Goal: Task Accomplishment & Management: Use online tool/utility

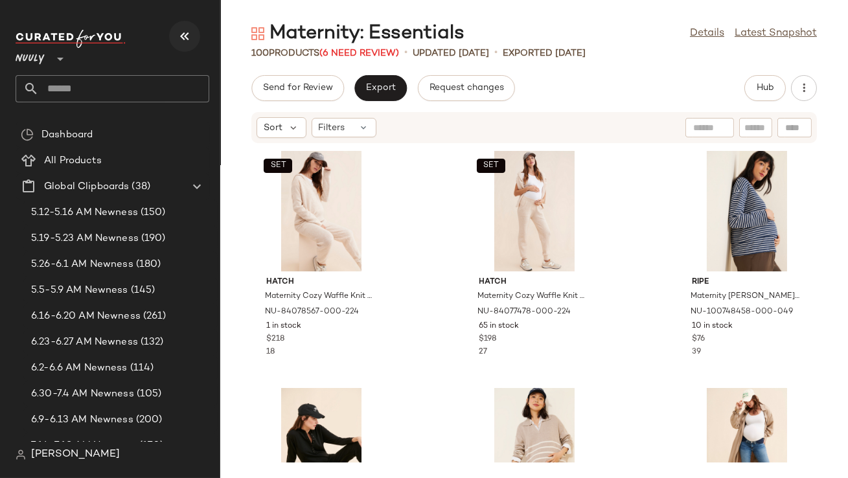
click at [190, 40] on icon "button" at bounding box center [185, 37] width 16 height 16
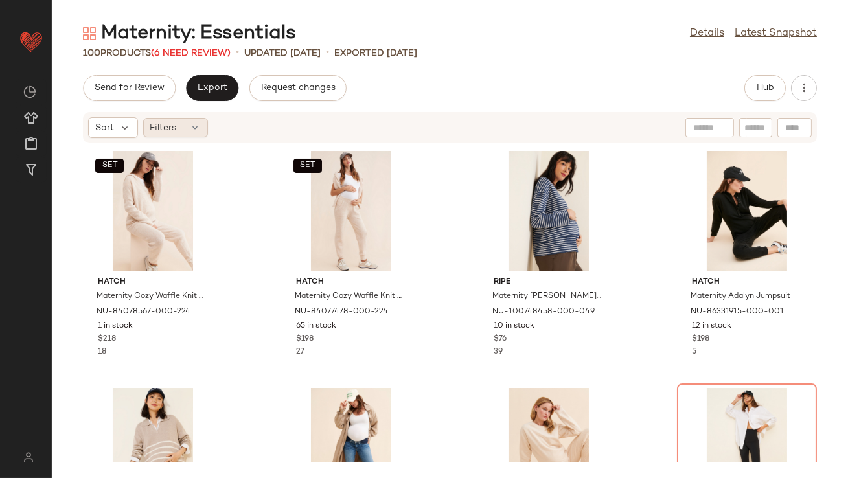
click at [185, 122] on div "Filters" at bounding box center [175, 127] width 65 height 19
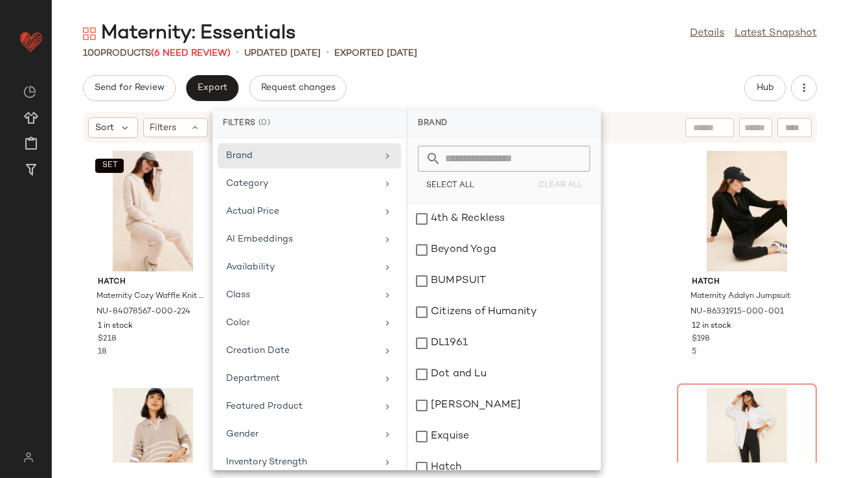
click at [428, 63] on div "Maternity: Essentials Details Latest Snapshot 100 Products (6 Need Review) • up…" at bounding box center [450, 249] width 796 height 457
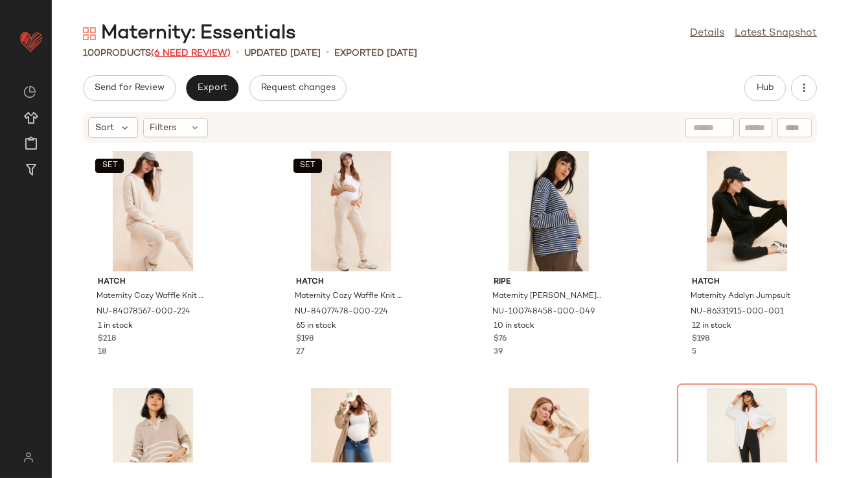
click at [199, 52] on span "(6 Need Review)" at bounding box center [191, 54] width 80 height 10
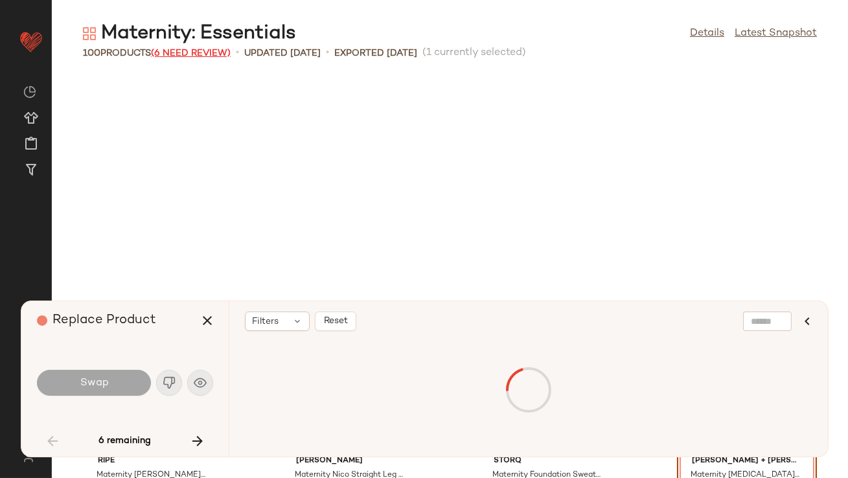
scroll to position [247, 0]
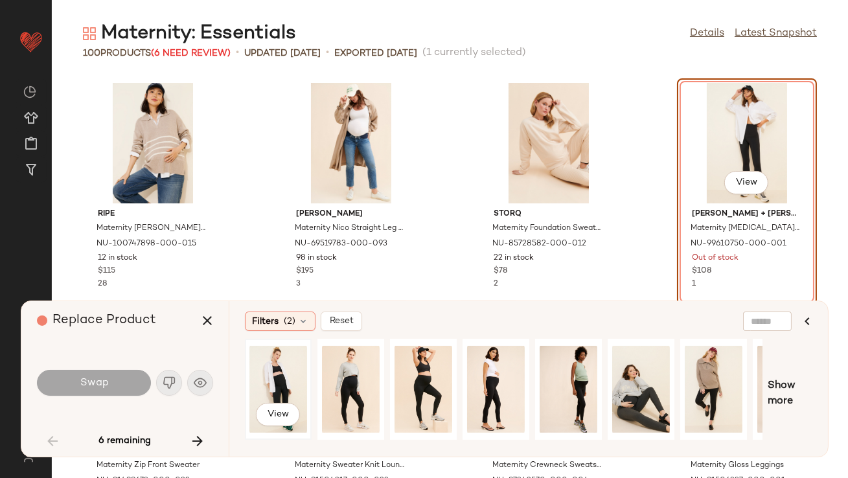
click at [288, 368] on div "View" at bounding box center [278, 389] width 58 height 92
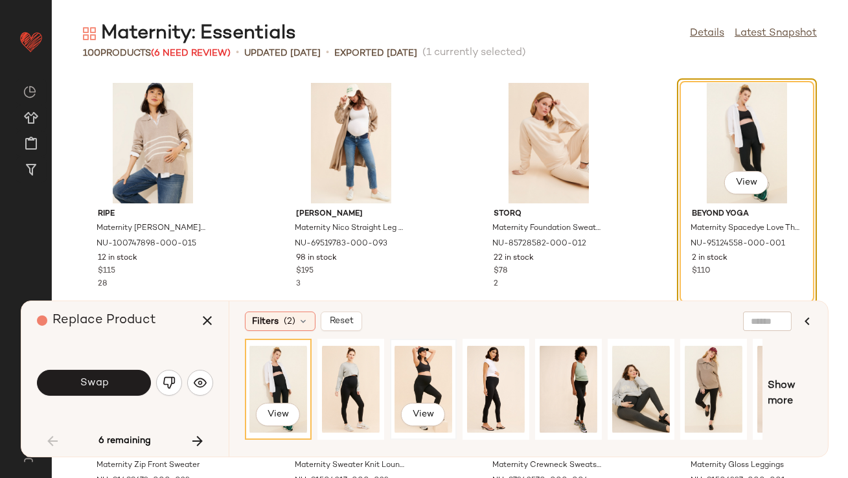
click at [424, 357] on div "View" at bounding box center [424, 389] width 58 height 92
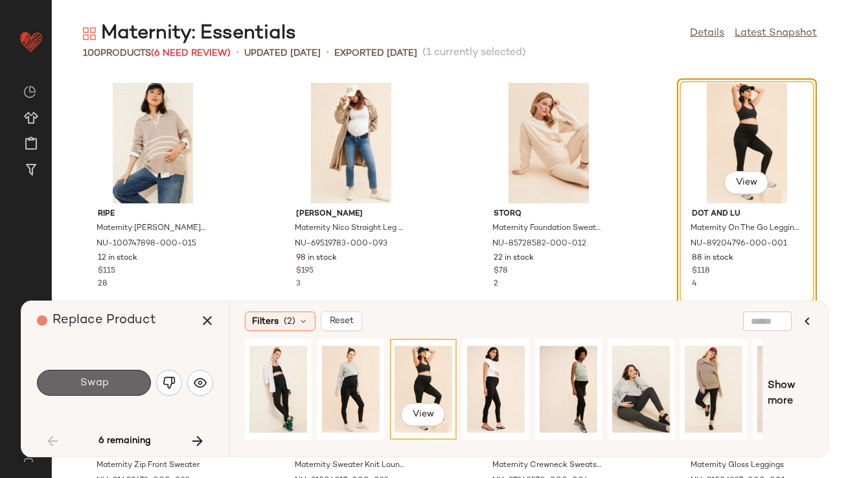
click at [128, 380] on button "Swap" at bounding box center [94, 383] width 114 height 26
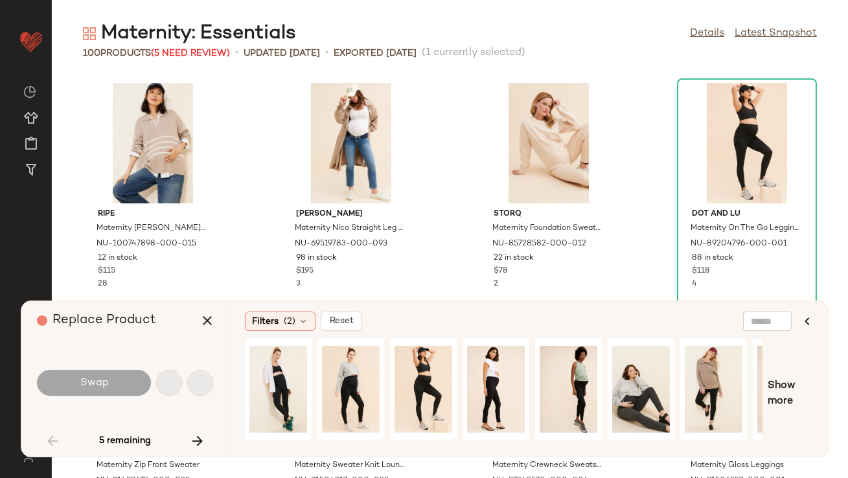
scroll to position [949, 0]
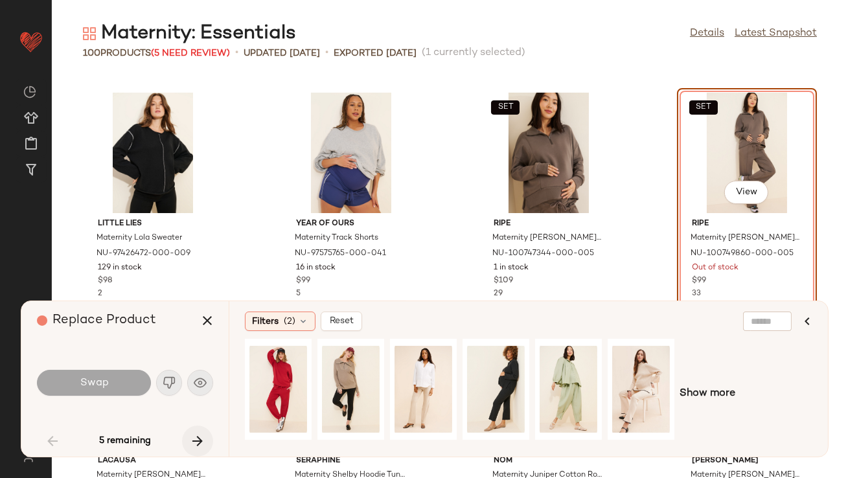
click at [195, 435] on icon "button" at bounding box center [198, 441] width 16 height 16
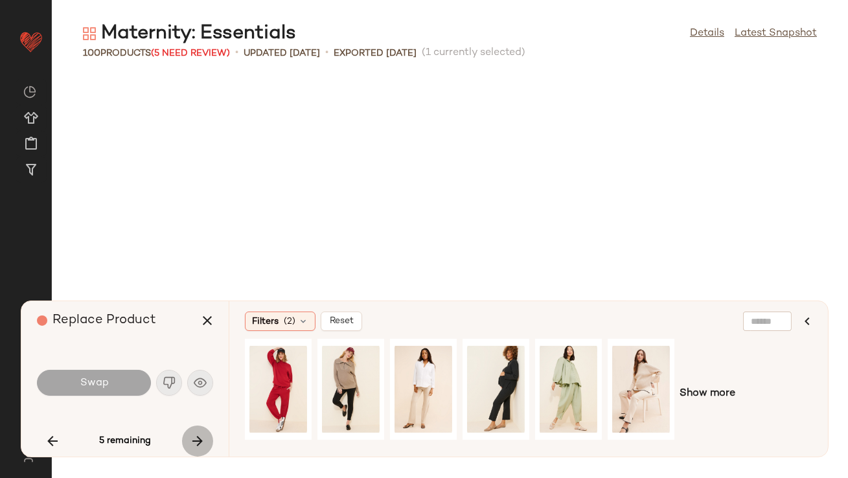
scroll to position [2371, 0]
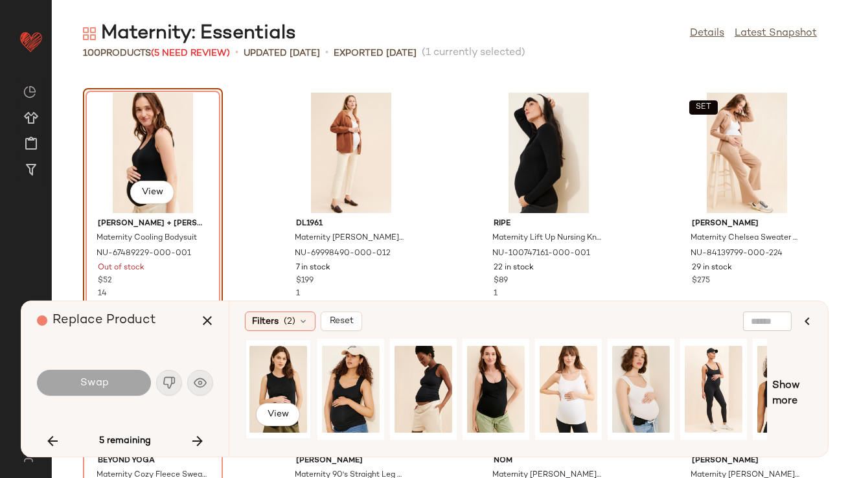
click at [296, 372] on div "View" at bounding box center [278, 389] width 58 height 92
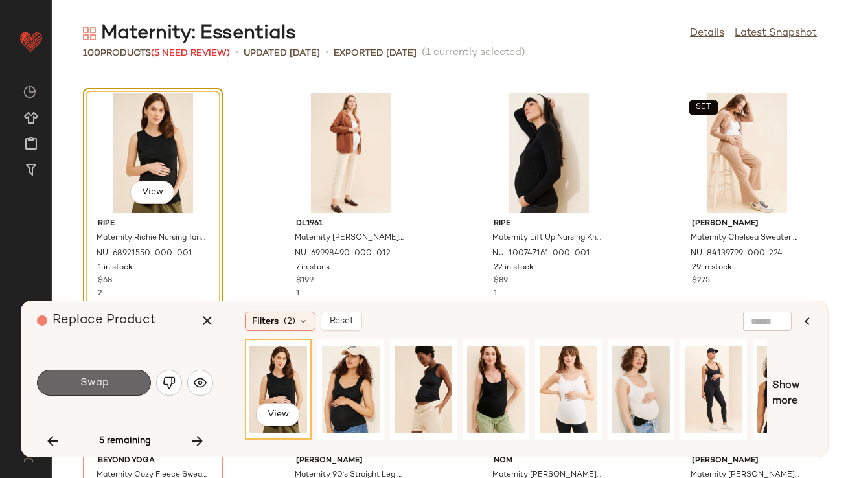
click at [82, 393] on button "Swap" at bounding box center [94, 383] width 114 height 26
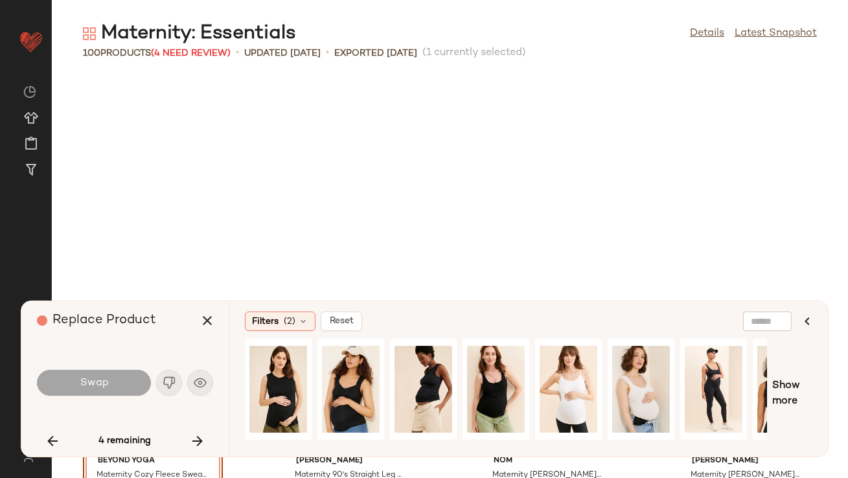
scroll to position [2608, 0]
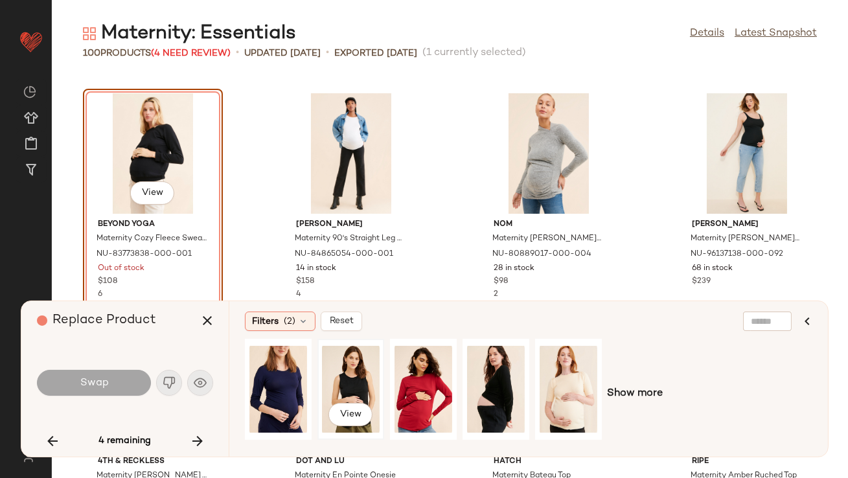
click at [343, 371] on div "View" at bounding box center [351, 389] width 58 height 92
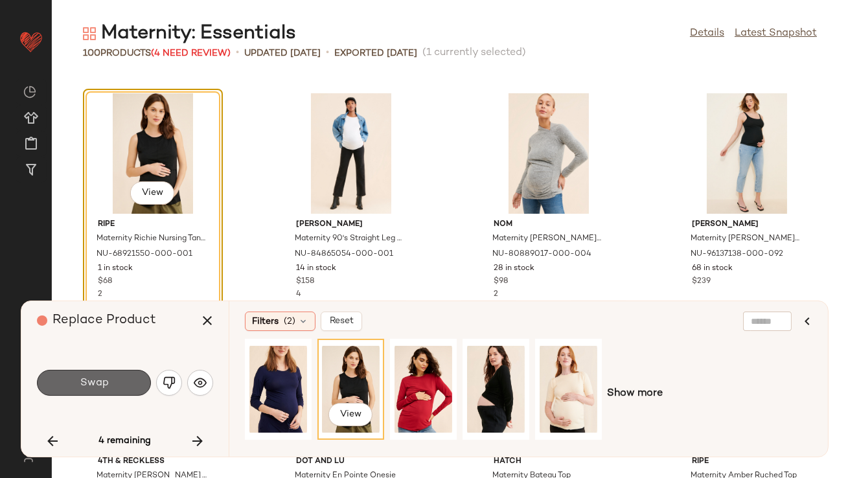
click at [76, 382] on button "Swap" at bounding box center [94, 383] width 114 height 26
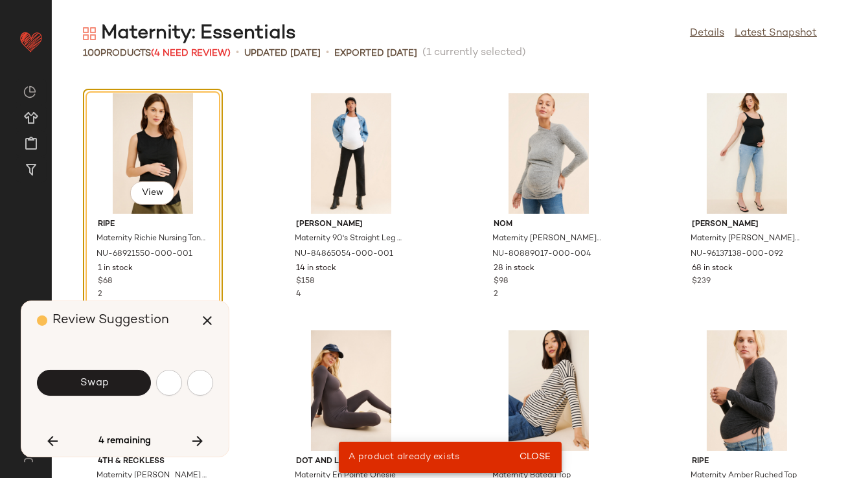
scroll to position [2371, 0]
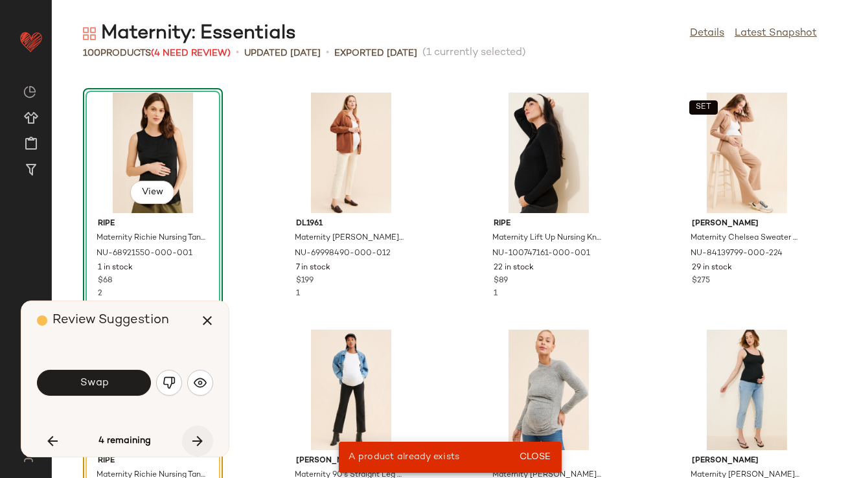
click at [192, 437] on icon "button" at bounding box center [198, 441] width 16 height 16
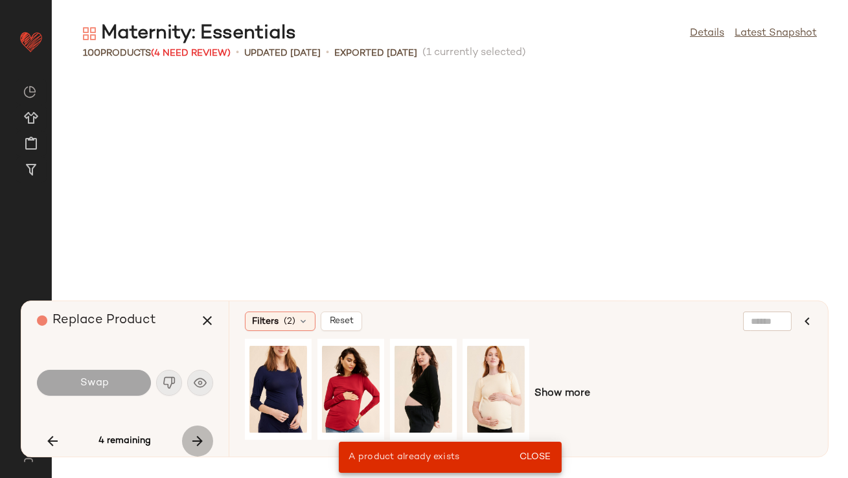
scroll to position [4505, 0]
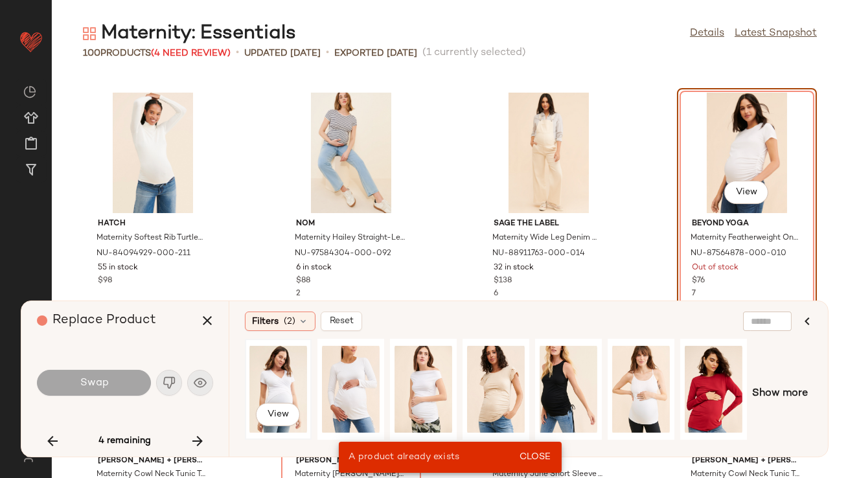
click at [277, 380] on div "View" at bounding box center [278, 389] width 58 height 92
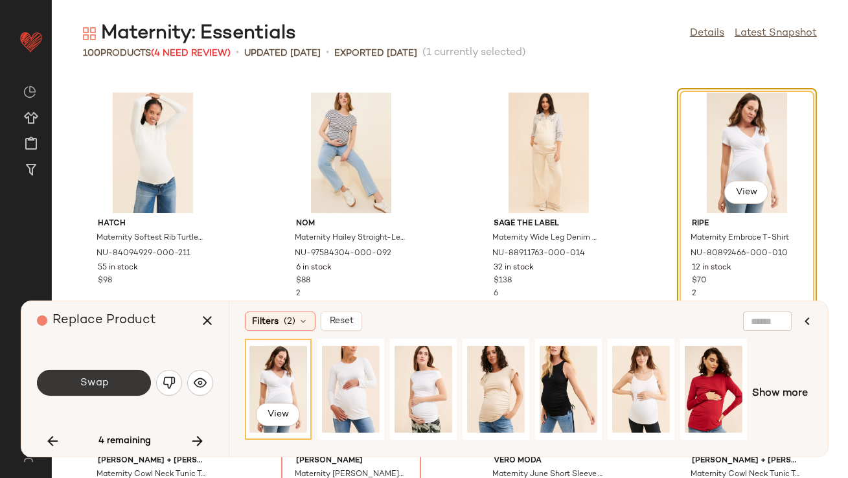
click at [120, 386] on button "Swap" at bounding box center [94, 383] width 114 height 26
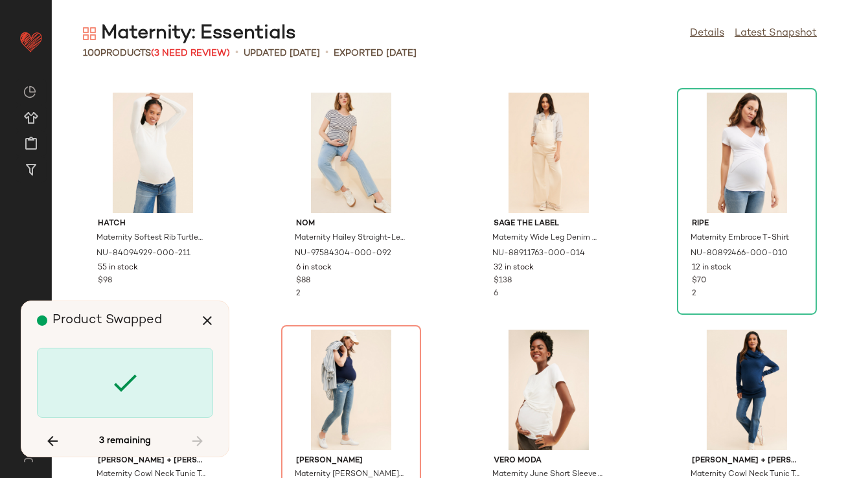
scroll to position [949, 0]
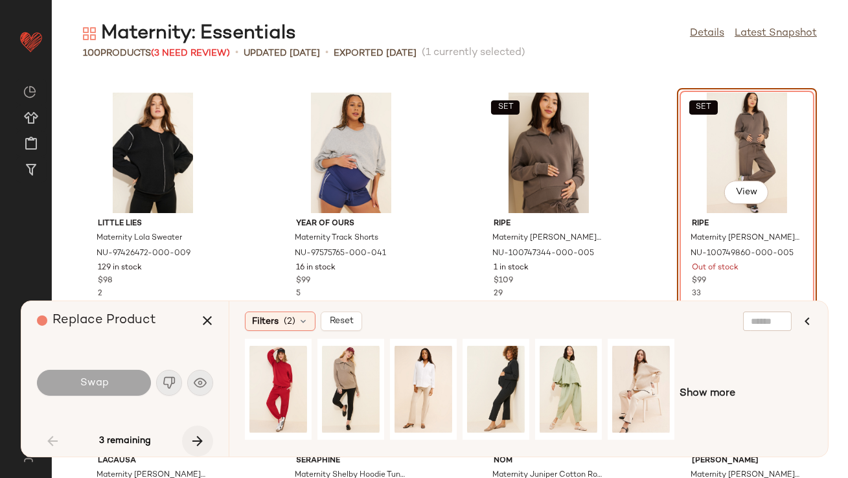
click at [194, 431] on button "button" at bounding box center [197, 441] width 31 height 31
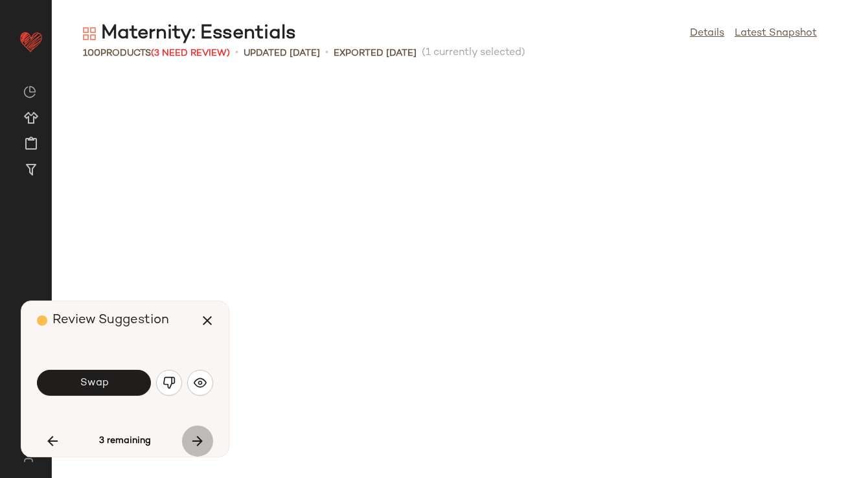
scroll to position [2371, 0]
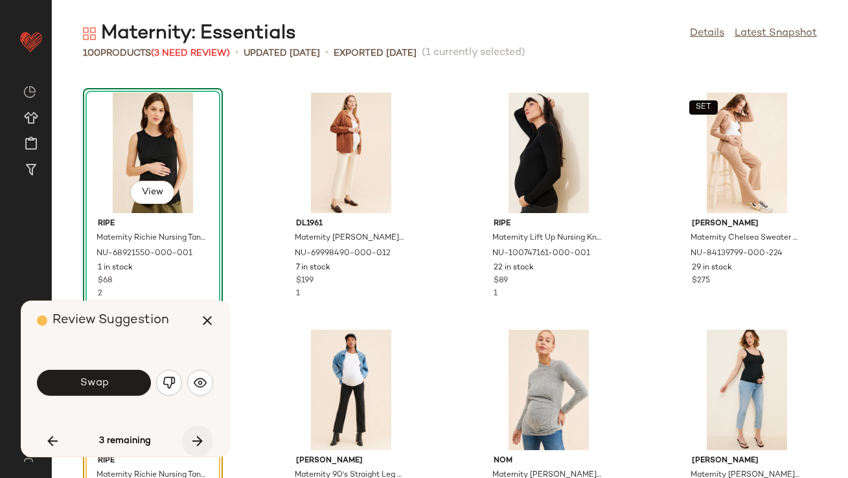
click at [194, 432] on button "button" at bounding box center [197, 441] width 31 height 31
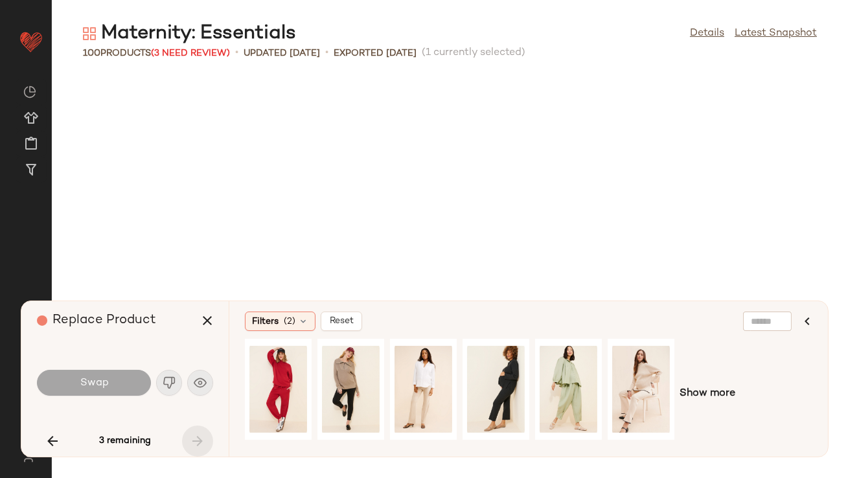
scroll to position [4743, 0]
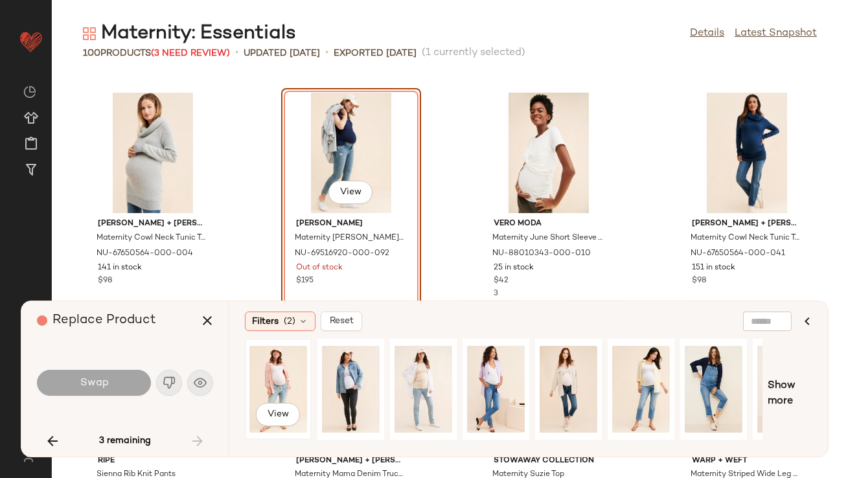
click at [288, 373] on div "View" at bounding box center [278, 389] width 58 height 92
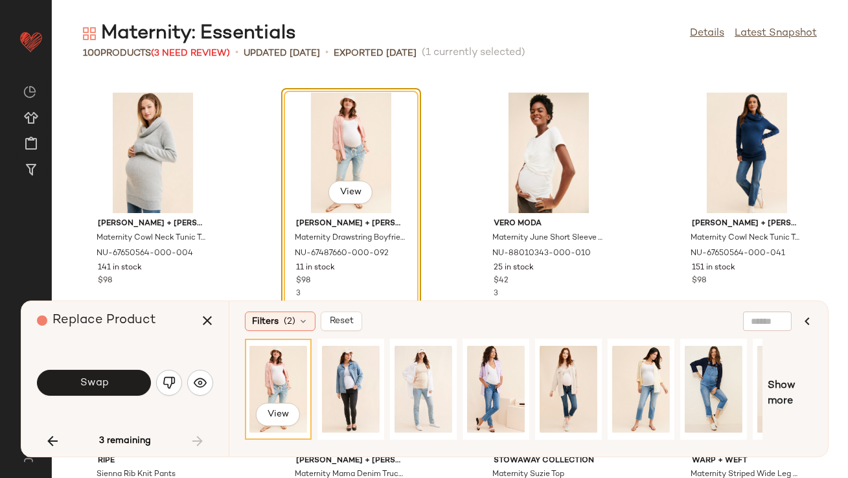
click at [118, 388] on button "Swap" at bounding box center [94, 383] width 114 height 26
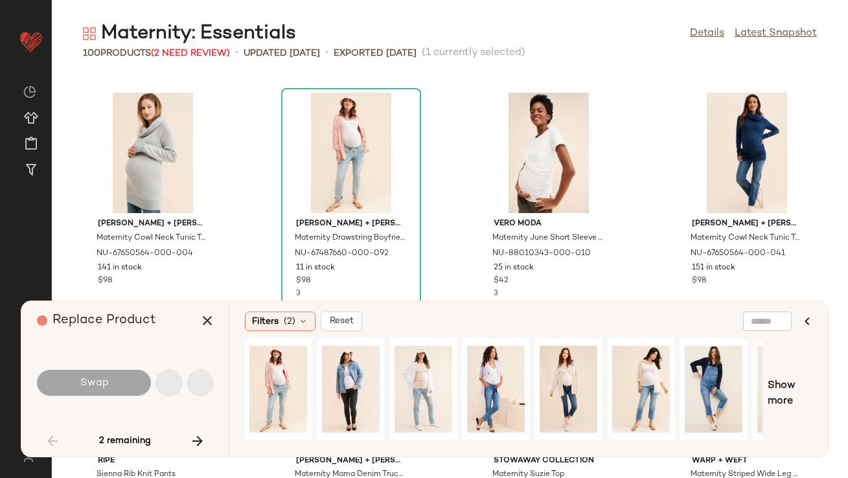
scroll to position [949, 0]
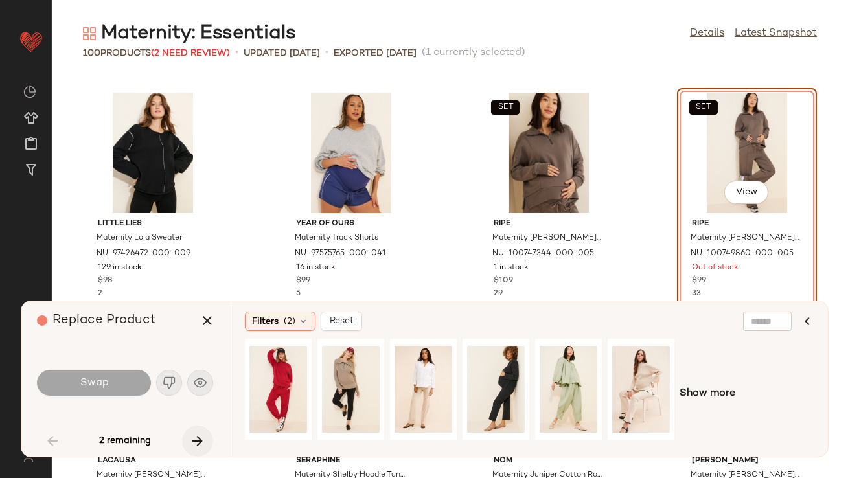
click at [195, 443] on icon "button" at bounding box center [198, 441] width 16 height 16
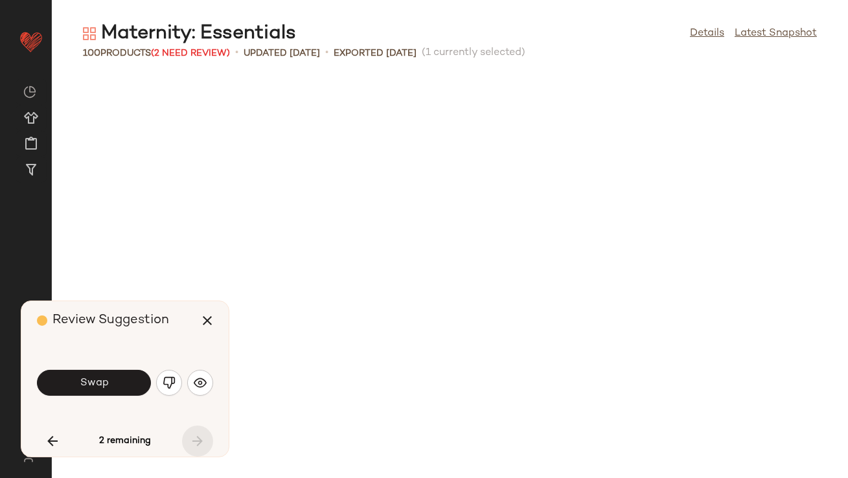
scroll to position [2371, 0]
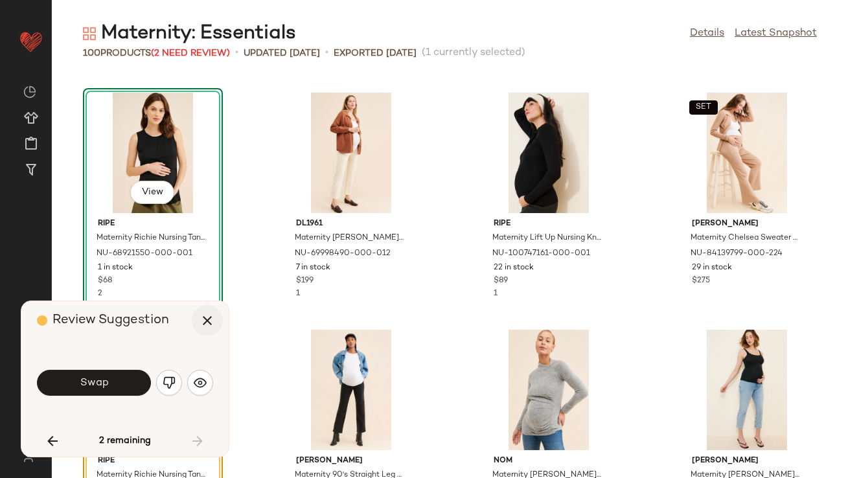
click at [206, 314] on icon "button" at bounding box center [208, 321] width 16 height 16
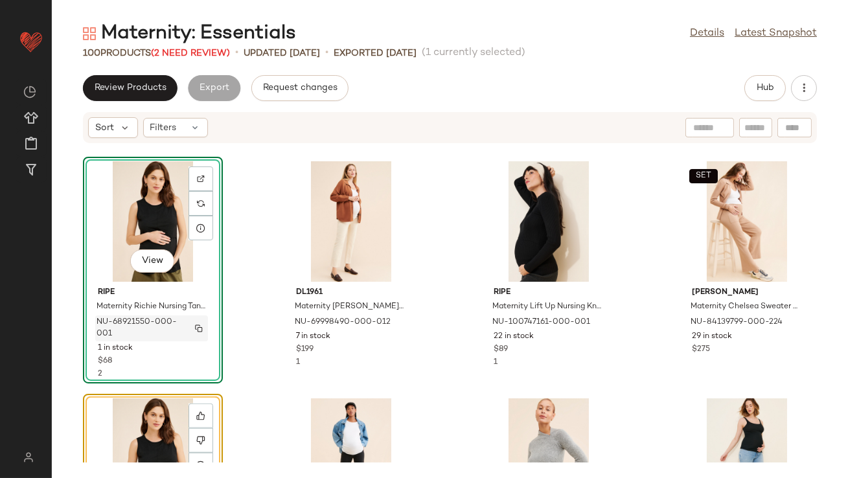
scroll to position [2536, 0]
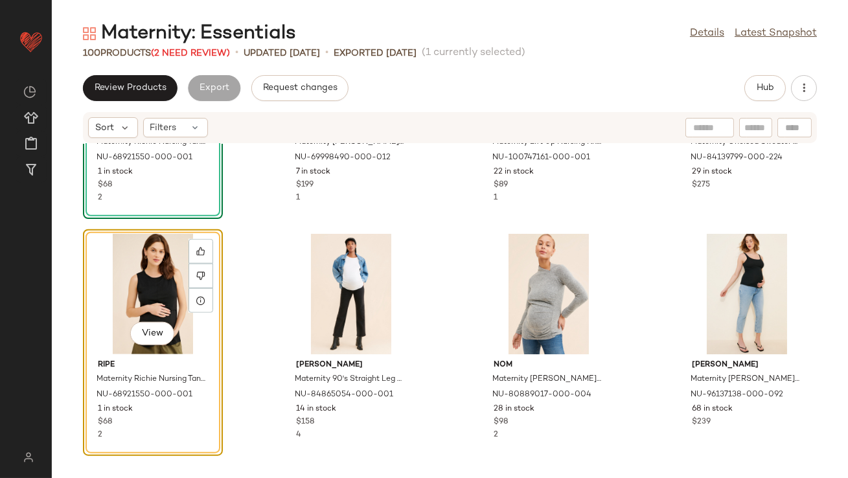
click at [154, 291] on div "View" at bounding box center [152, 294] width 131 height 121
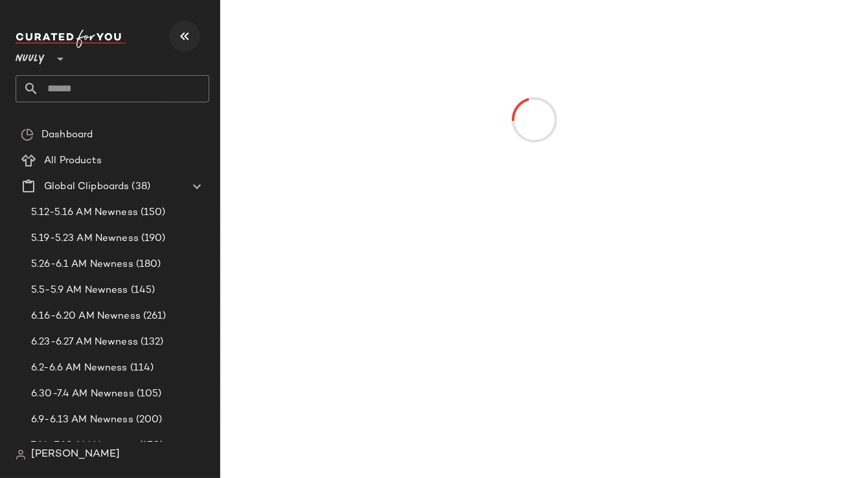
click at [180, 38] on icon "button" at bounding box center [185, 37] width 16 height 16
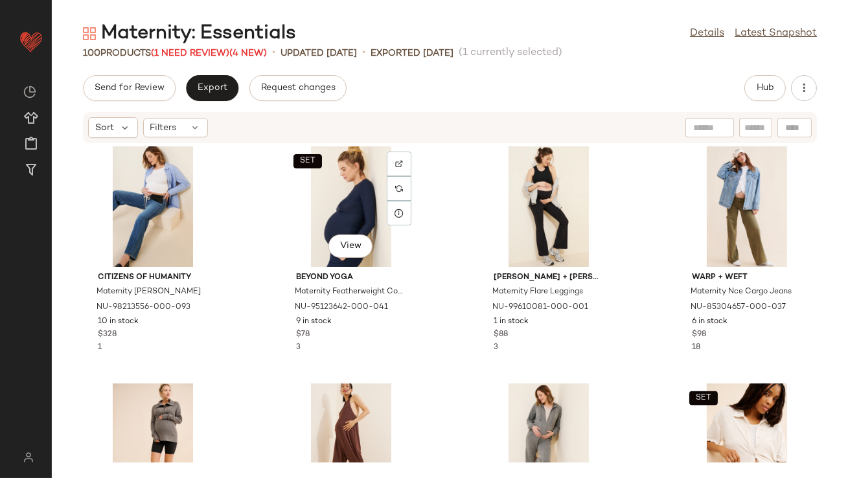
scroll to position [3010, 0]
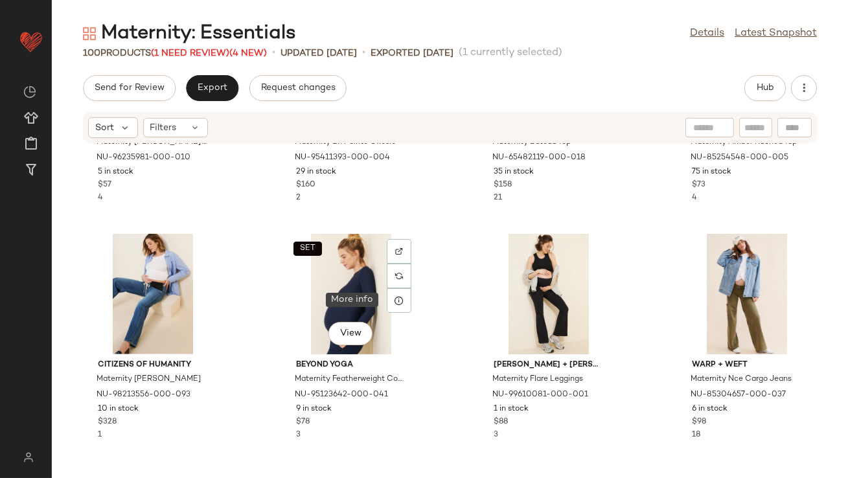
click at [394, 305] on icon at bounding box center [399, 300] width 10 height 10
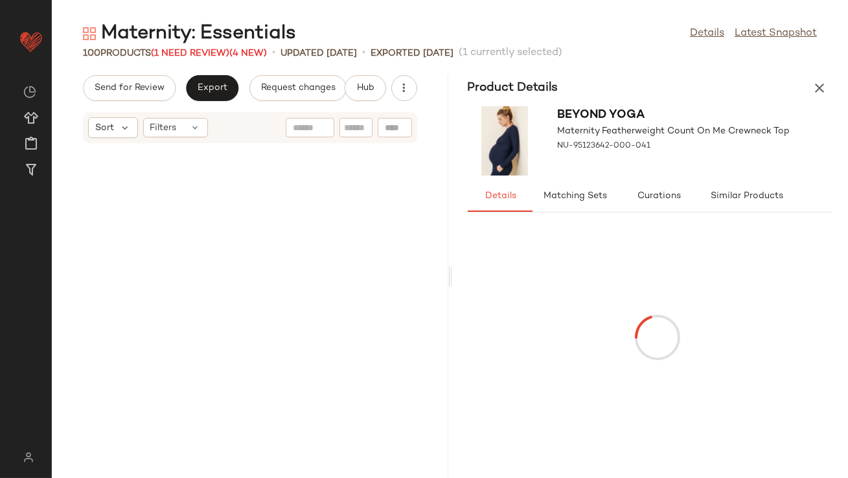
scroll to position [6165, 0]
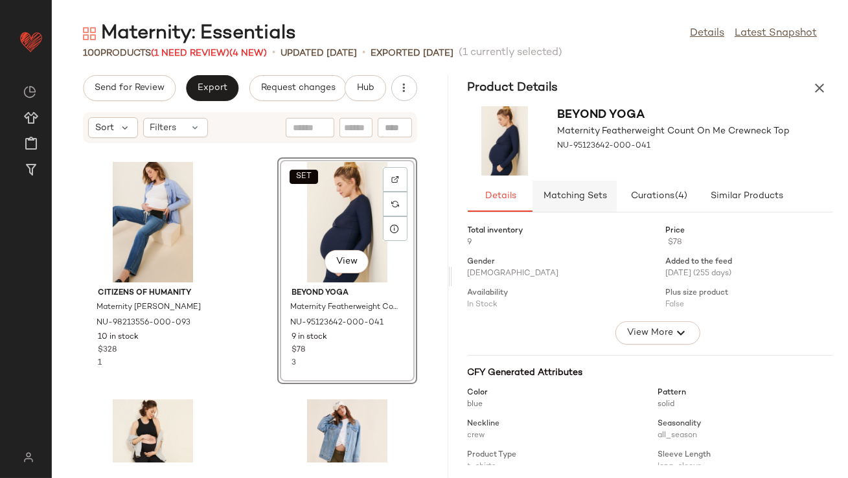
click at [701, 188] on button "Matching Sets" at bounding box center [746, 196] width 91 height 31
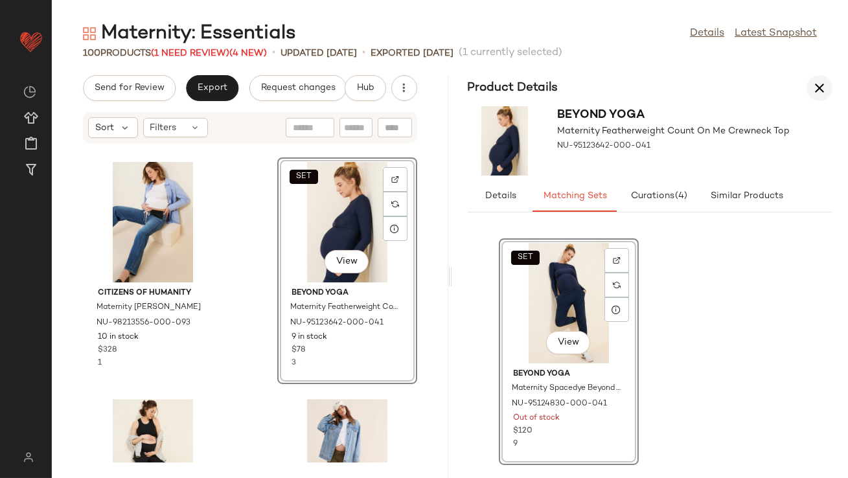
click at [807, 88] on button "button" at bounding box center [820, 88] width 26 height 26
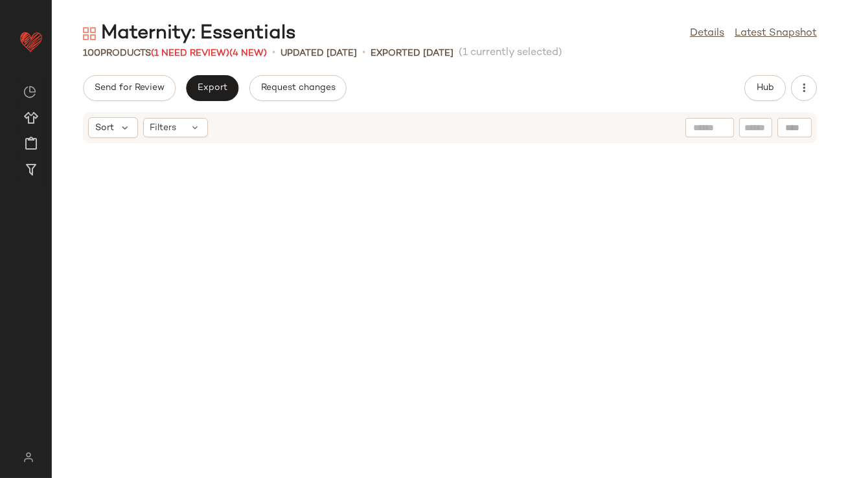
scroll to position [3083, 0]
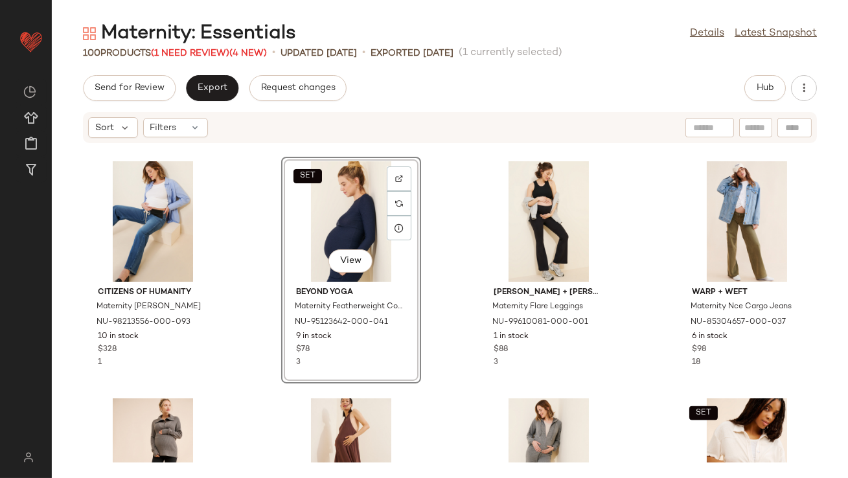
click at [345, 224] on div "SET View" at bounding box center [351, 221] width 131 height 121
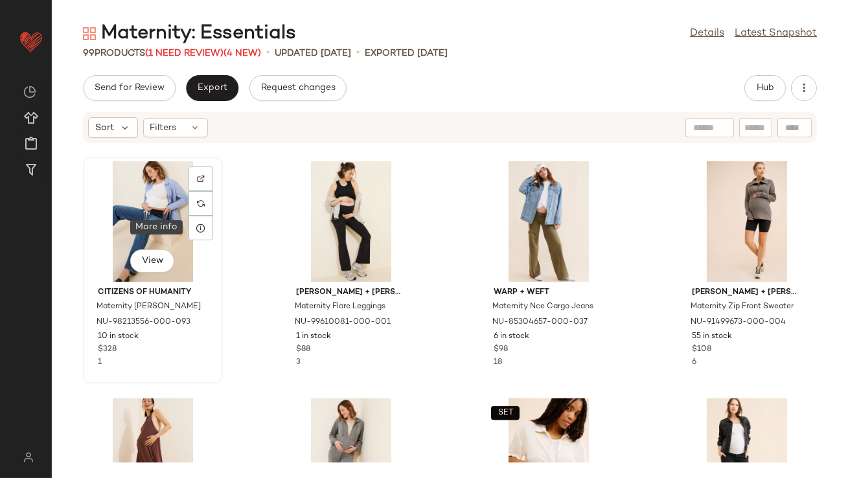
click at [184, 225] on div "View" at bounding box center [152, 221] width 131 height 121
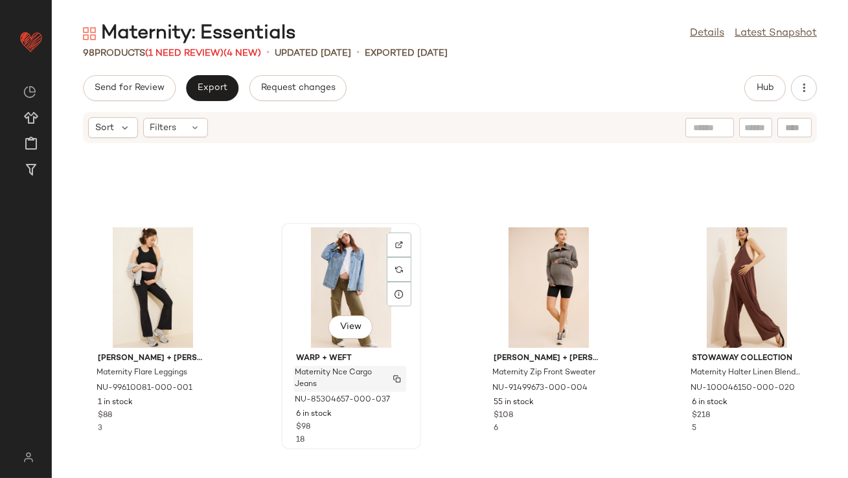
scroll to position [2975, 0]
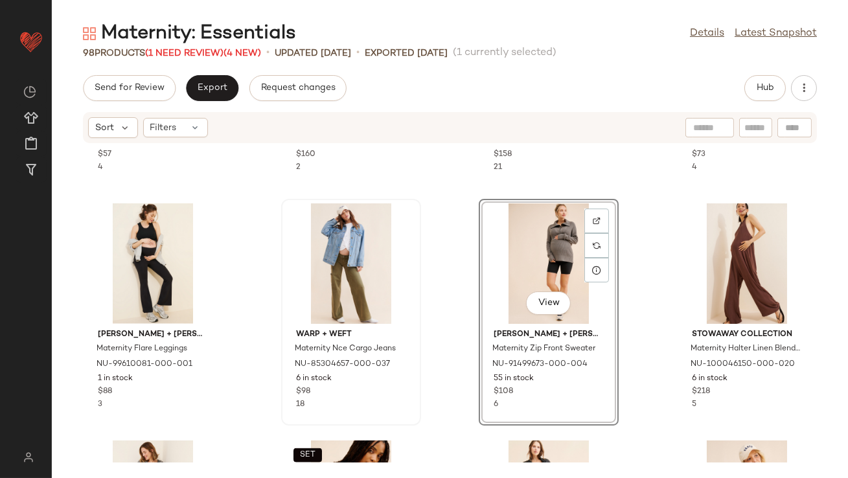
scroll to position [3049, 0]
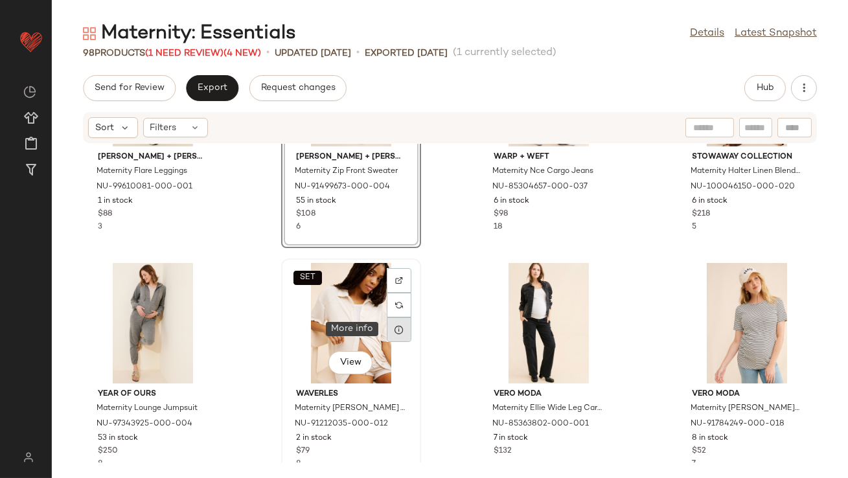
click at [396, 338] on div at bounding box center [399, 329] width 25 height 25
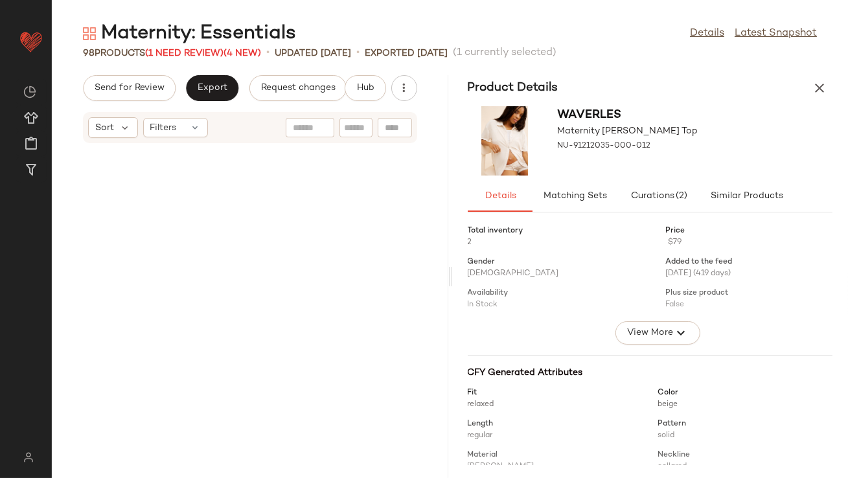
scroll to position [6640, 0]
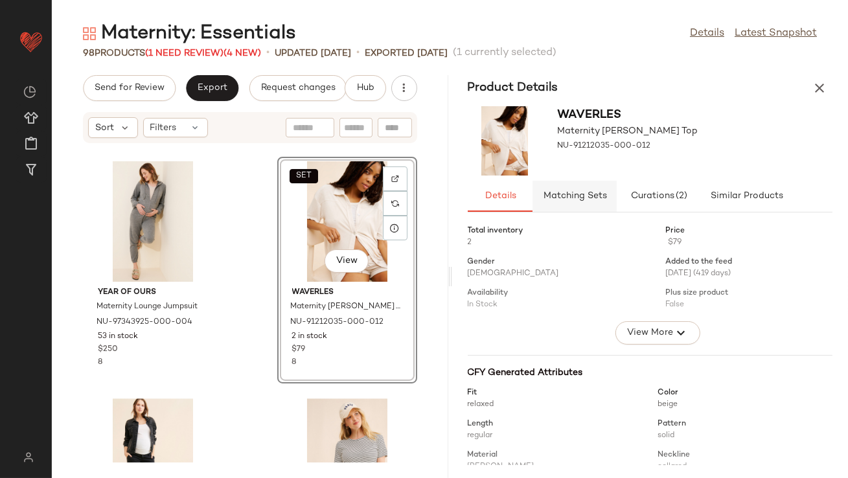
click at [571, 201] on span "Matching Sets" at bounding box center [574, 196] width 64 height 10
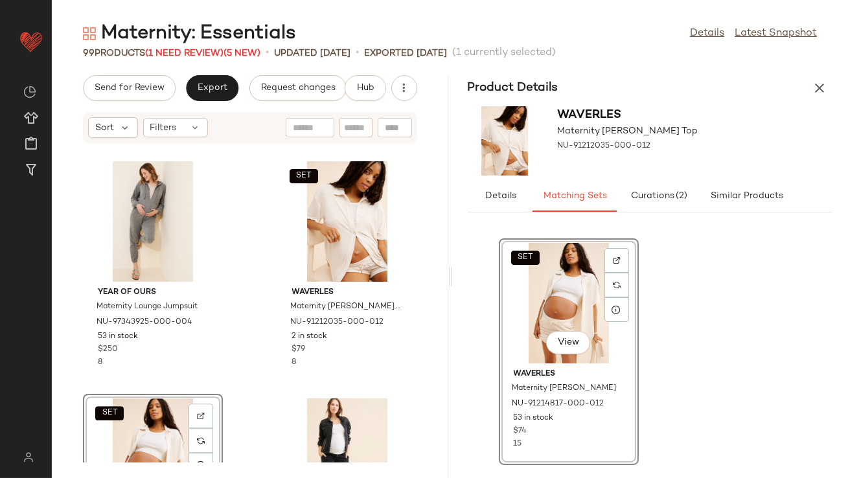
click at [825, 77] on button "button" at bounding box center [820, 88] width 26 height 26
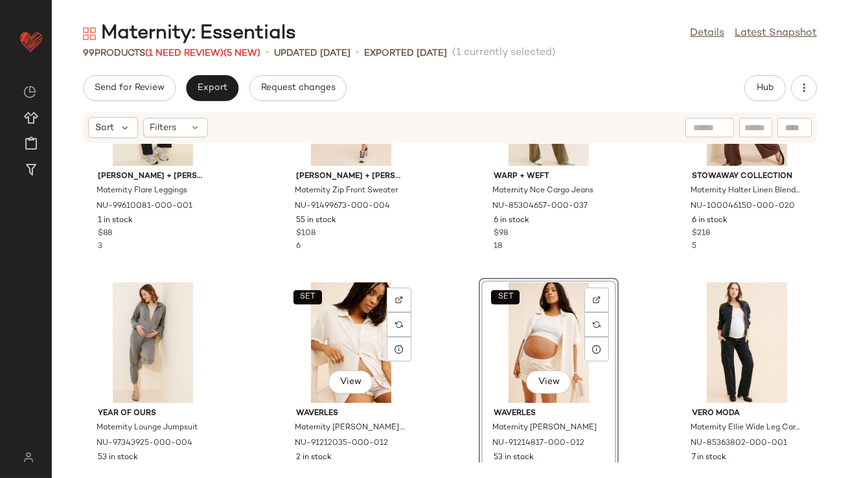
scroll to position [3203, 0]
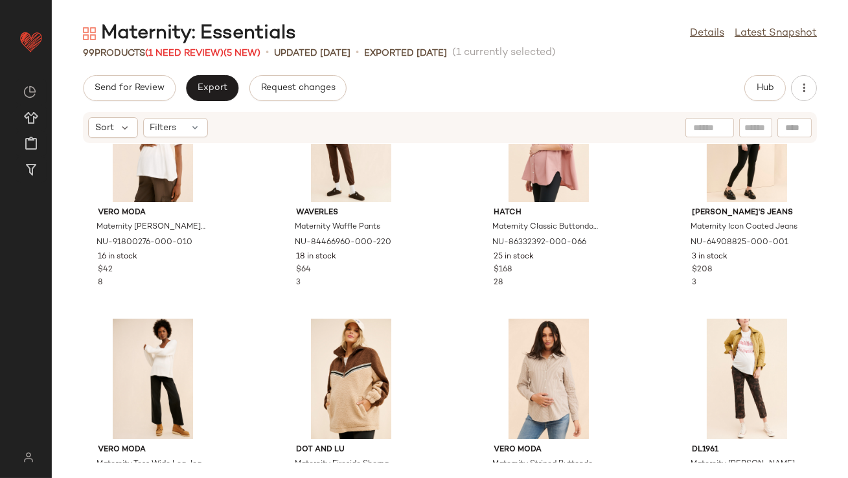
scroll to position [3760, 0]
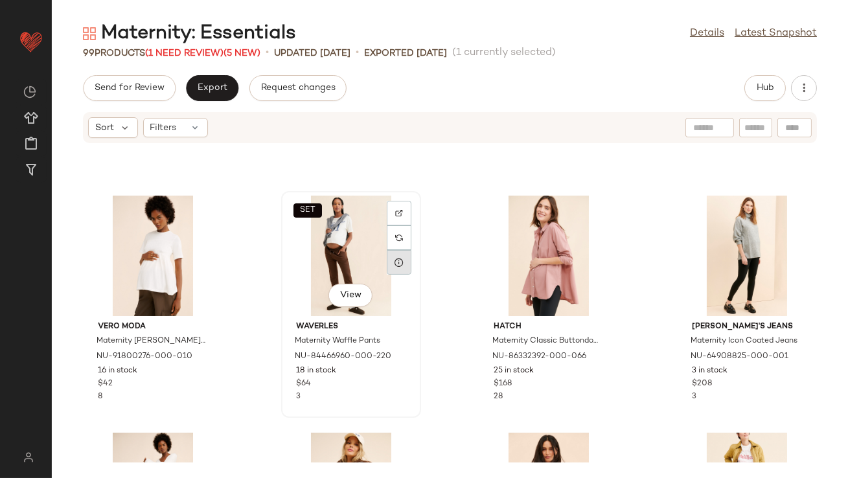
click at [397, 265] on icon at bounding box center [399, 262] width 10 height 10
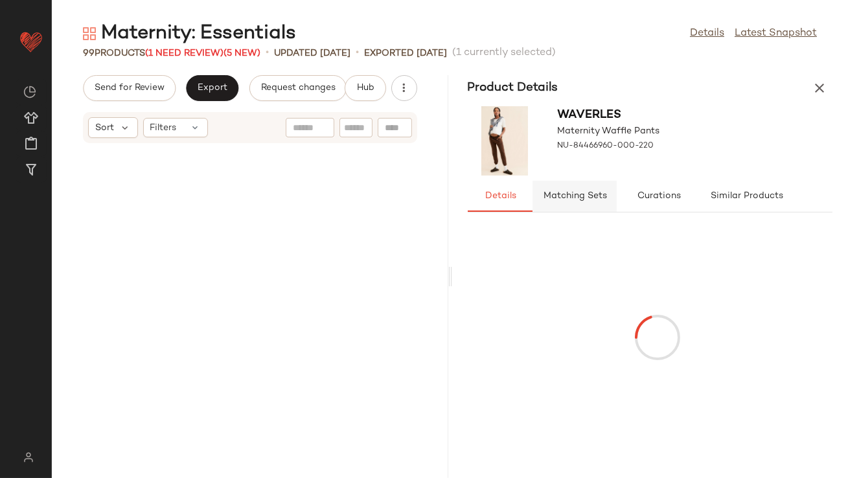
scroll to position [7587, 0]
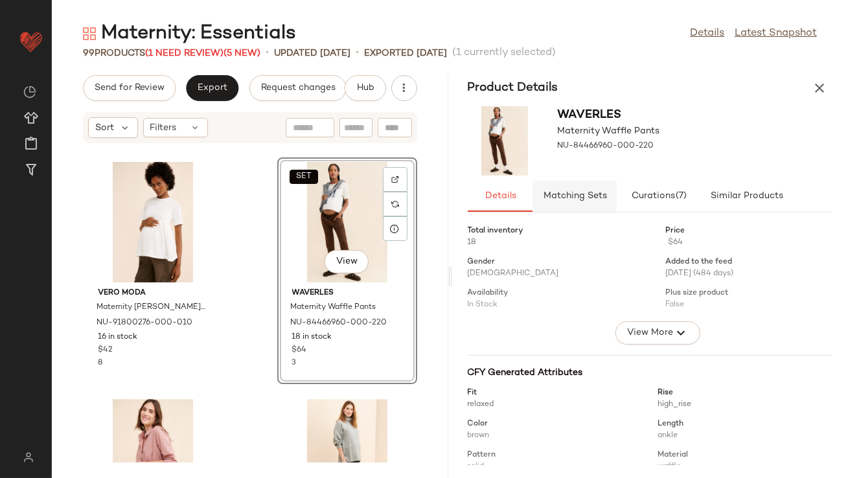
click at [701, 202] on button "Matching Sets" at bounding box center [746, 196] width 91 height 31
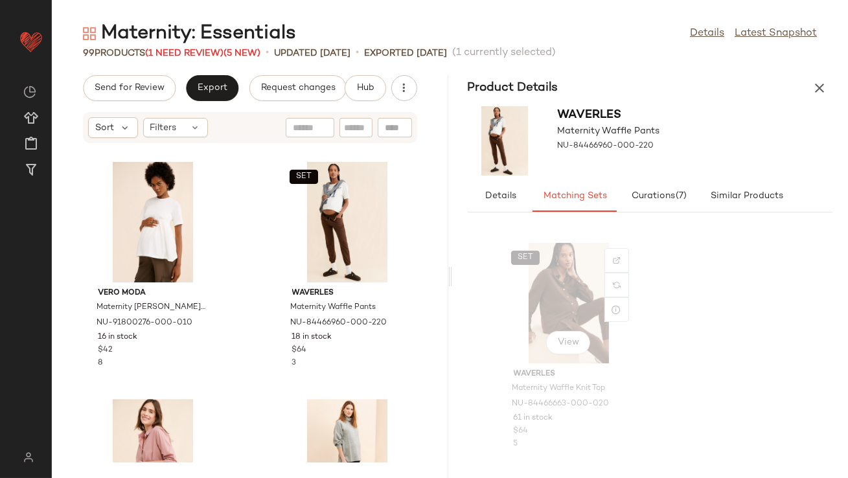
click at [566, 290] on div "SET View" at bounding box center [568, 303] width 131 height 121
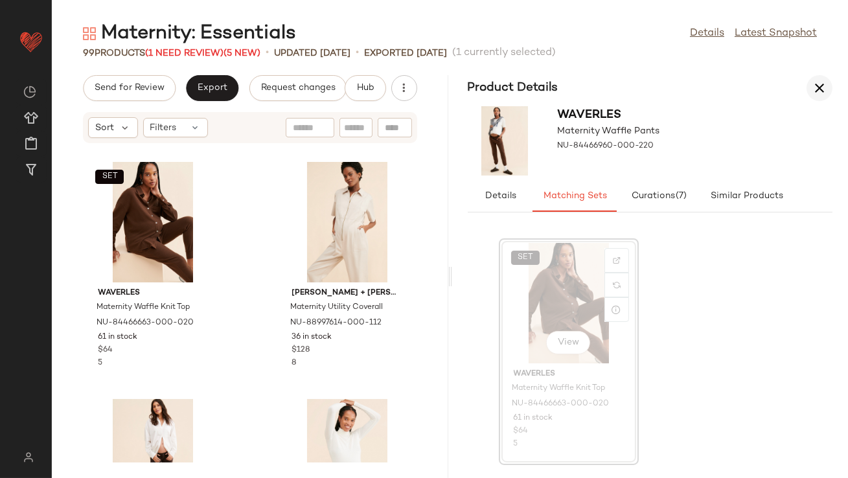
click at [810, 86] on button "button" at bounding box center [820, 88] width 26 height 26
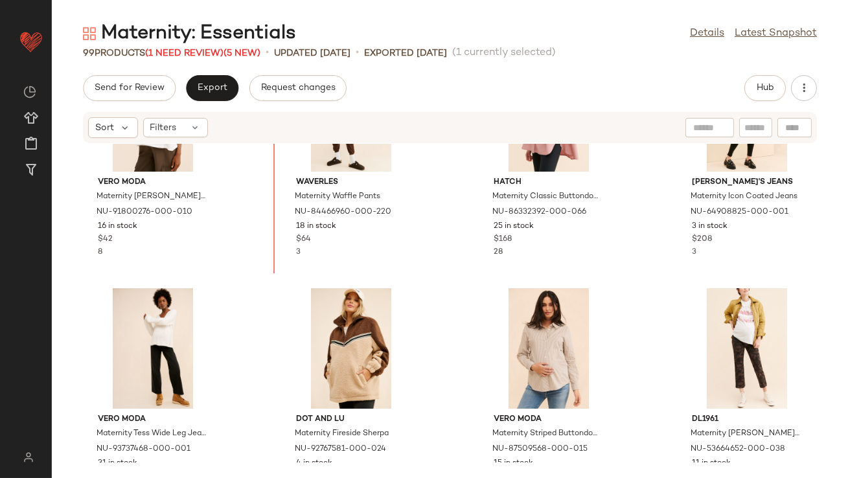
scroll to position [3832, 0]
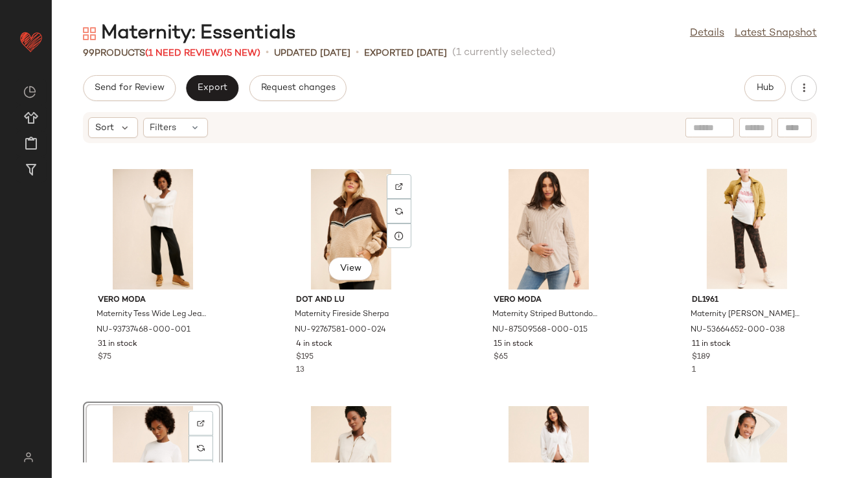
scroll to position [4166, 0]
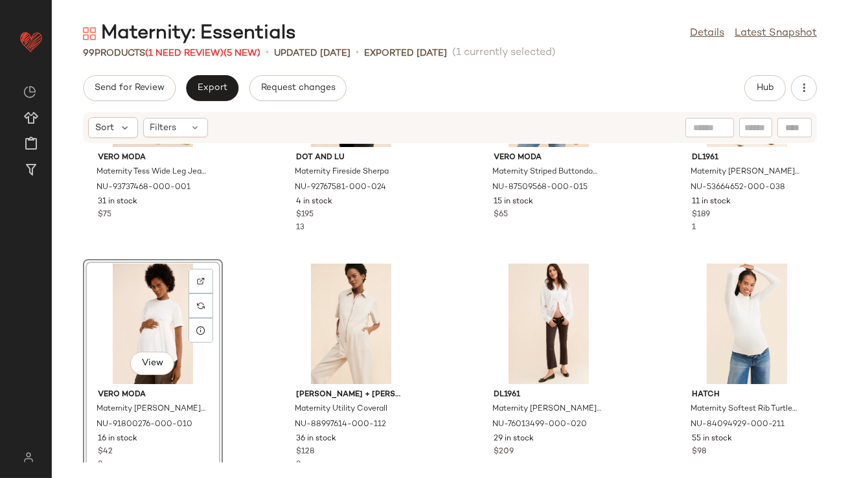
click at [135, 328] on div "View" at bounding box center [152, 324] width 131 height 121
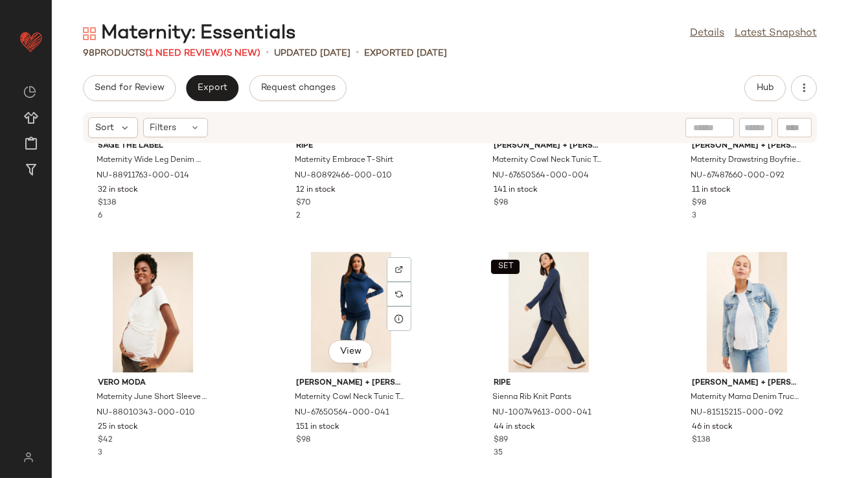
scroll to position [4730, 0]
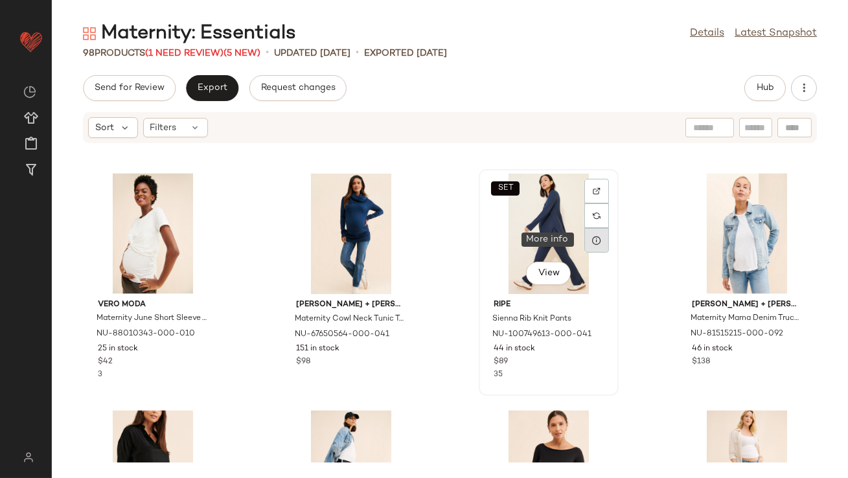
click at [592, 240] on icon at bounding box center [597, 240] width 10 height 10
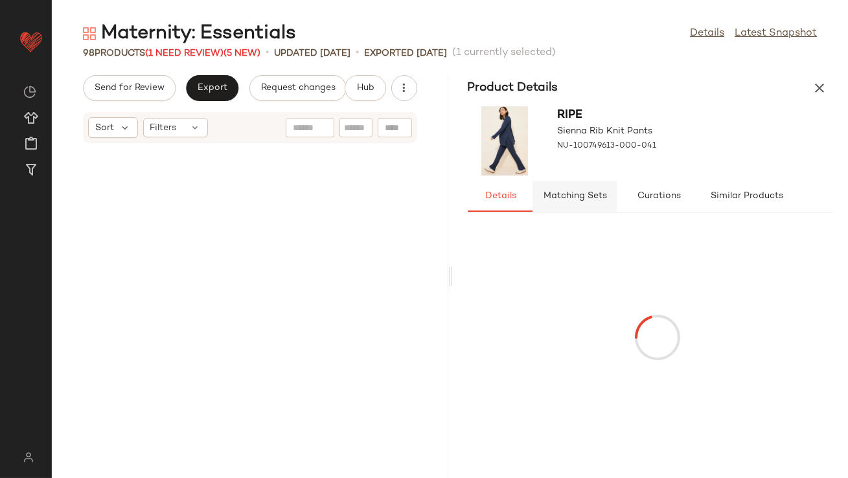
scroll to position [9722, 0]
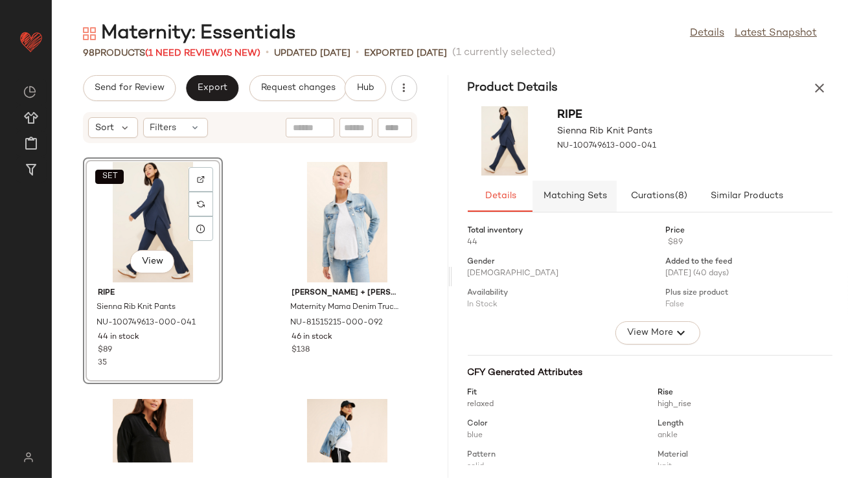
click at [565, 199] on span "Matching Sets" at bounding box center [574, 196] width 64 height 10
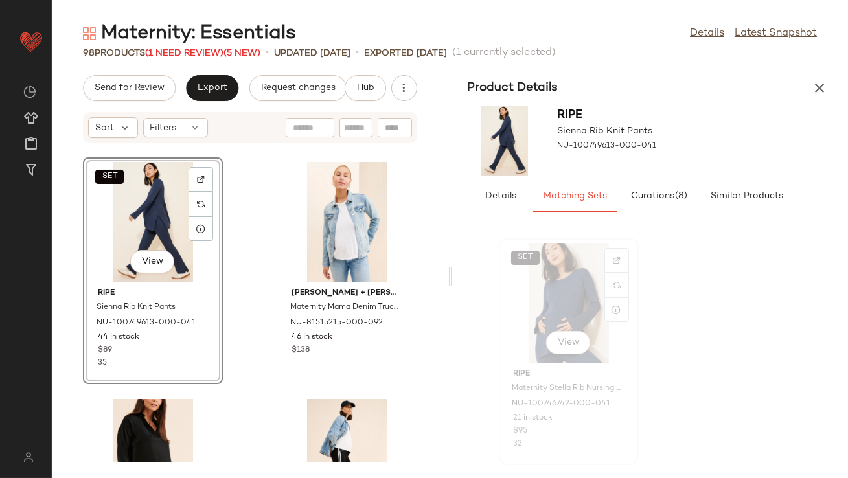
click at [568, 300] on div "SET View" at bounding box center [568, 303] width 131 height 121
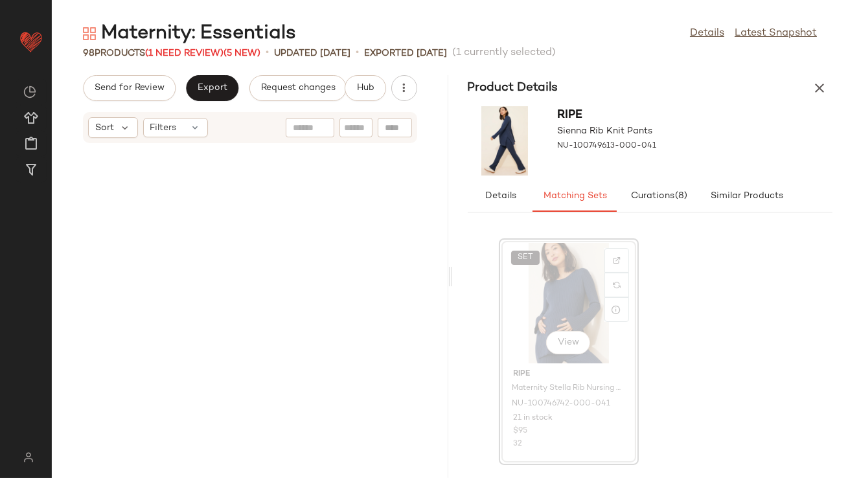
scroll to position [10907, 0]
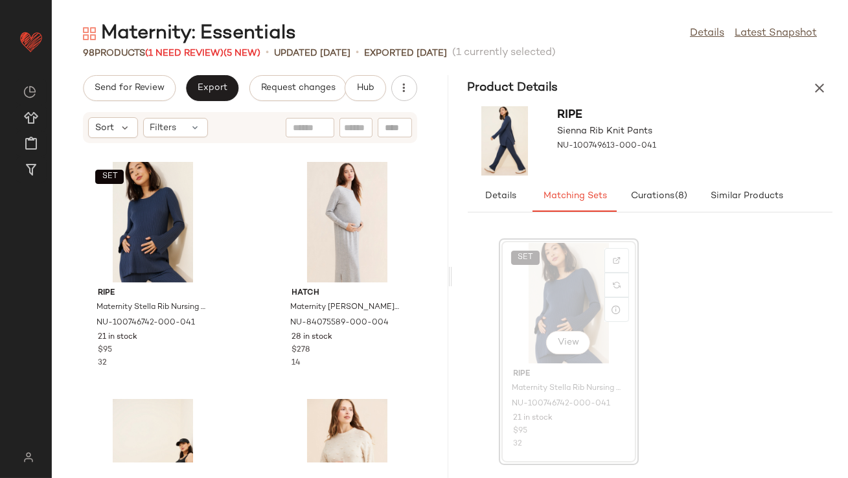
click at [820, 84] on icon "button" at bounding box center [820, 88] width 16 height 16
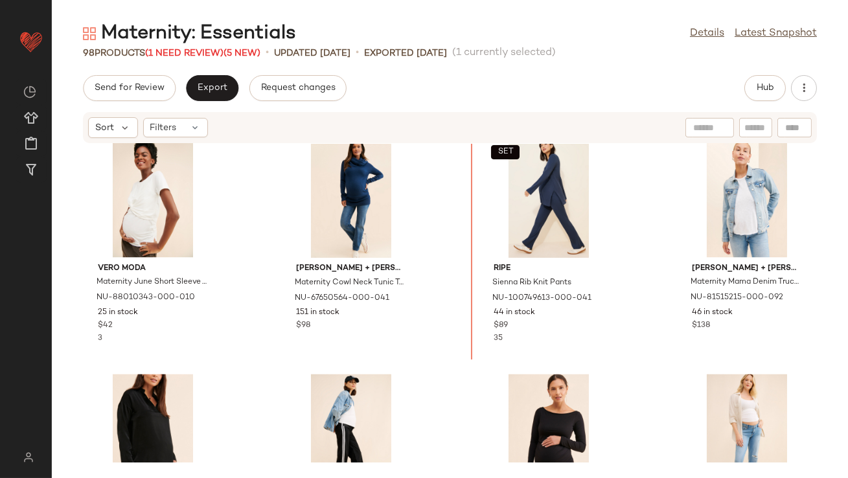
scroll to position [4671, 0]
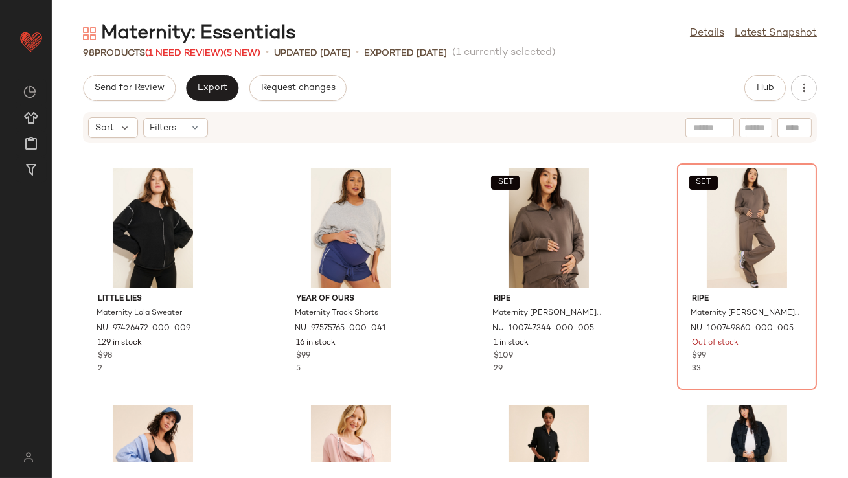
scroll to position [925, 0]
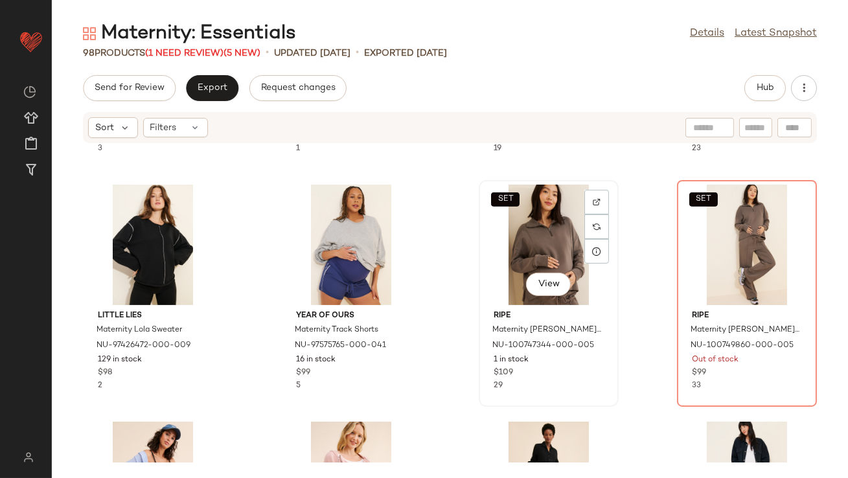
click at [537, 243] on div "SET View" at bounding box center [548, 245] width 131 height 121
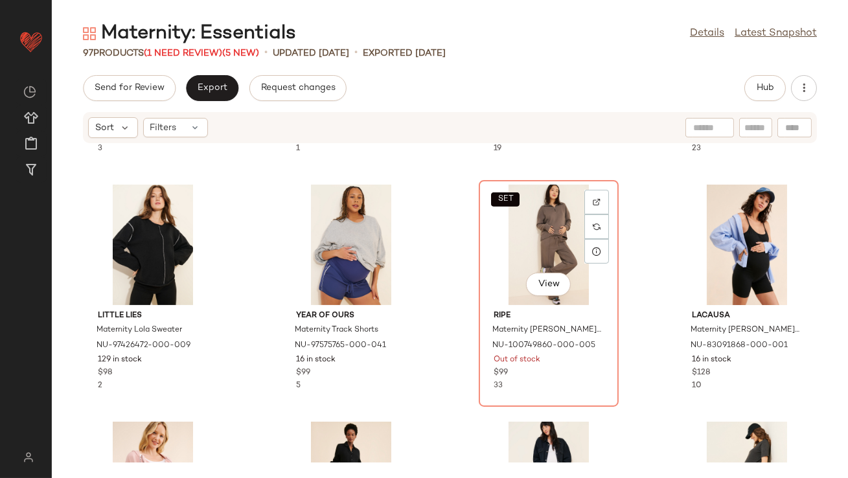
click at [537, 244] on div "SET View" at bounding box center [548, 245] width 131 height 121
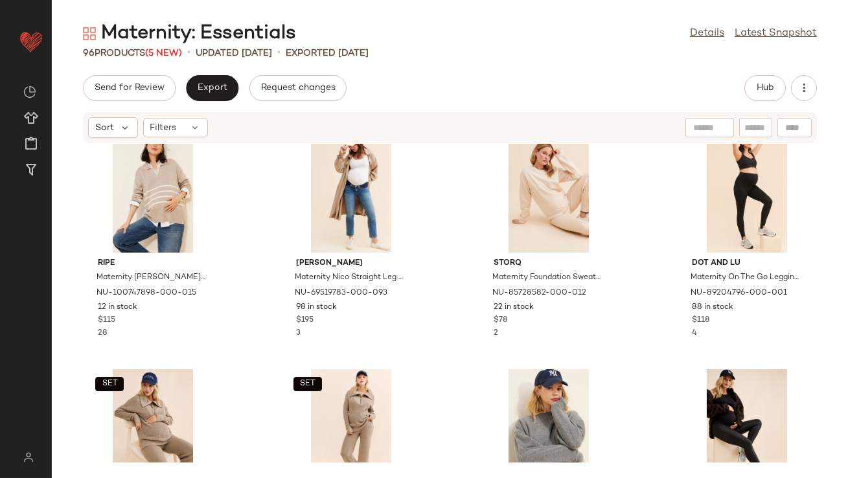
scroll to position [387, 0]
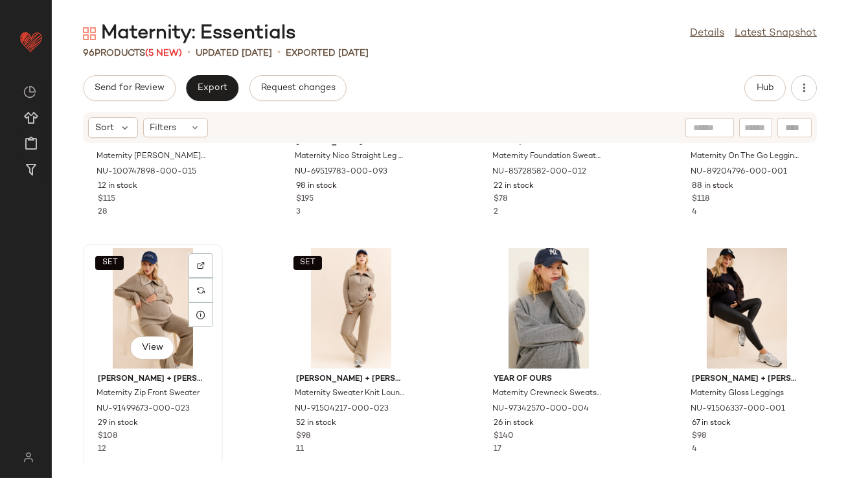
click at [139, 318] on div "SET View" at bounding box center [152, 308] width 131 height 121
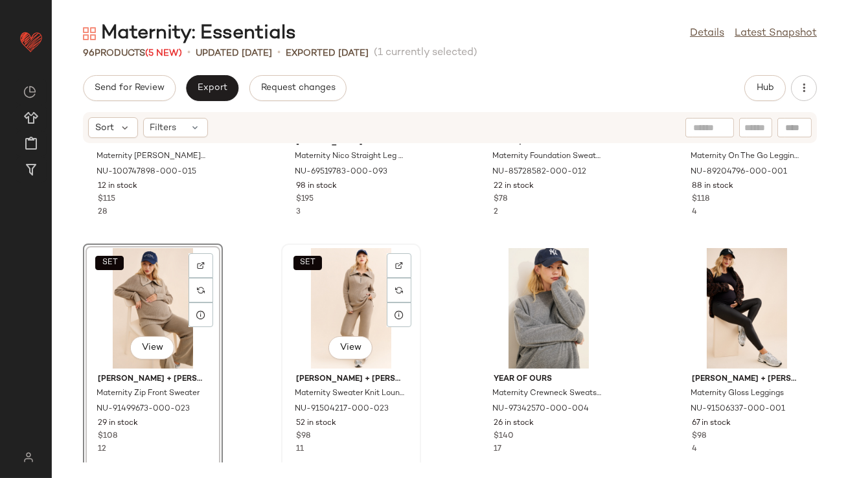
click at [334, 302] on div "SET View" at bounding box center [351, 308] width 131 height 121
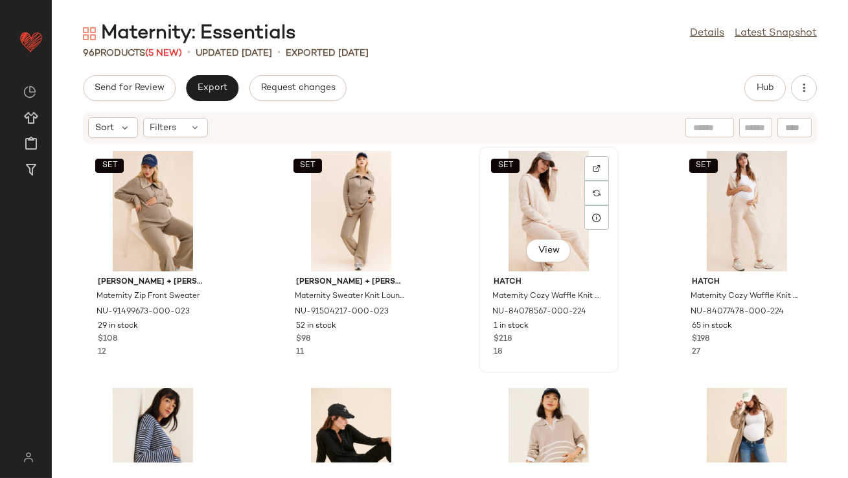
click at [543, 190] on div "SET View" at bounding box center [548, 211] width 131 height 121
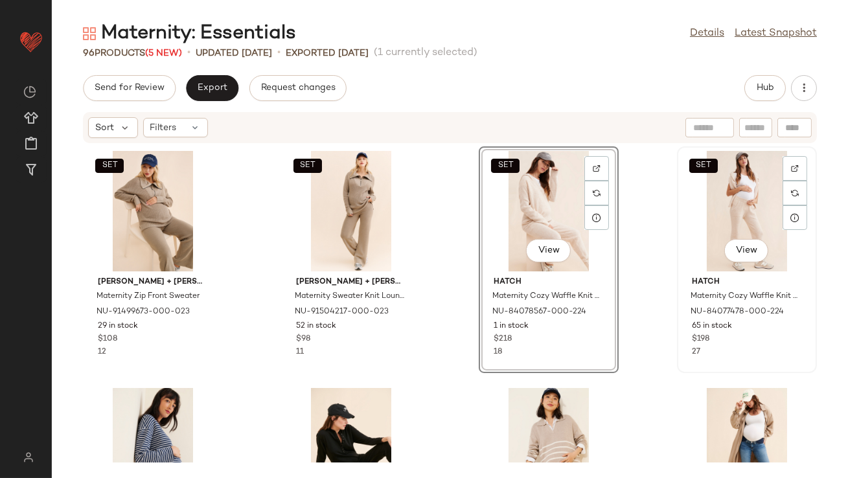
click at [774, 203] on div "SET View" at bounding box center [747, 211] width 131 height 121
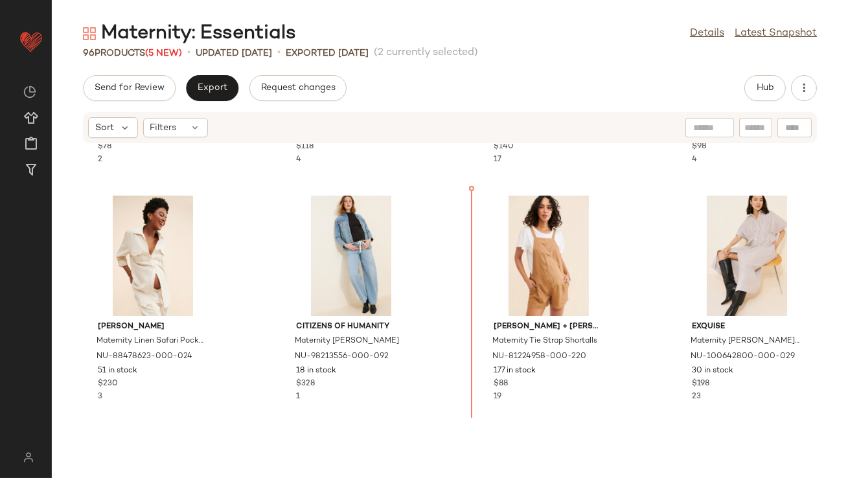
scroll to position [693, 0]
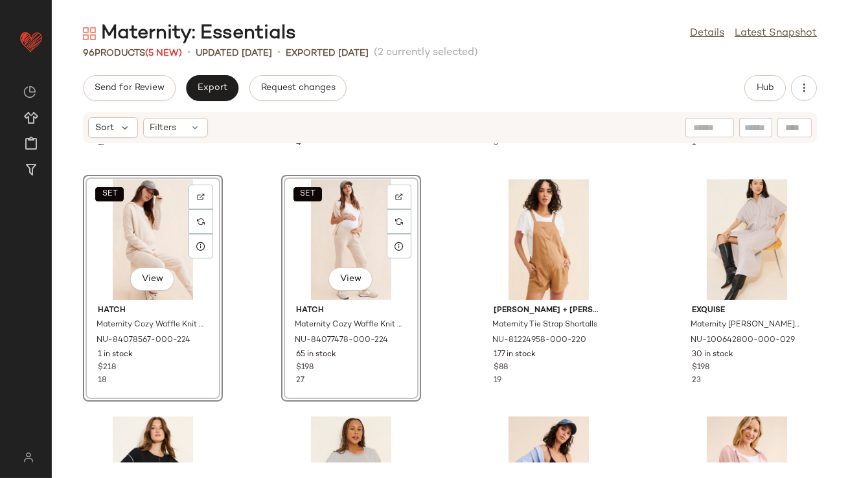
click at [448, 352] on div "Year Of Ours Maternity Crewneck Sweatshirt NU-97342570-000-004 26 in stock $140…" at bounding box center [450, 303] width 796 height 319
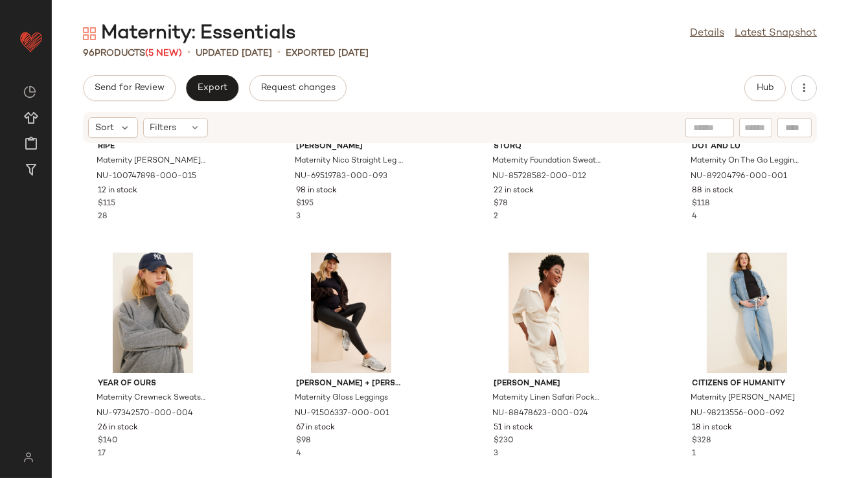
scroll to position [404, 0]
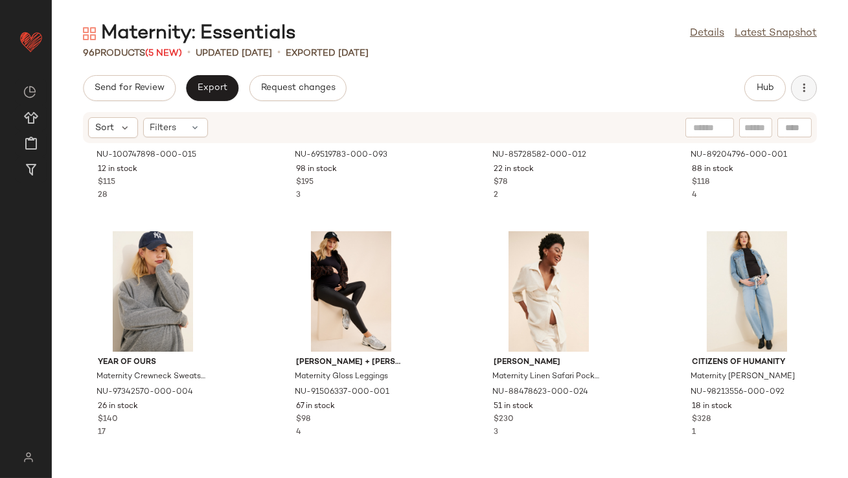
click at [800, 86] on icon "button" at bounding box center [804, 88] width 13 height 13
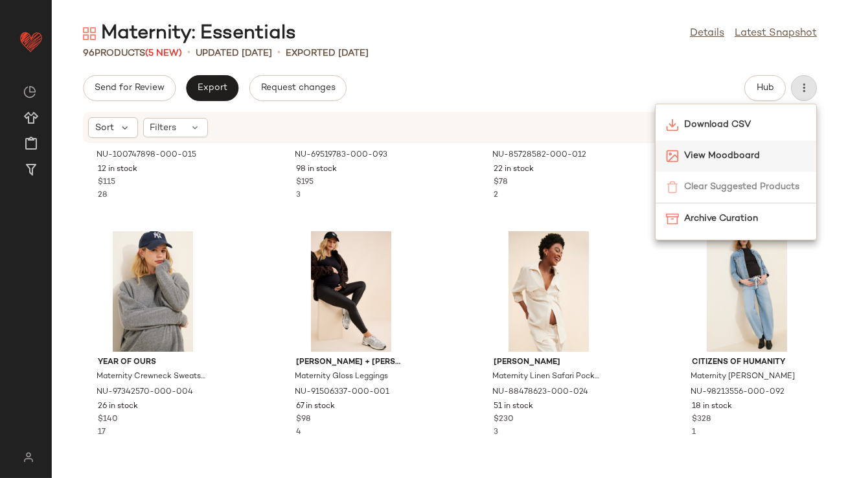
click at [713, 150] on span "View Moodboard" at bounding box center [745, 156] width 122 height 14
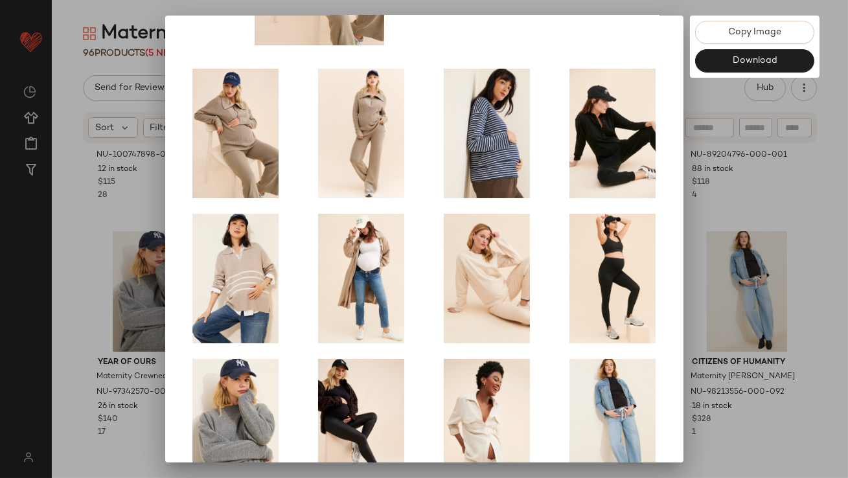
scroll to position [221, 0]
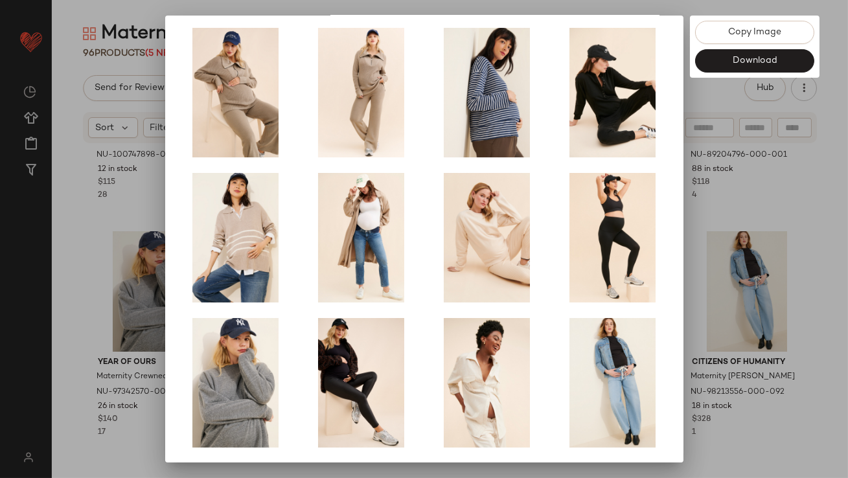
click at [713, 271] on div at bounding box center [424, 239] width 848 height 478
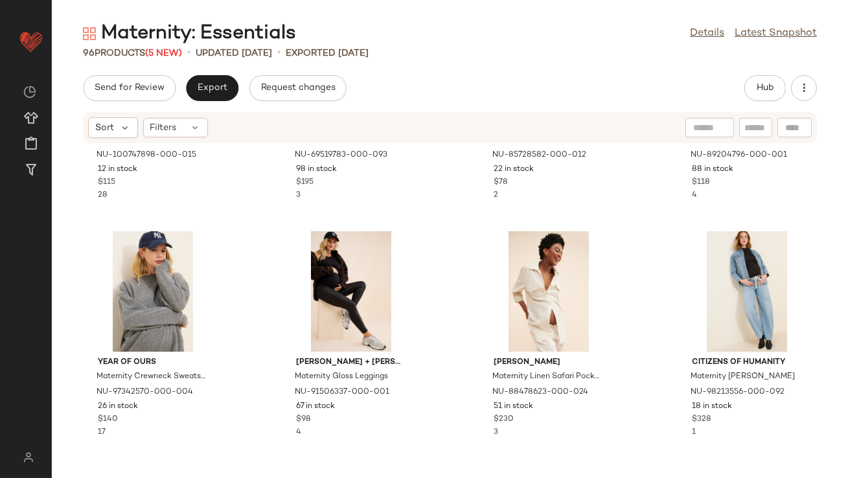
scroll to position [713, 0]
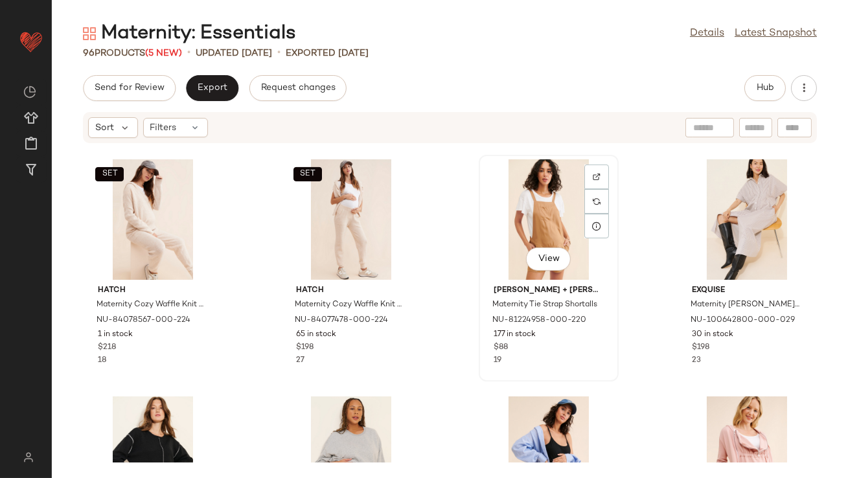
click at [531, 238] on div "View" at bounding box center [548, 219] width 131 height 121
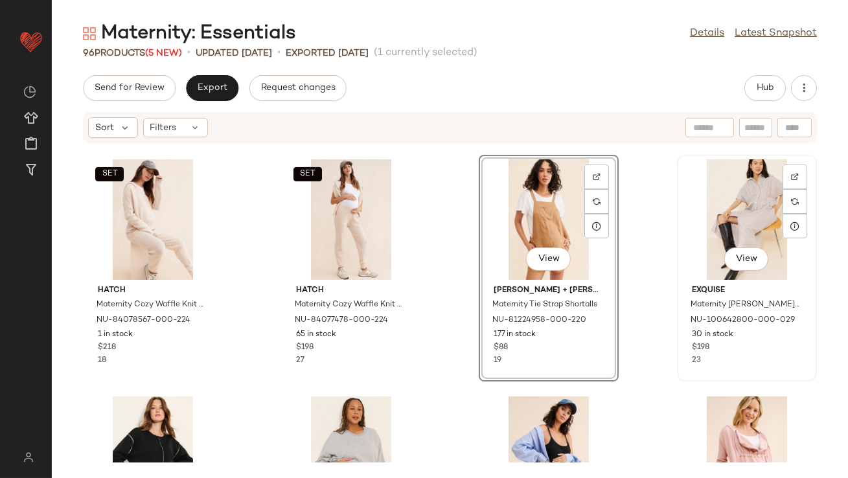
click at [698, 225] on div "View" at bounding box center [747, 219] width 131 height 121
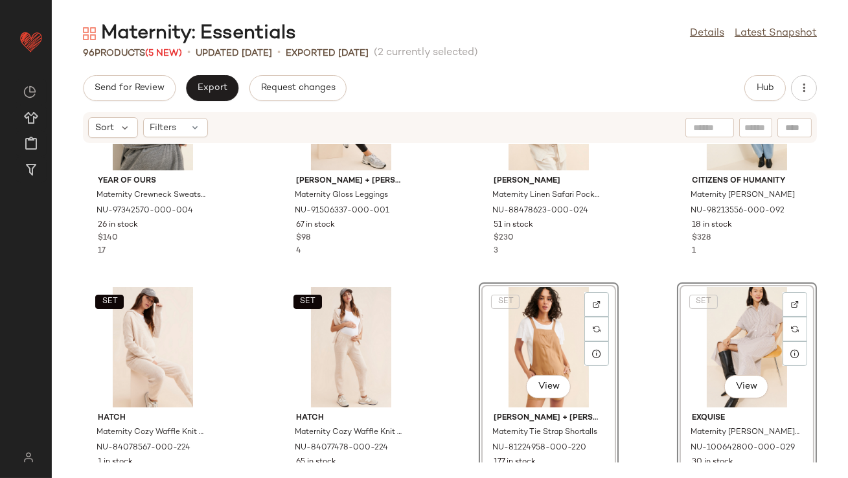
scroll to position [541, 0]
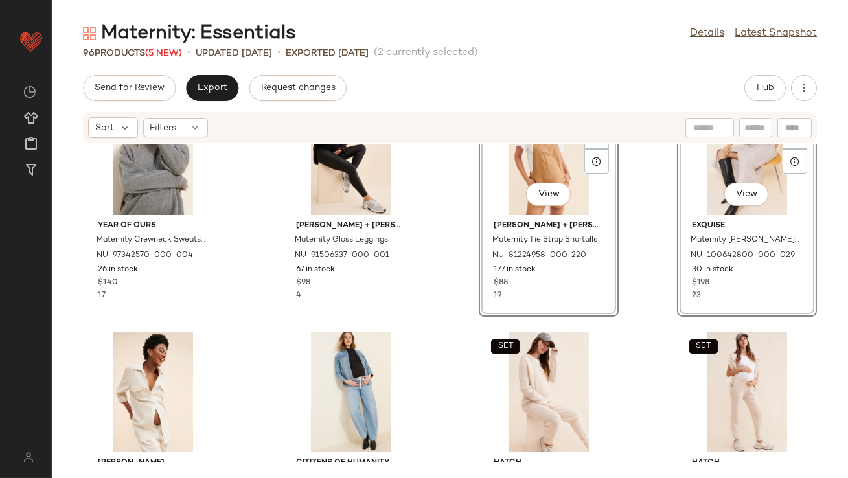
click at [442, 301] on div "Year Of Ours Maternity Crewneck Sweatshirt NU-97342570-000-004 26 in stock $140…" at bounding box center [450, 303] width 796 height 319
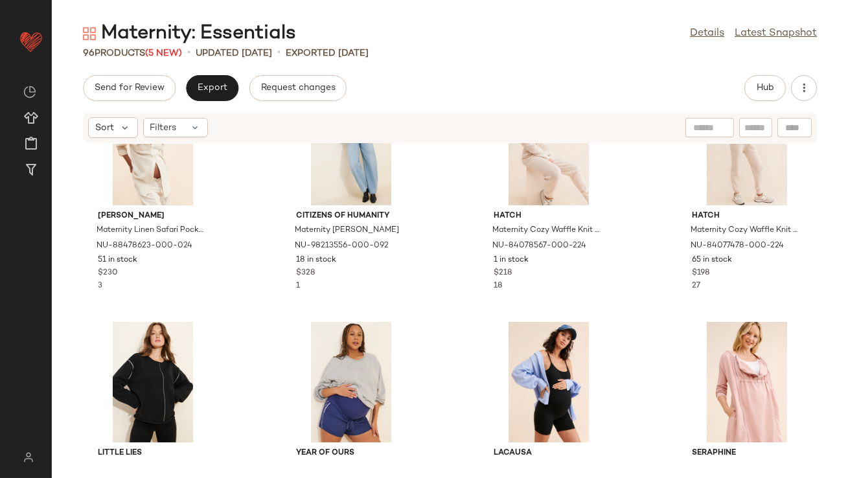
scroll to position [817, 0]
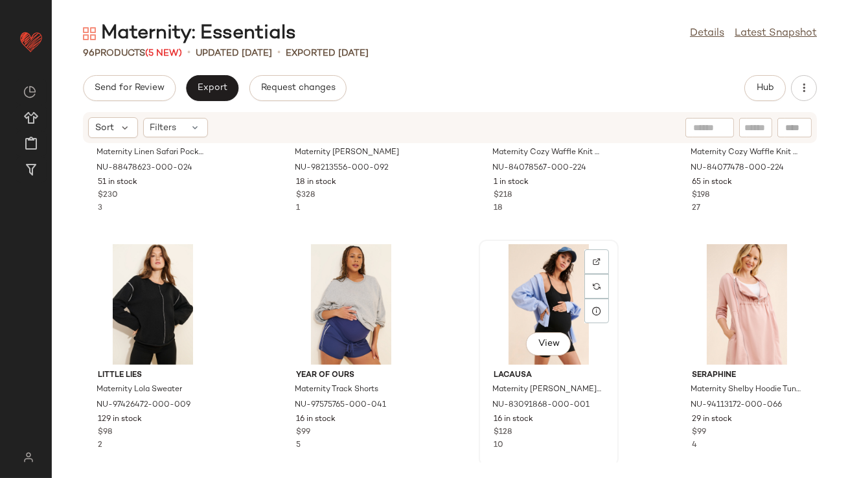
click at [522, 313] on div "View" at bounding box center [548, 304] width 131 height 121
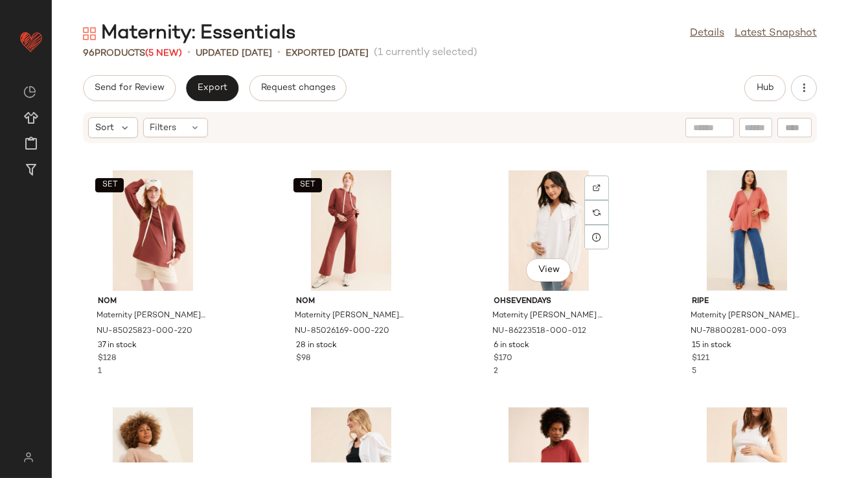
scroll to position [1412, 0]
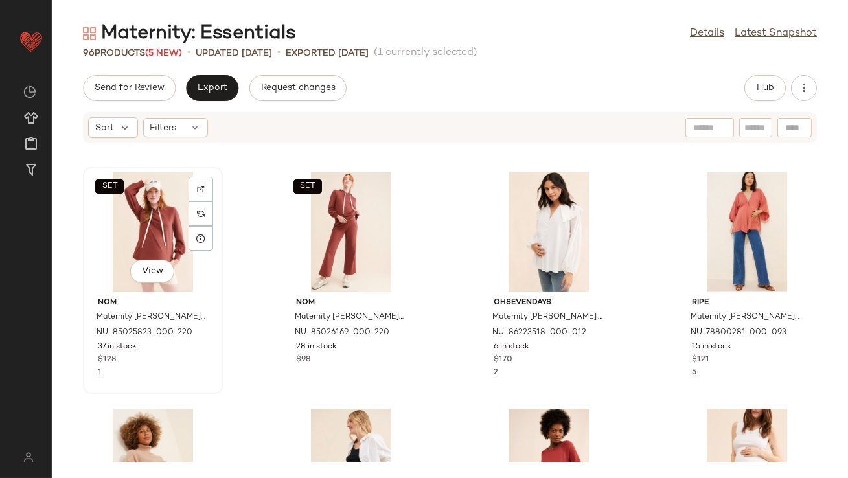
click at [140, 215] on div "SET View" at bounding box center [152, 232] width 131 height 121
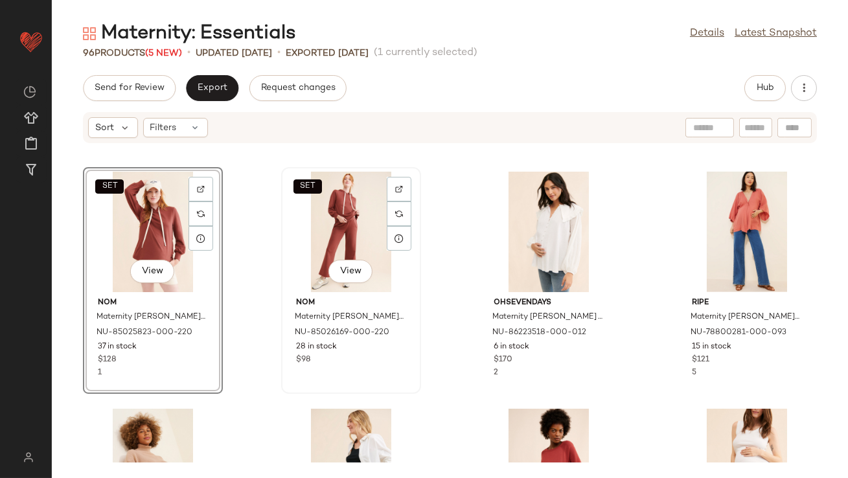
click at [308, 223] on div "SET View" at bounding box center [351, 232] width 131 height 121
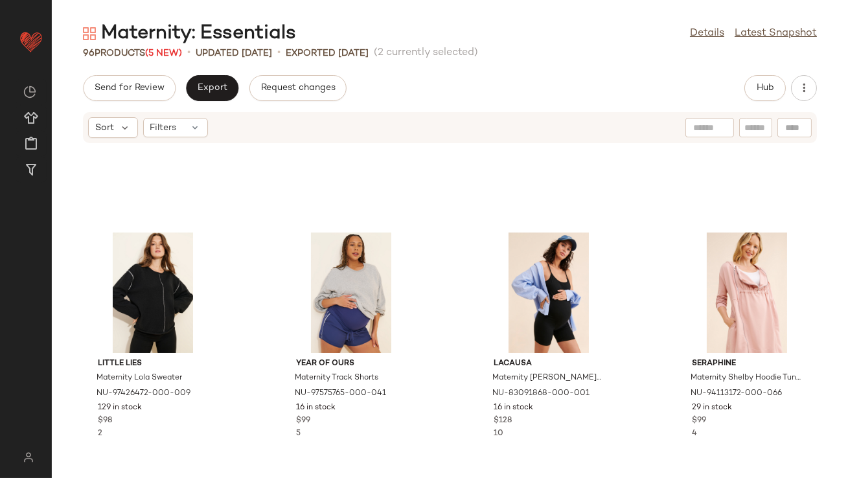
scroll to position [869, 0]
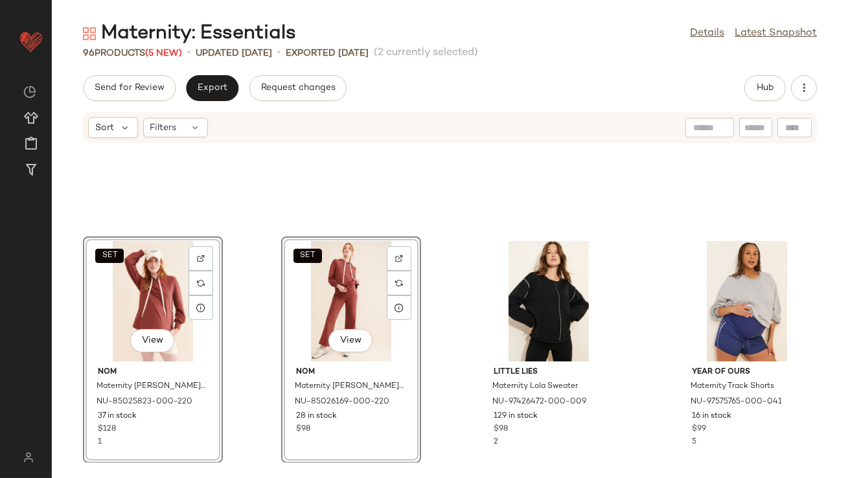
click at [255, 271] on div "SET View nom Maternity Crosby Nursing Hoodie NU-85025823-000-220 37 in stock $1…" at bounding box center [450, 303] width 796 height 319
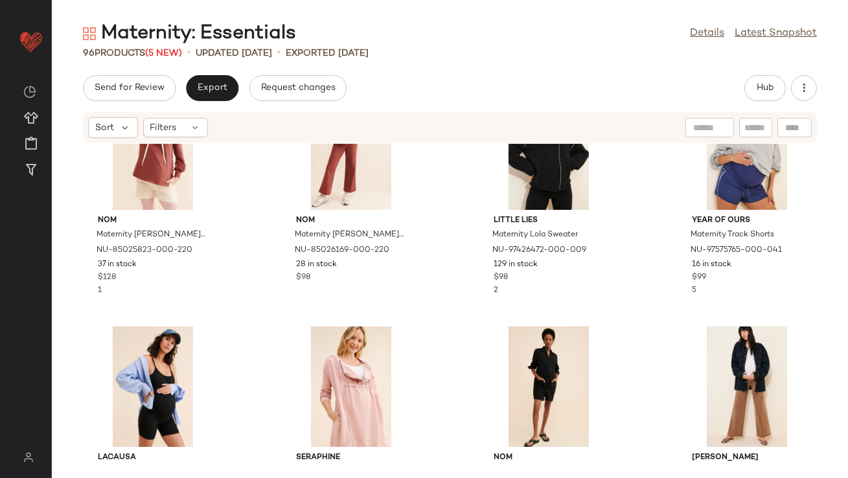
scroll to position [1176, 0]
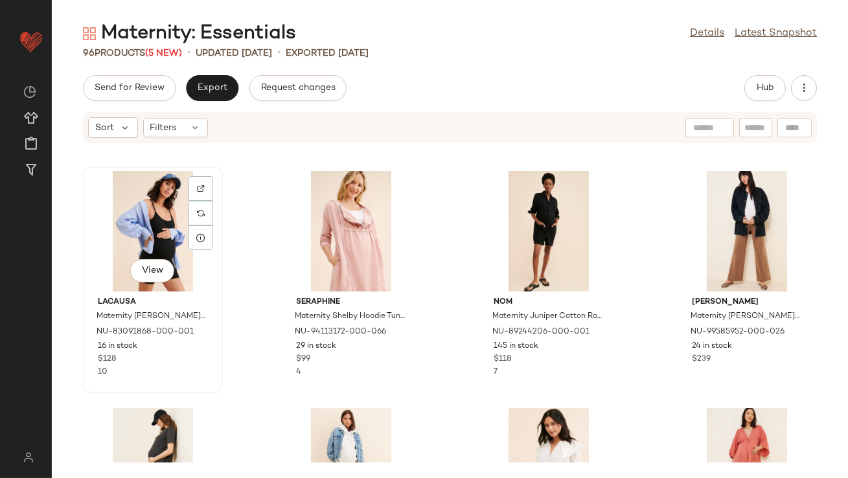
click at [143, 220] on div "View" at bounding box center [152, 231] width 131 height 121
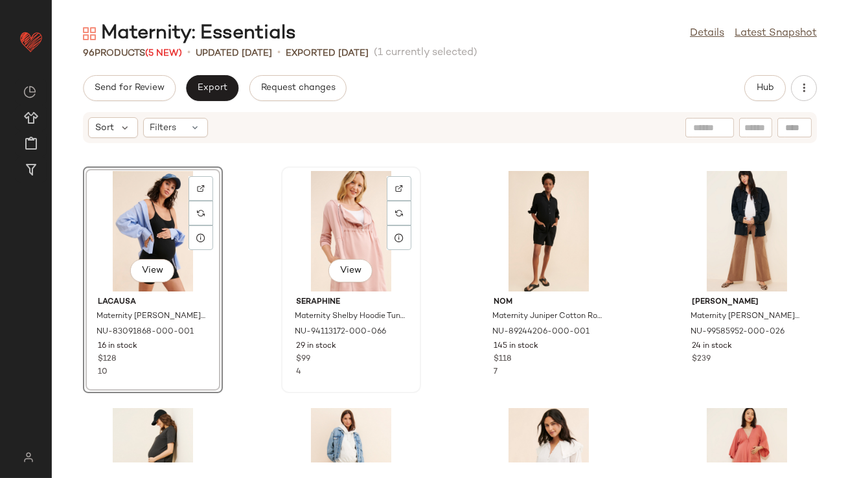
click at [332, 227] on div "View" at bounding box center [351, 231] width 131 height 121
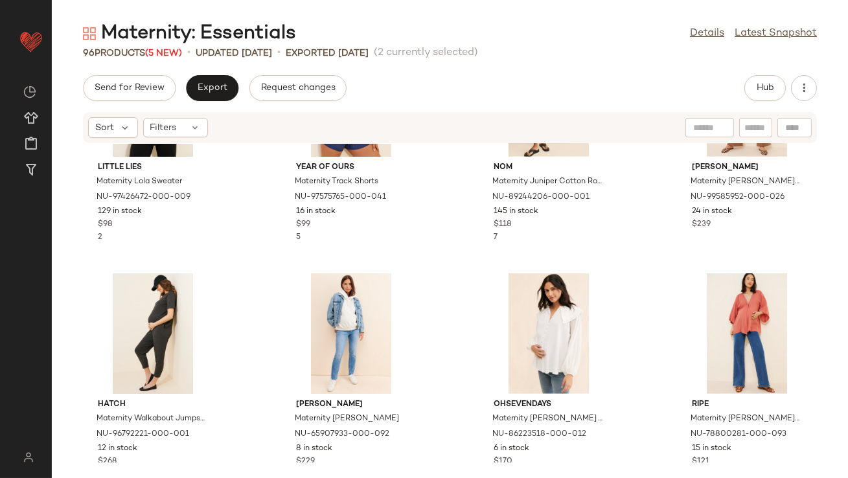
scroll to position [1339, 0]
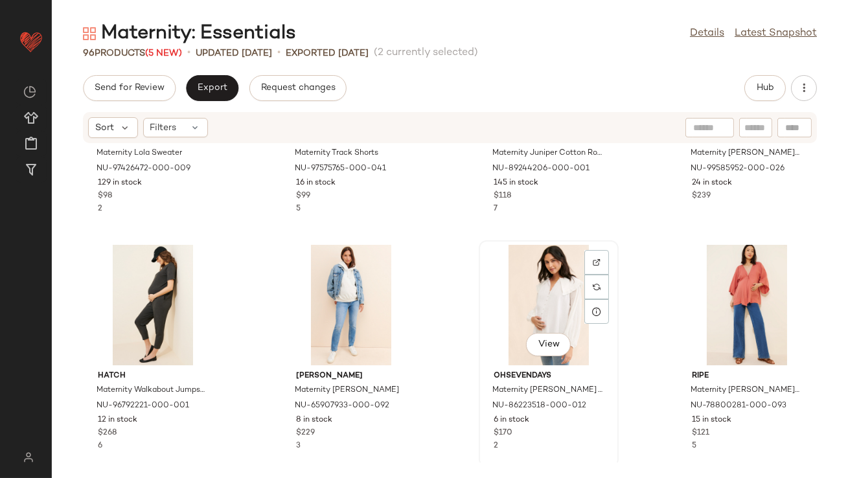
click at [553, 284] on div "View" at bounding box center [548, 305] width 131 height 121
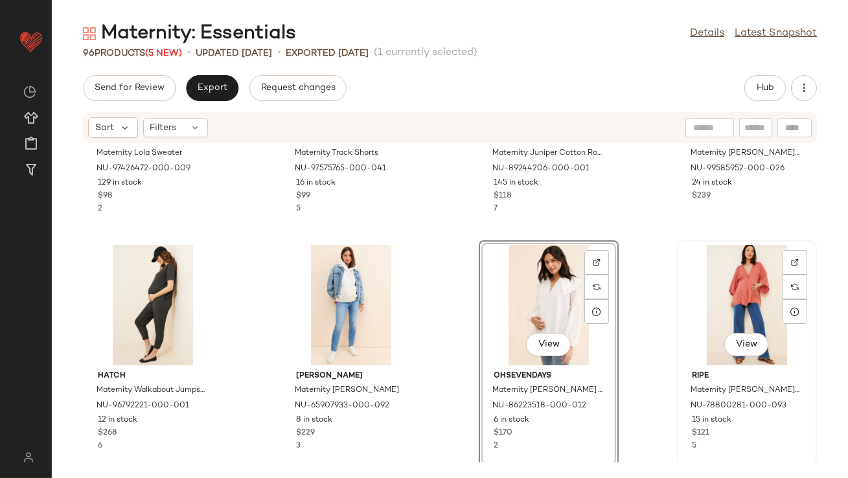
click at [722, 307] on div "View" at bounding box center [747, 305] width 131 height 121
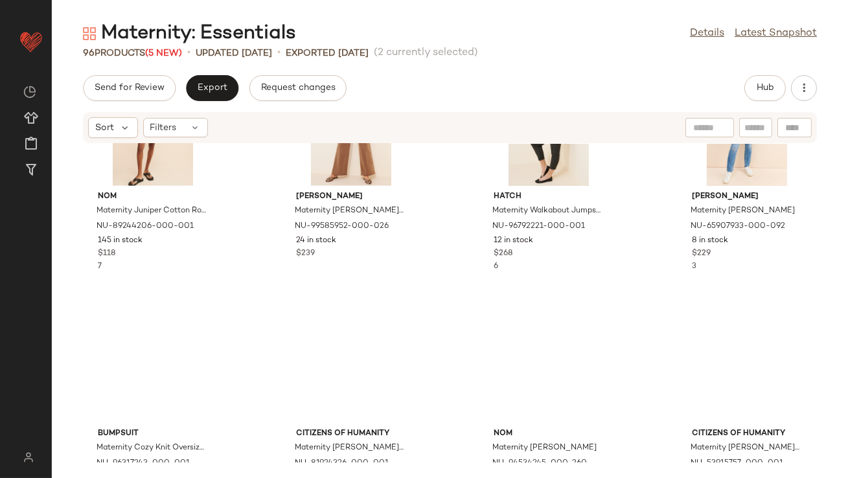
scroll to position [1662, 0]
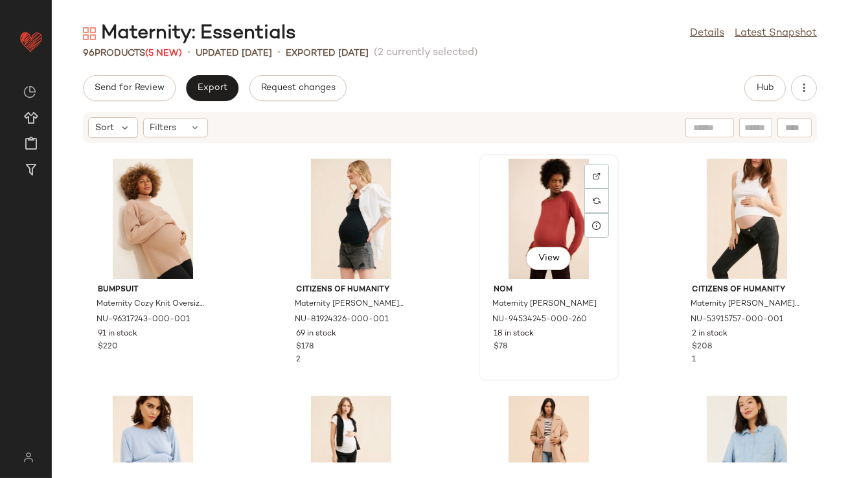
click at [558, 218] on div "View" at bounding box center [548, 219] width 131 height 121
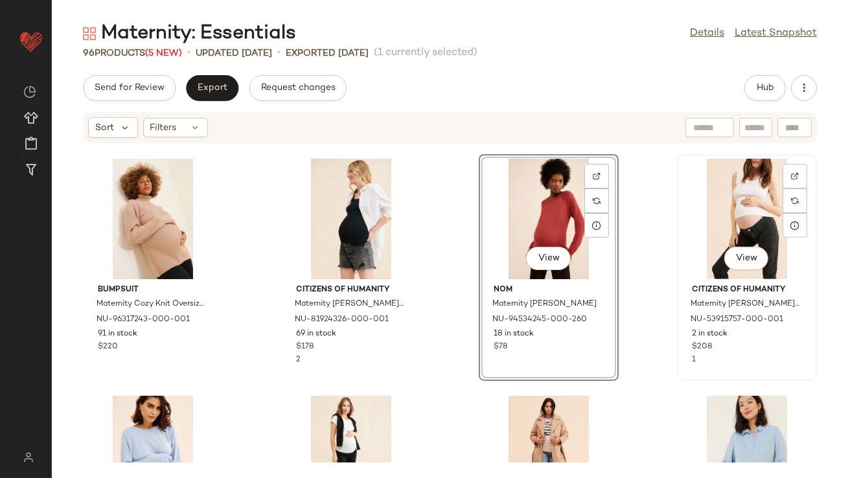
click at [729, 185] on div "View" at bounding box center [747, 219] width 131 height 121
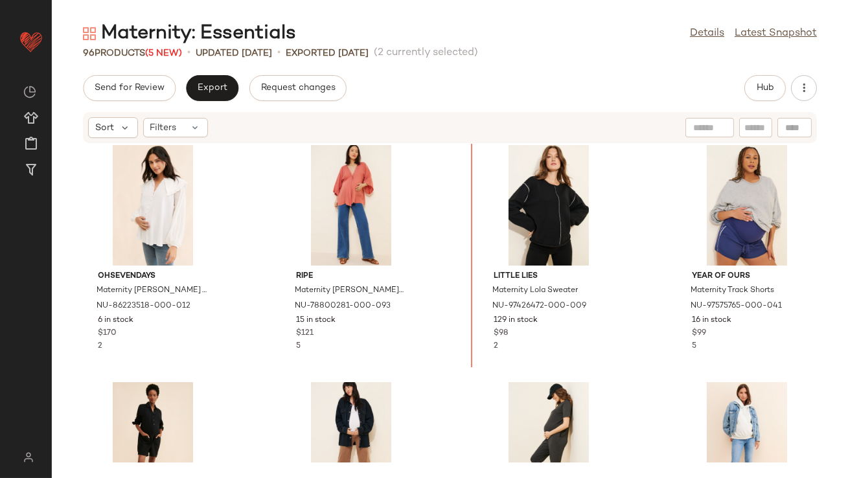
scroll to position [1155, 0]
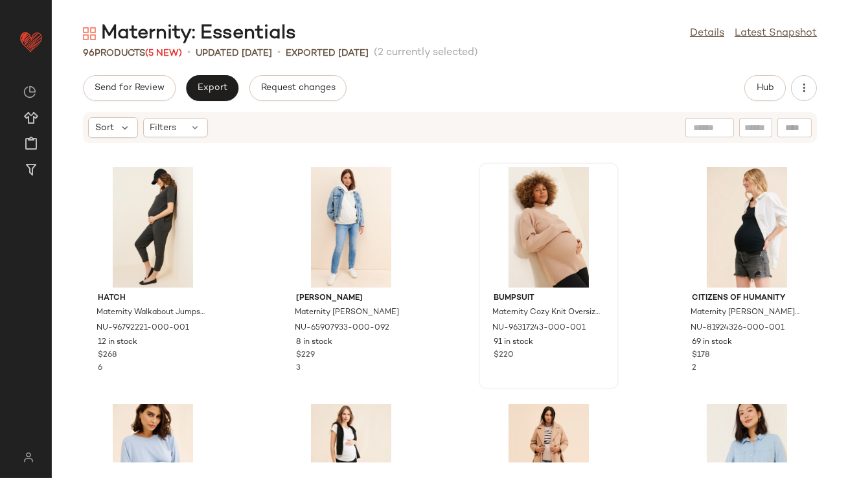
scroll to position [1657, 0]
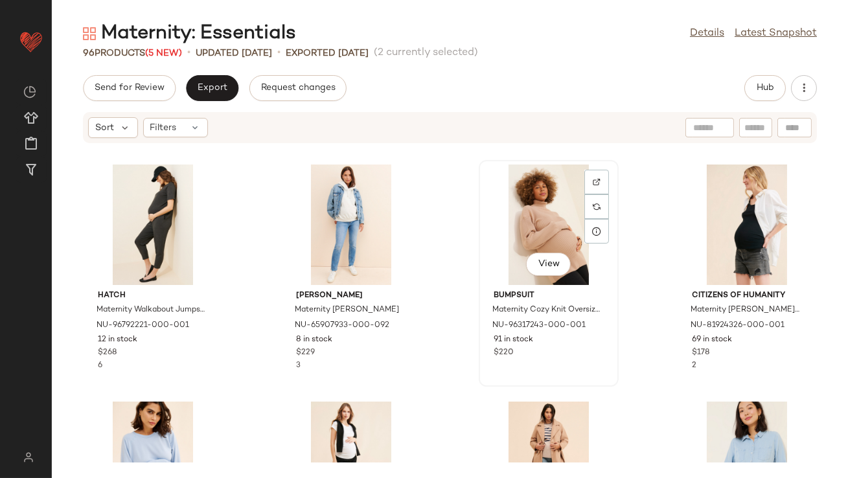
click at [525, 232] on div "View" at bounding box center [548, 225] width 131 height 121
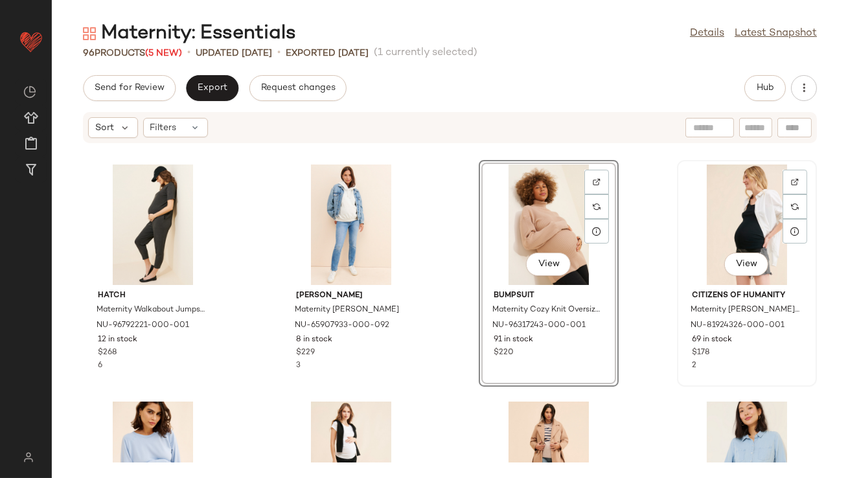
click at [682, 229] on div "View" at bounding box center [747, 225] width 131 height 121
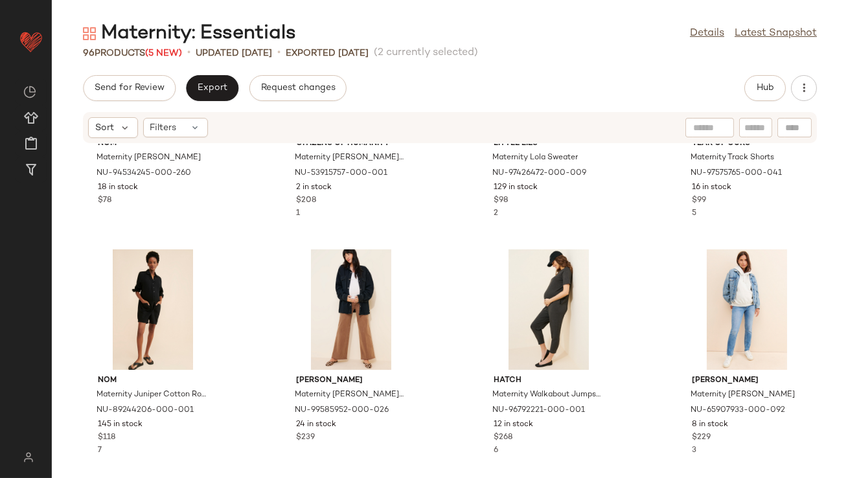
scroll to position [1573, 0]
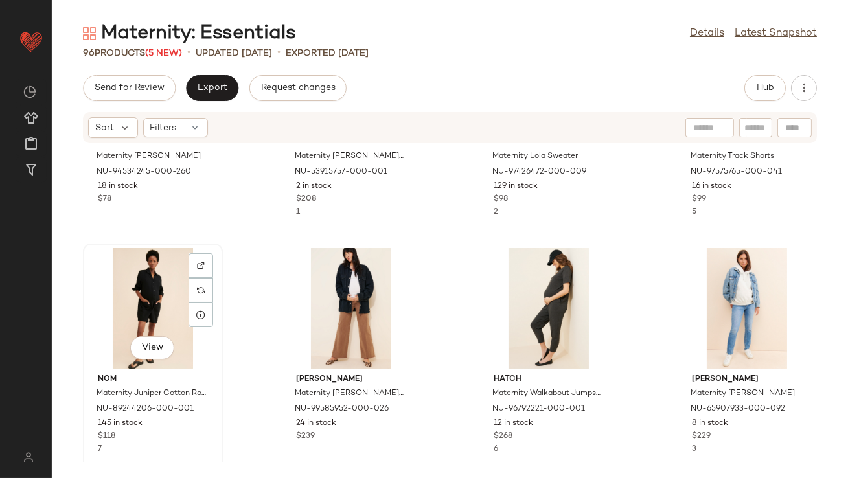
click at [152, 279] on div "View" at bounding box center [152, 308] width 131 height 121
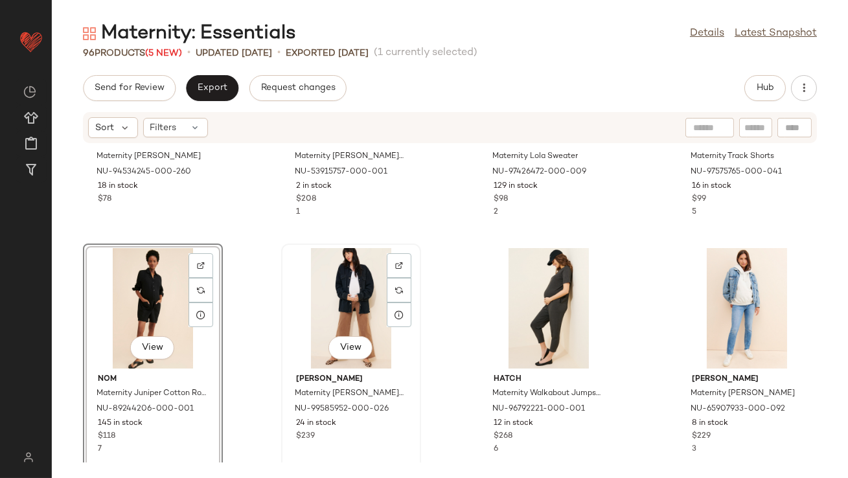
click at [360, 316] on div "View" at bounding box center [351, 308] width 131 height 121
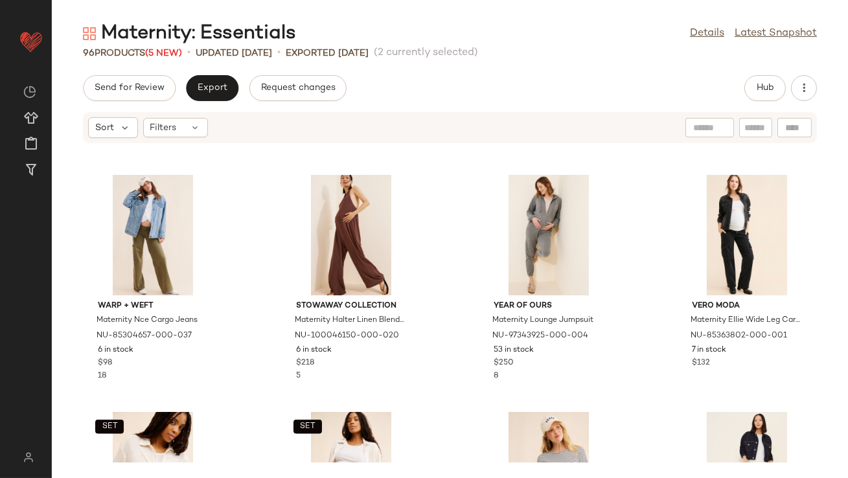
scroll to position [2984, 0]
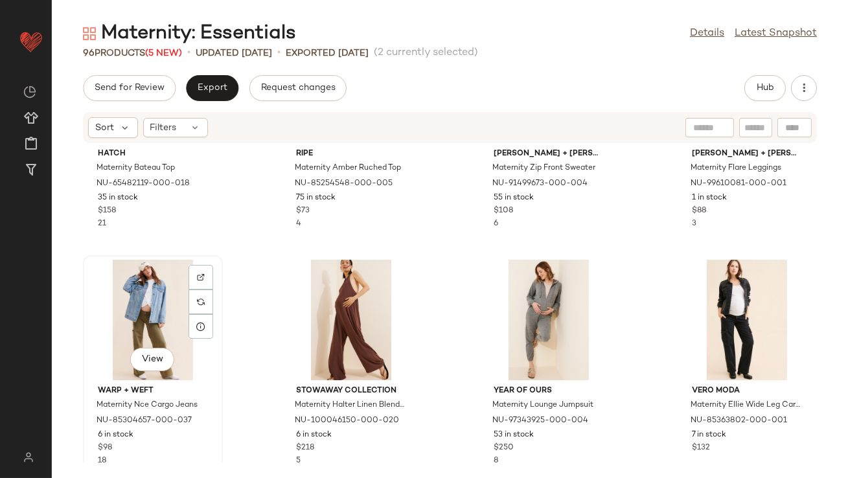
click at [137, 293] on div "View" at bounding box center [152, 320] width 131 height 121
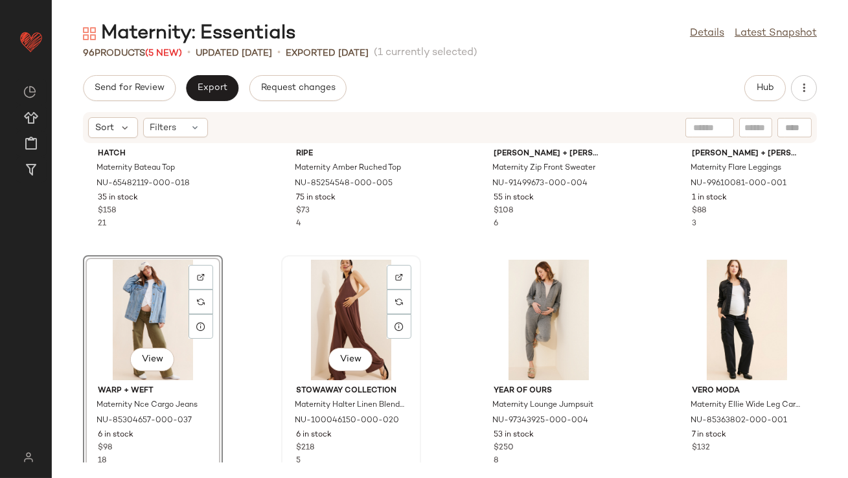
click at [328, 297] on div "View" at bounding box center [351, 320] width 131 height 121
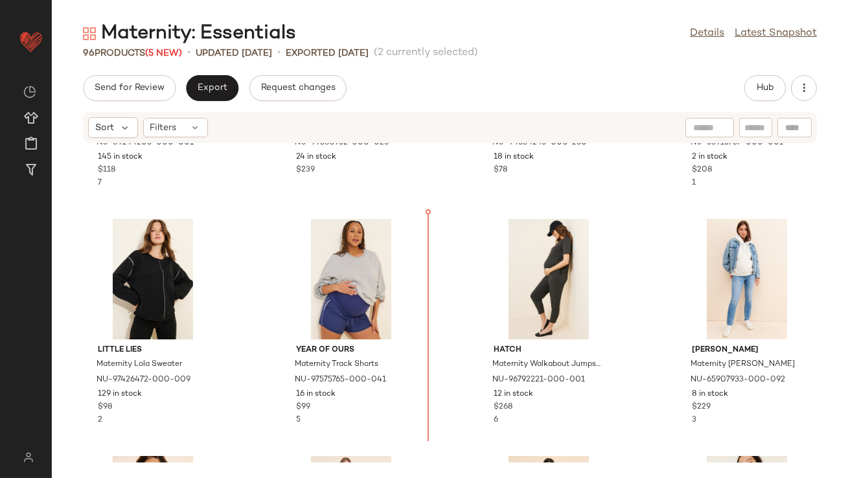
scroll to position [1642, 0]
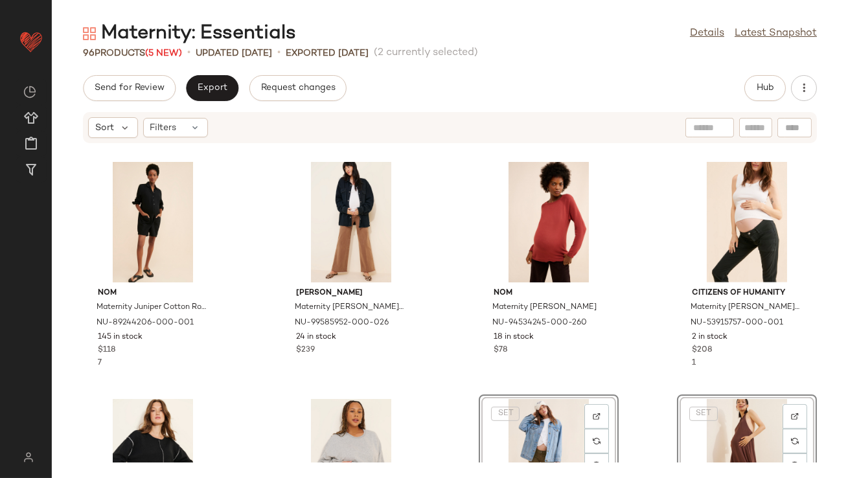
click at [459, 349] on div "OhSevenDays Maternity Juliet Top NU-86223518-000-012 6 in stock $170 2 ripe Mat…" at bounding box center [450, 303] width 796 height 319
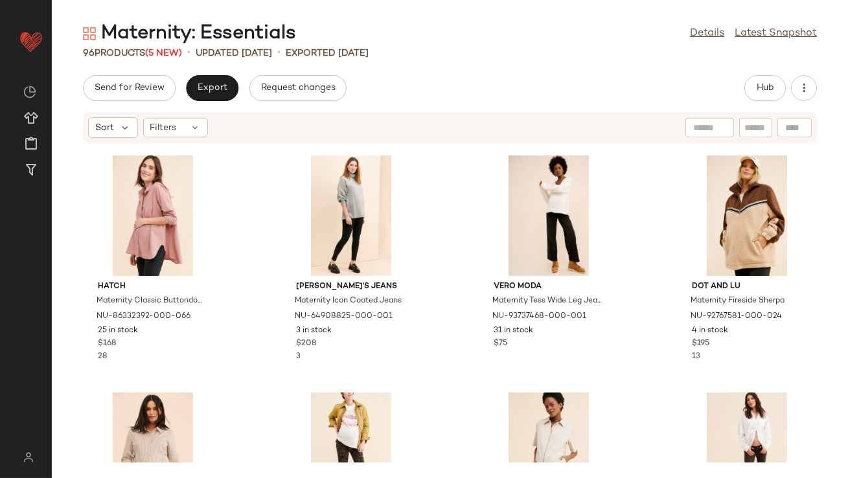
scroll to position [3725, 0]
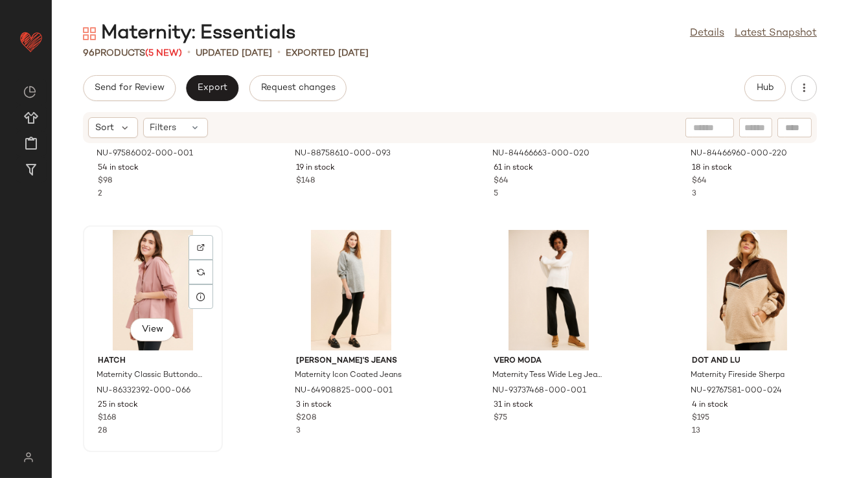
click at [174, 285] on div "View" at bounding box center [152, 290] width 131 height 121
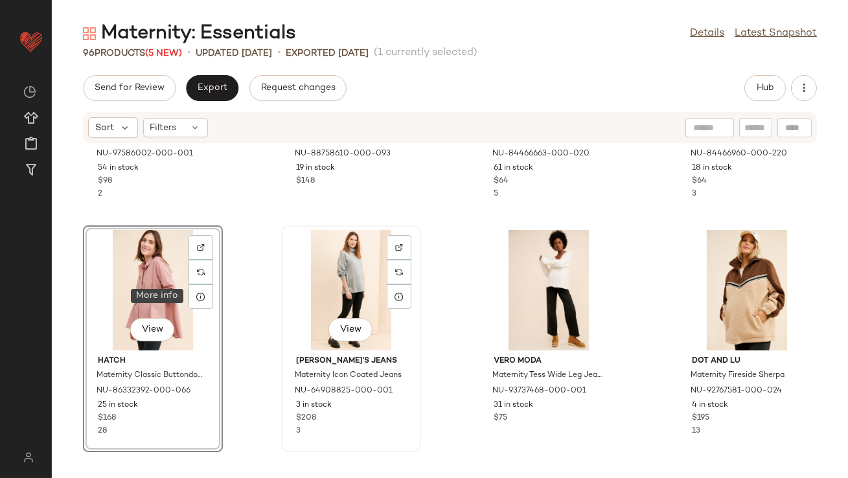
click at [346, 285] on div "View" at bounding box center [351, 290] width 131 height 121
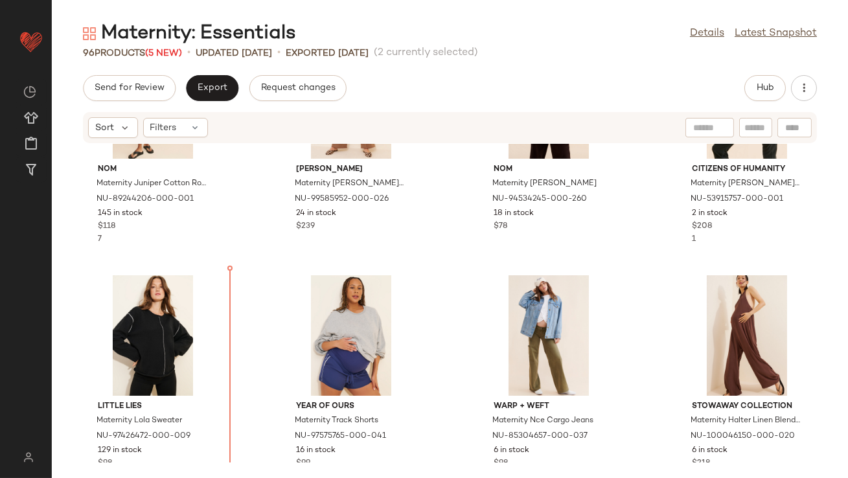
scroll to position [1612, 0]
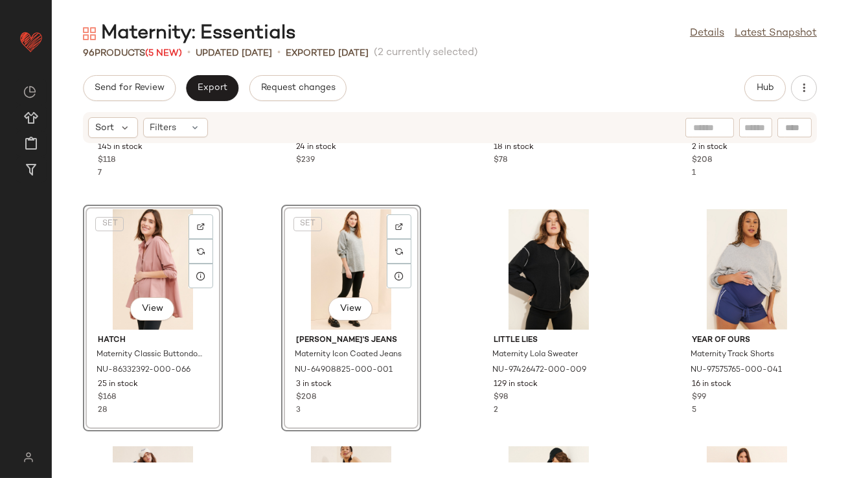
click at [454, 239] on div "nom Maternity Juniper Cotton Romper NU-89244206-000-001 145 in stock $118 7 Pai…" at bounding box center [450, 303] width 796 height 319
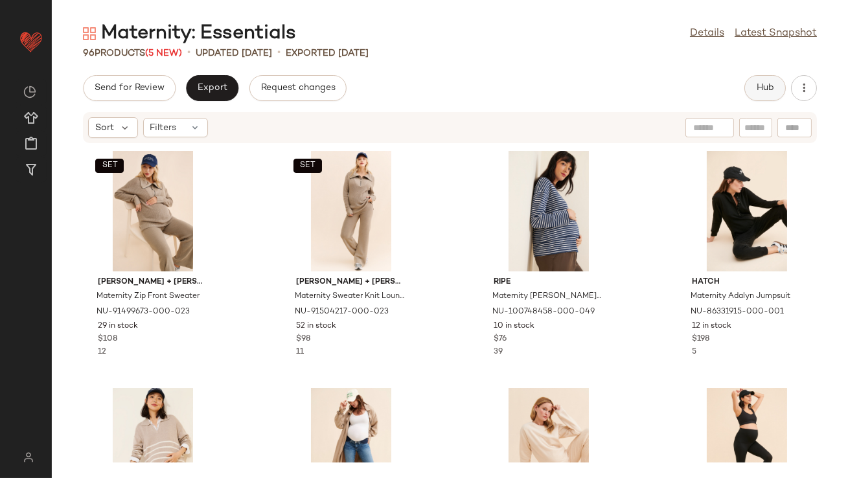
click at [765, 94] on button "Hub" at bounding box center [764, 88] width 41 height 26
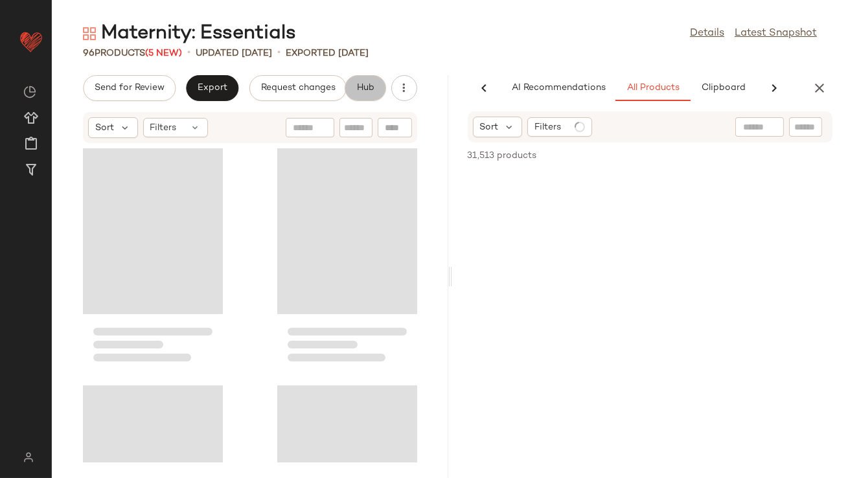
scroll to position [0, 73]
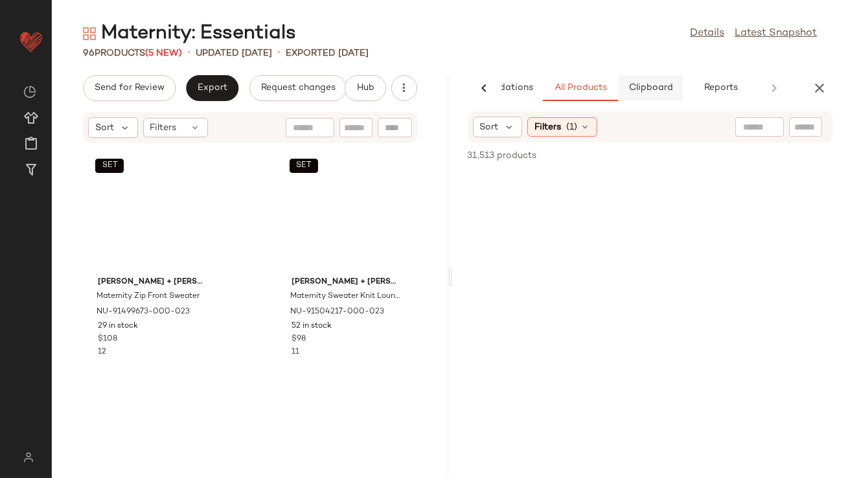
click at [644, 89] on span "Clipboard" at bounding box center [650, 88] width 45 height 10
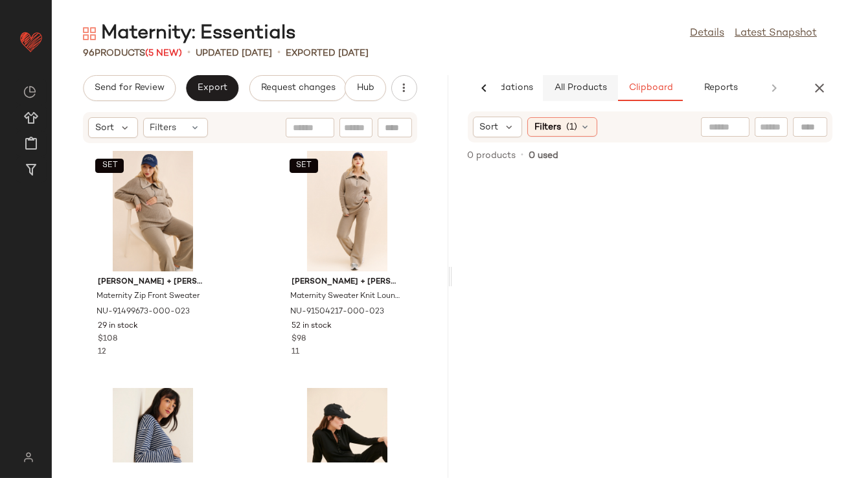
click at [572, 88] on span "All Products" at bounding box center [579, 88] width 53 height 10
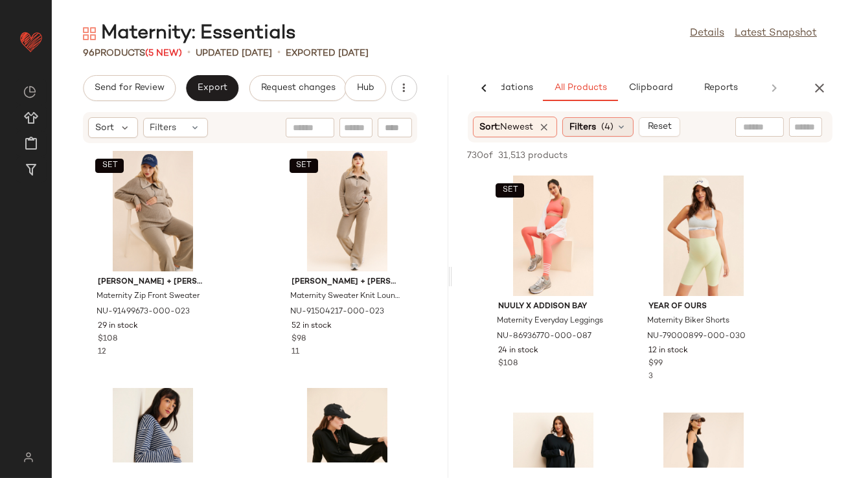
click at [593, 128] on span "Filters" at bounding box center [582, 128] width 27 height 14
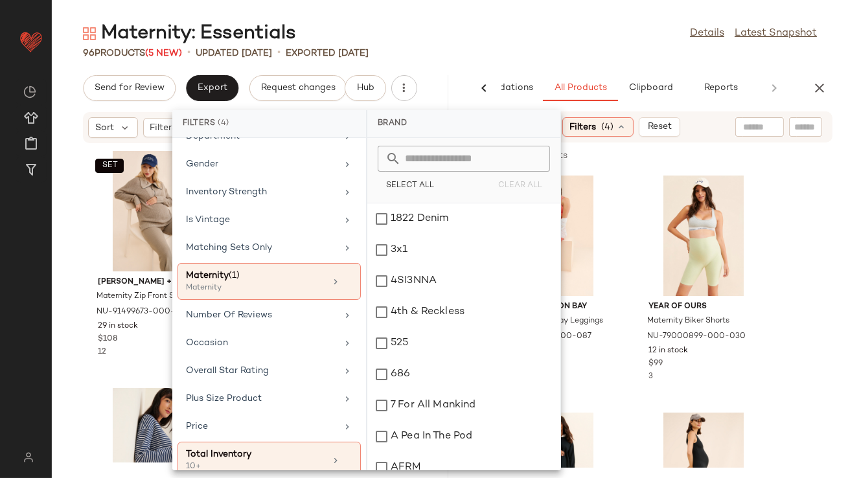
scroll to position [334, 0]
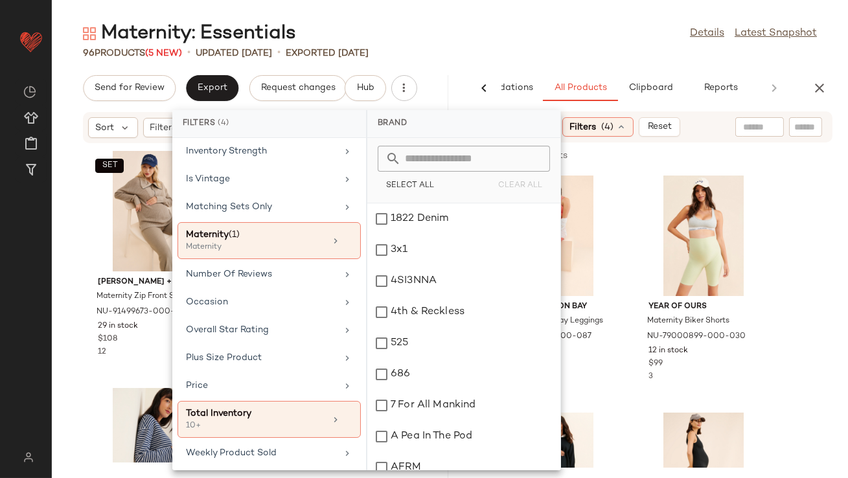
click at [564, 10] on main "Maternity: Essentials Details Latest Snapshot 96 Products (5 New) • updated Aug…" at bounding box center [424, 239] width 848 height 478
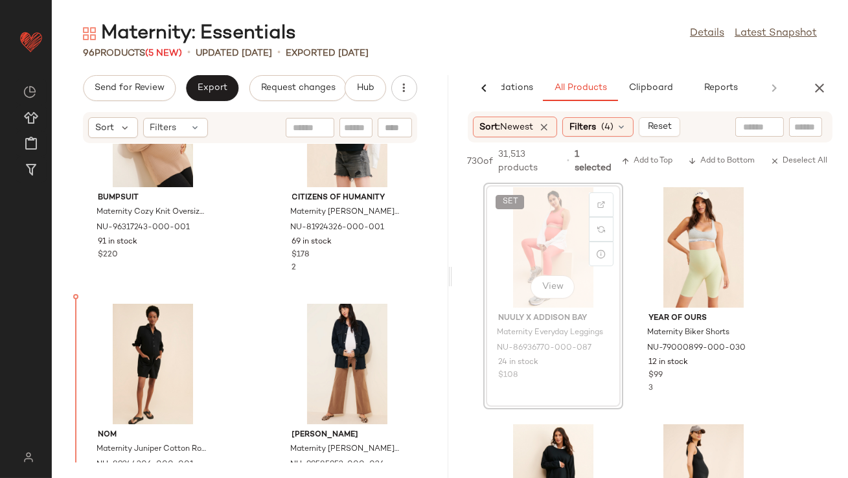
scroll to position [2720, 0]
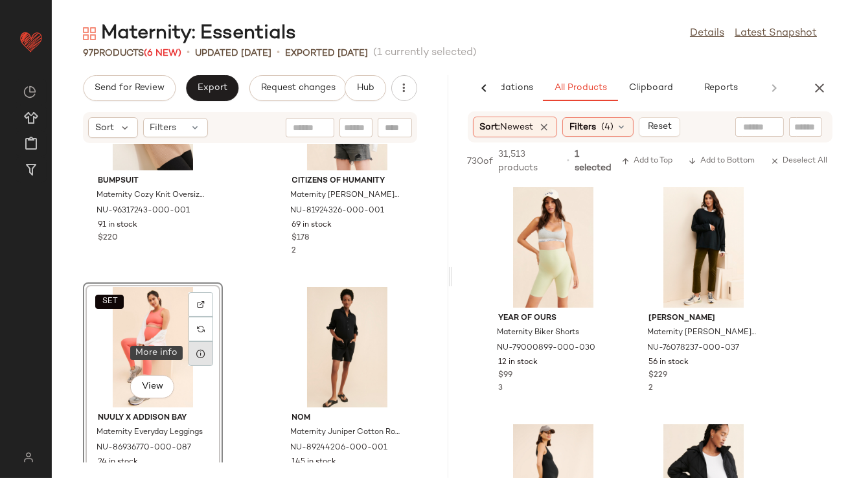
click at [200, 358] on div at bounding box center [201, 353] width 25 height 25
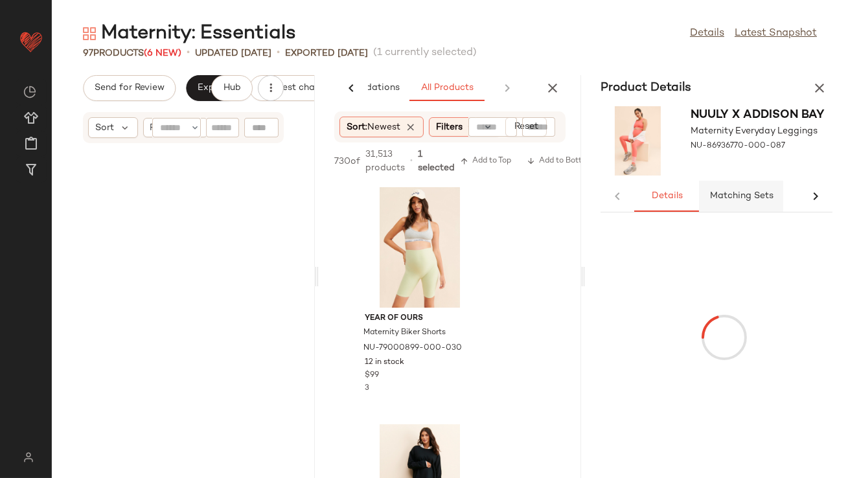
scroll to position [5691, 0]
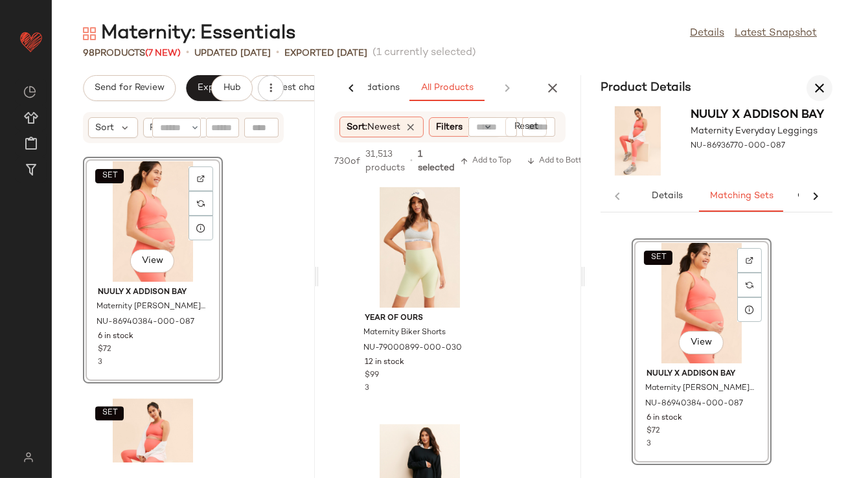
click at [822, 87] on icon "button" at bounding box center [820, 88] width 16 height 16
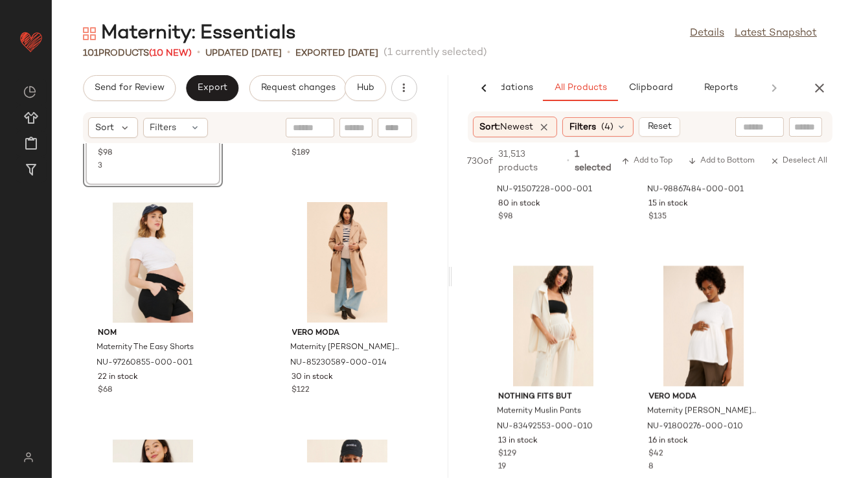
scroll to position [5876, 0]
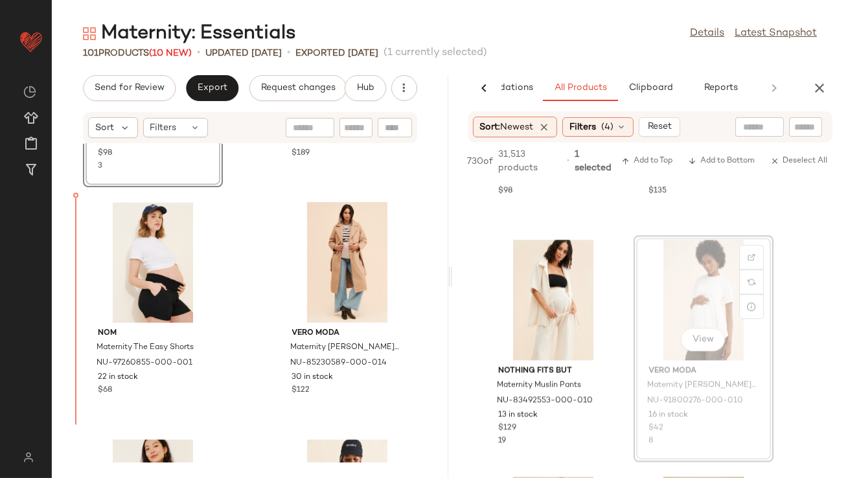
drag, startPoint x: 691, startPoint y: 284, endPoint x: 681, endPoint y: 284, distance: 10.4
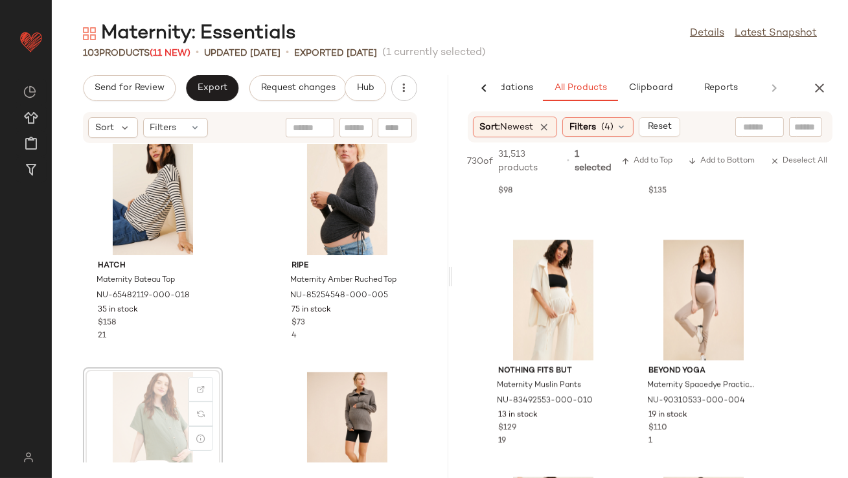
scroll to position [6905, 0]
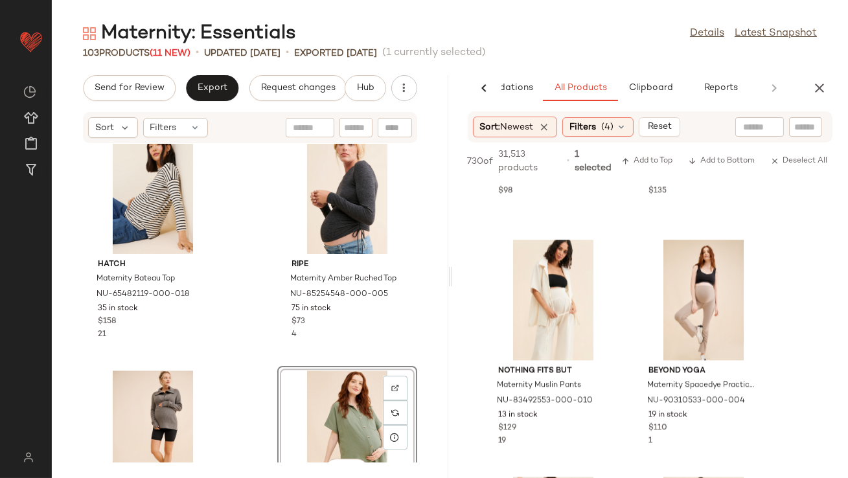
click at [326, 395] on div "View" at bounding box center [347, 431] width 131 height 121
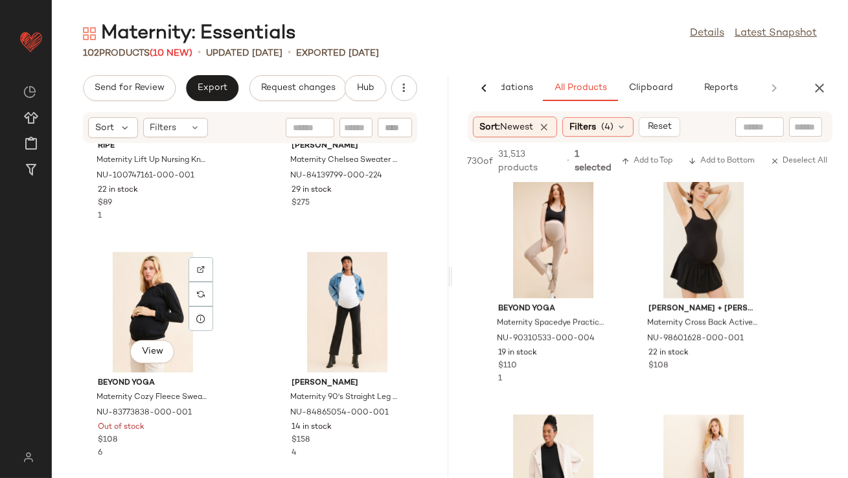
scroll to position [6060, 0]
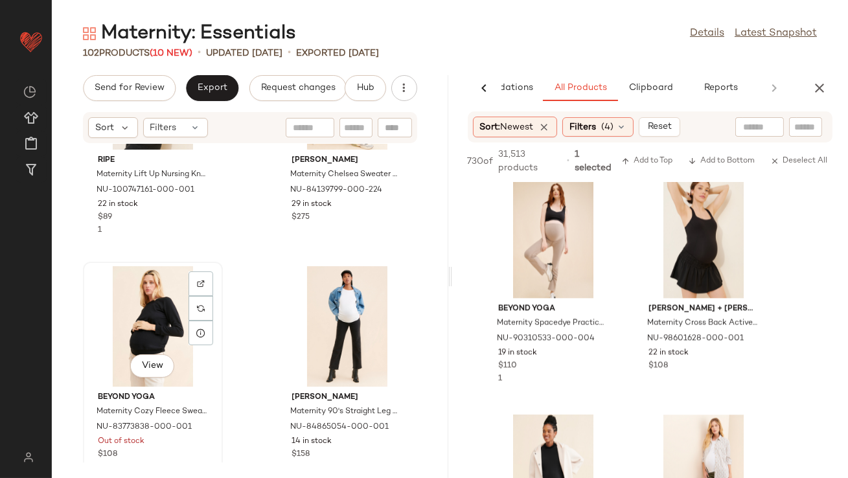
click at [151, 323] on div "View" at bounding box center [152, 326] width 131 height 121
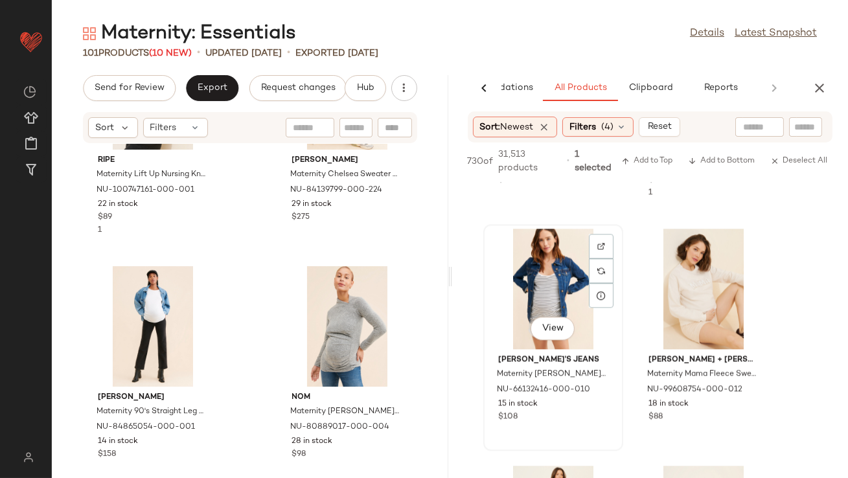
scroll to position [6602, 0]
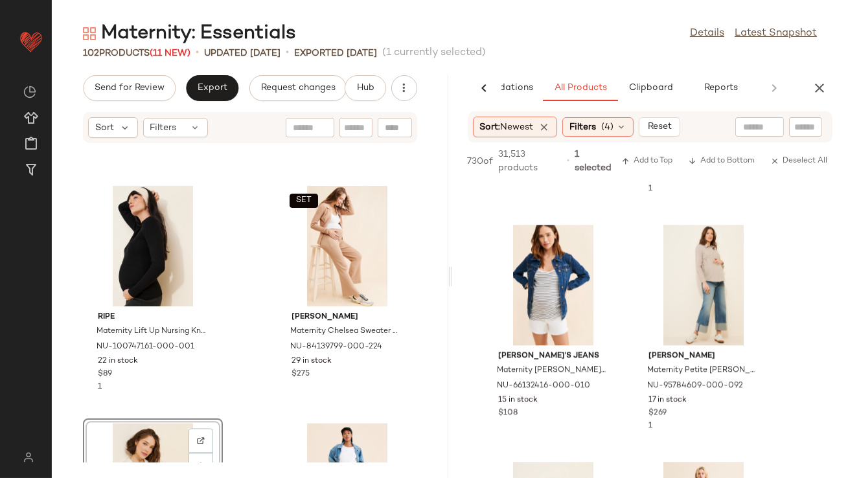
scroll to position [5902, 0]
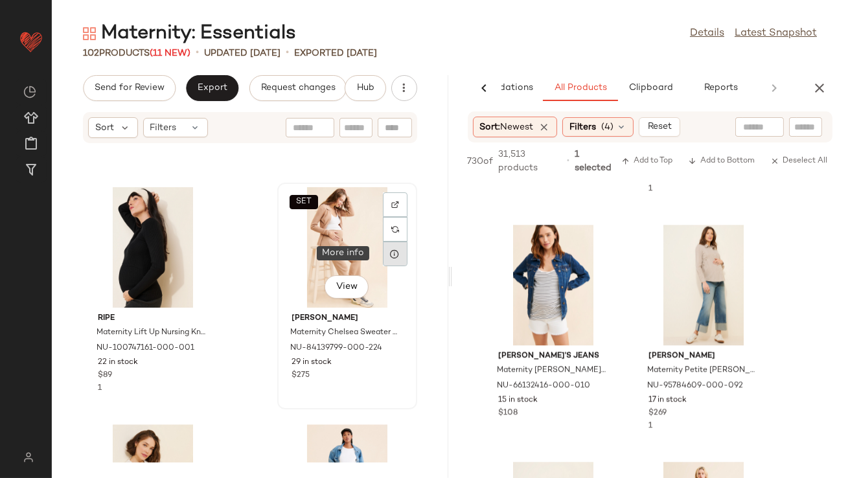
click at [390, 257] on icon at bounding box center [395, 254] width 10 height 10
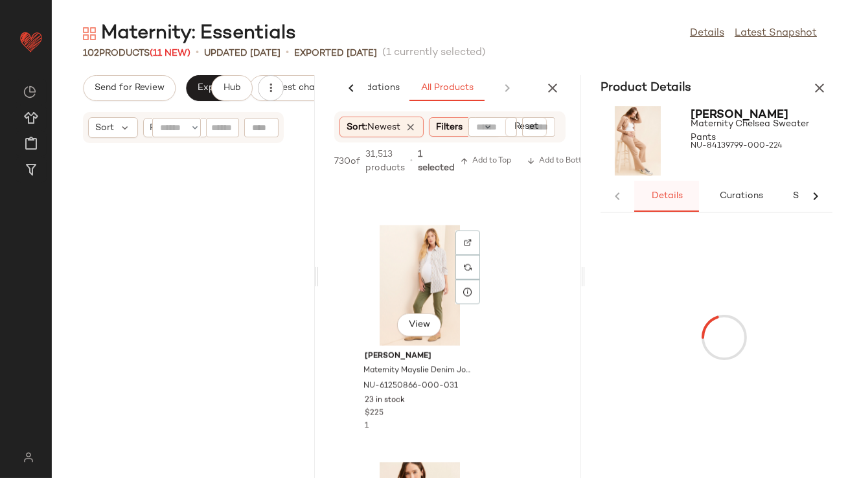
scroll to position [12093, 0]
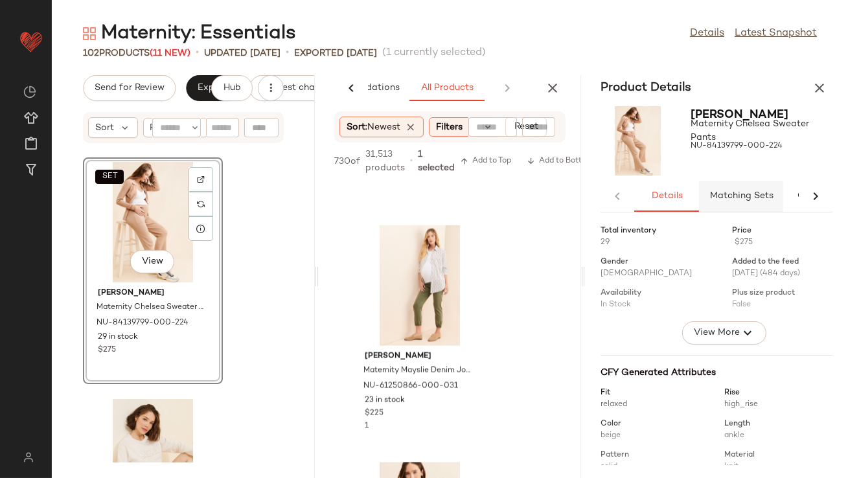
click at [733, 196] on span "Matching Sets" at bounding box center [741, 196] width 64 height 10
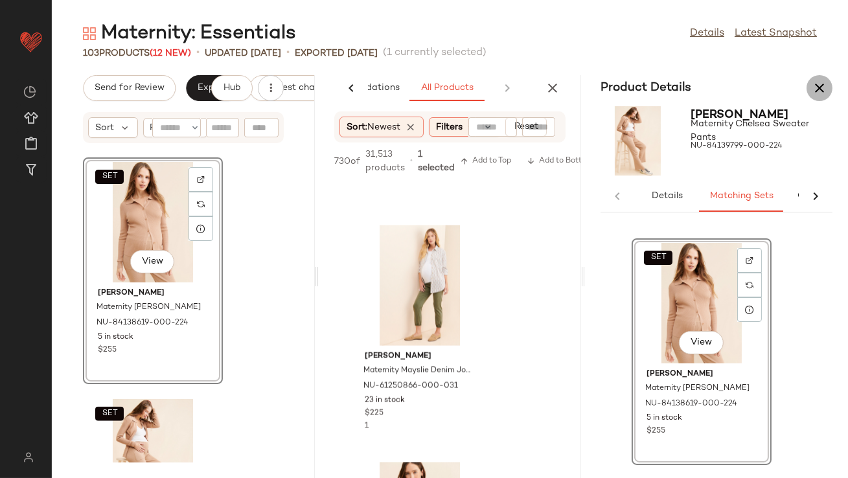
click at [831, 89] on button "button" at bounding box center [820, 88] width 26 height 26
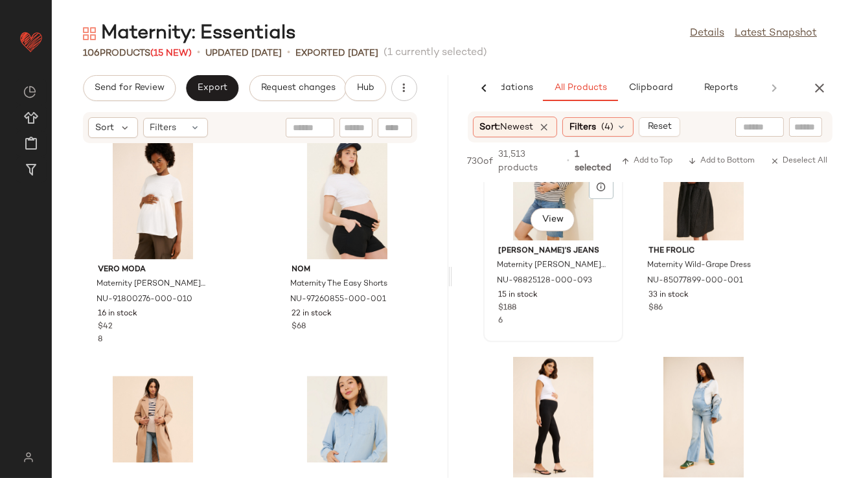
scroll to position [8020, 0]
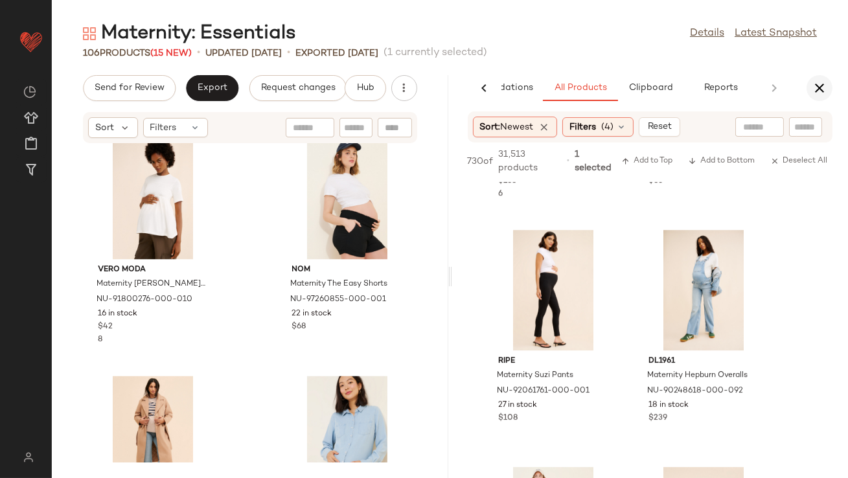
click at [818, 86] on icon "button" at bounding box center [820, 88] width 16 height 16
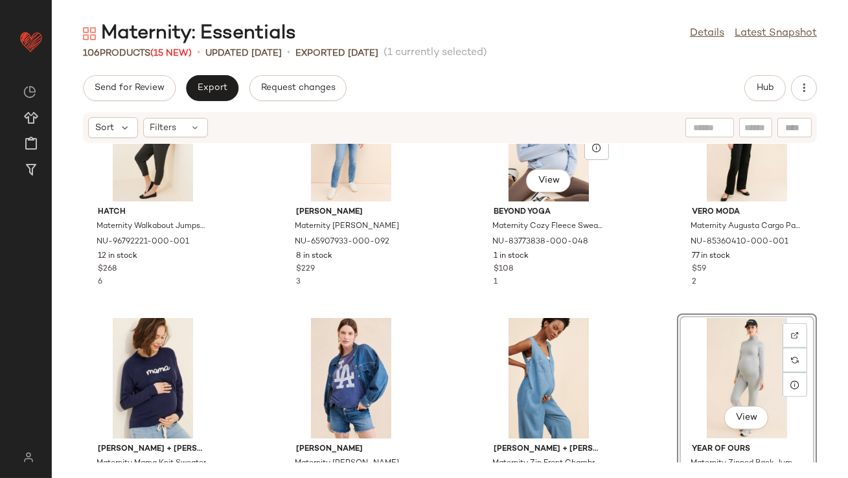
scroll to position [2208, 0]
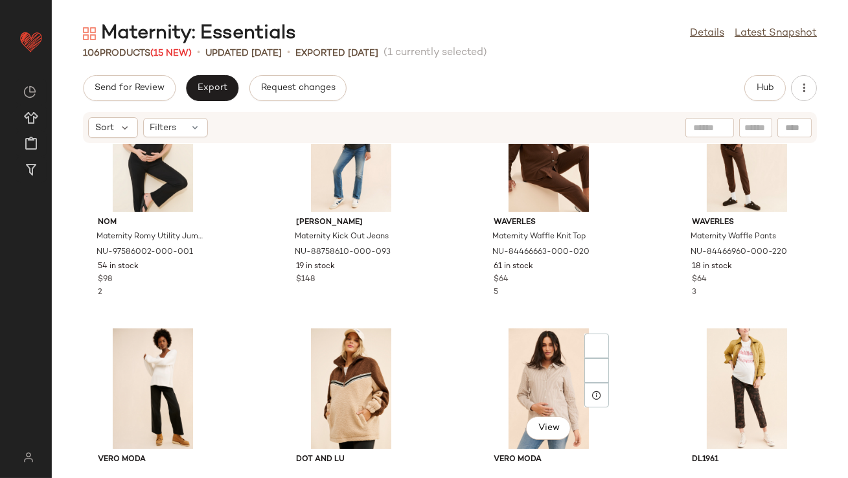
scroll to position [4364, 0]
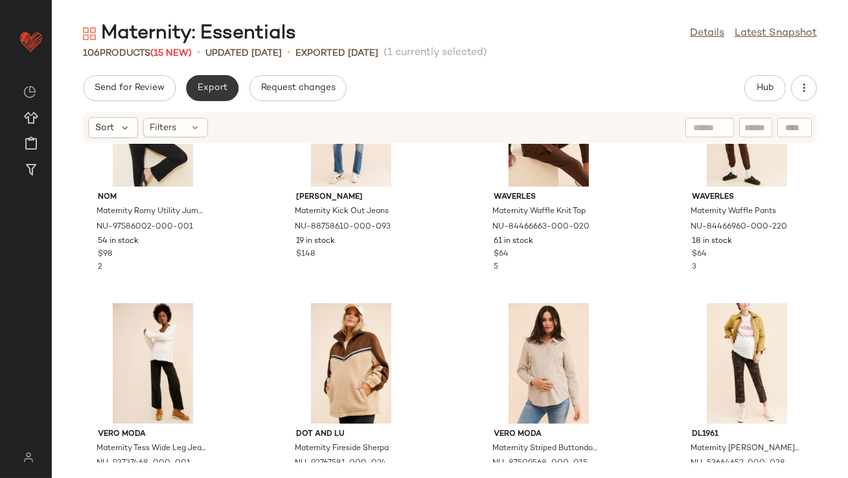
click at [205, 90] on span "Export" at bounding box center [212, 88] width 30 height 10
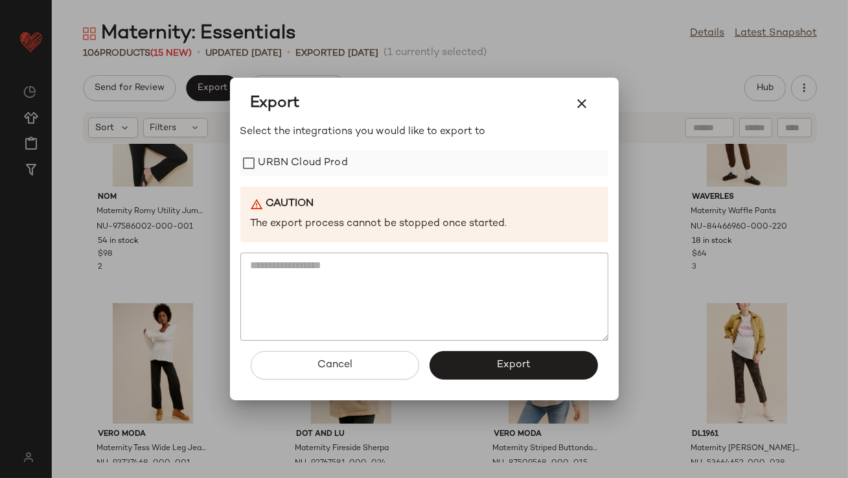
click at [316, 168] on label "URBN Cloud Prod" at bounding box center [303, 163] width 89 height 26
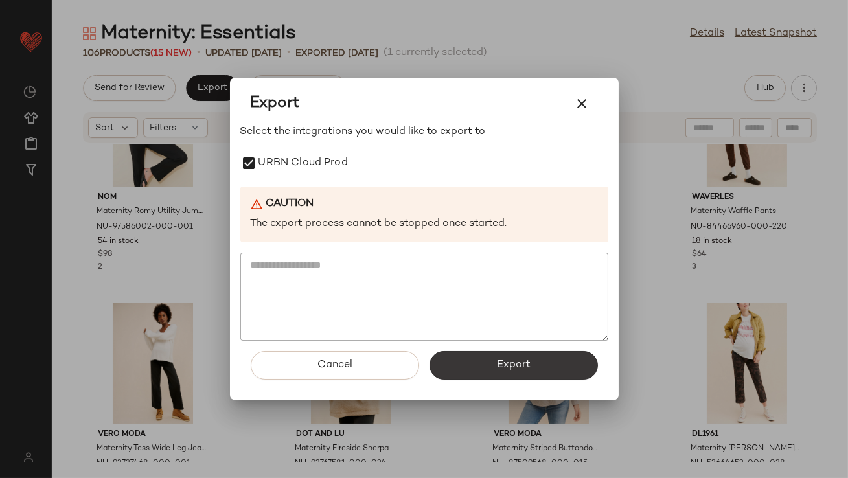
click at [474, 376] on button "Export" at bounding box center [514, 365] width 168 height 29
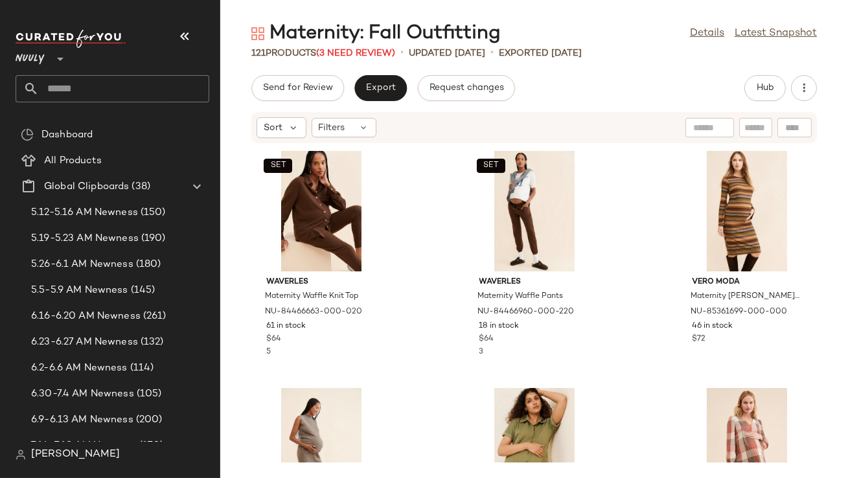
click at [184, 40] on icon "button" at bounding box center [185, 37] width 16 height 16
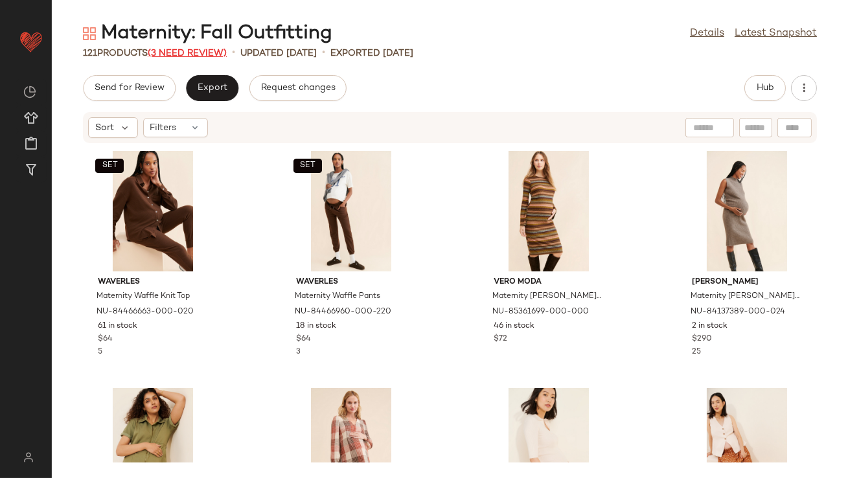
click at [209, 50] on span "(3 Need Review)" at bounding box center [187, 54] width 79 height 10
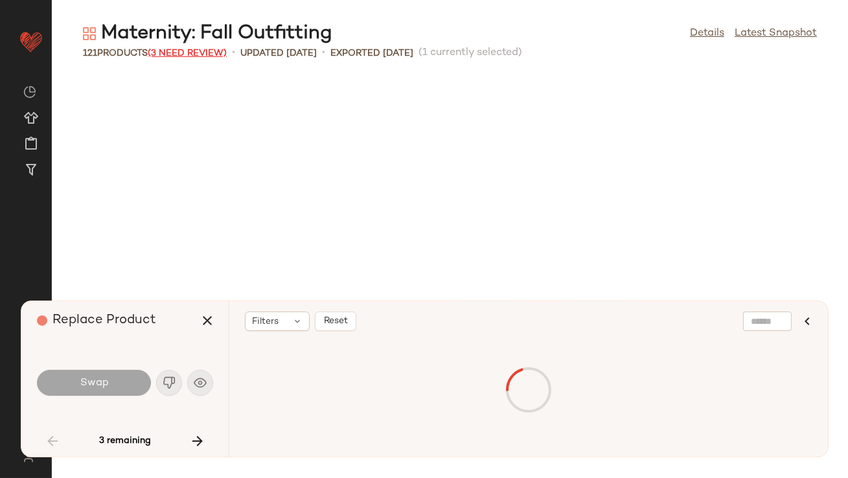
scroll to position [1186, 0]
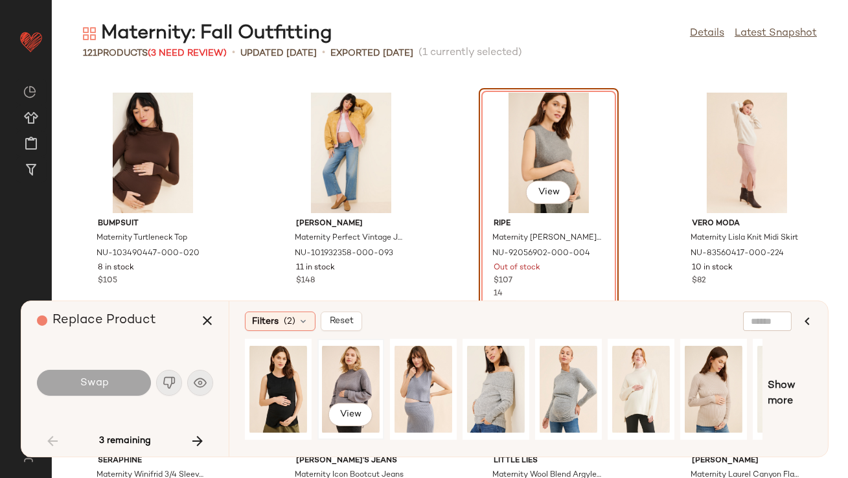
click at [358, 378] on div "View" at bounding box center [351, 389] width 58 height 92
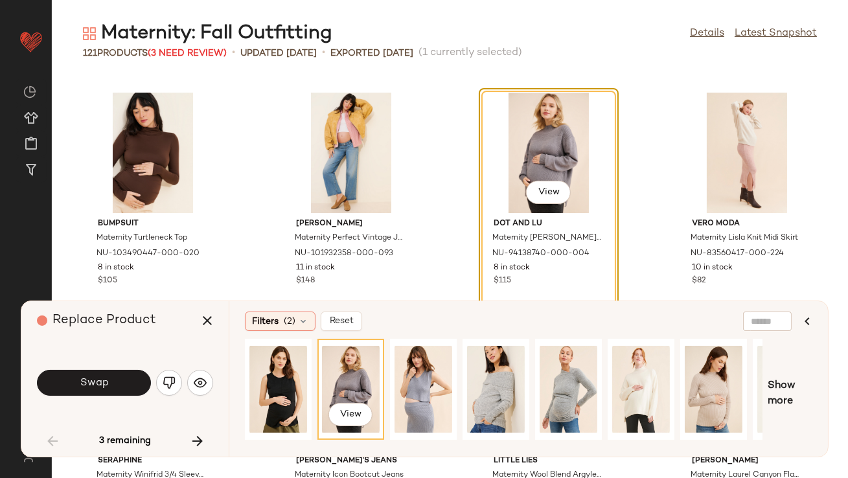
click at [104, 380] on span "Swap" at bounding box center [93, 383] width 29 height 12
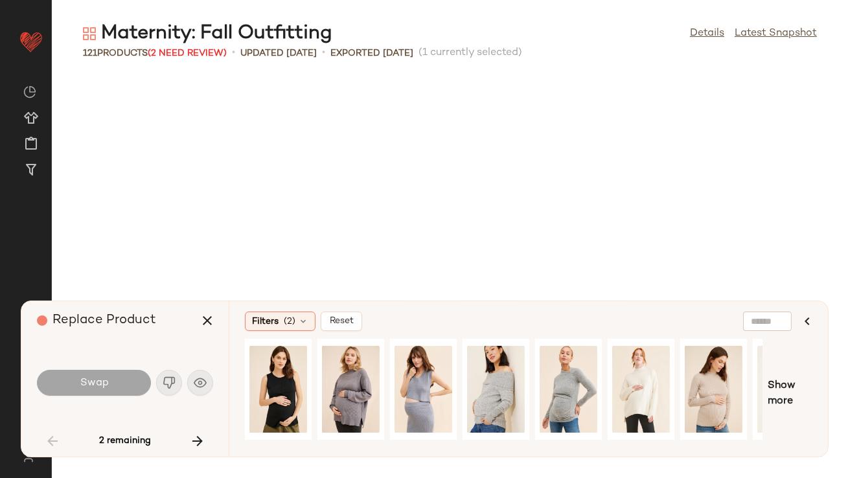
scroll to position [1897, 0]
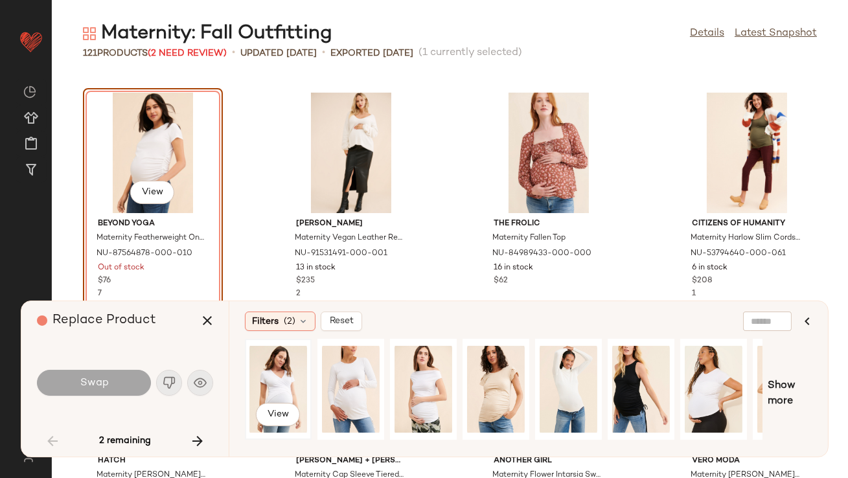
click at [278, 375] on div "View" at bounding box center [278, 389] width 58 height 92
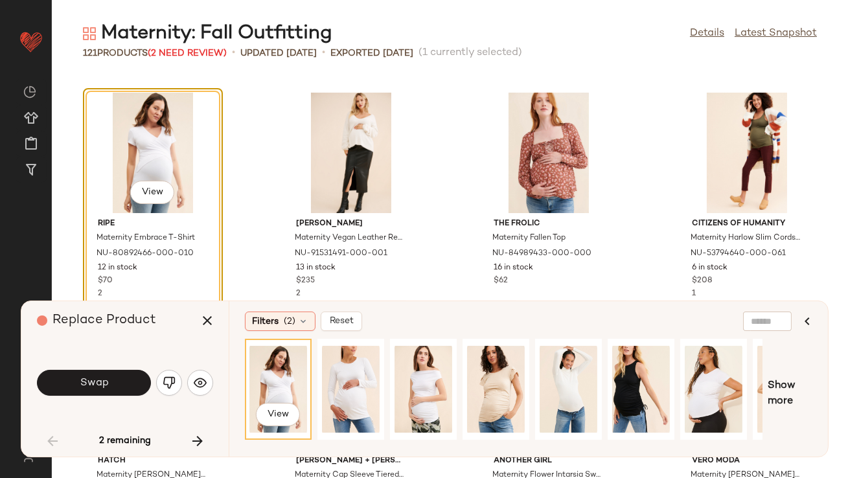
click at [86, 374] on button "Swap" at bounding box center [94, 383] width 114 height 26
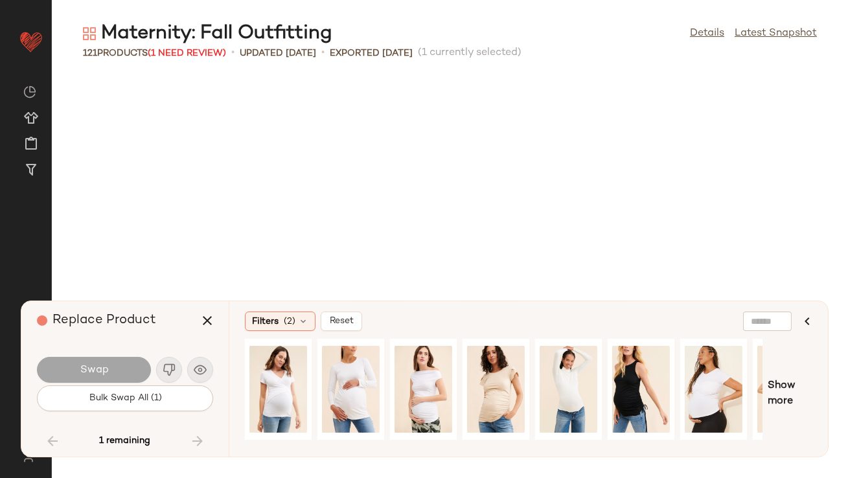
scroll to position [4743, 0]
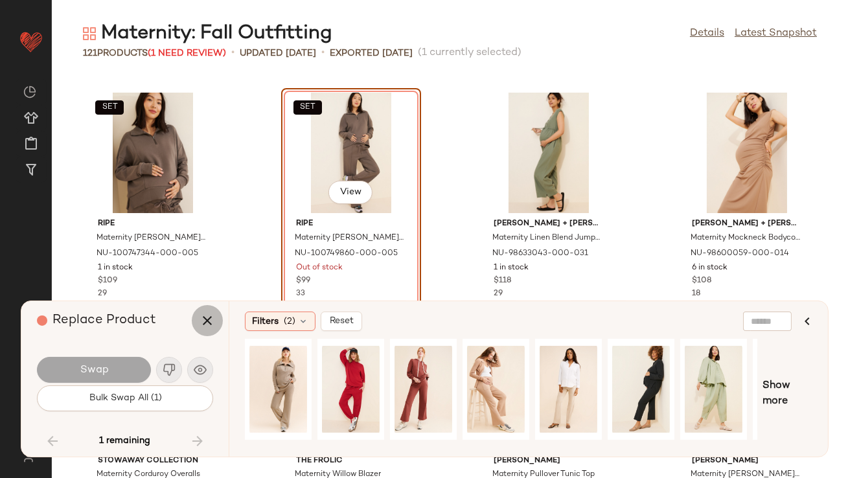
click at [201, 324] on icon "button" at bounding box center [208, 321] width 16 height 16
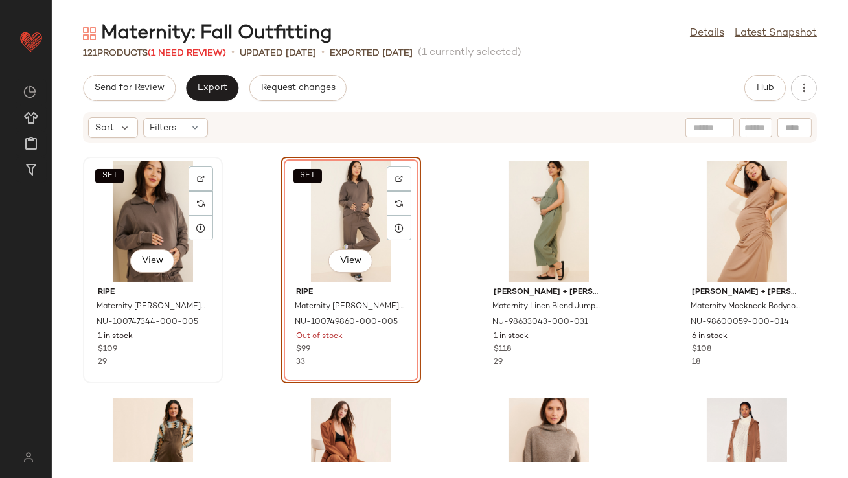
click at [152, 216] on div "SET View" at bounding box center [152, 221] width 131 height 121
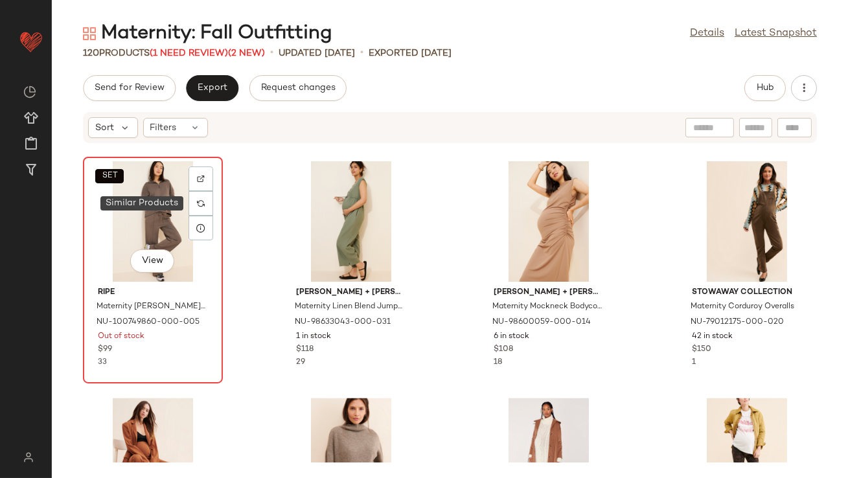
click at [177, 207] on div "SET View" at bounding box center [152, 221] width 131 height 121
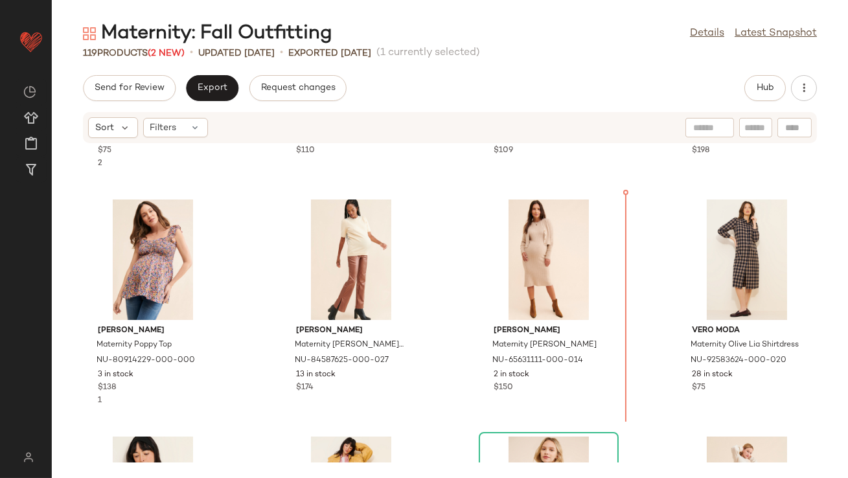
scroll to position [910, 0]
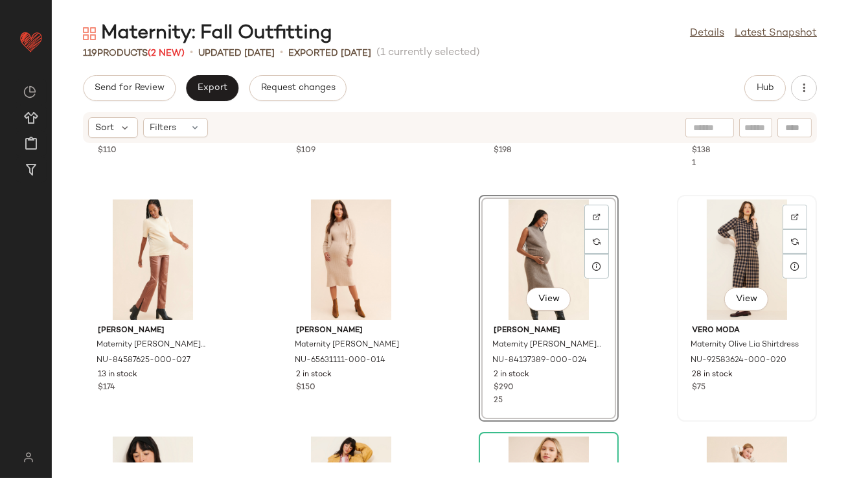
click at [717, 238] on div "View" at bounding box center [747, 260] width 131 height 121
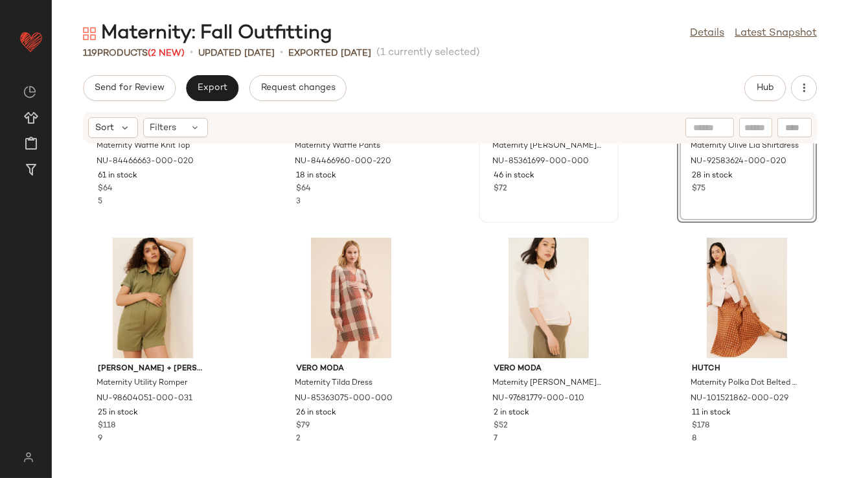
scroll to position [155, 0]
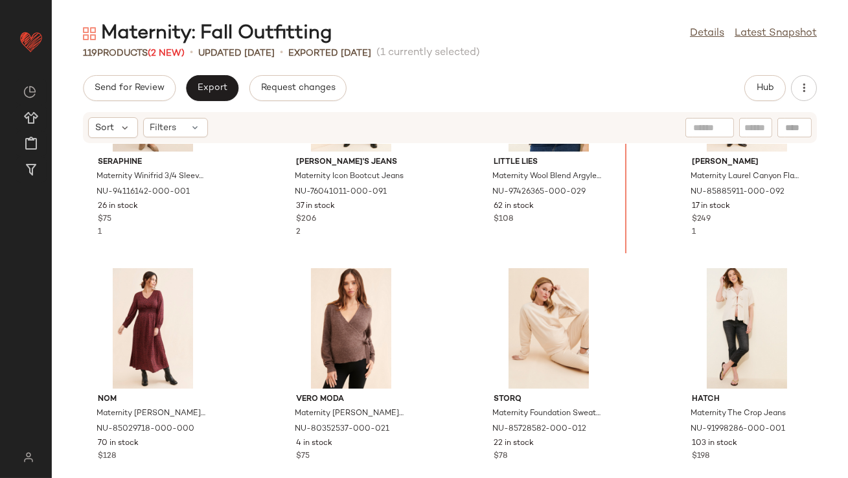
scroll to position [1547, 0]
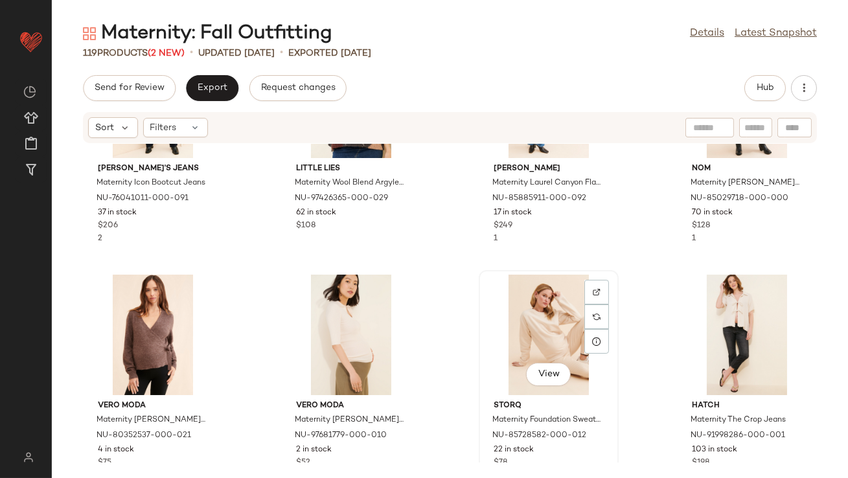
click at [561, 334] on div "View" at bounding box center [548, 335] width 131 height 121
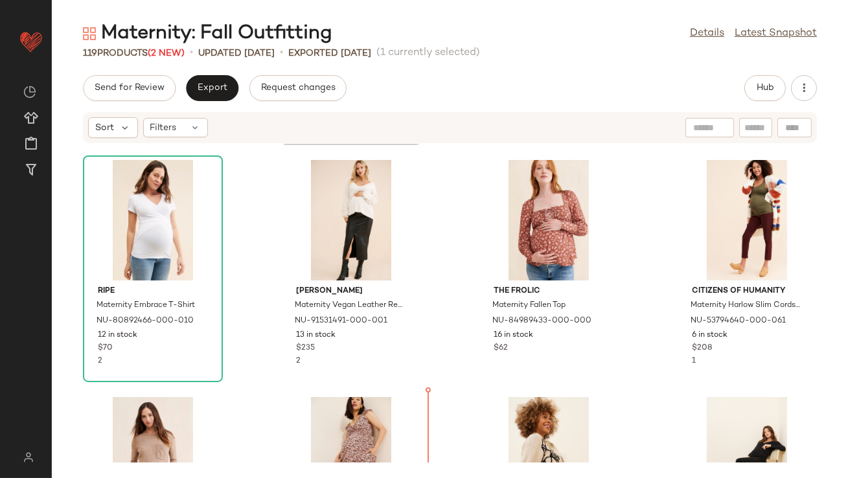
scroll to position [1922, 0]
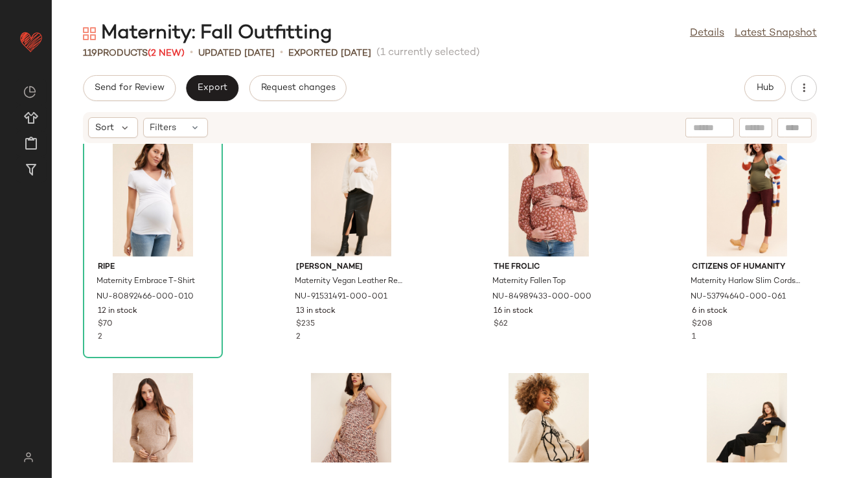
scroll to position [1685, 0]
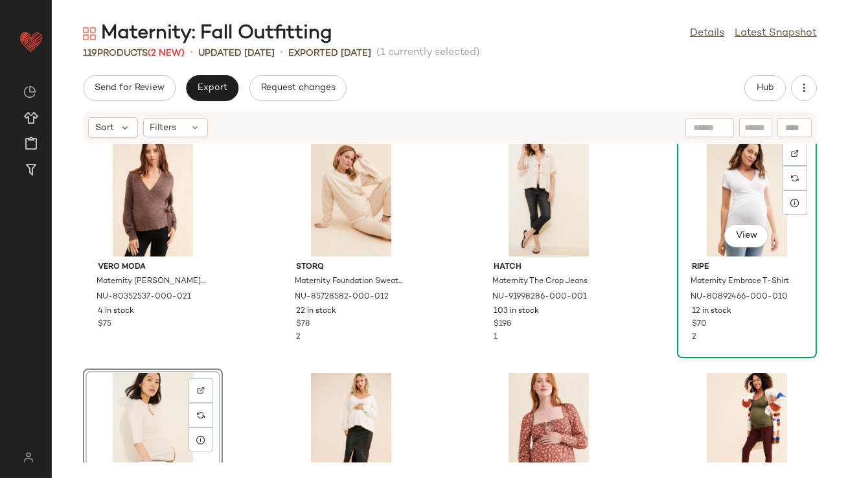
click at [759, 185] on div "View" at bounding box center [747, 196] width 131 height 121
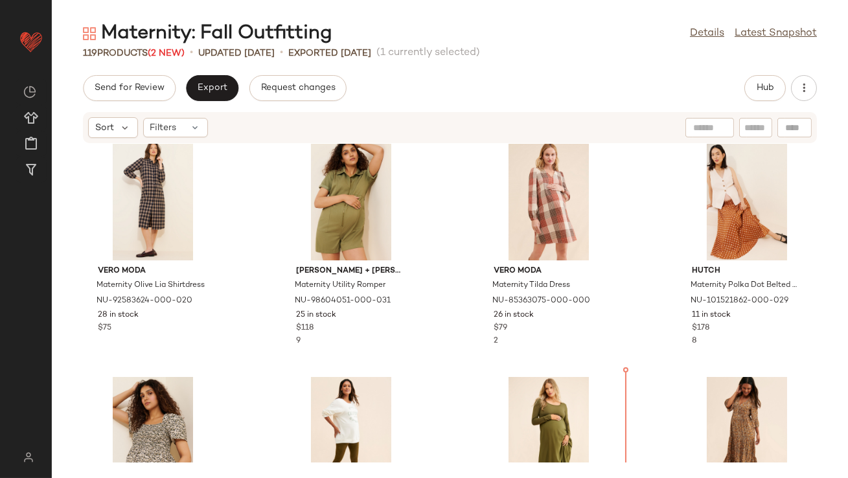
scroll to position [250, 0]
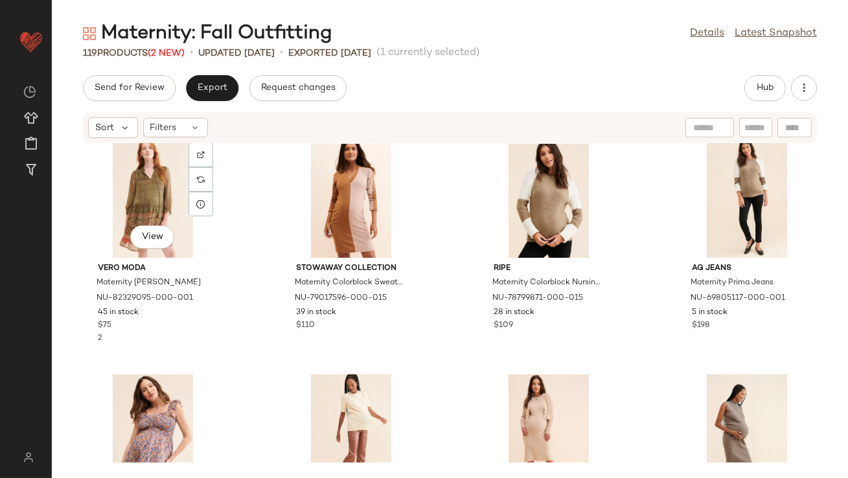
scroll to position [498, 0]
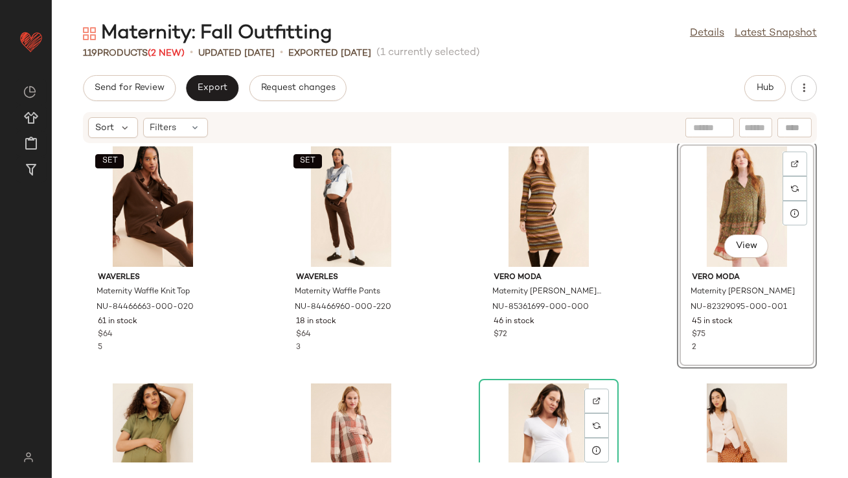
scroll to position [6, 0]
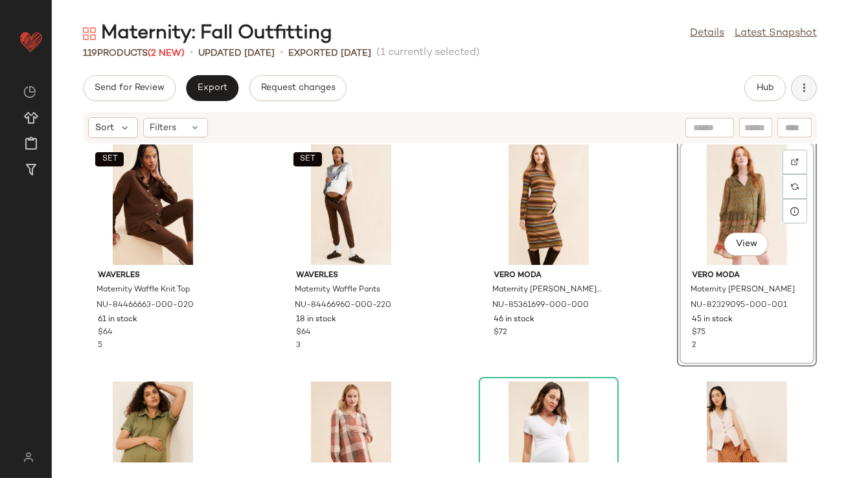
click at [804, 75] on div "Maternity: Fall Outfitting Details Latest Snapshot 119 Products (2 New) • updat…" at bounding box center [450, 249] width 796 height 457
click at [804, 89] on icon "button" at bounding box center [804, 88] width 13 height 13
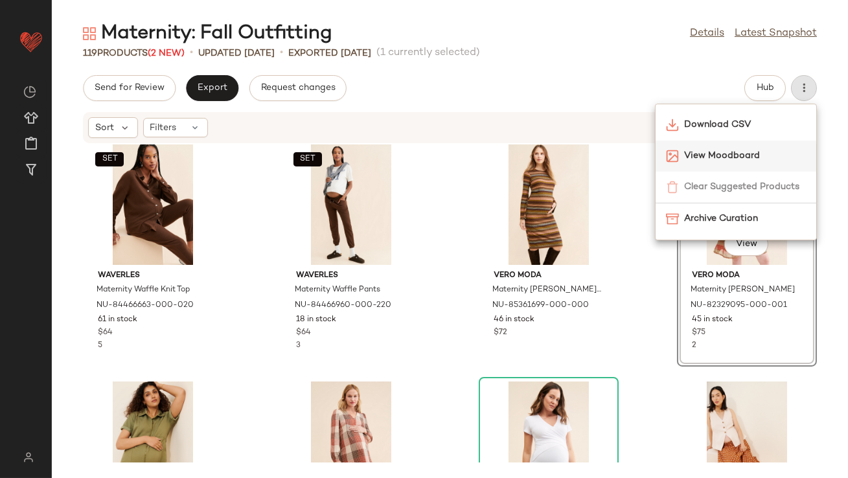
click at [743, 152] on span "View Moodboard" at bounding box center [745, 156] width 122 height 14
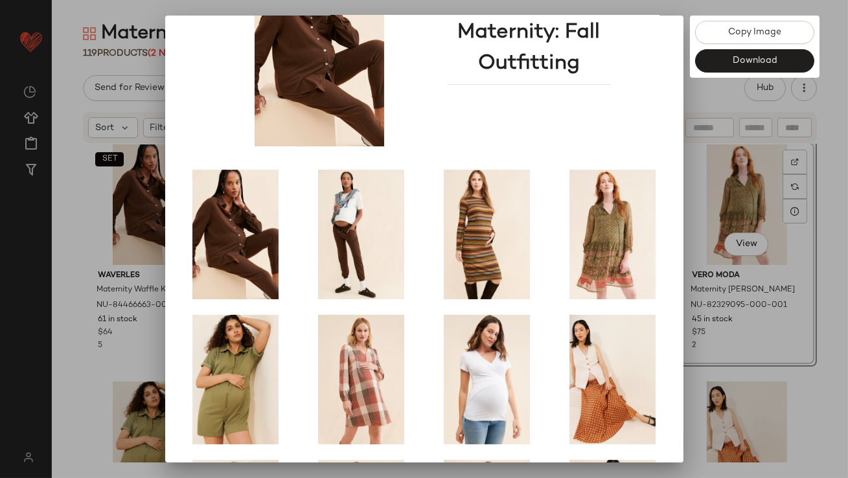
scroll to position [221, 0]
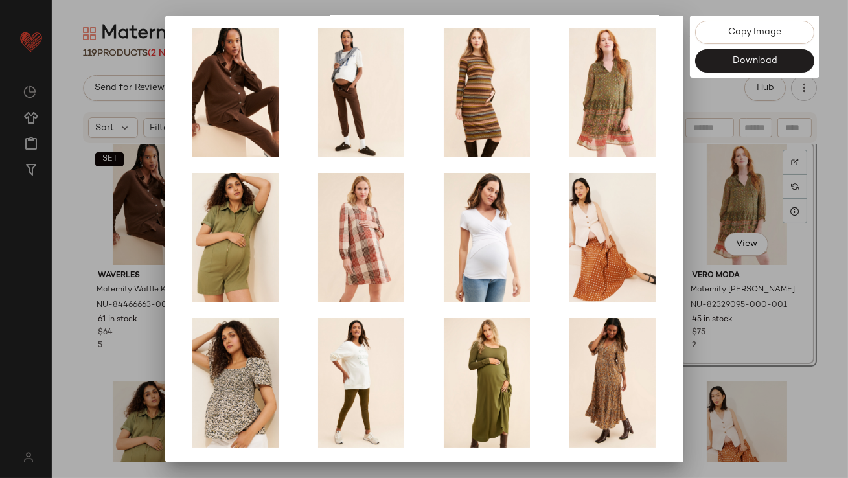
click at [722, 284] on div at bounding box center [424, 239] width 848 height 478
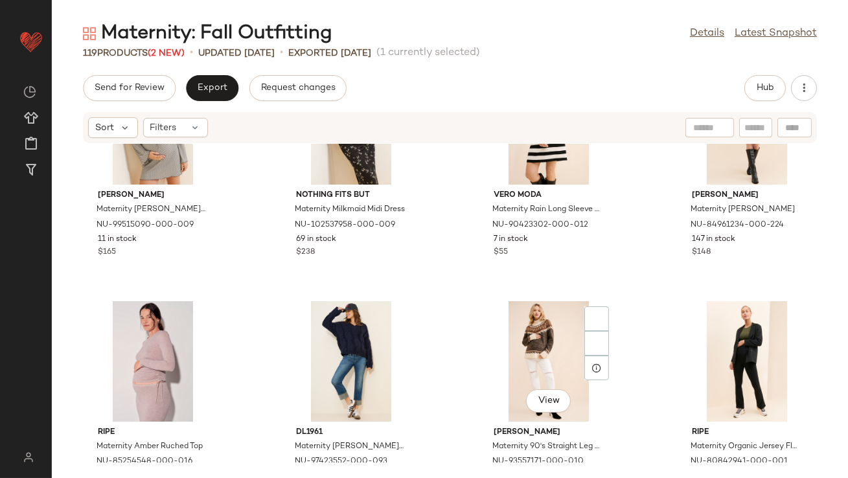
scroll to position [4449, 0]
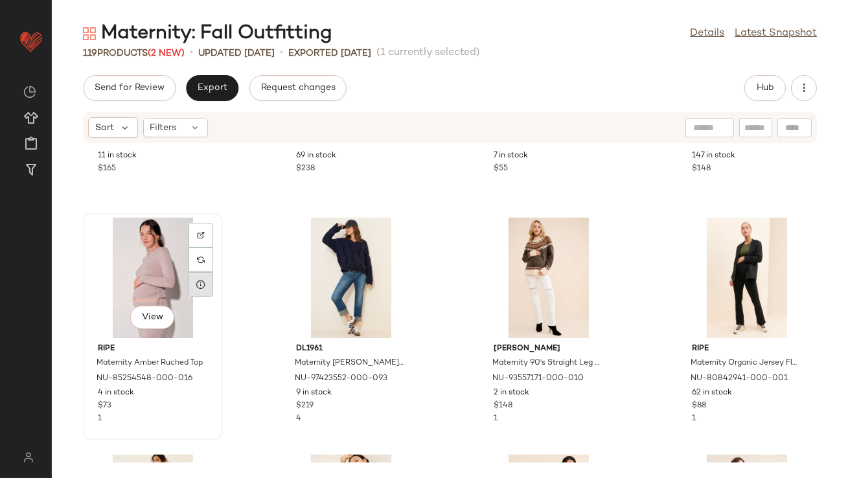
click at [199, 288] on icon at bounding box center [201, 284] width 10 height 10
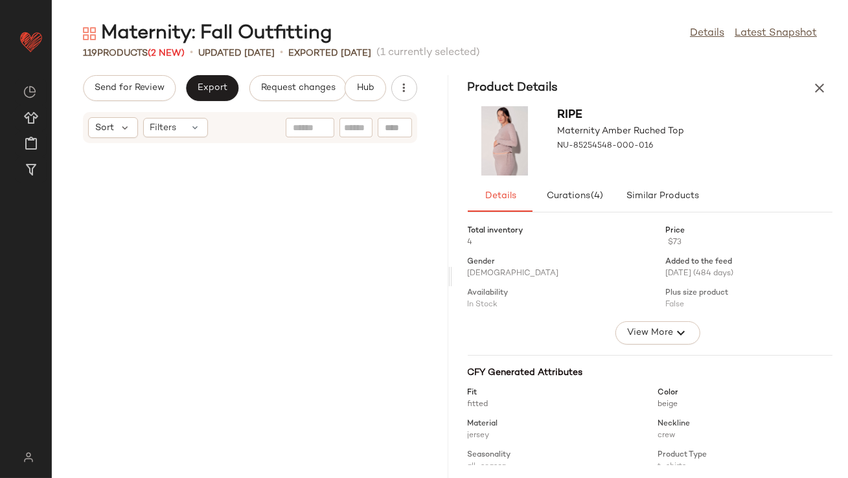
scroll to position [9011, 0]
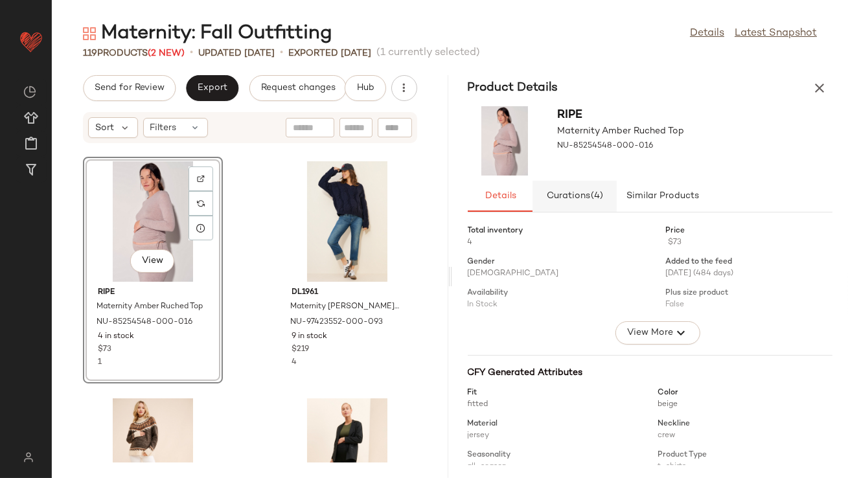
click at [571, 194] on span "Curations (4)" at bounding box center [575, 196] width 58 height 10
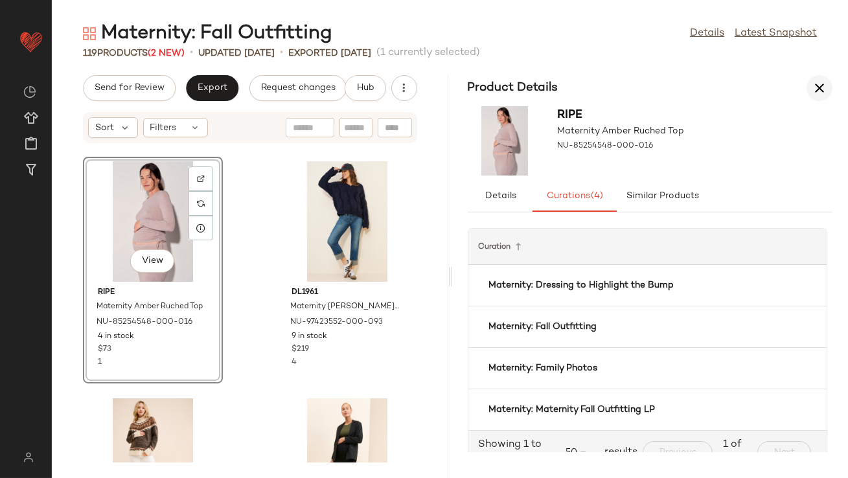
click at [807, 89] on button "button" at bounding box center [820, 88] width 26 height 26
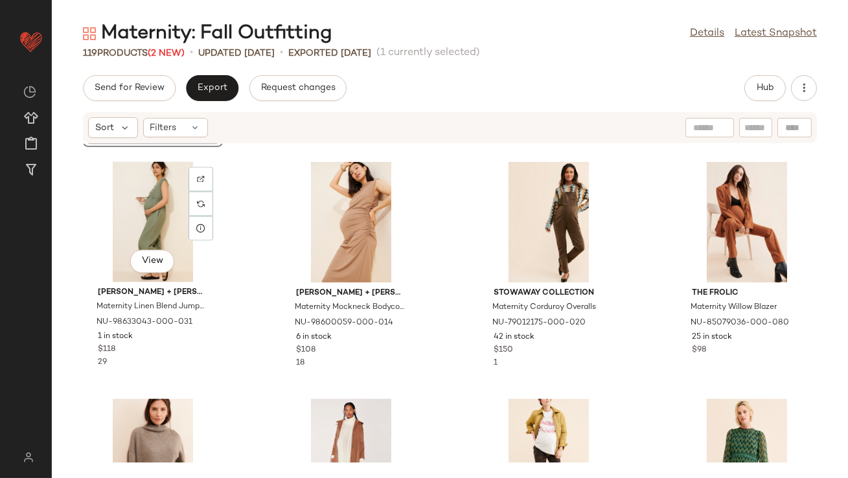
scroll to position [4769, 0]
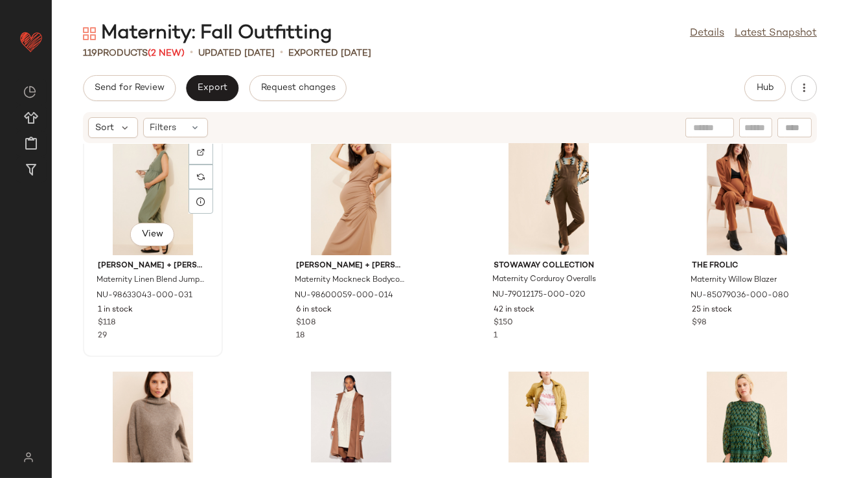
click at [134, 208] on div "View" at bounding box center [152, 195] width 131 height 121
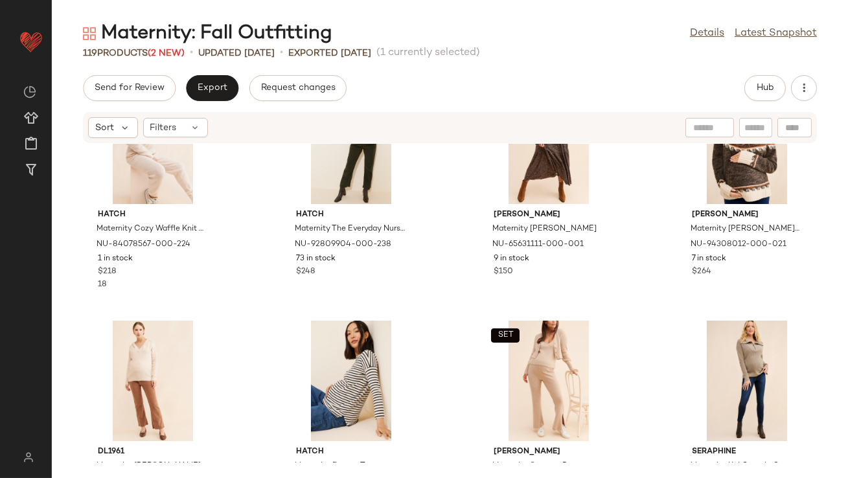
click at [259, 300] on div "SET Hatch Maternity Cozy Waffle Knit Hoodie NU-84078567-000-224 1 in stock $218…" at bounding box center [450, 303] width 796 height 319
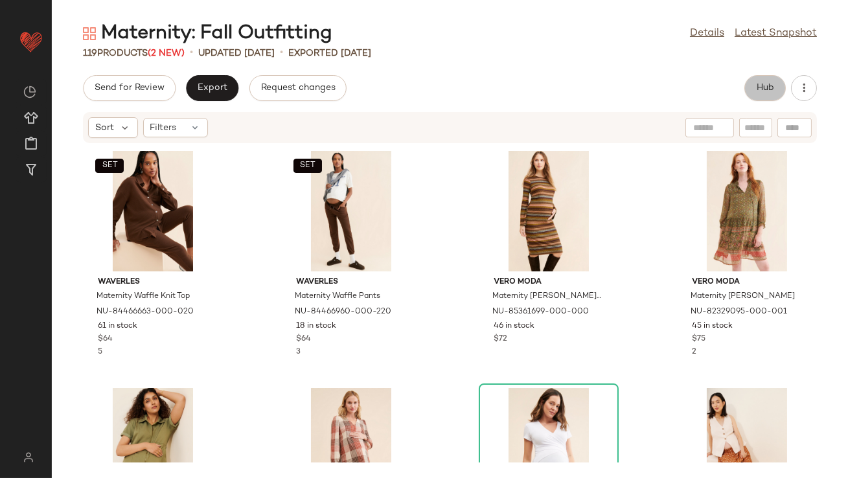
click at [778, 86] on button "Hub" at bounding box center [764, 88] width 41 height 26
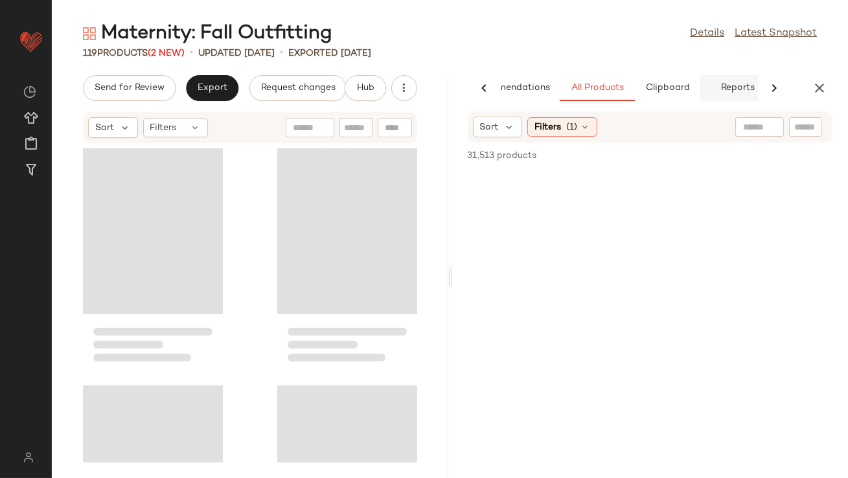
scroll to position [0, 73]
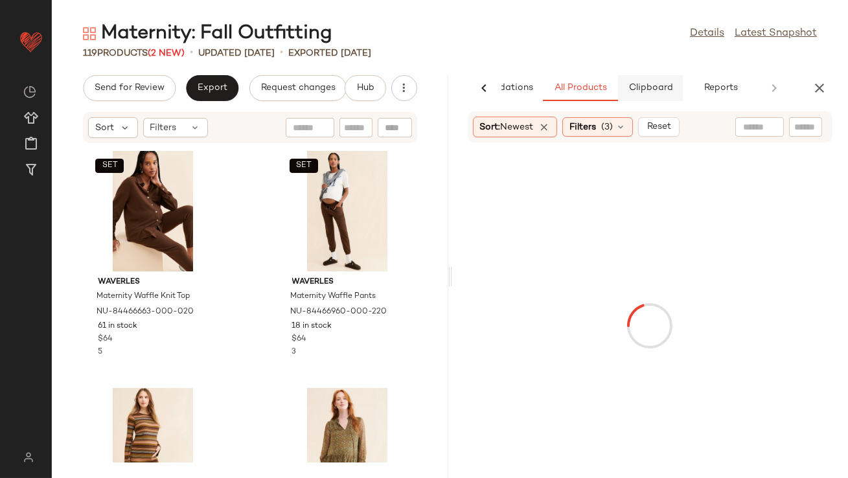
click at [648, 81] on button "Clipboard" at bounding box center [650, 88] width 65 height 26
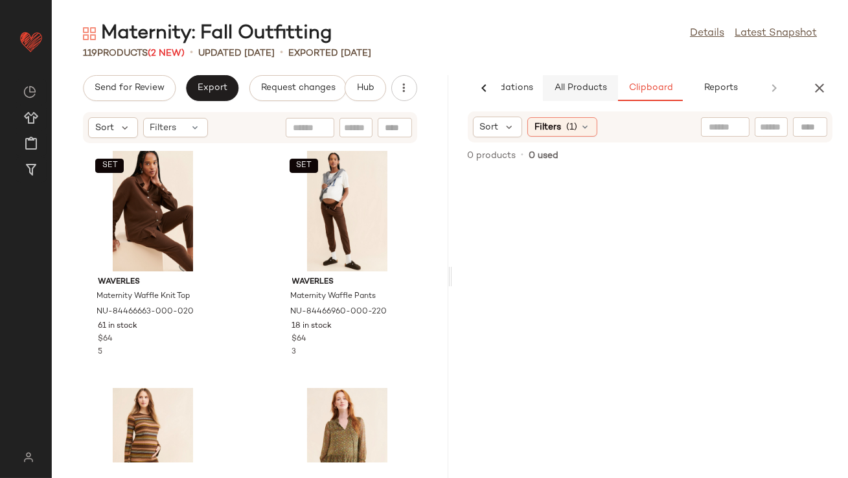
click at [586, 83] on span "All Products" at bounding box center [579, 88] width 53 height 10
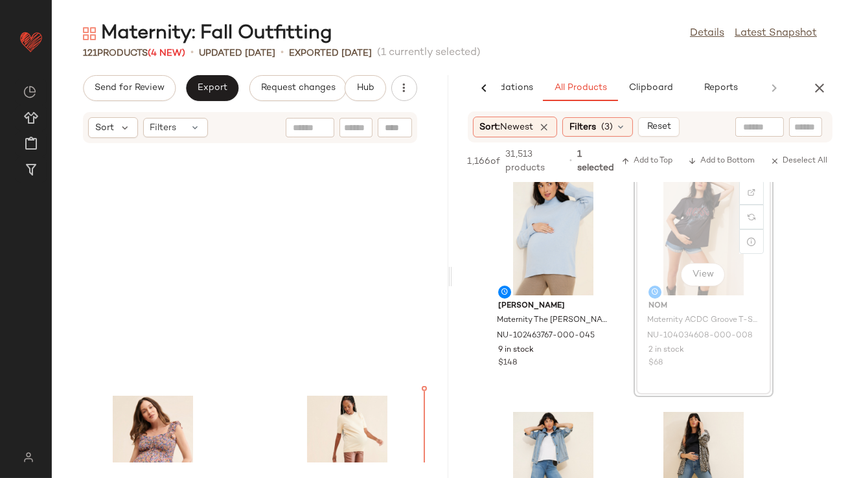
scroll to position [2137, 0]
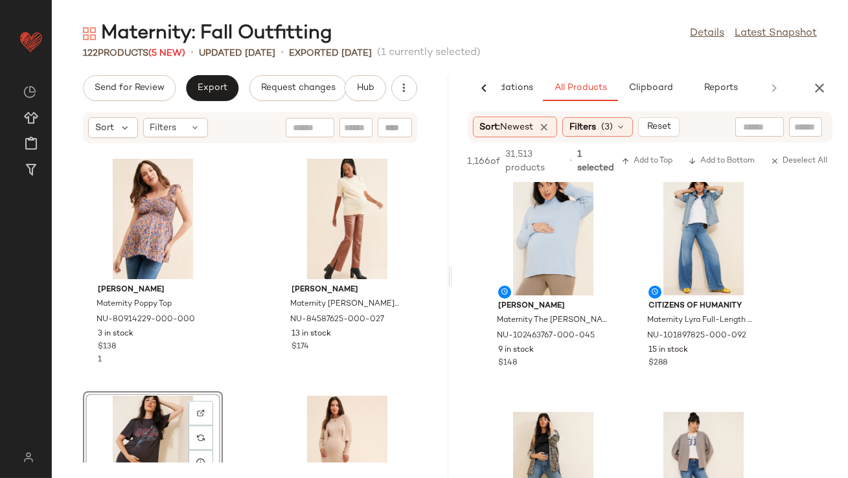
click at [137, 439] on div "View" at bounding box center [152, 456] width 131 height 121
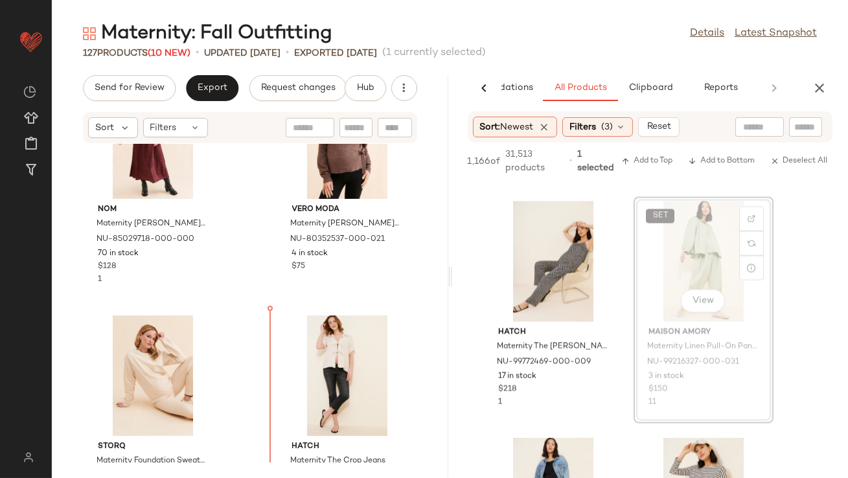
scroll to position [4121, 0]
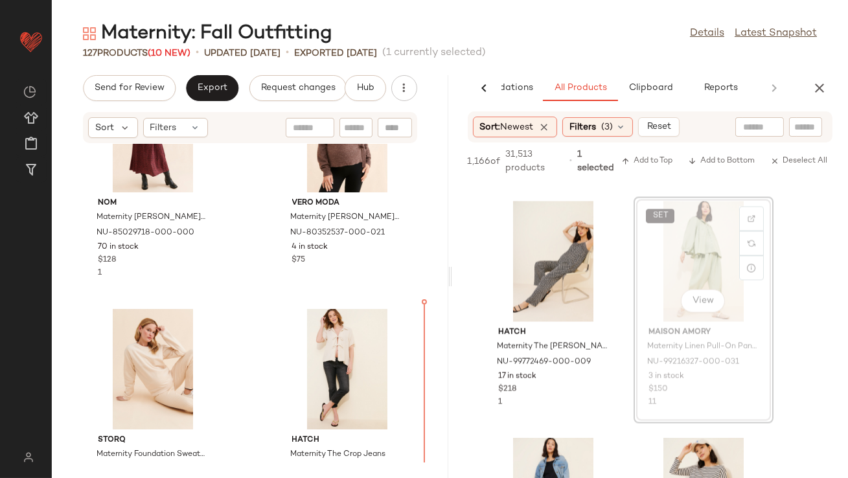
drag, startPoint x: 671, startPoint y: 263, endPoint x: 630, endPoint y: 270, distance: 41.3
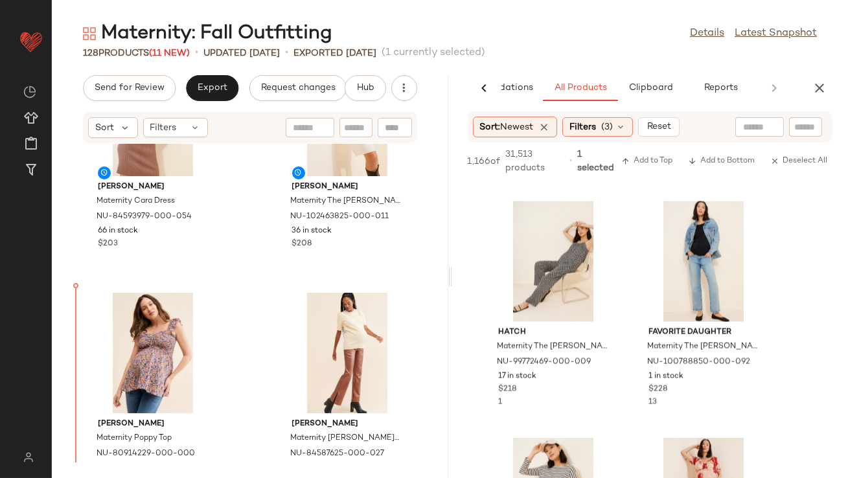
scroll to position [2086, 0]
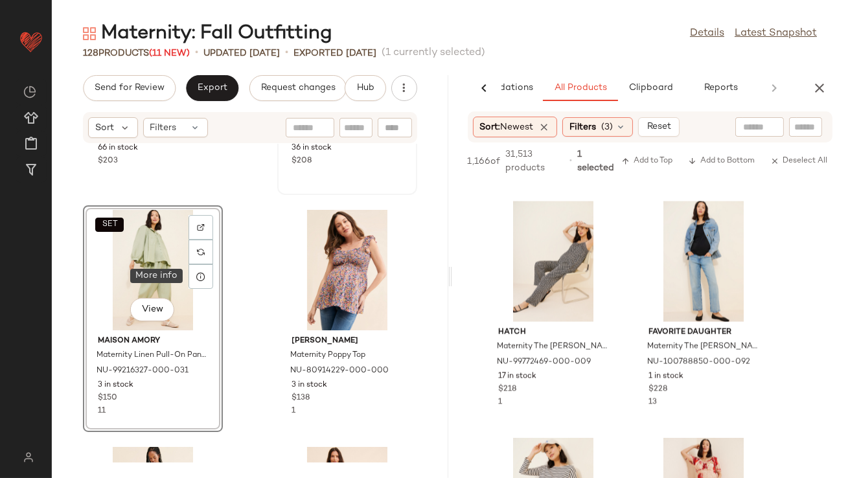
click at [196, 279] on icon at bounding box center [201, 276] width 10 height 10
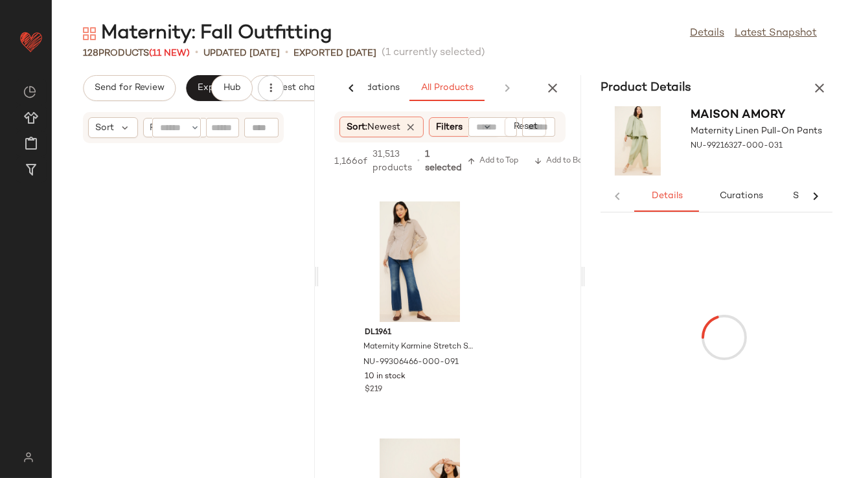
scroll to position [4268, 0]
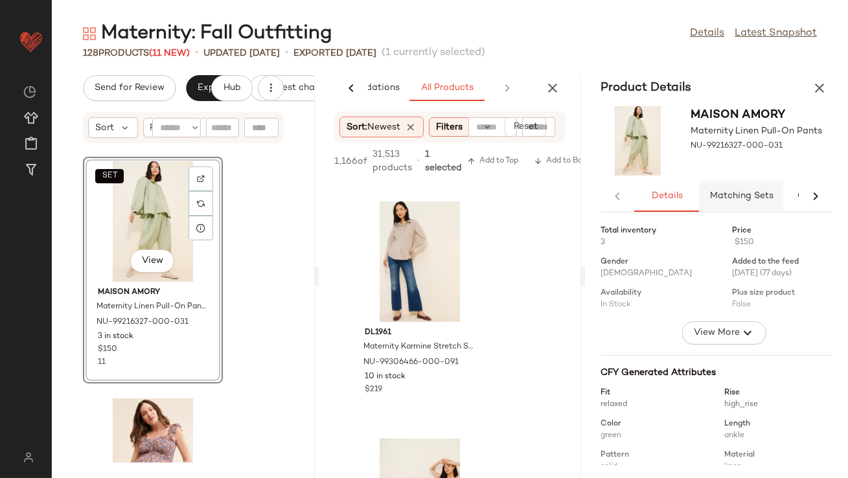
click at [717, 200] on span "Matching Sets" at bounding box center [741, 196] width 64 height 10
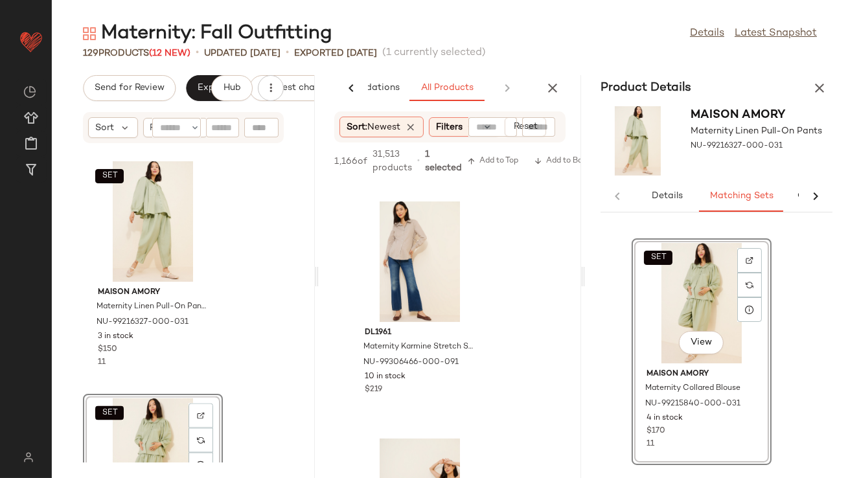
click at [821, 84] on icon "button" at bounding box center [820, 88] width 16 height 16
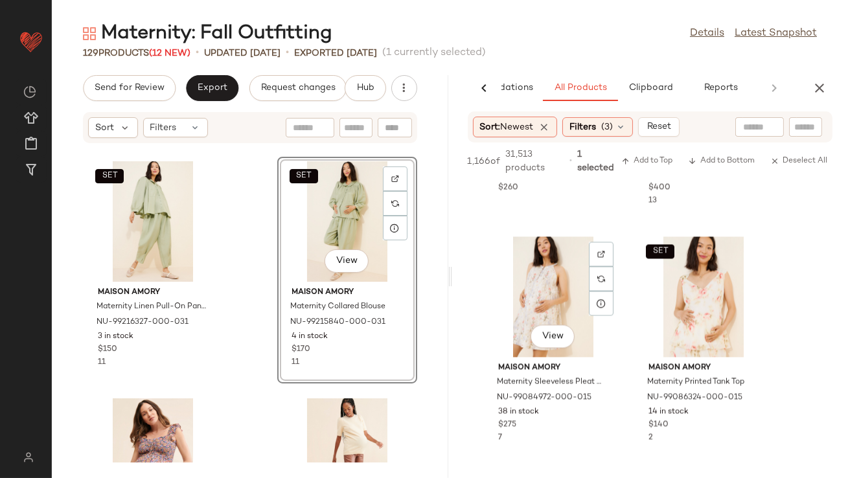
scroll to position [5485, 0]
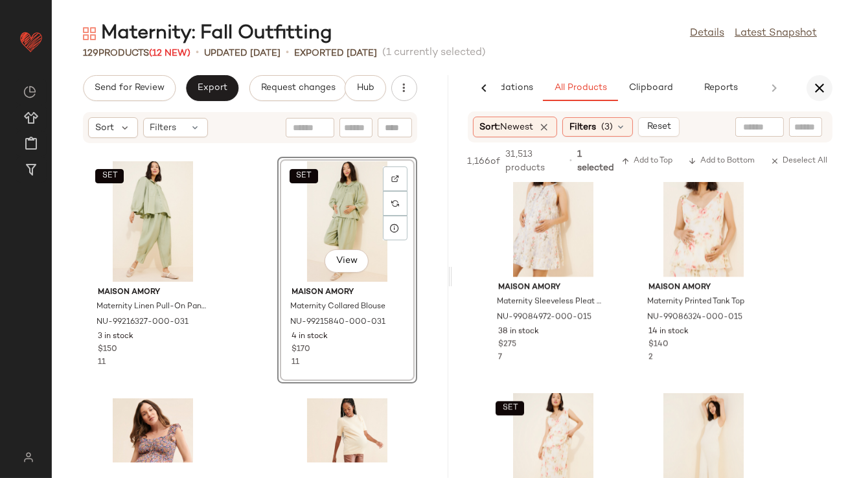
click at [822, 89] on icon "button" at bounding box center [820, 88] width 16 height 16
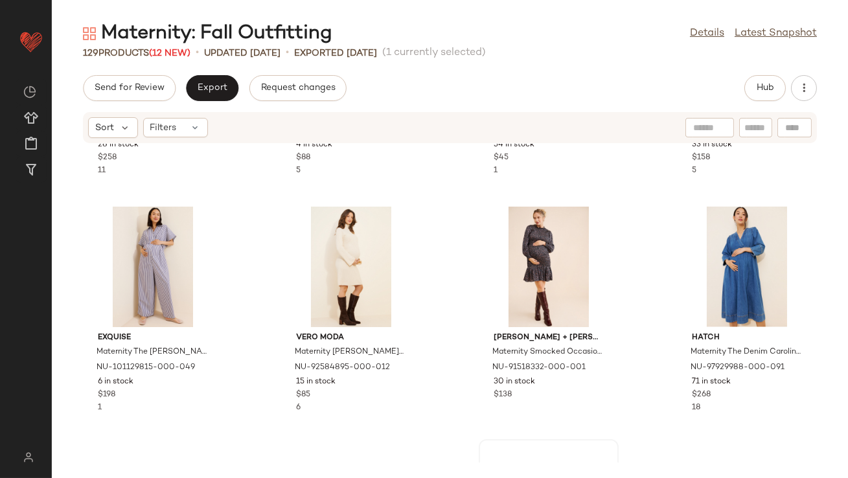
scroll to position [3452, 0]
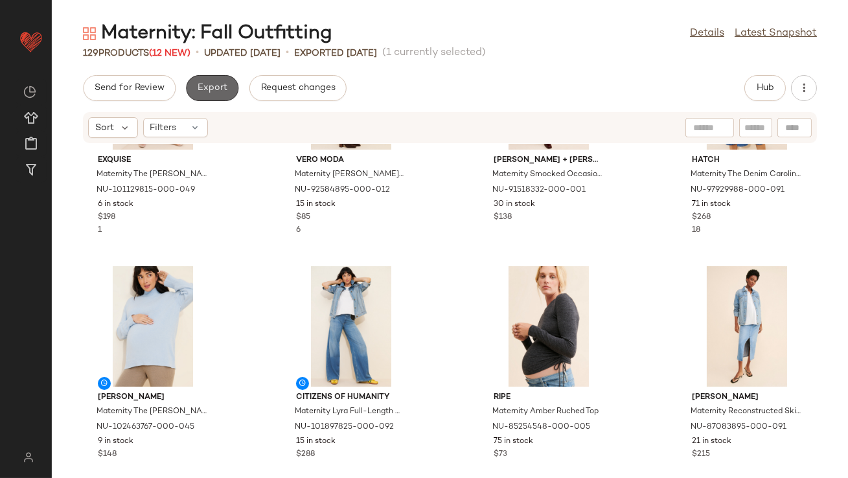
click at [211, 93] on span "Export" at bounding box center [212, 88] width 30 height 10
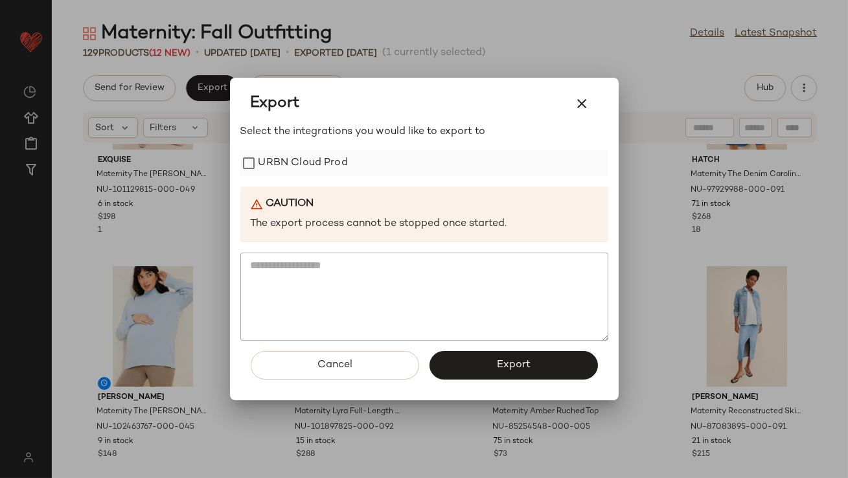
click at [297, 158] on label "URBN Cloud Prod" at bounding box center [303, 163] width 89 height 26
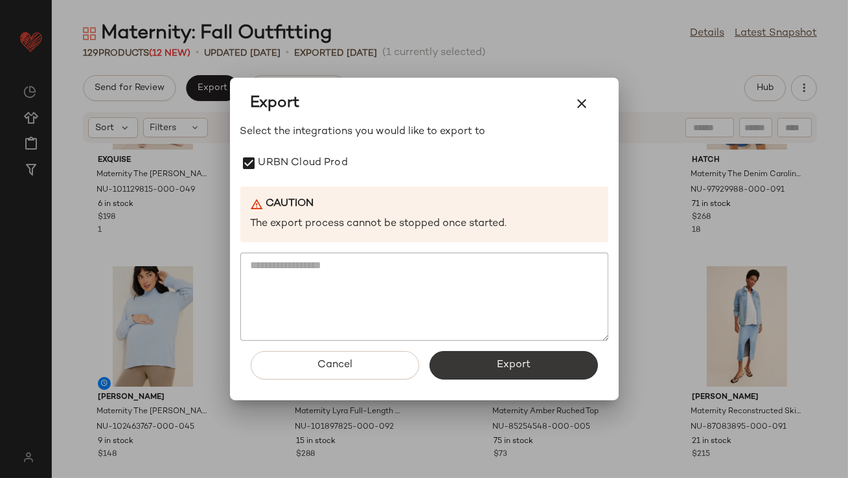
click at [490, 365] on button "Export" at bounding box center [514, 365] width 168 height 29
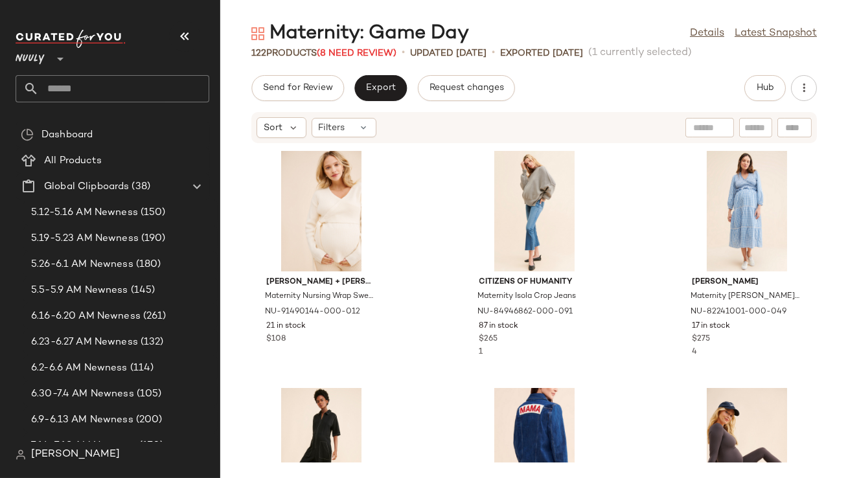
click at [196, 34] on button "button" at bounding box center [184, 36] width 31 height 31
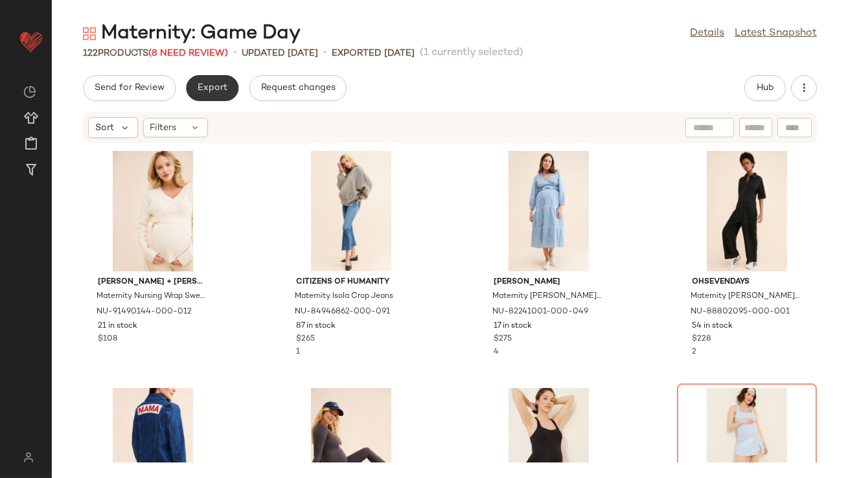
click at [208, 90] on span "Export" at bounding box center [212, 88] width 30 height 10
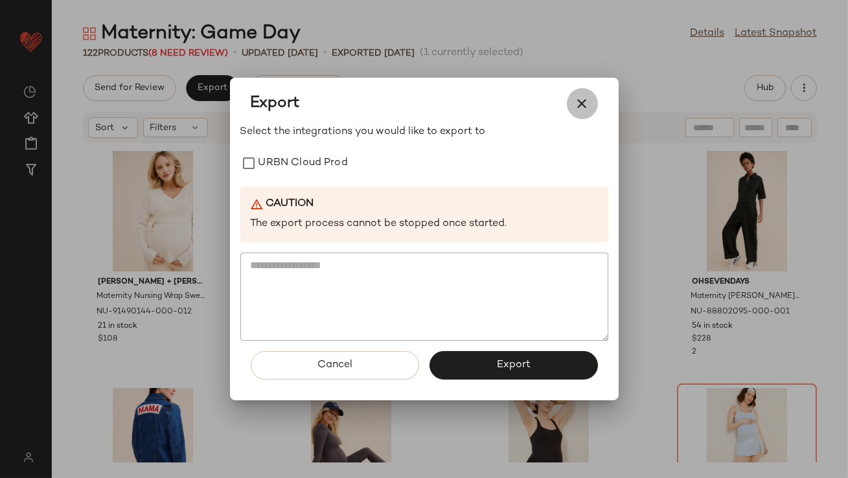
click at [585, 104] on icon "button" at bounding box center [583, 104] width 16 height 16
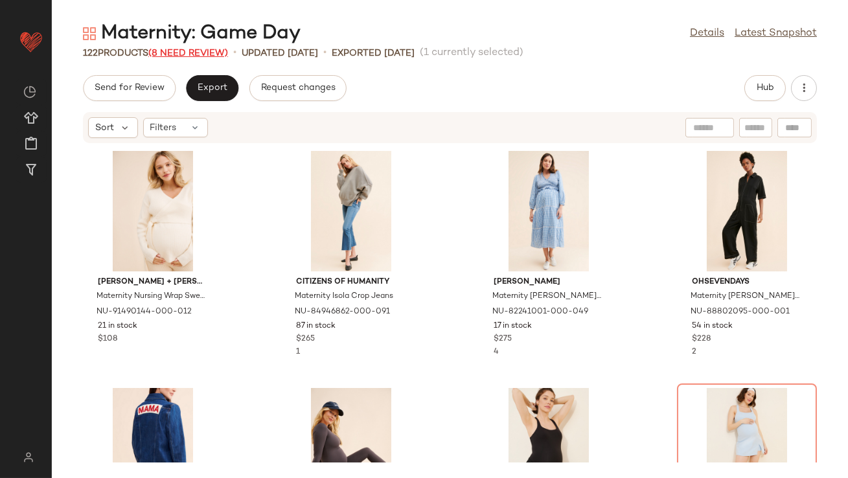
click at [174, 51] on span "(8 Need Review)" at bounding box center [188, 54] width 80 height 10
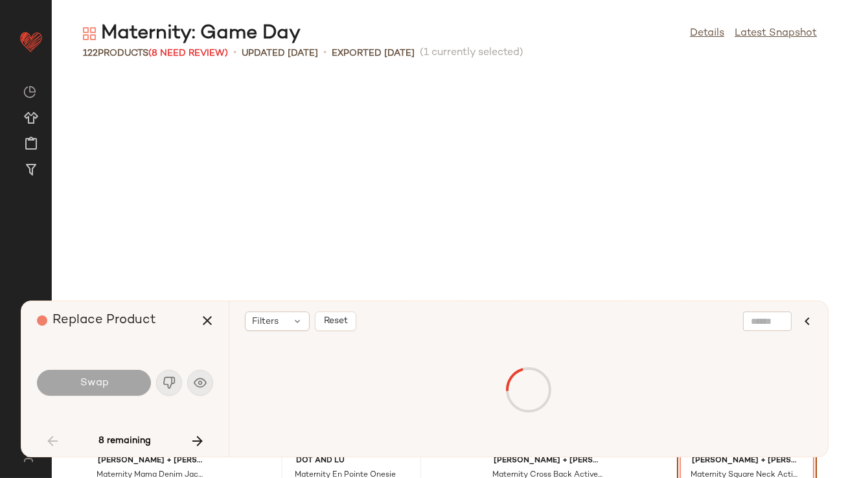
scroll to position [247, 0]
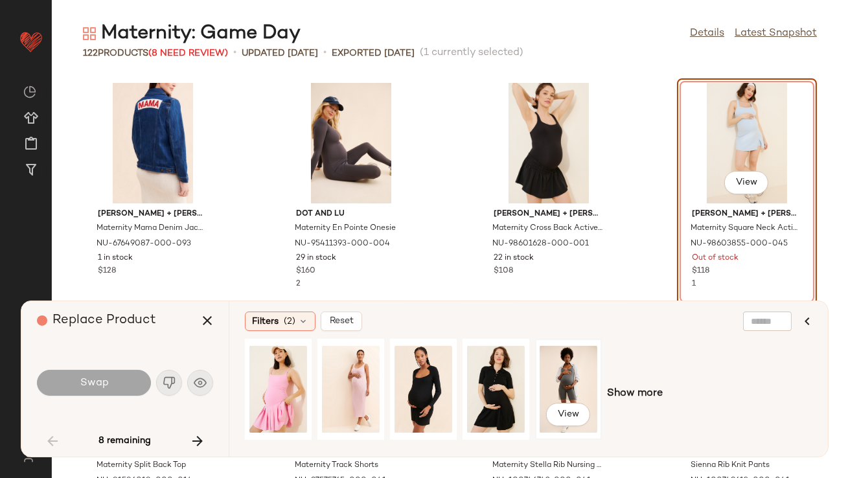
click at [571, 376] on div "View" at bounding box center [569, 389] width 58 height 92
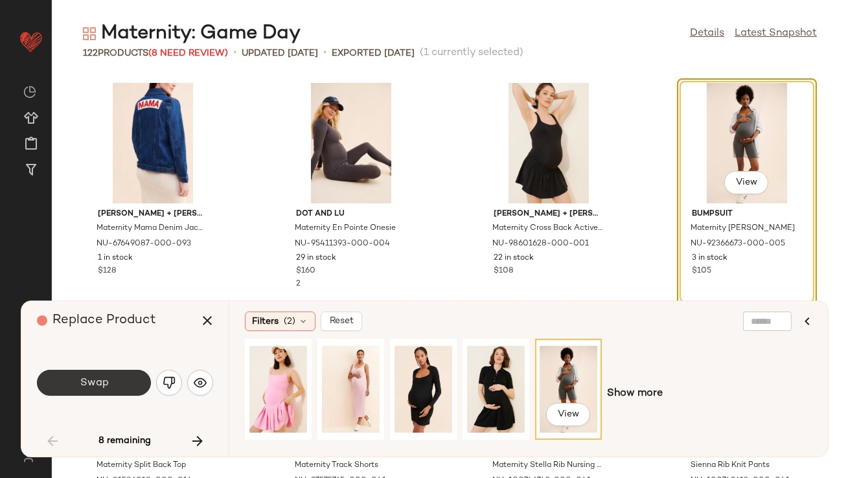
click at [108, 389] on button "Swap" at bounding box center [94, 383] width 114 height 26
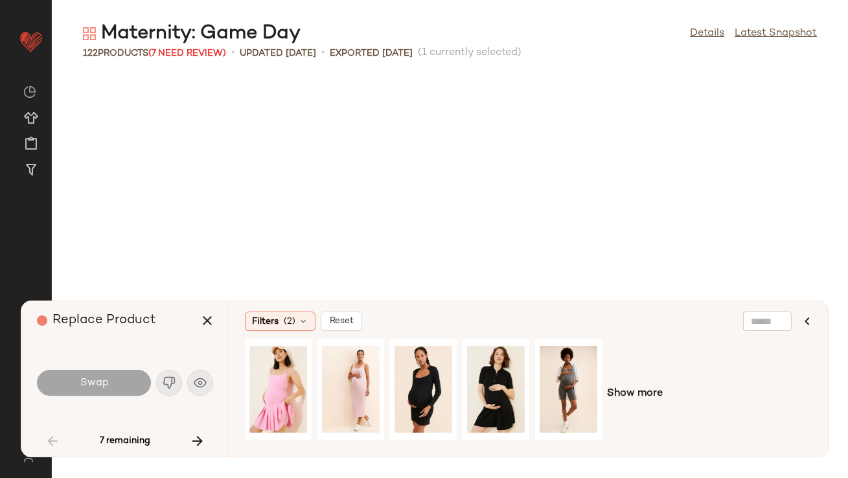
scroll to position [711, 0]
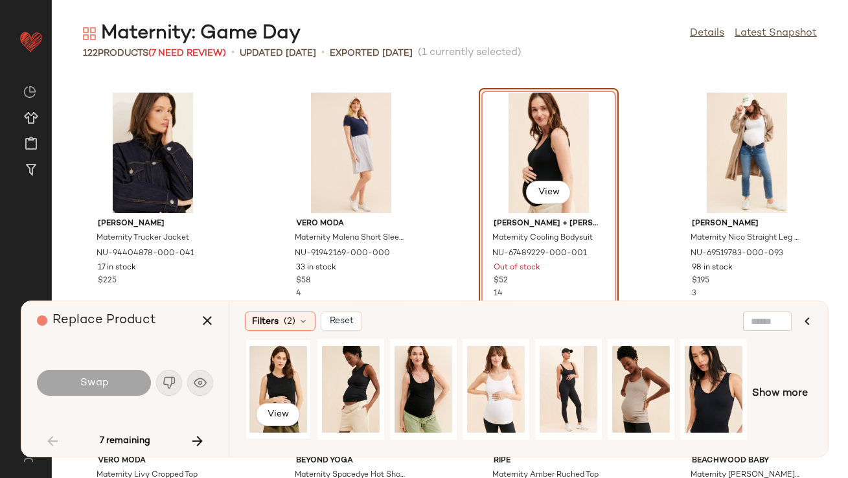
click at [284, 378] on div "View" at bounding box center [278, 389] width 58 height 92
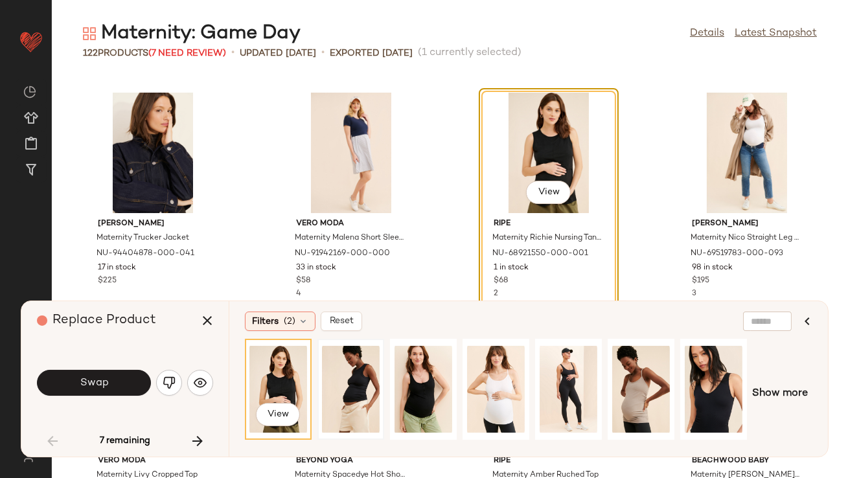
click at [334, 378] on div at bounding box center [351, 389] width 58 height 92
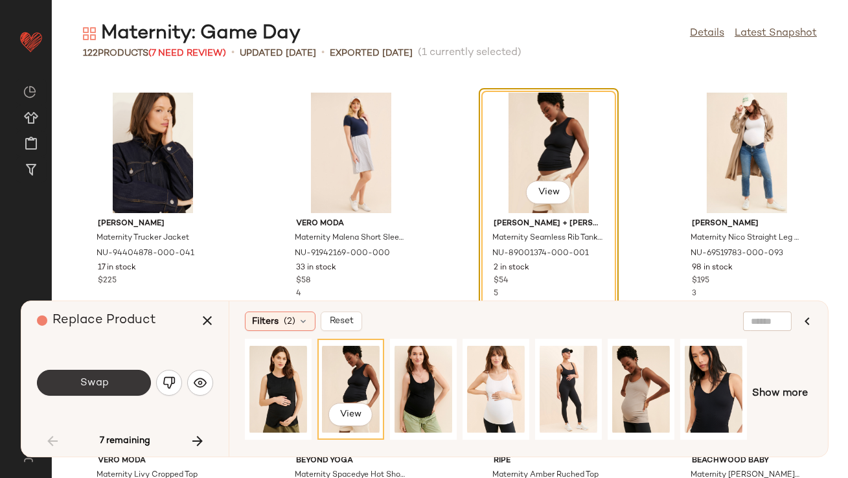
click at [124, 378] on button "Swap" at bounding box center [94, 383] width 114 height 26
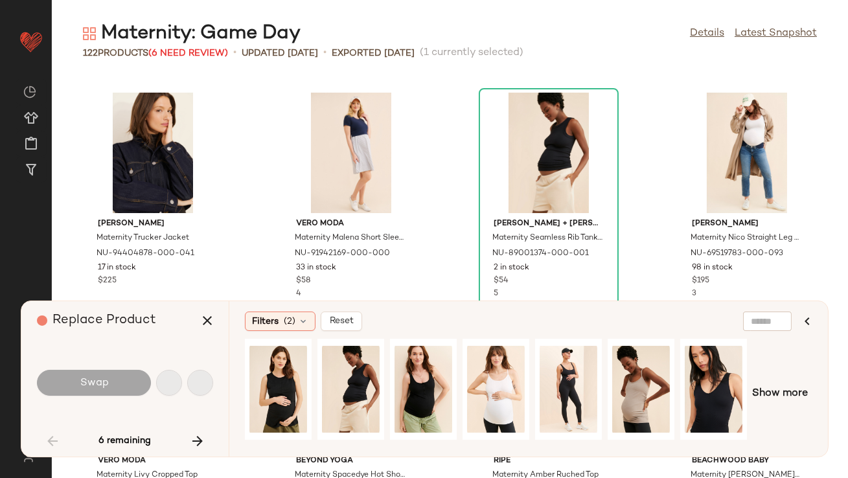
scroll to position [2371, 0]
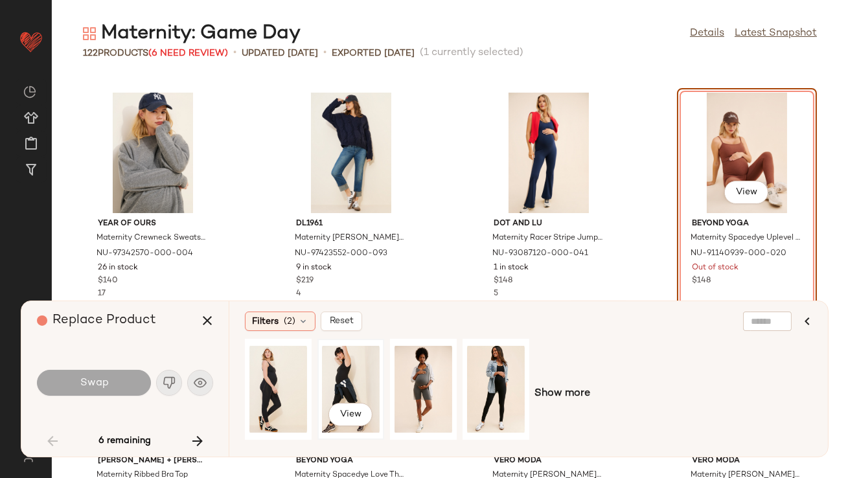
click at [343, 389] on div "View" at bounding box center [351, 389] width 58 height 92
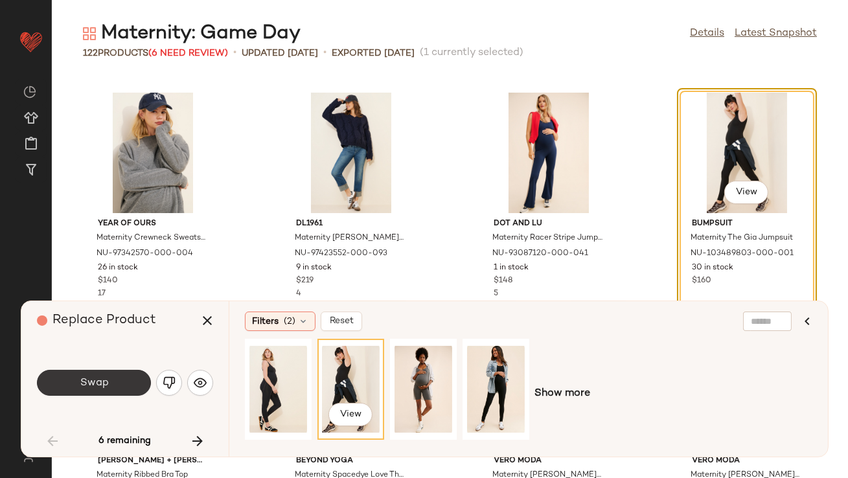
click at [126, 380] on button "Swap" at bounding box center [94, 383] width 114 height 26
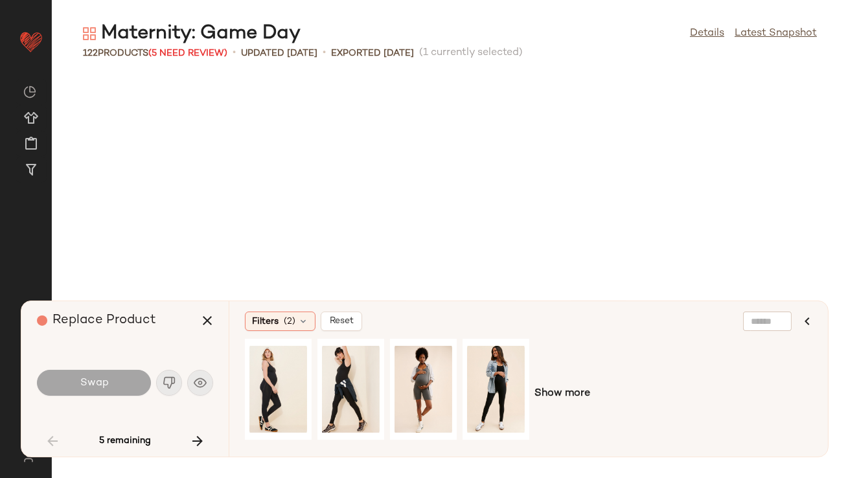
scroll to position [3320, 0]
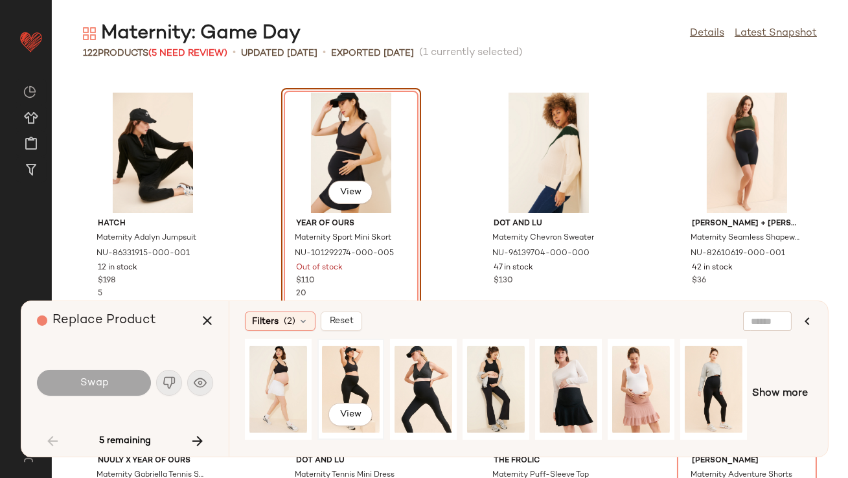
click at [334, 362] on div "View" at bounding box center [351, 389] width 58 height 92
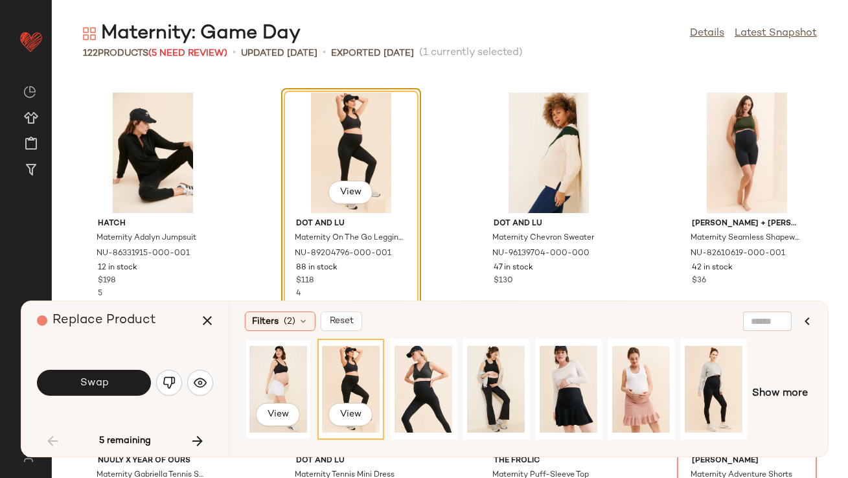
click at [293, 381] on div "View" at bounding box center [278, 389] width 58 height 92
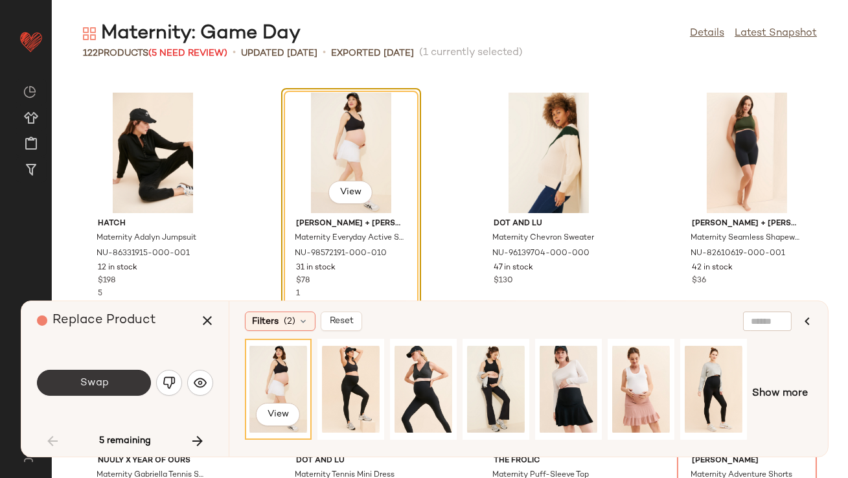
click at [133, 378] on button "Swap" at bounding box center [94, 383] width 114 height 26
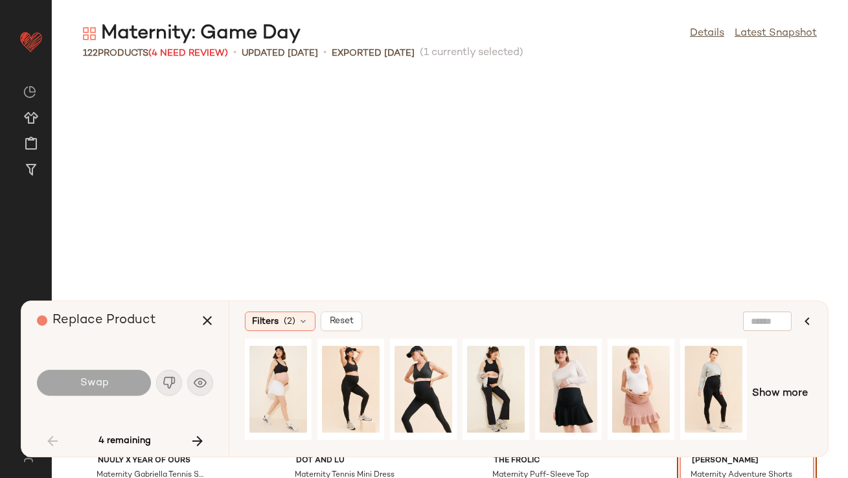
scroll to position [3557, 0]
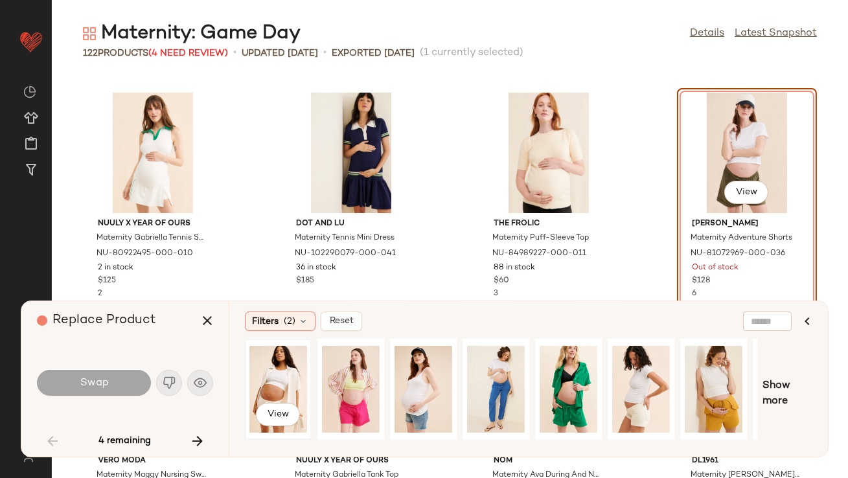
click at [282, 381] on div "View" at bounding box center [278, 389] width 58 height 92
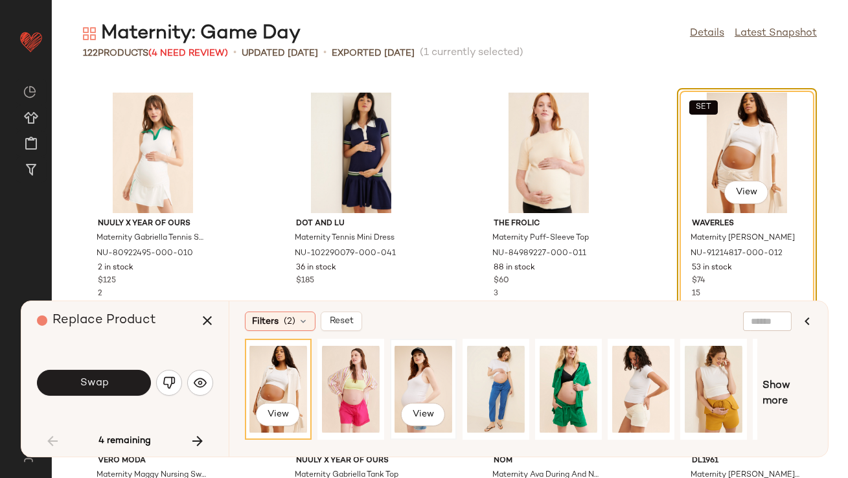
click at [404, 383] on div "View" at bounding box center [424, 389] width 58 height 92
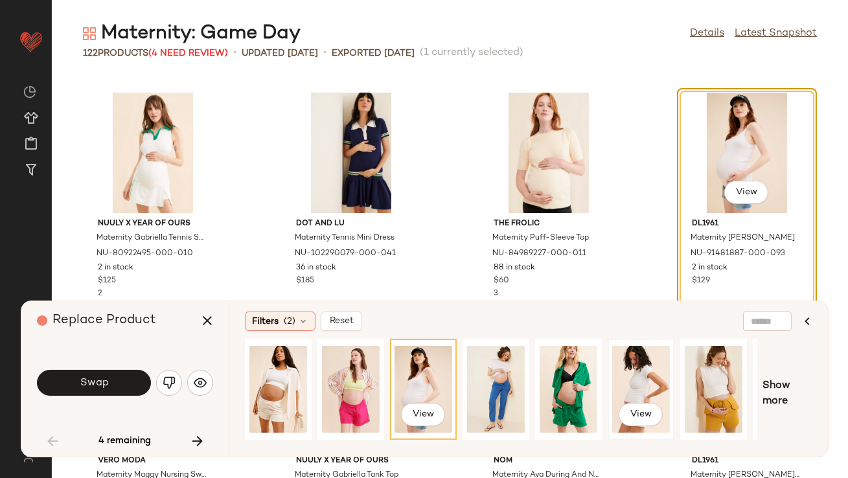
click at [641, 374] on div "View" at bounding box center [641, 389] width 58 height 92
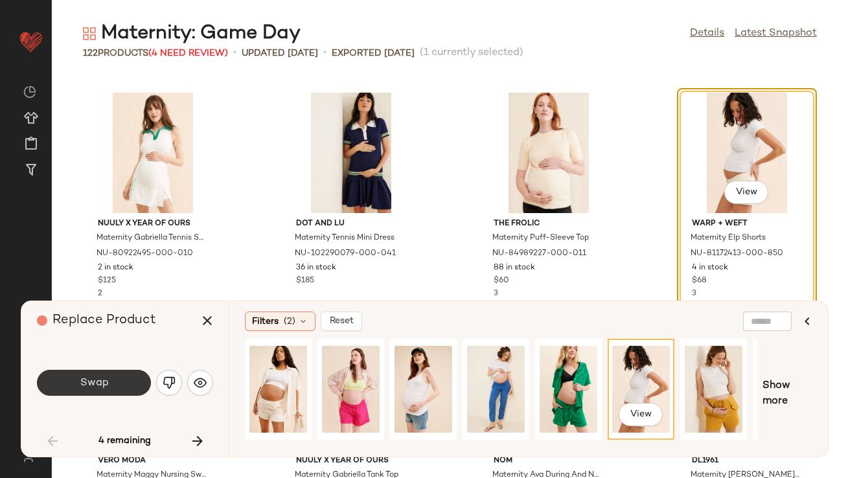
click at [73, 376] on button "Swap" at bounding box center [94, 383] width 114 height 26
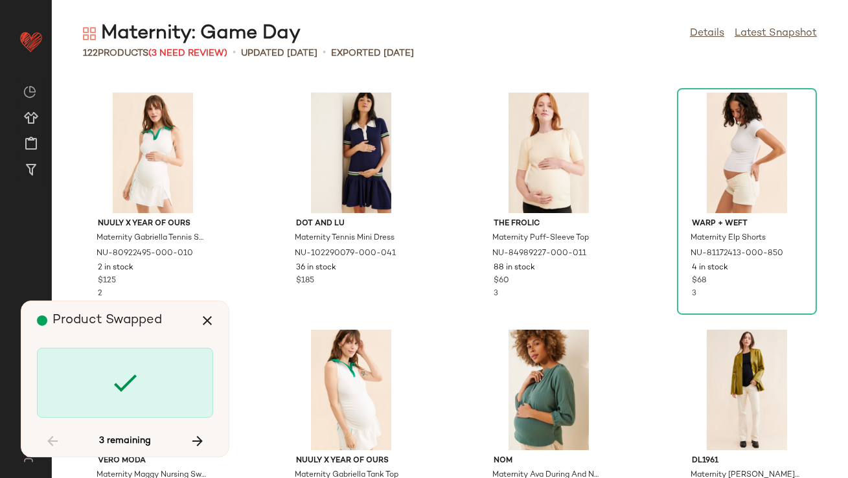
scroll to position [4031, 0]
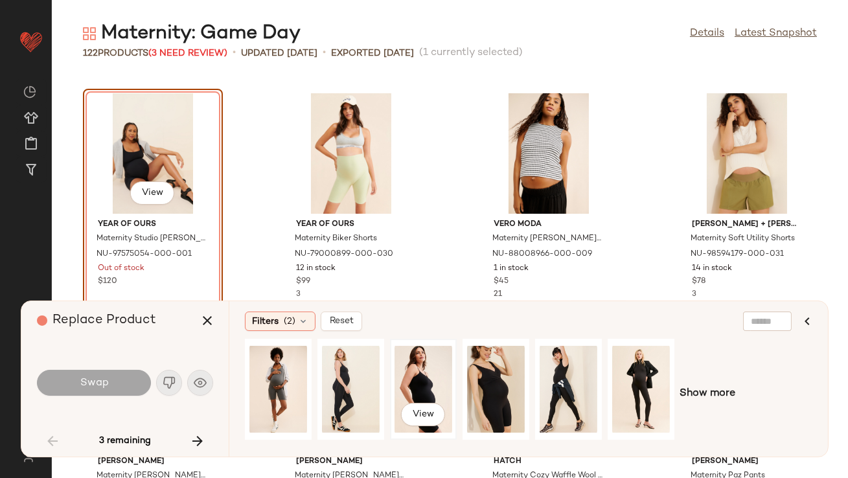
click at [422, 380] on div "View" at bounding box center [424, 389] width 58 height 92
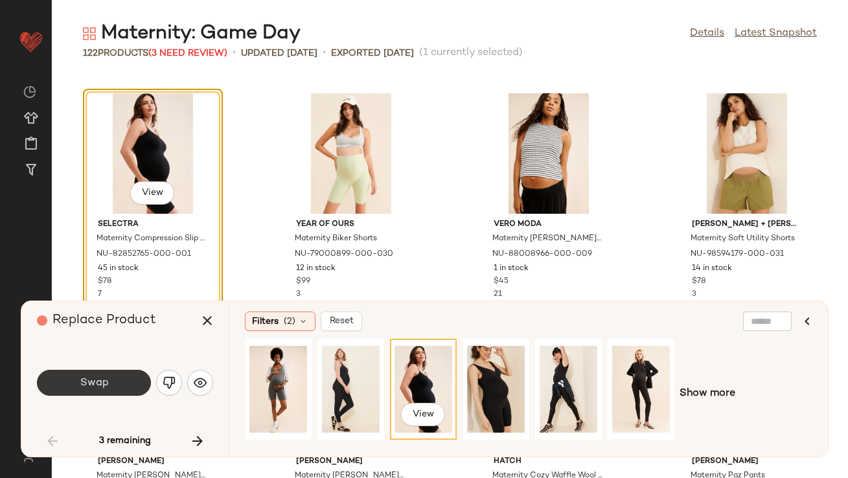
click at [82, 378] on span "Swap" at bounding box center [93, 383] width 29 height 12
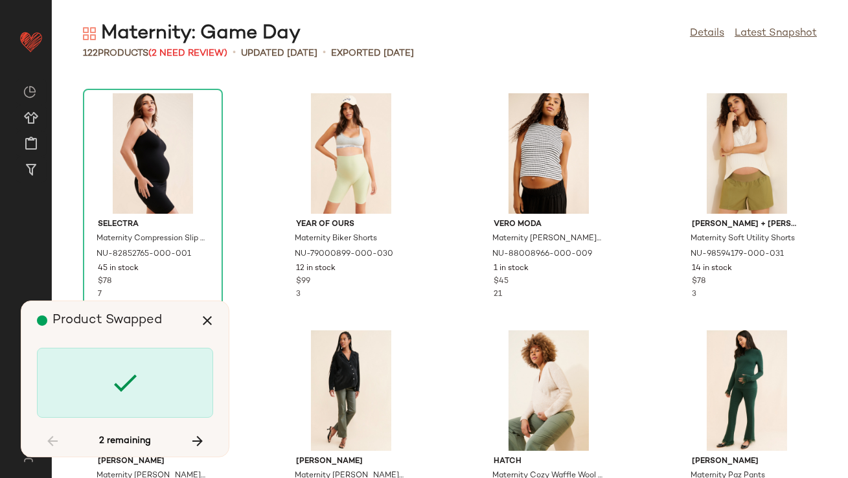
scroll to position [5454, 0]
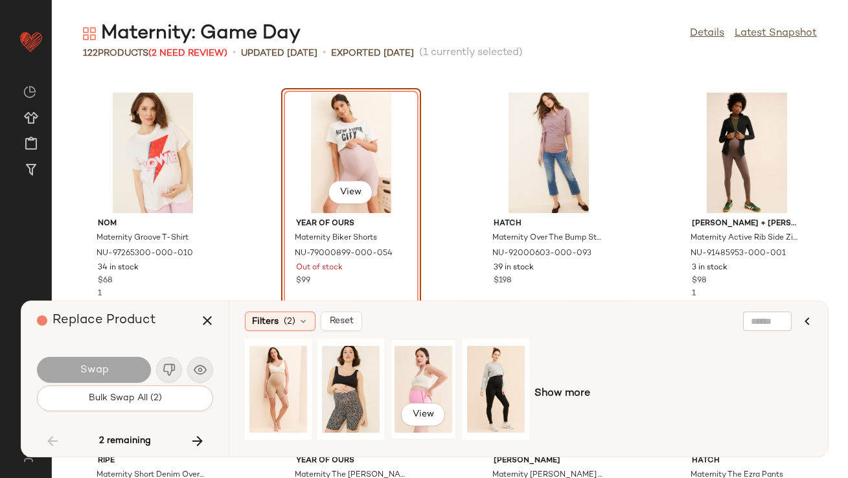
click at [415, 376] on div "View" at bounding box center [424, 389] width 58 height 92
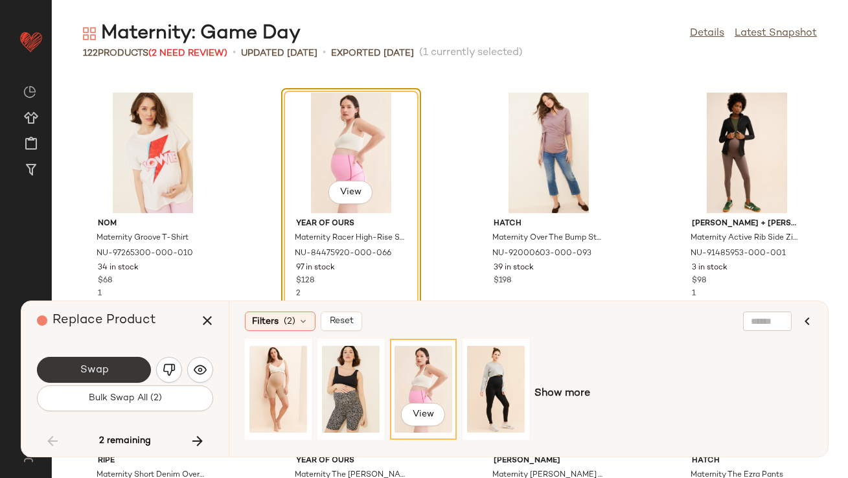
click at [119, 369] on button "Swap" at bounding box center [94, 370] width 114 height 26
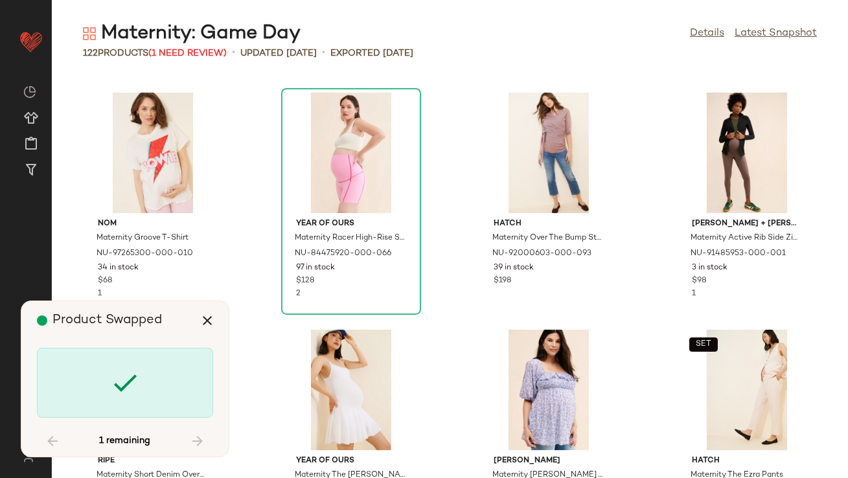
scroll to position [6402, 0]
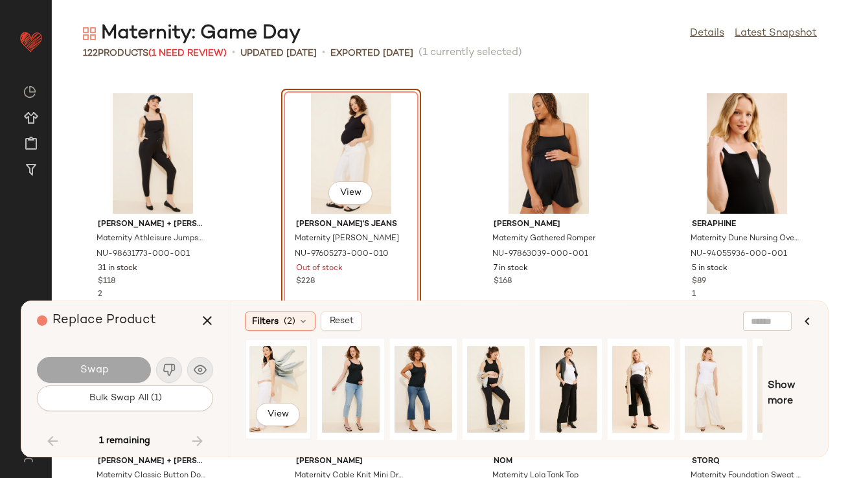
click at [277, 377] on div "View" at bounding box center [278, 389] width 58 height 92
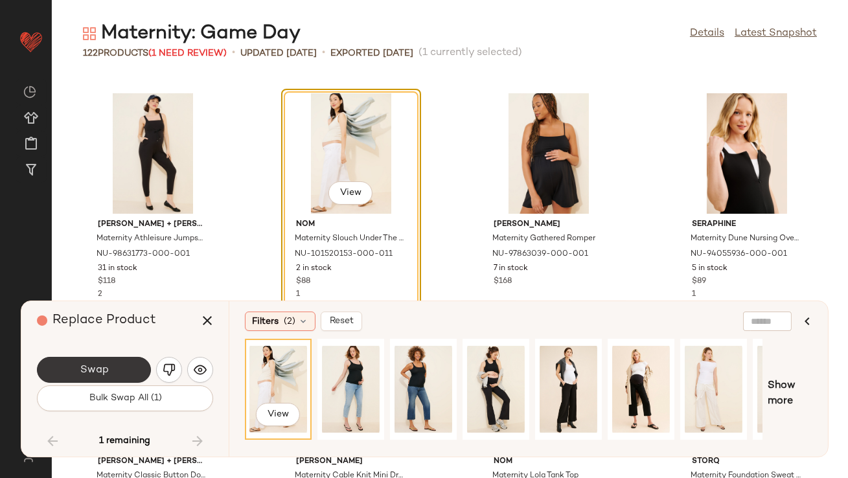
click at [112, 368] on button "Swap" at bounding box center [94, 370] width 114 height 26
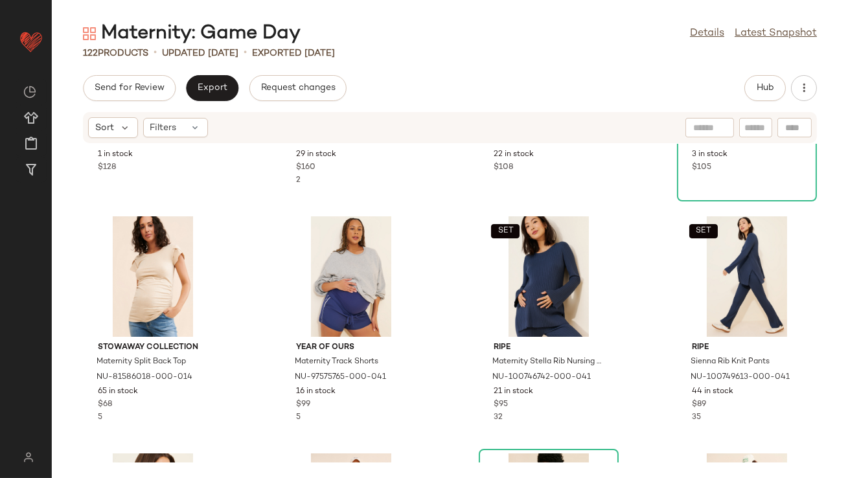
scroll to position [424, 0]
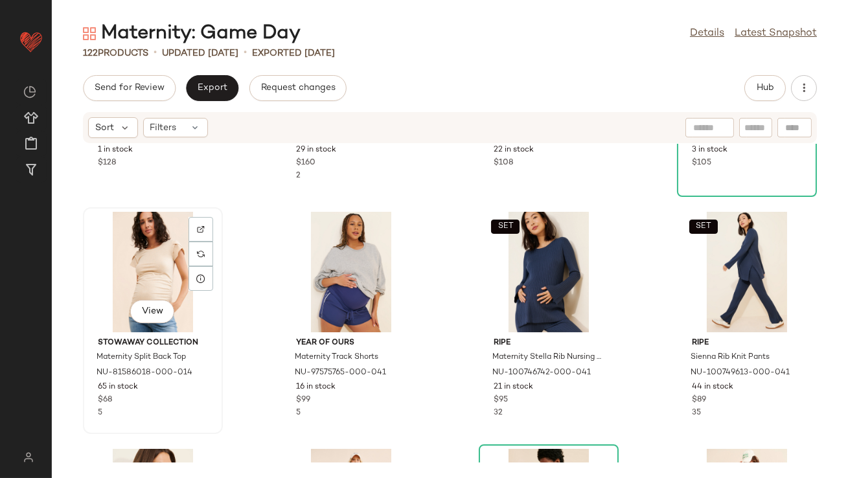
click at [106, 247] on div "View" at bounding box center [152, 272] width 131 height 121
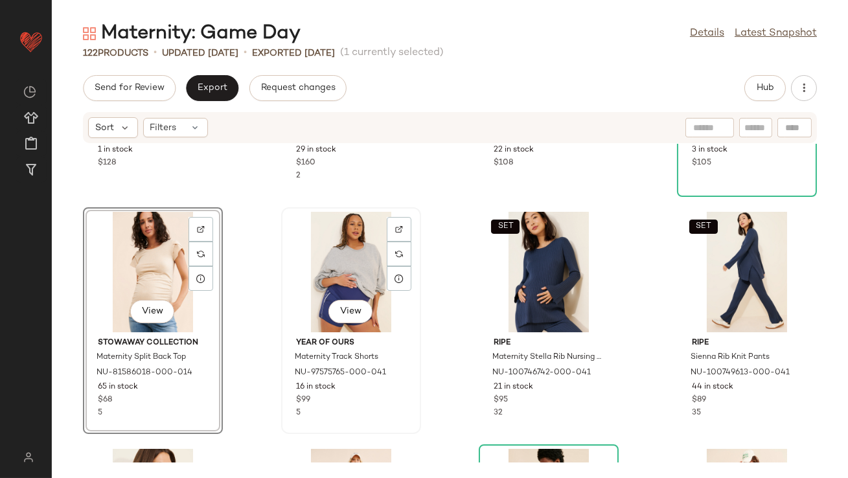
click at [365, 266] on div "View" at bounding box center [351, 272] width 131 height 121
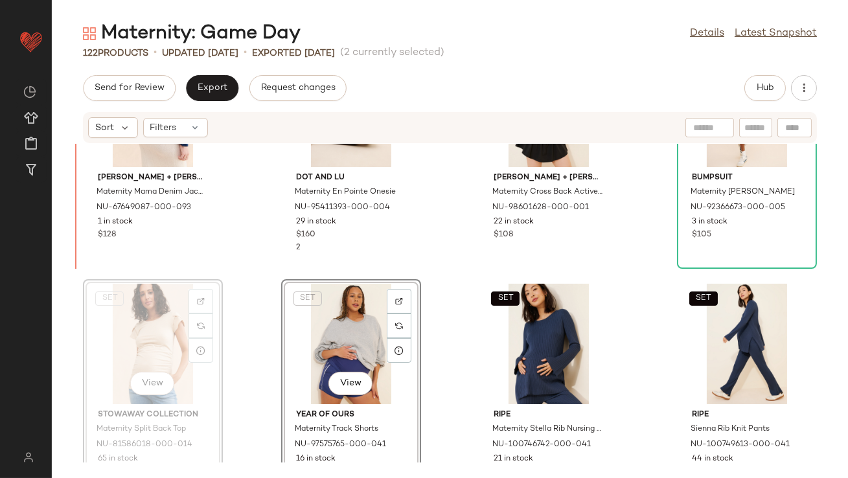
scroll to position [256, 0]
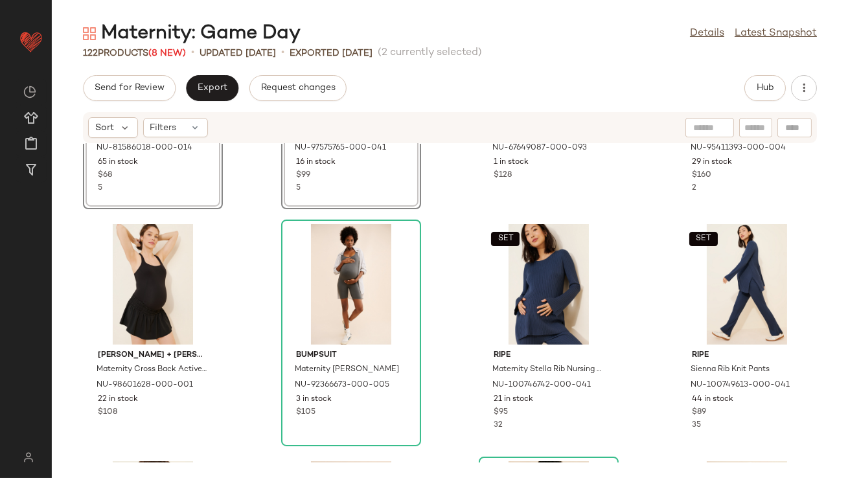
scroll to position [421, 0]
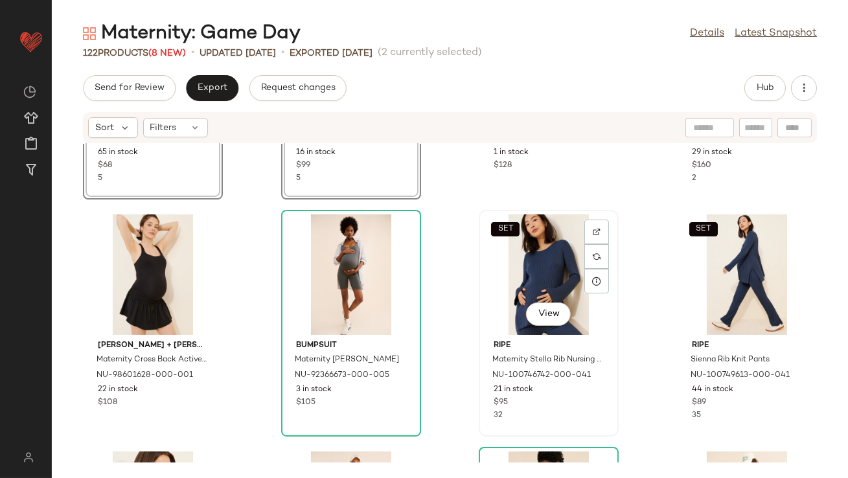
click at [569, 245] on div "SET View" at bounding box center [548, 274] width 131 height 121
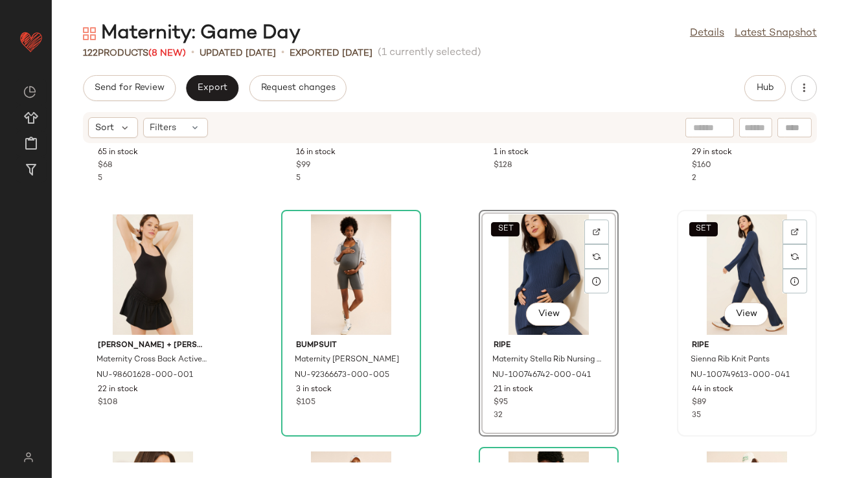
click at [722, 257] on div "SET View" at bounding box center [747, 274] width 131 height 121
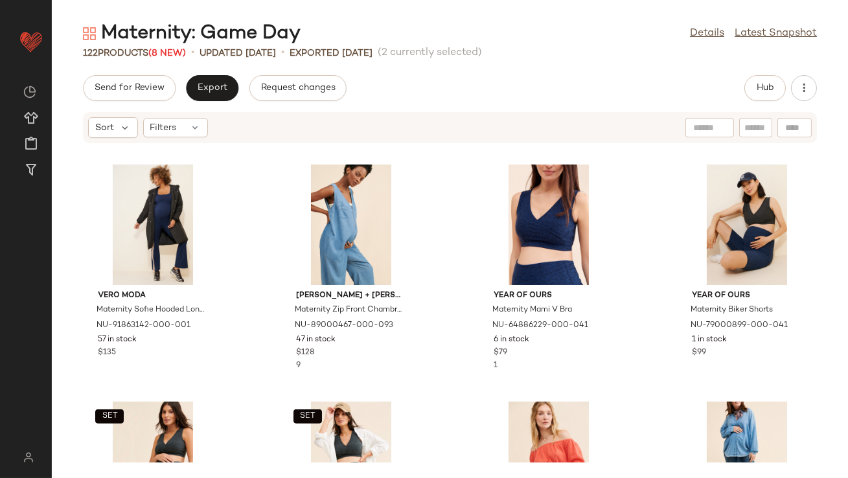
scroll to position [1180, 0]
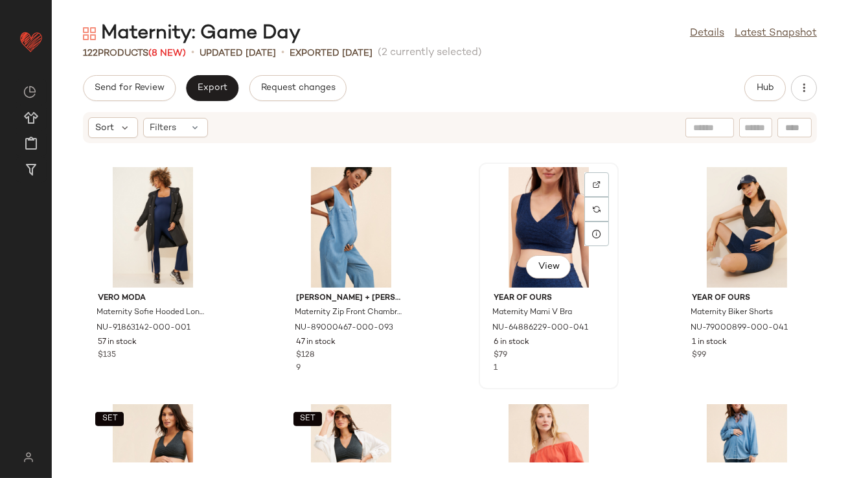
click at [531, 241] on div "View" at bounding box center [548, 227] width 131 height 121
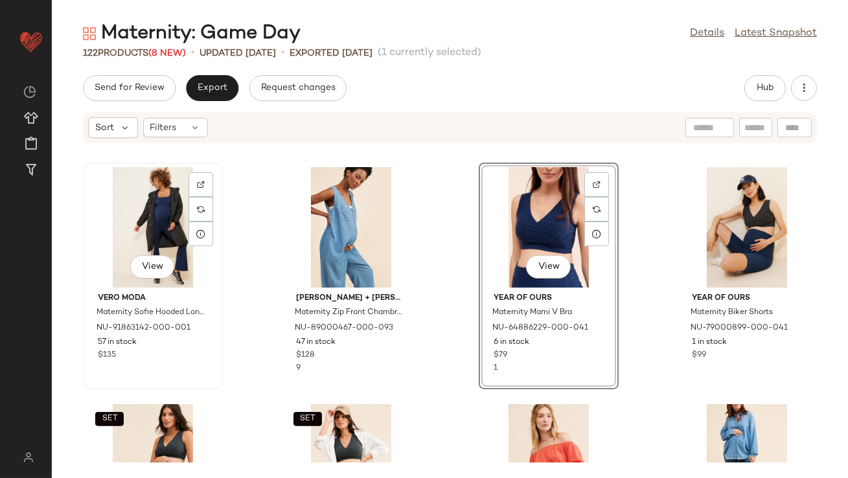
drag, startPoint x: 117, startPoint y: 225, endPoint x: 124, endPoint y: 225, distance: 7.1
click at [117, 225] on div "View" at bounding box center [152, 227] width 131 height 121
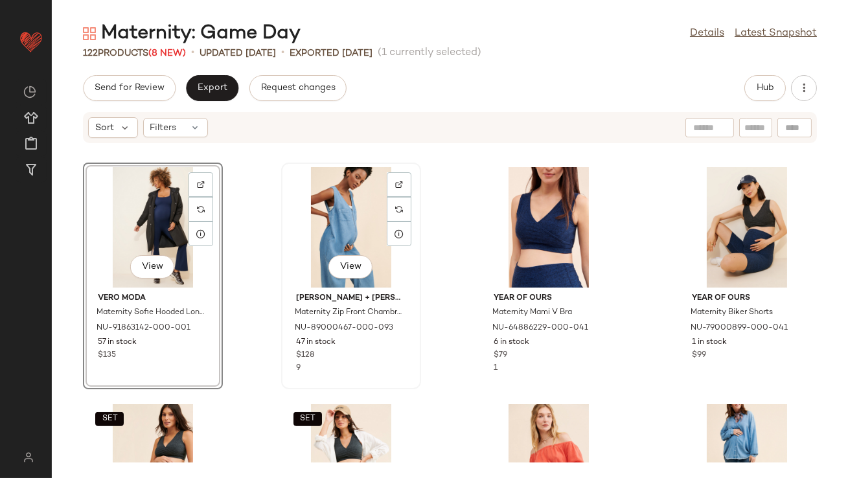
click at [364, 225] on div "View" at bounding box center [351, 227] width 131 height 121
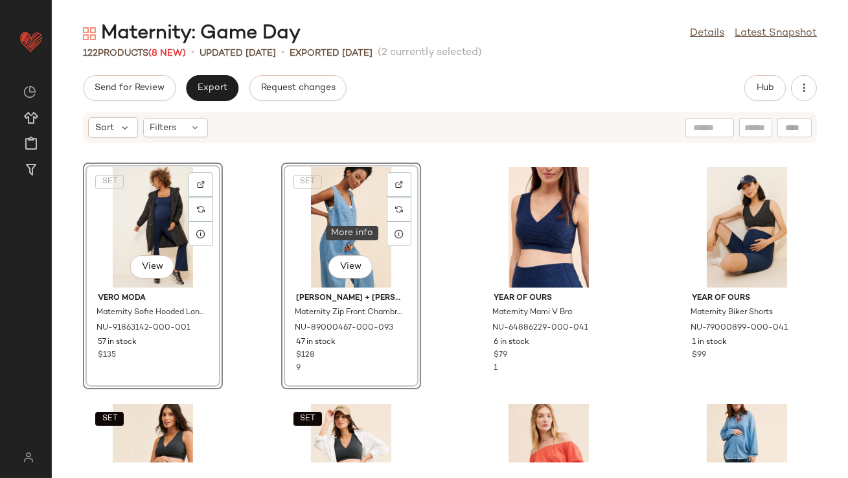
click at [421, 250] on div "Vero Moda Maternity Livy Cropped Top NU-88009501-000-014 1 in stock $29 4 Beyon…" at bounding box center [450, 303] width 796 height 319
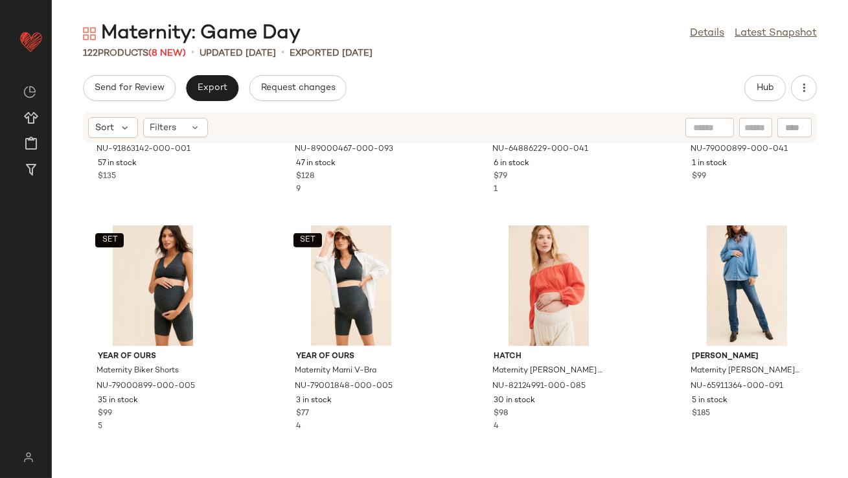
scroll to position [1361, 0]
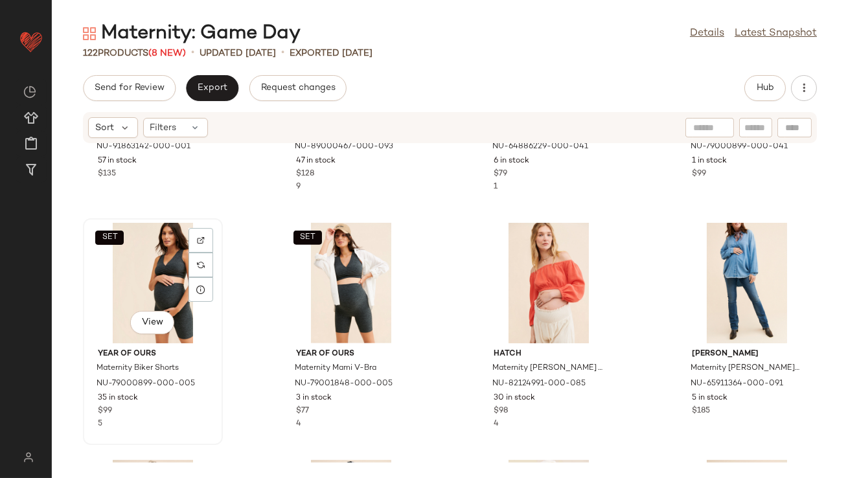
click at [173, 257] on div "SET View" at bounding box center [152, 283] width 131 height 121
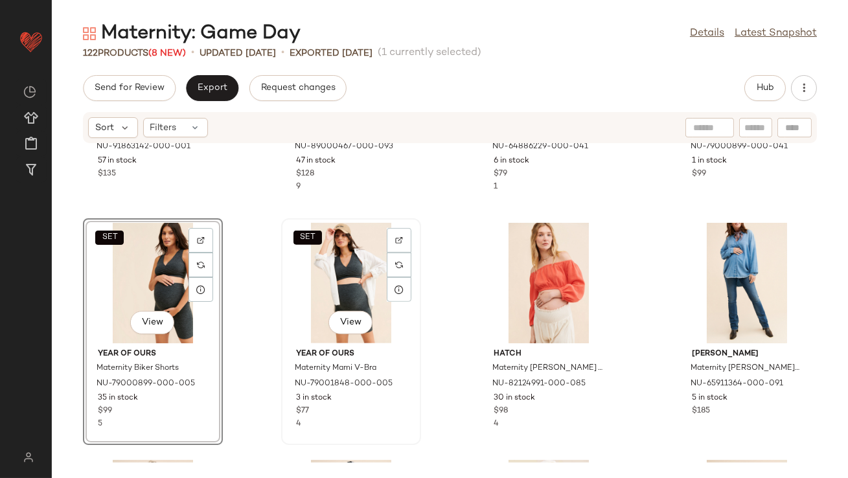
click at [313, 263] on div "SET View" at bounding box center [351, 283] width 131 height 121
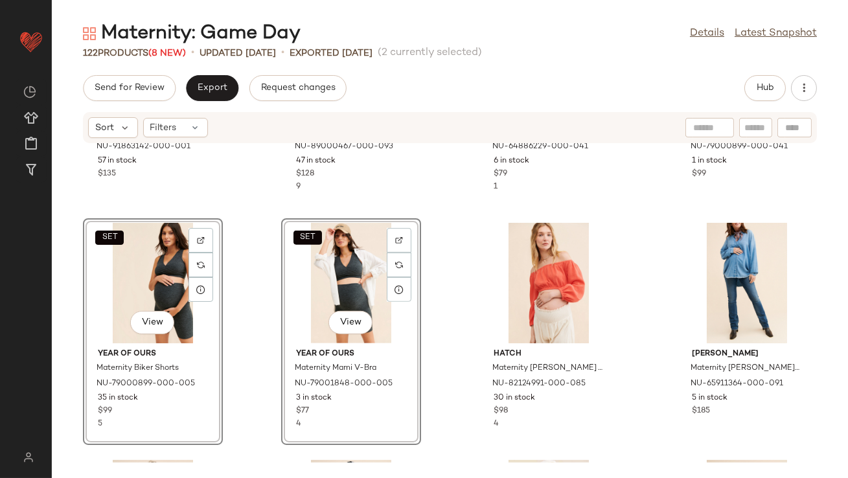
click at [442, 259] on div "Vero Moda Maternity Sofie Hooded Longline Coat NU-91863142-000-001 57 in stock …" at bounding box center [450, 303] width 796 height 319
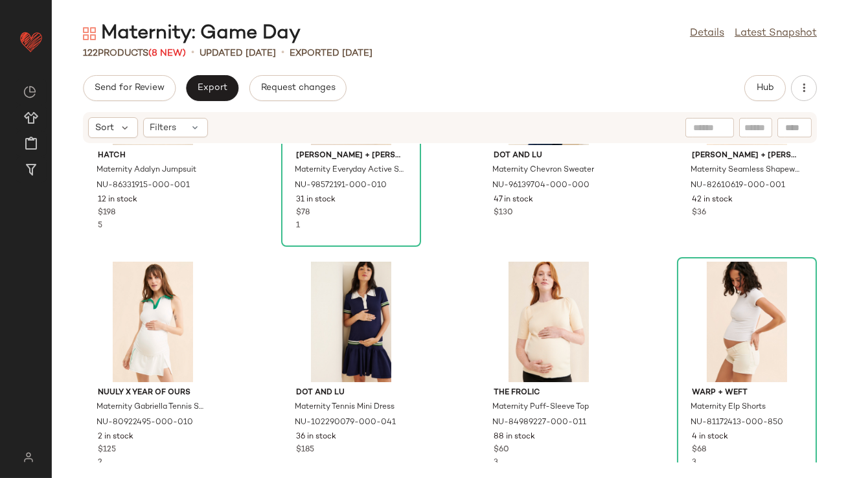
scroll to position [3458, 0]
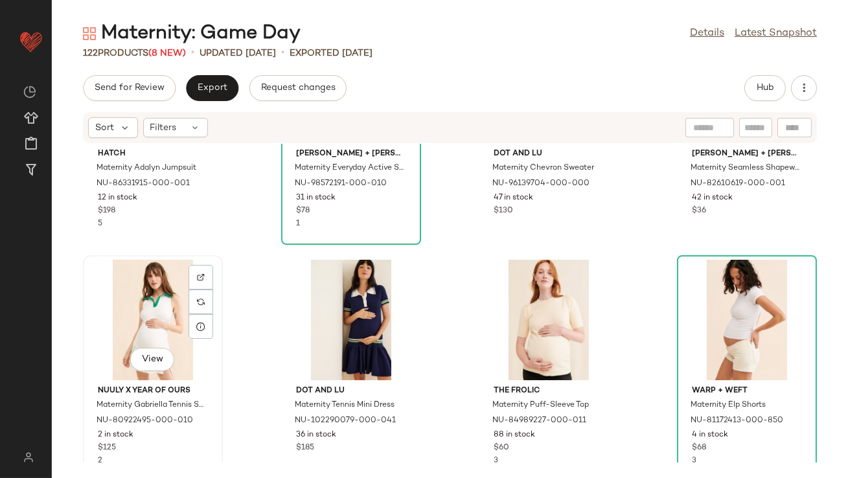
click at [155, 311] on div "View" at bounding box center [152, 320] width 131 height 121
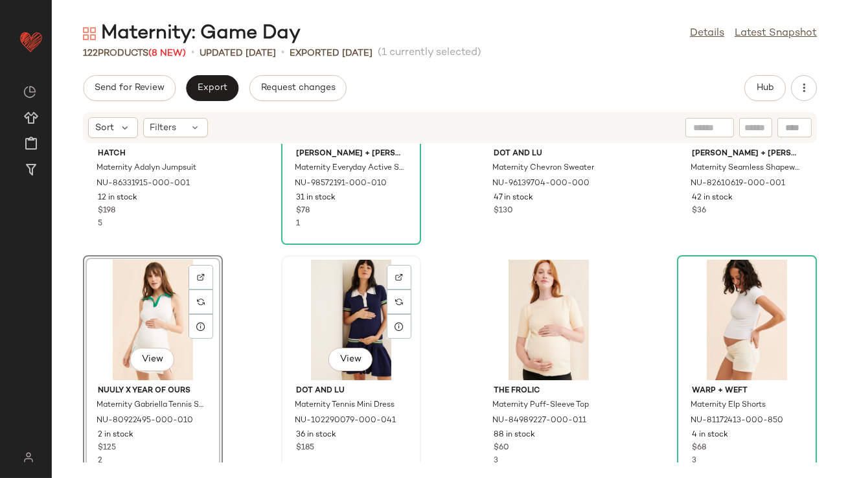
click at [325, 312] on div "View" at bounding box center [351, 320] width 131 height 121
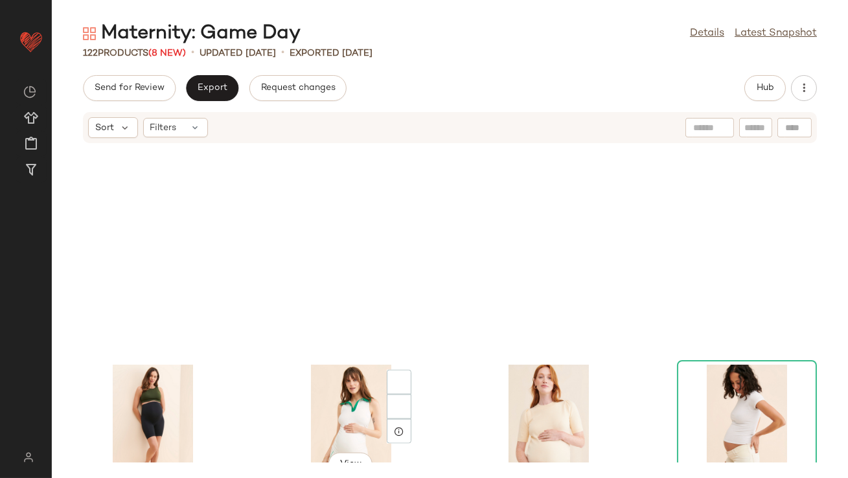
scroll to position [3718, 0]
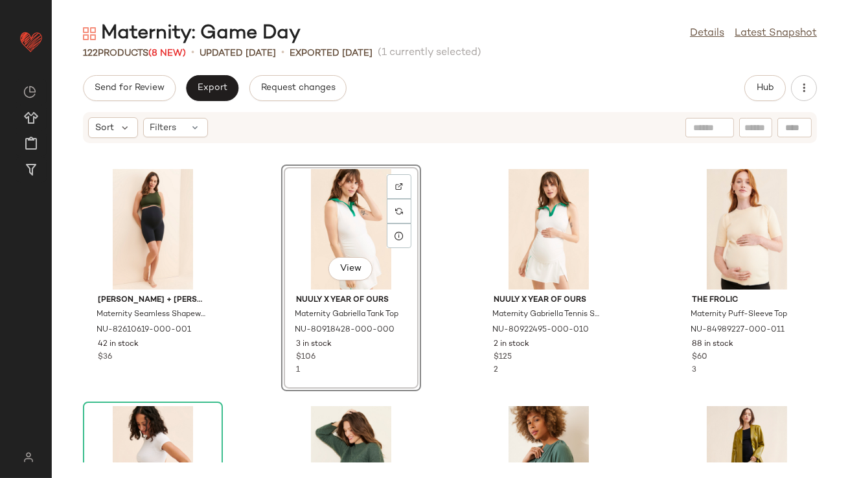
scroll to position [3534, 0]
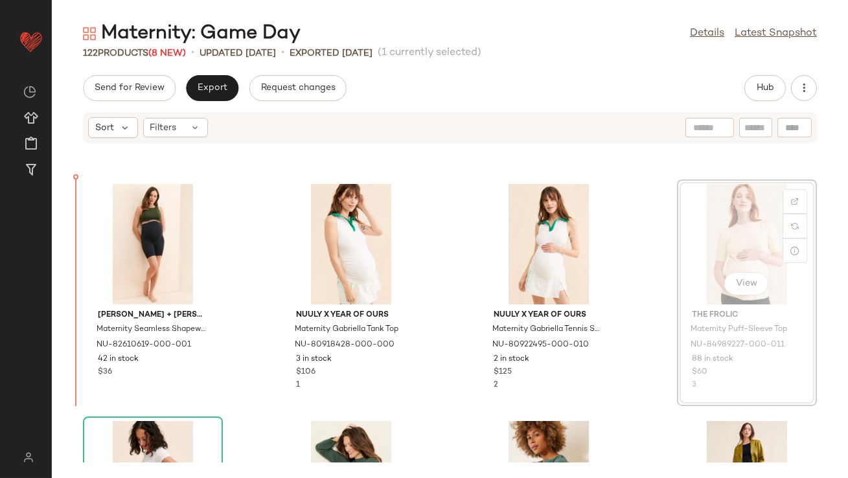
drag, startPoint x: 742, startPoint y: 249, endPoint x: 735, endPoint y: 249, distance: 7.1
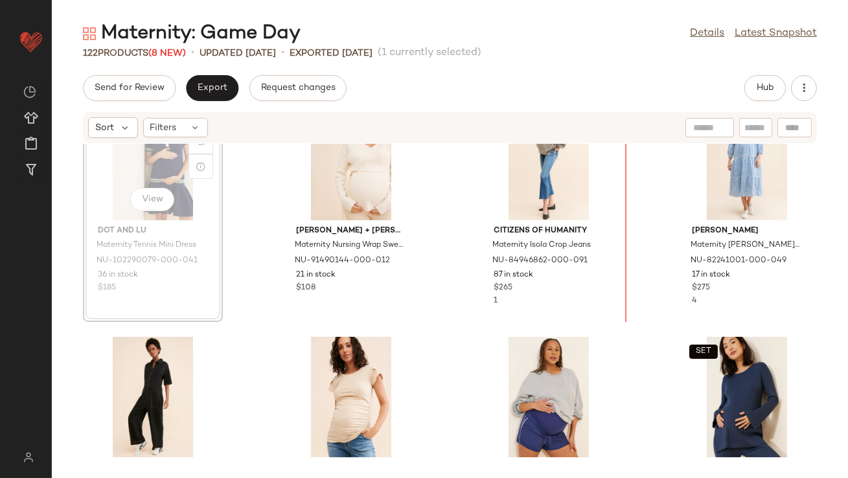
scroll to position [43, 0]
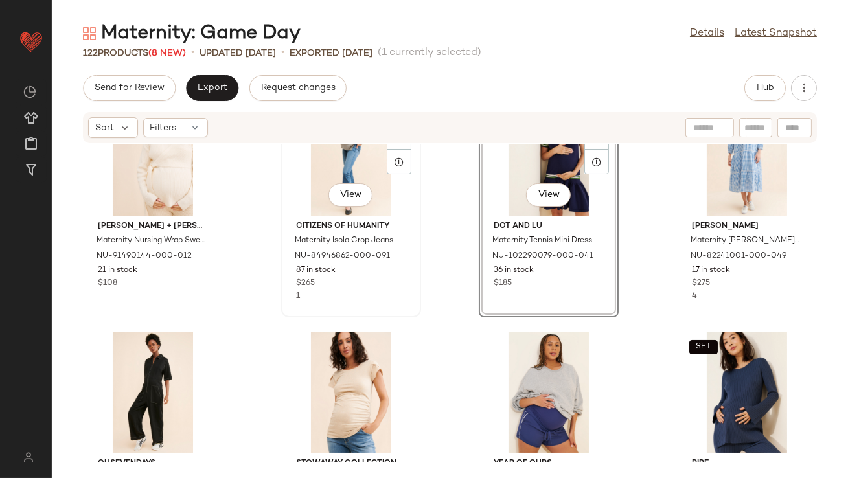
scroll to position [186, 0]
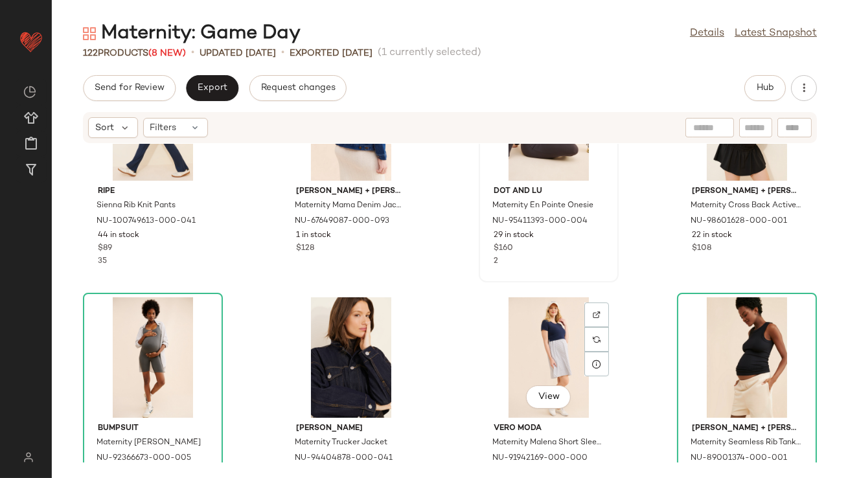
scroll to position [638, 0]
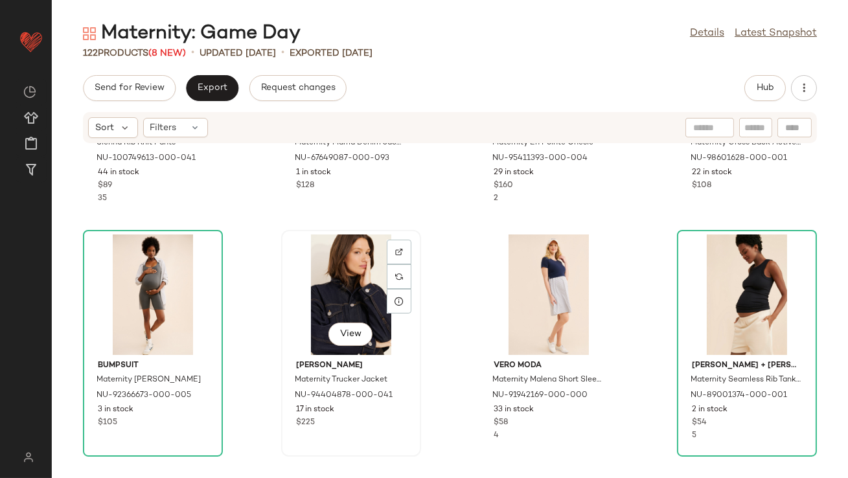
click at [322, 271] on div "View" at bounding box center [351, 295] width 131 height 121
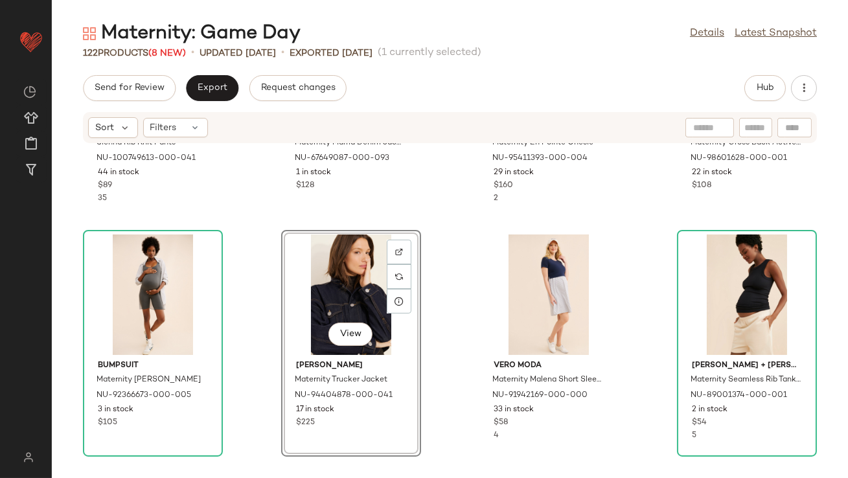
click at [428, 281] on div "SET ripe Sienna Rib Knit Pants NU-100749613-000-041 44 in stock $89 35 Ingrid +…" at bounding box center [450, 303] width 796 height 319
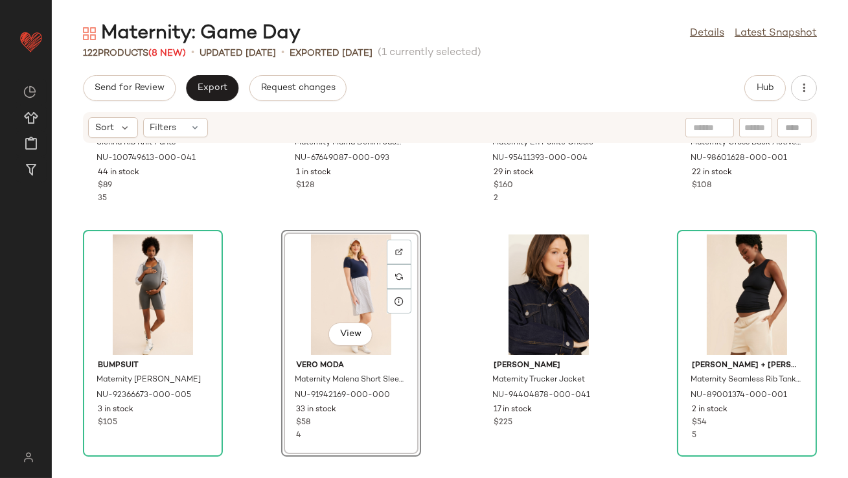
scroll to position [865, 0]
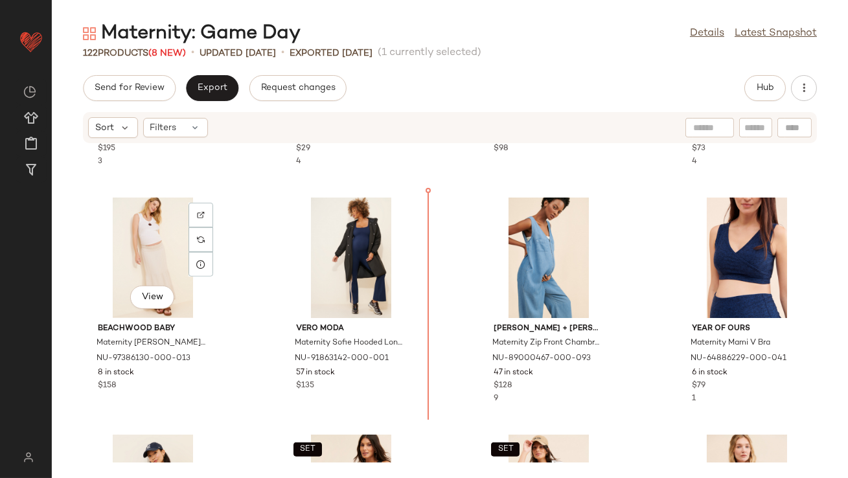
scroll to position [1149, 0]
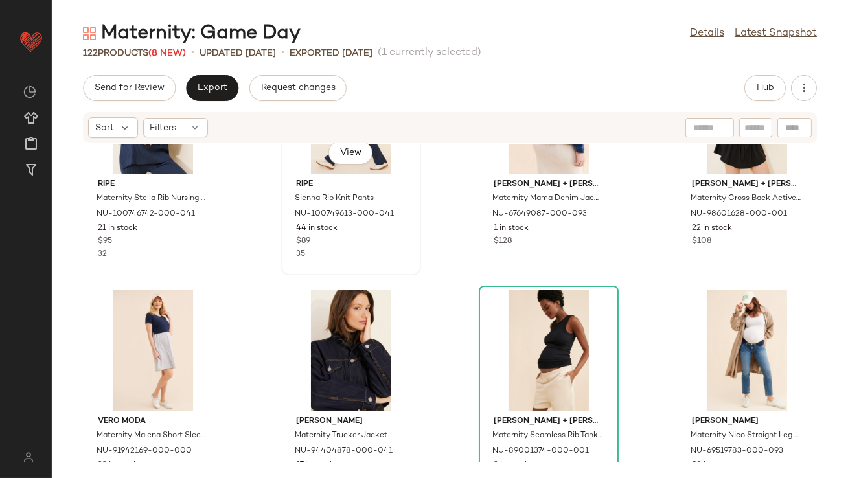
scroll to position [615, 0]
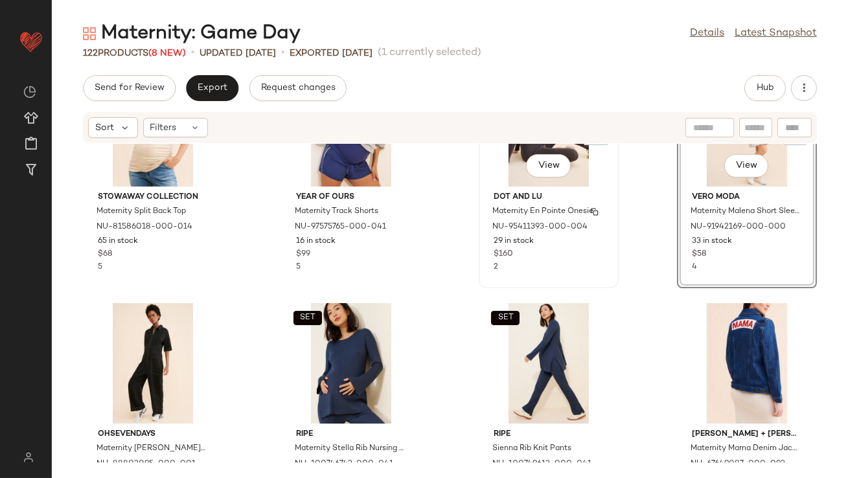
scroll to position [354, 0]
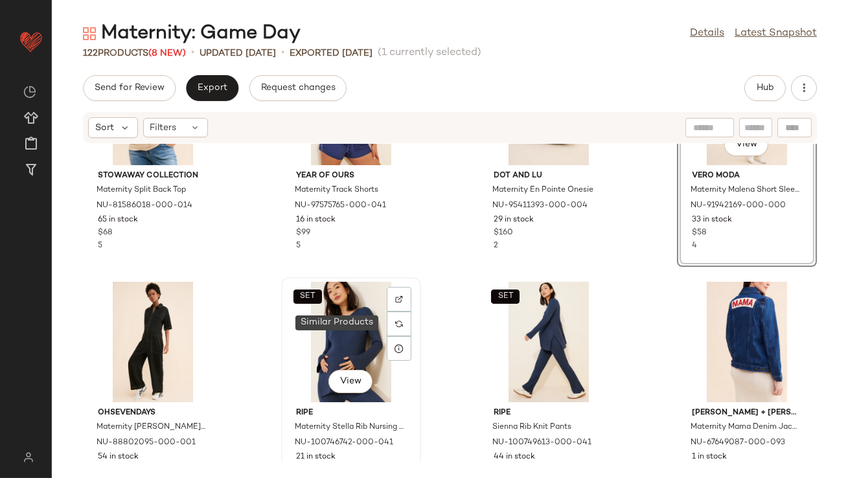
click at [363, 324] on div "SET View" at bounding box center [351, 342] width 131 height 121
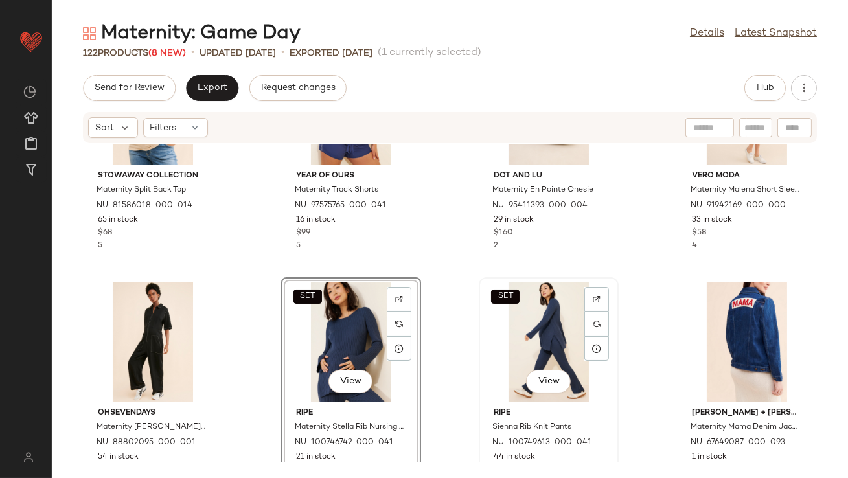
click at [514, 320] on div "SET View" at bounding box center [548, 342] width 131 height 121
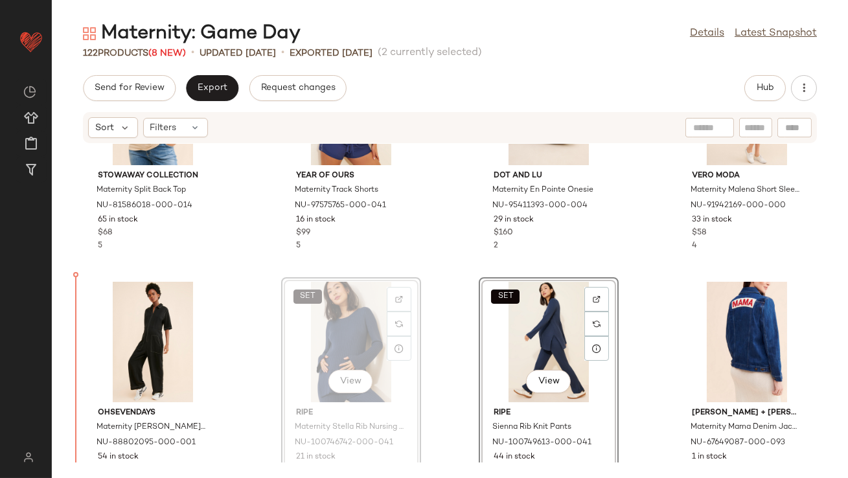
drag, startPoint x: 327, startPoint y: 335, endPoint x: 297, endPoint y: 336, distance: 29.2
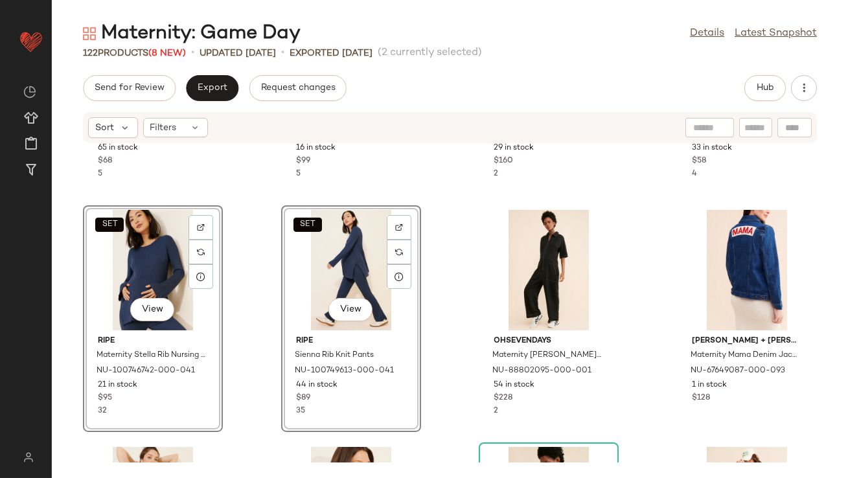
scroll to position [512, 0]
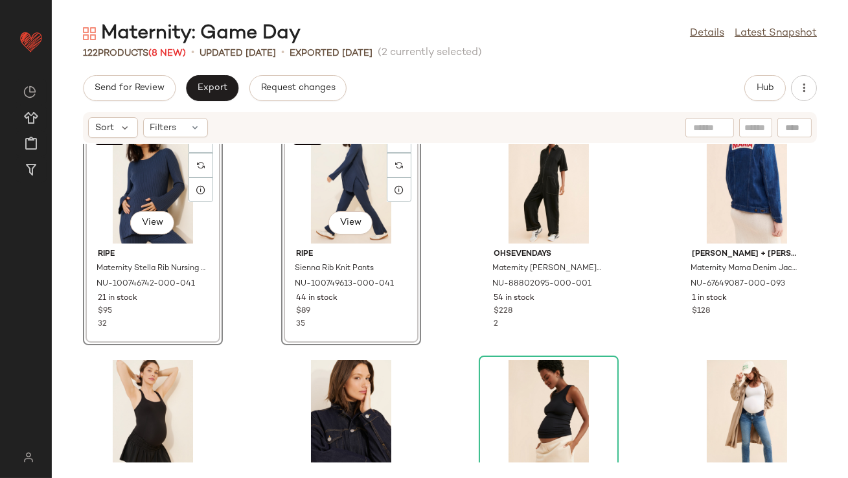
click at [455, 324] on div "SET View ripe Maternity Stella Rib Nursing Knit Top NU-100746742-000-041 21 in …" at bounding box center [450, 303] width 796 height 319
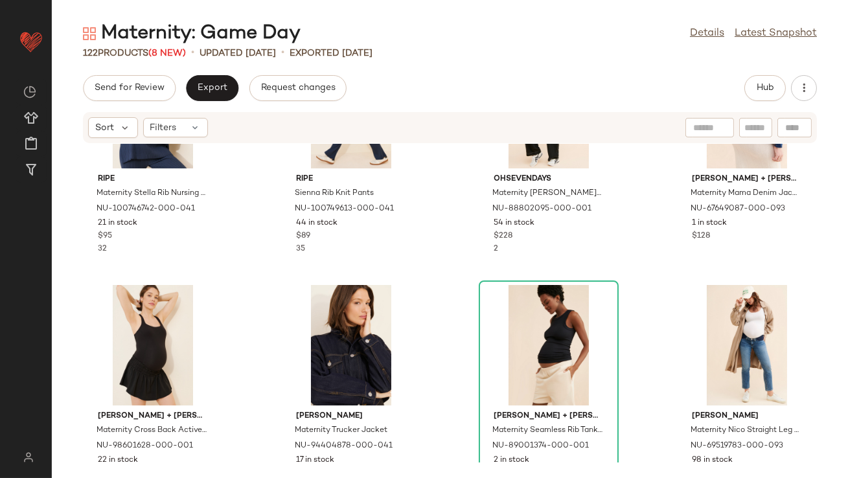
scroll to position [837, 0]
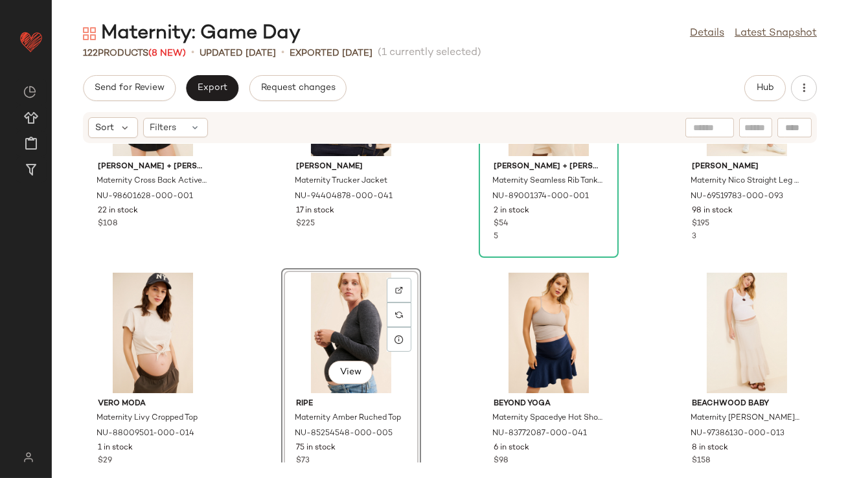
click at [355, 323] on div "View" at bounding box center [351, 333] width 131 height 121
click at [523, 320] on div "View" at bounding box center [548, 333] width 131 height 121
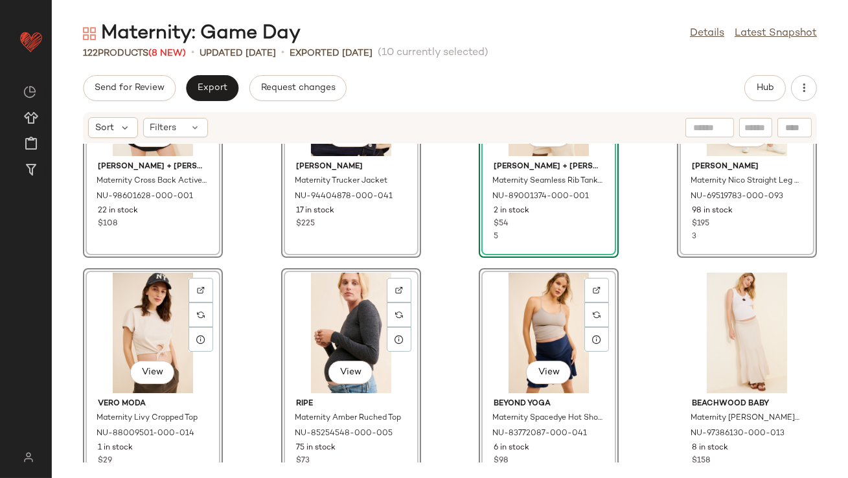
click at [380, 320] on div "View" at bounding box center [351, 333] width 131 height 121
click at [453, 320] on div "View Ingrid + Isabel Maternity Cross Back Active Dress NU-98601628-000-001 22 i…" at bounding box center [450, 303] width 796 height 319
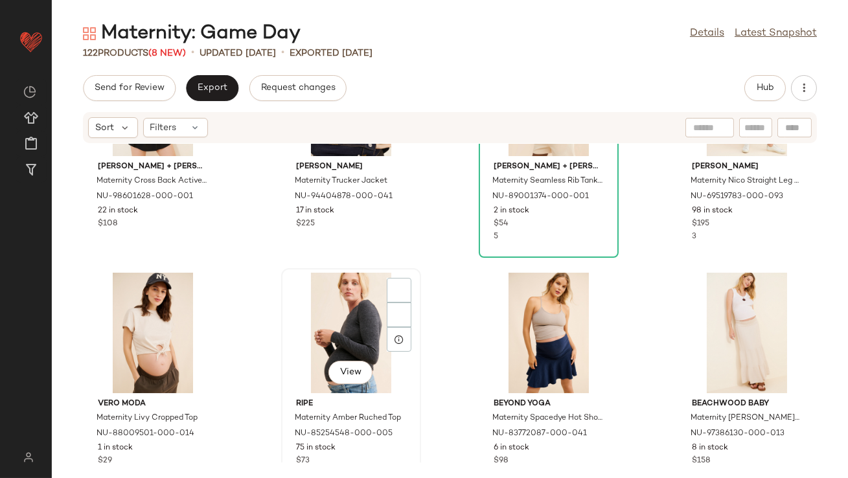
click at [367, 318] on div "View" at bounding box center [351, 333] width 131 height 121
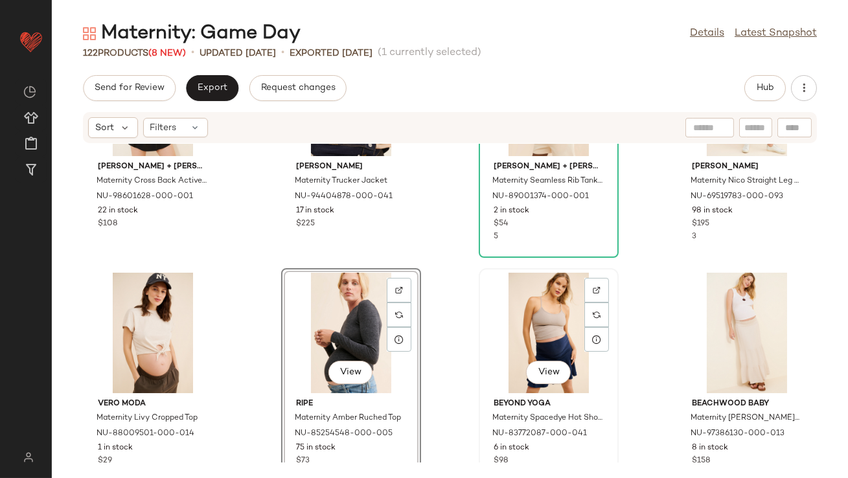
click at [497, 318] on div "View" at bounding box center [548, 333] width 131 height 121
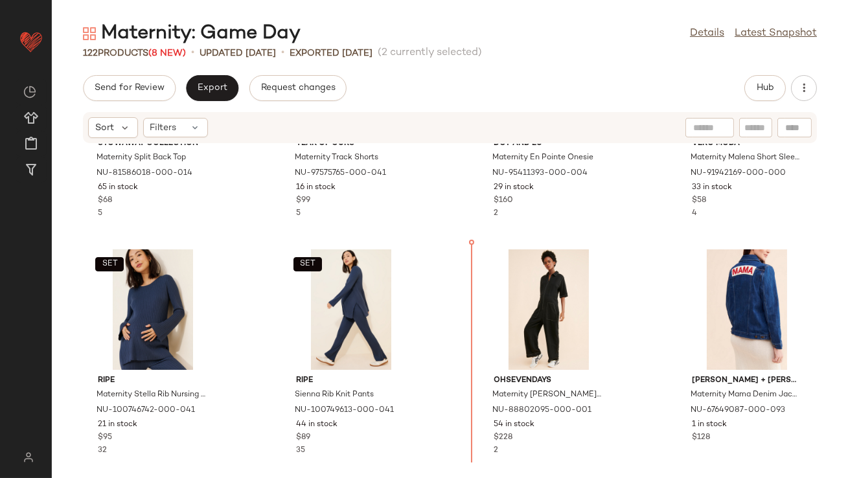
scroll to position [391, 0]
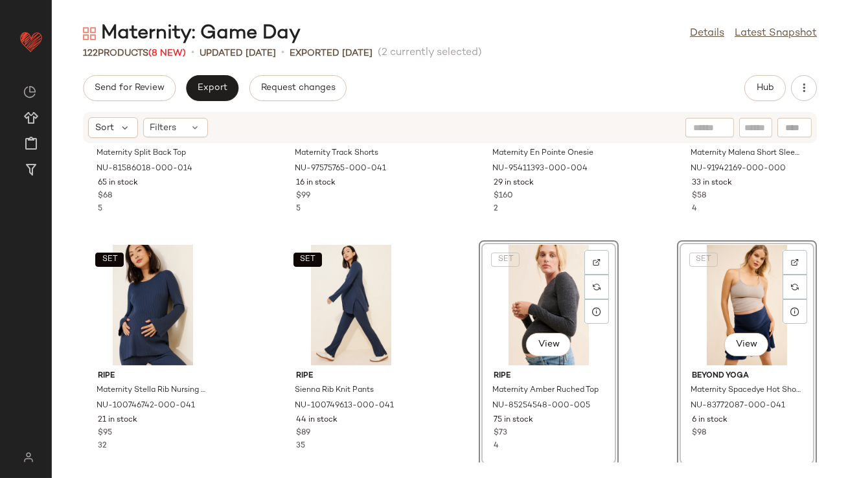
click at [647, 238] on div "Stowaway Collection Maternity Split Back Top NU-81586018-000-014 65 in stock $6…" at bounding box center [450, 303] width 796 height 319
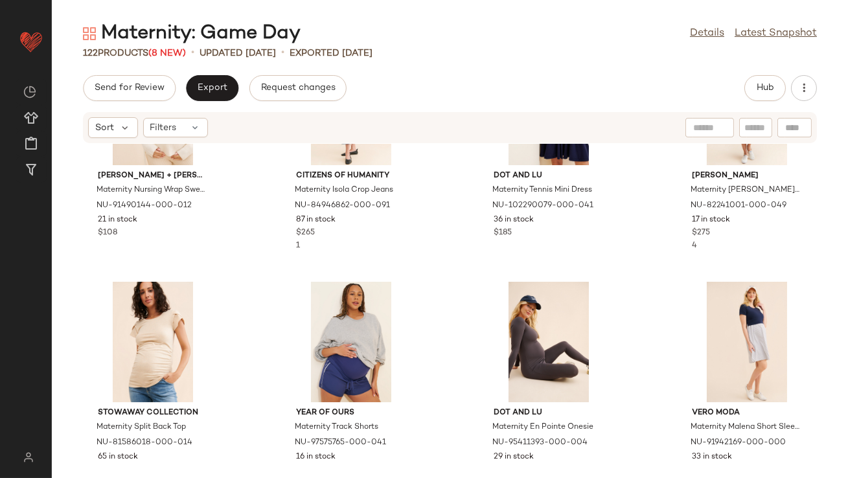
scroll to position [107, 0]
click at [531, 330] on div "View" at bounding box center [548, 341] width 131 height 121
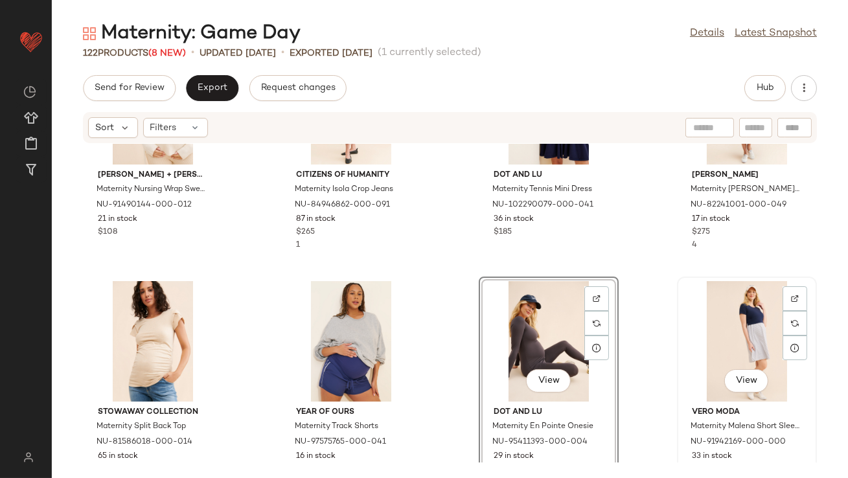
click at [735, 333] on div "View" at bounding box center [747, 341] width 131 height 121
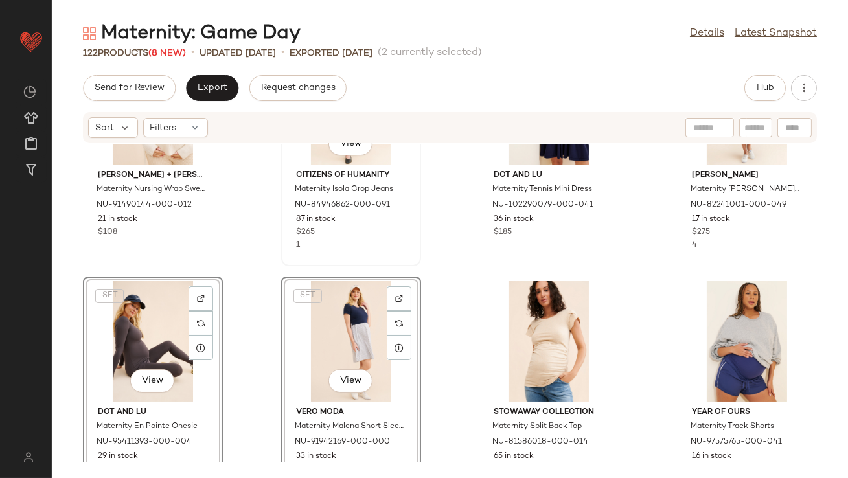
click at [416, 212] on div "View Citizens of Humanity Maternity Isola Crop Jeans NU-84946862-000-091 87 in …" at bounding box center [350, 153] width 137 height 224
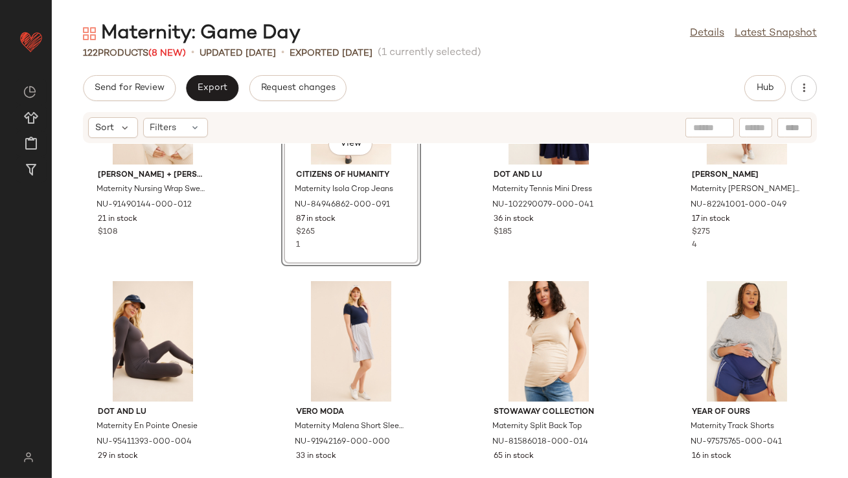
click at [820, 89] on div "Send for Review Export Request changes Hub" at bounding box center [450, 88] width 796 height 26
click at [809, 89] on icon "button" at bounding box center [804, 88] width 13 height 13
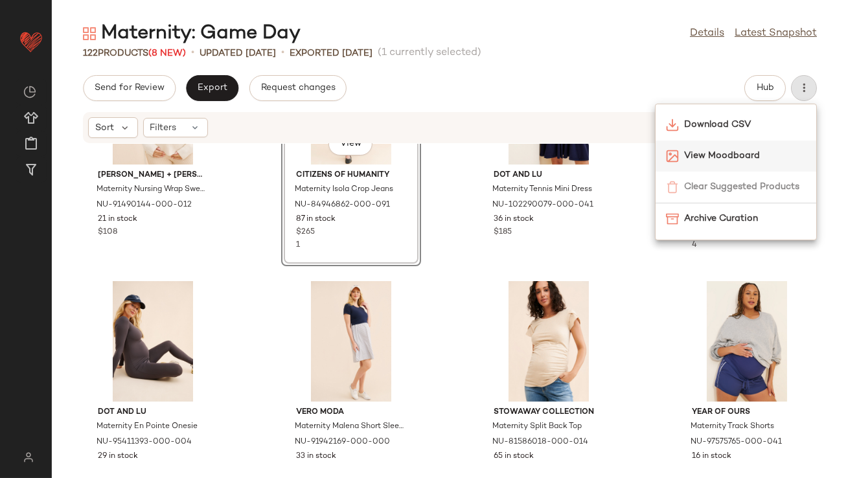
click at [735, 150] on span "View Moodboard" at bounding box center [745, 156] width 122 height 14
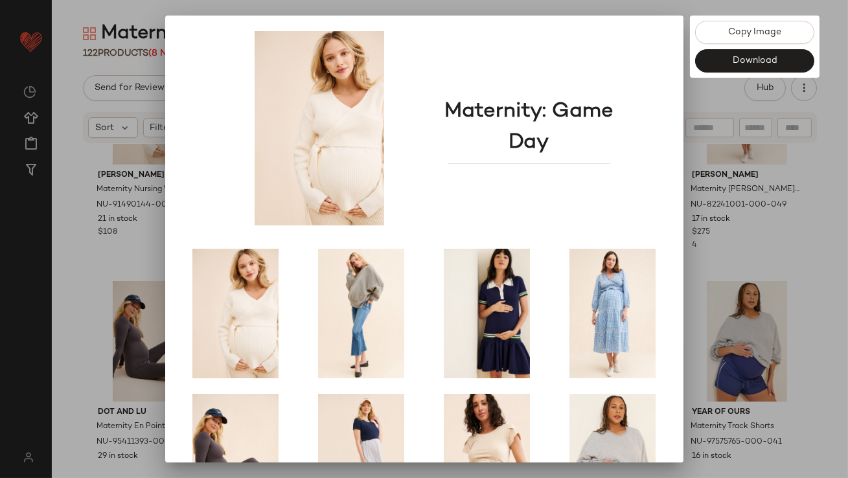
scroll to position [221, 0]
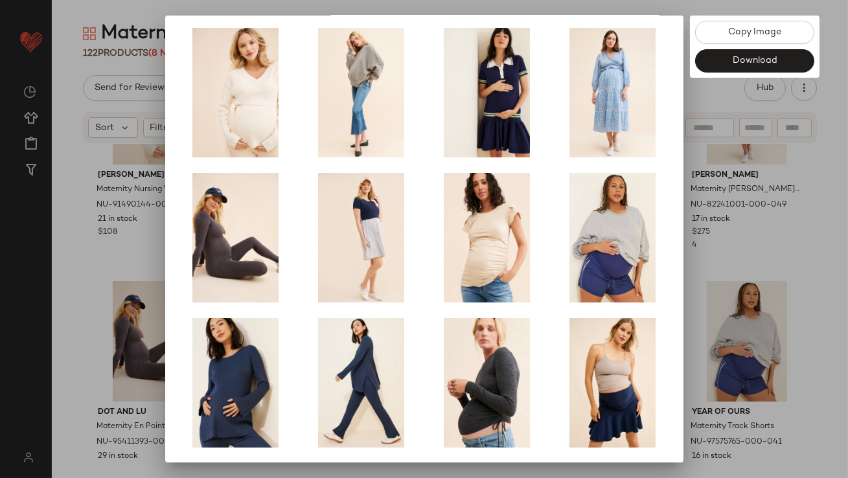
click at [755, 223] on div at bounding box center [424, 239] width 848 height 478
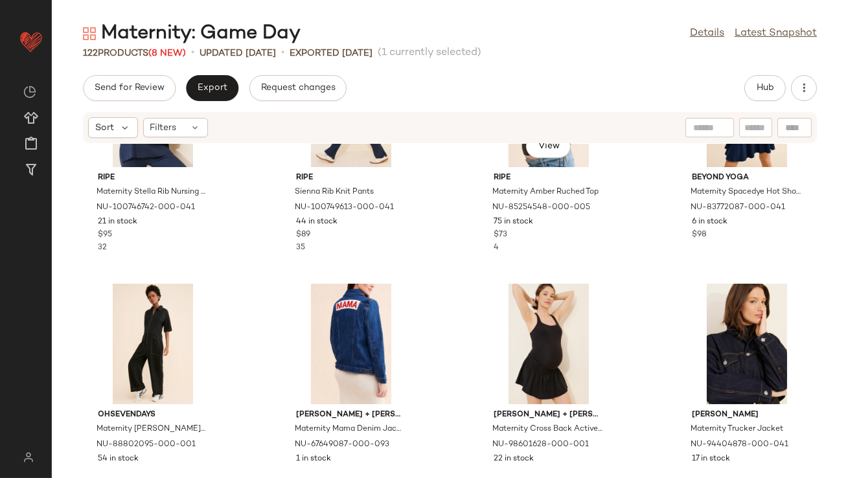
scroll to position [606, 0]
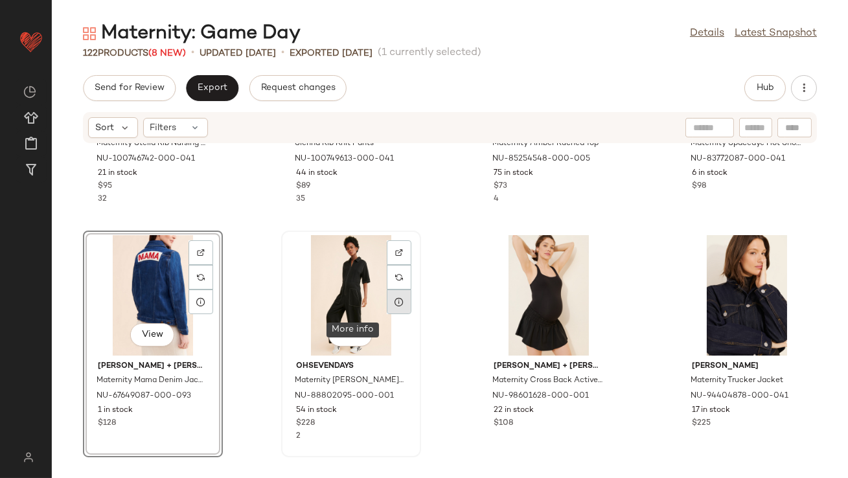
scroll to position [776, 0]
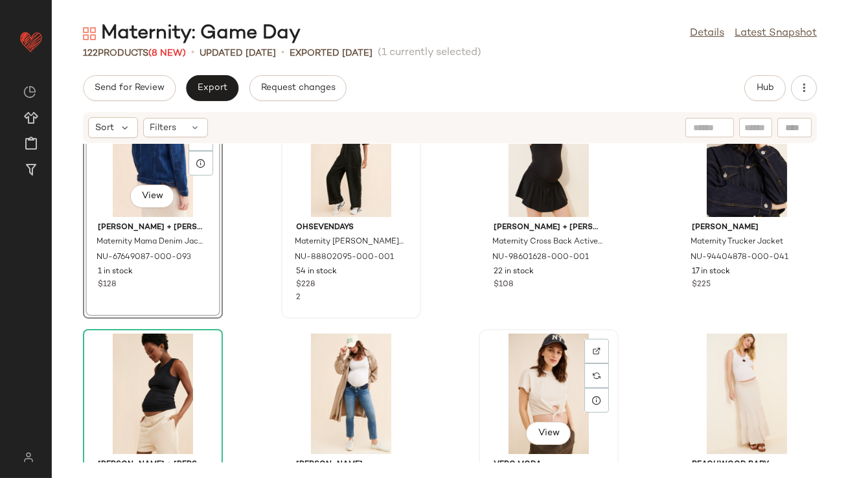
click at [531, 360] on div "View" at bounding box center [548, 394] width 131 height 121
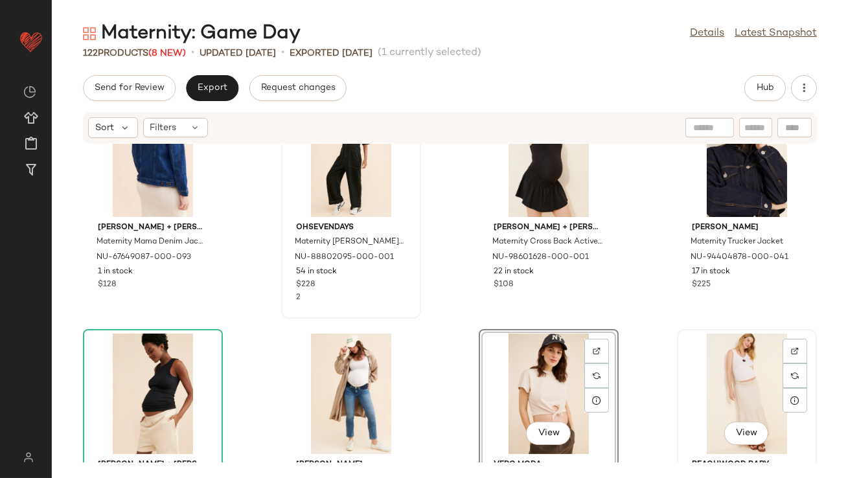
click at [747, 397] on div "View" at bounding box center [747, 394] width 131 height 121
drag, startPoint x: 523, startPoint y: 382, endPoint x: 520, endPoint y: 374, distance: 8.8
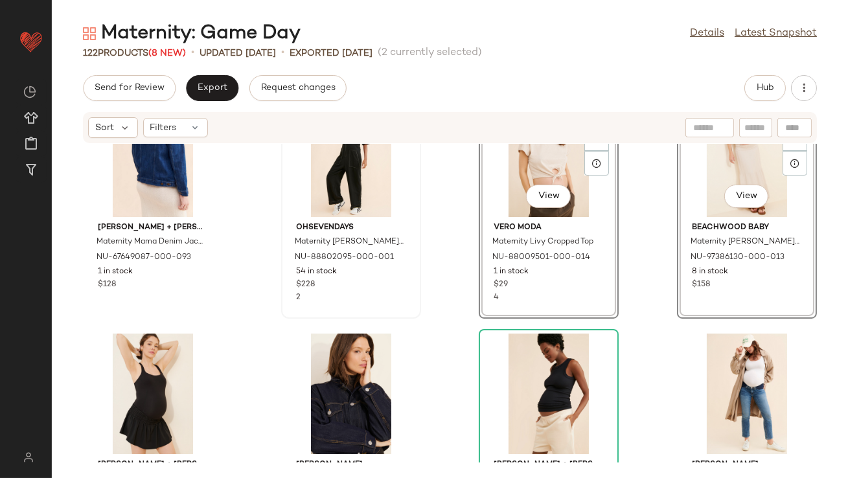
click at [448, 273] on div "Ingrid + Isabel Maternity Mama Denim Jacket NU-67649087-000-093 1 in stock $128…" at bounding box center [450, 303] width 796 height 319
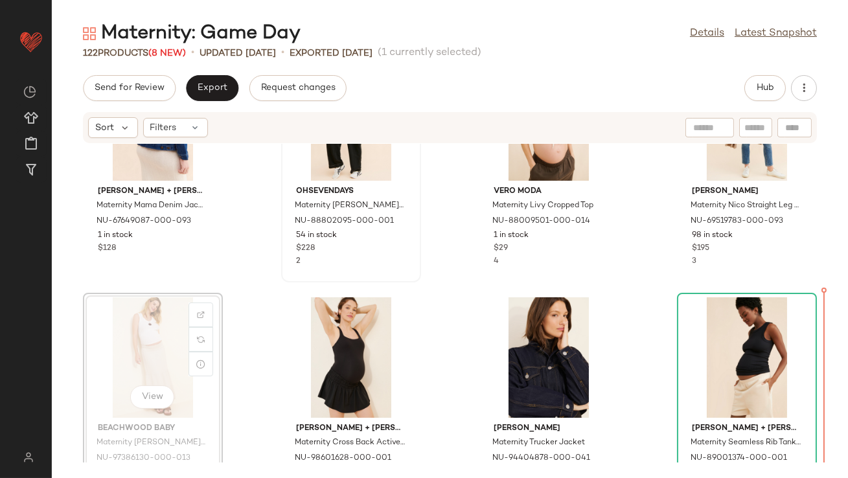
drag, startPoint x: 164, startPoint y: 365, endPoint x: 176, endPoint y: 365, distance: 11.7
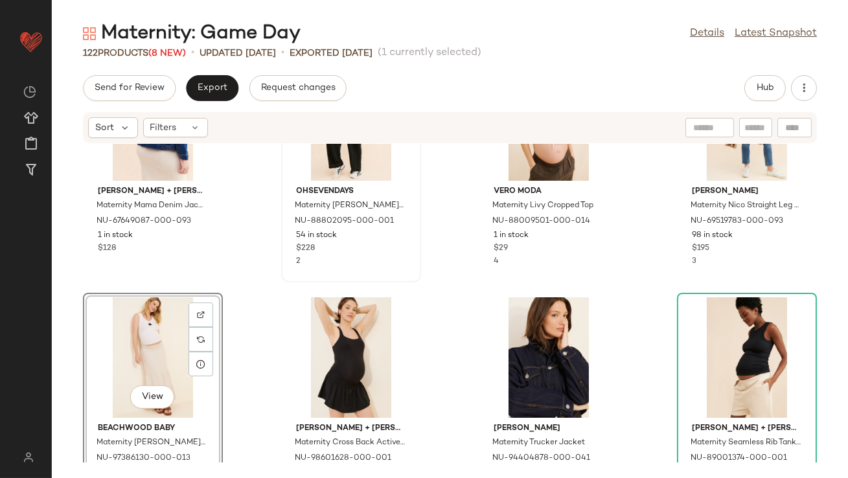
scroll to position [818, 0]
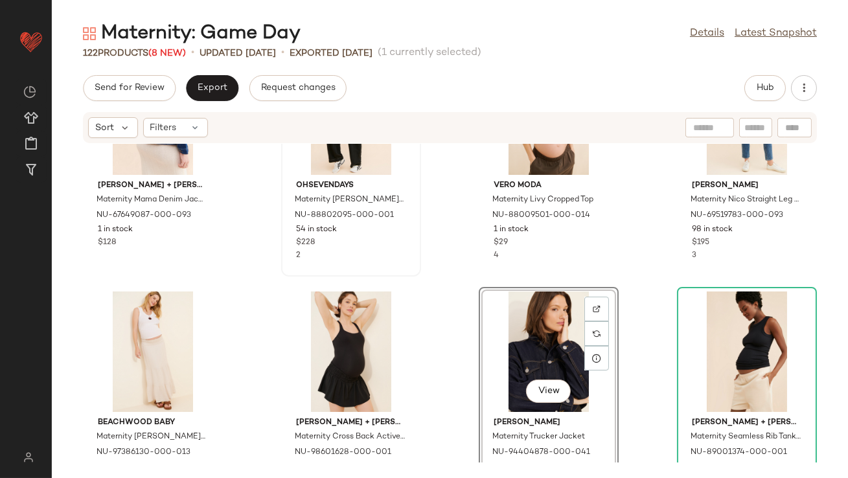
click at [455, 339] on div "Ingrid + Isabel Maternity Mama Denim Jacket NU-67649087-000-093 1 in stock $128…" at bounding box center [450, 303] width 796 height 319
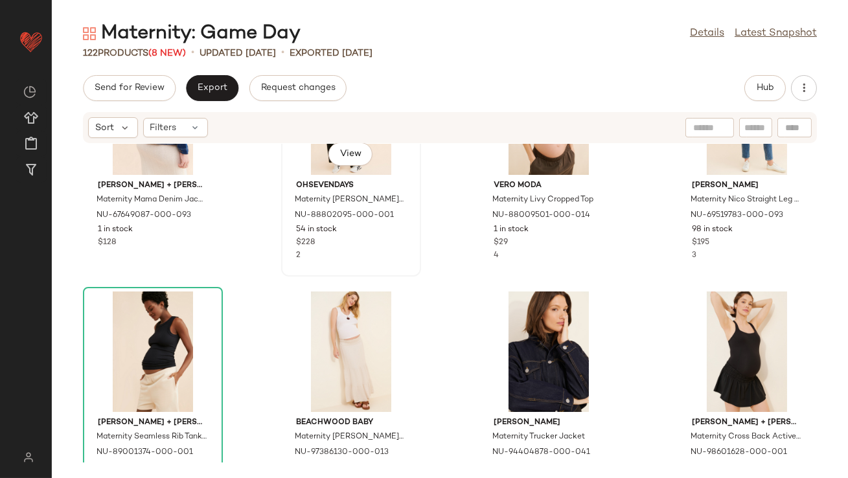
click at [301, 247] on span "$228" at bounding box center [305, 243] width 19 height 12
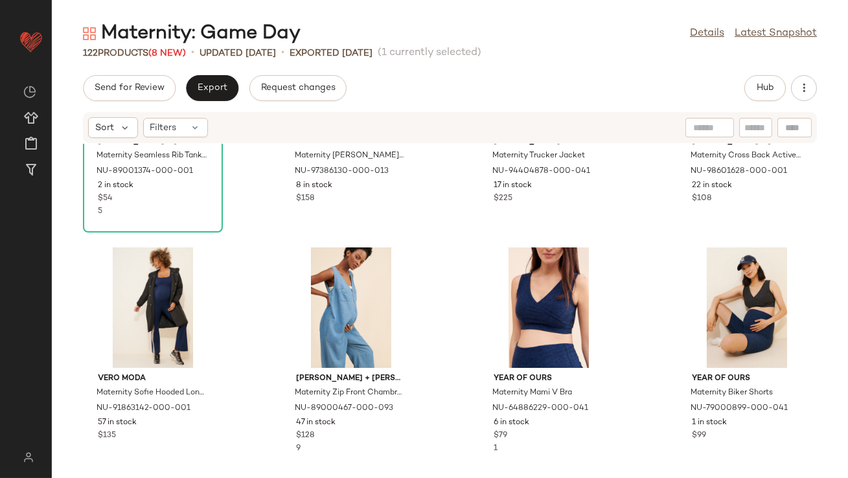
scroll to position [1145, 0]
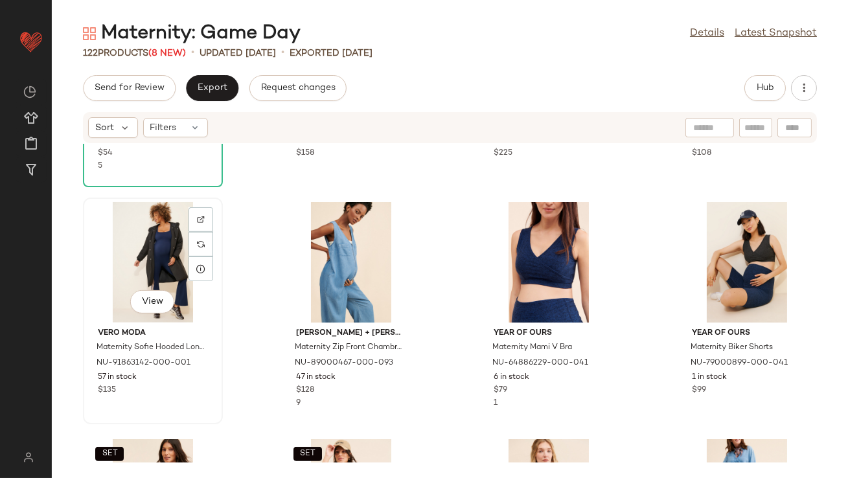
click at [171, 244] on div "View" at bounding box center [152, 262] width 131 height 121
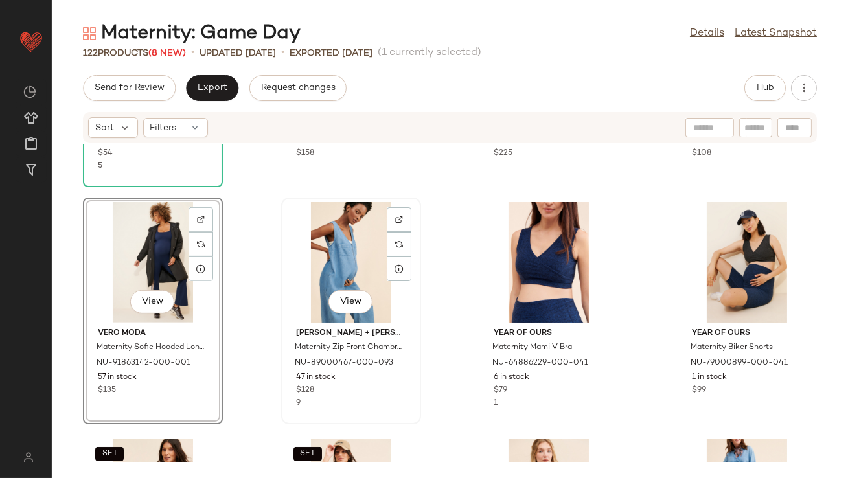
click at [305, 244] on div "View" at bounding box center [351, 262] width 131 height 121
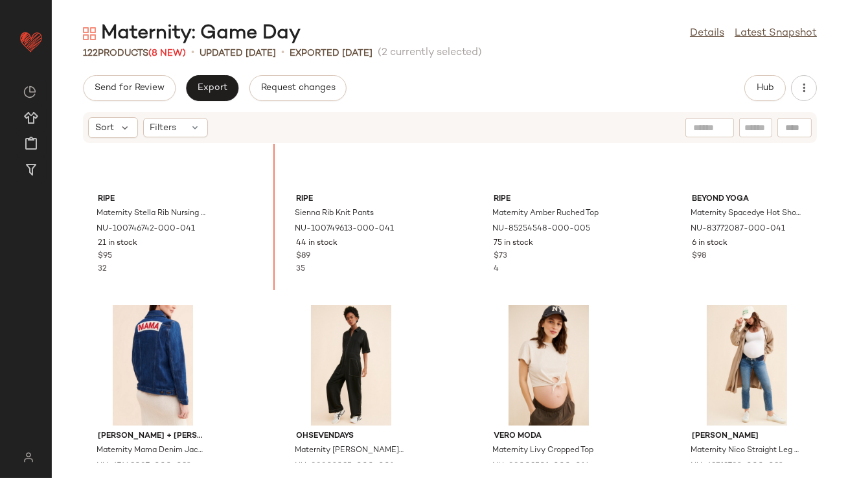
scroll to position [564, 0]
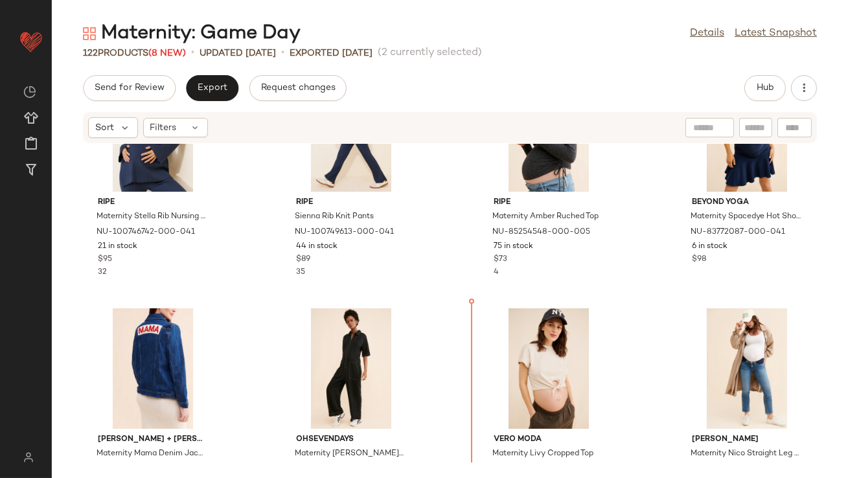
drag, startPoint x: 145, startPoint y: 249, endPoint x: 159, endPoint y: 247, distance: 13.9
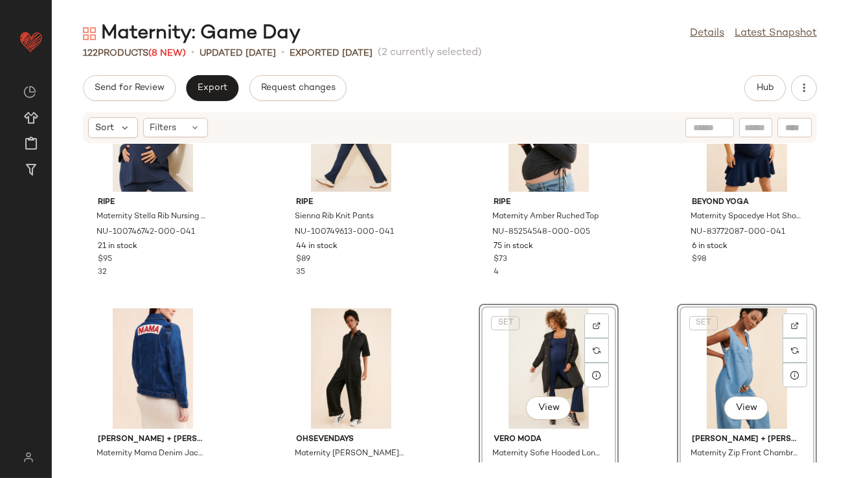
click at [447, 306] on div "SET ripe Maternity Stella Rib Nursing Knit Top NU-100746742-000-041 21 in stock…" at bounding box center [450, 303] width 796 height 319
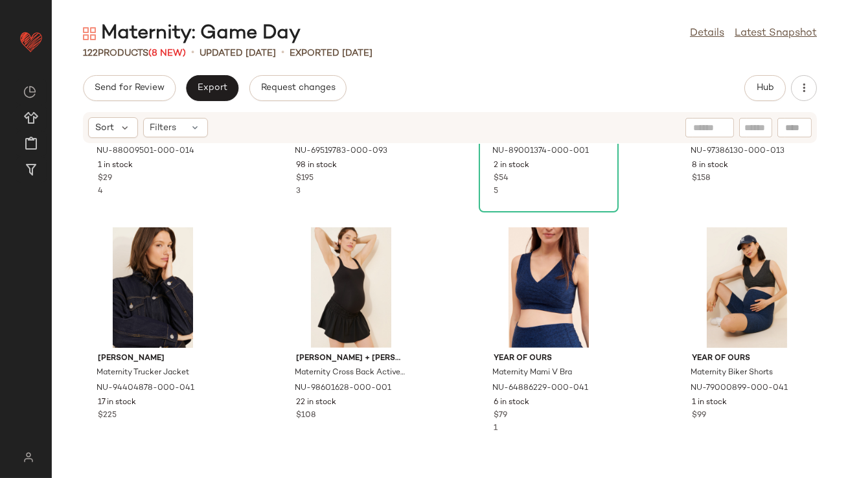
scroll to position [1129, 0]
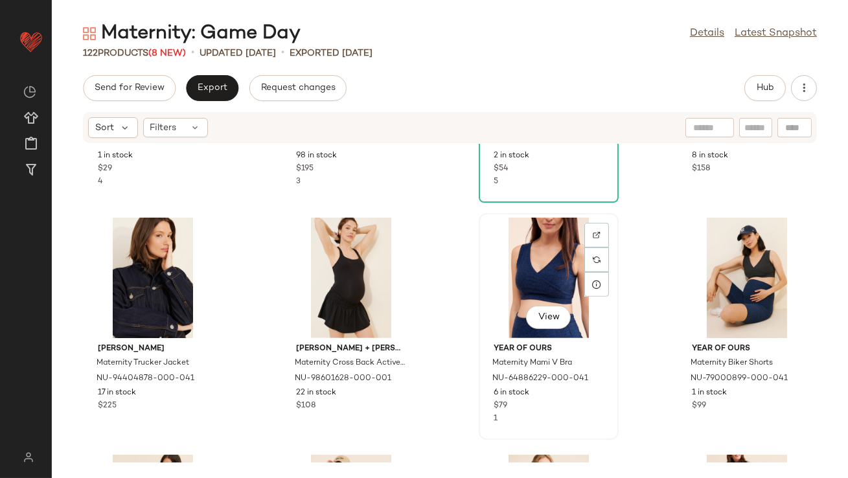
click at [525, 290] on div "View" at bounding box center [548, 278] width 131 height 121
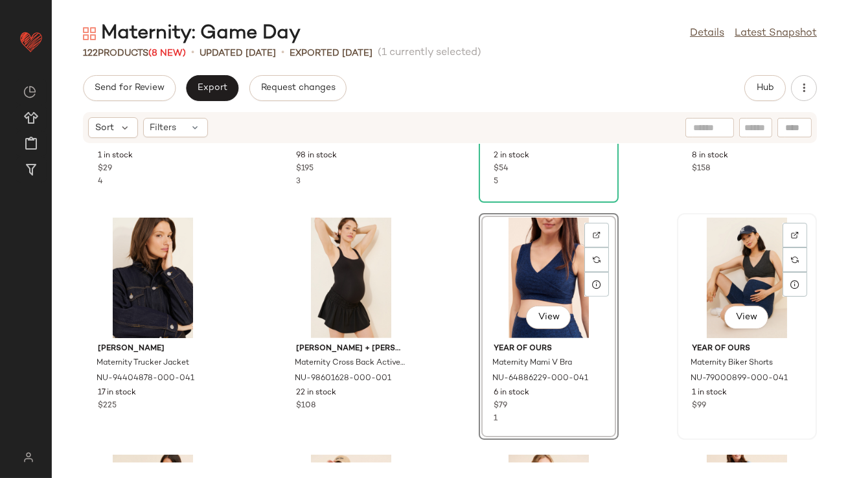
click at [715, 272] on div "View" at bounding box center [747, 278] width 131 height 121
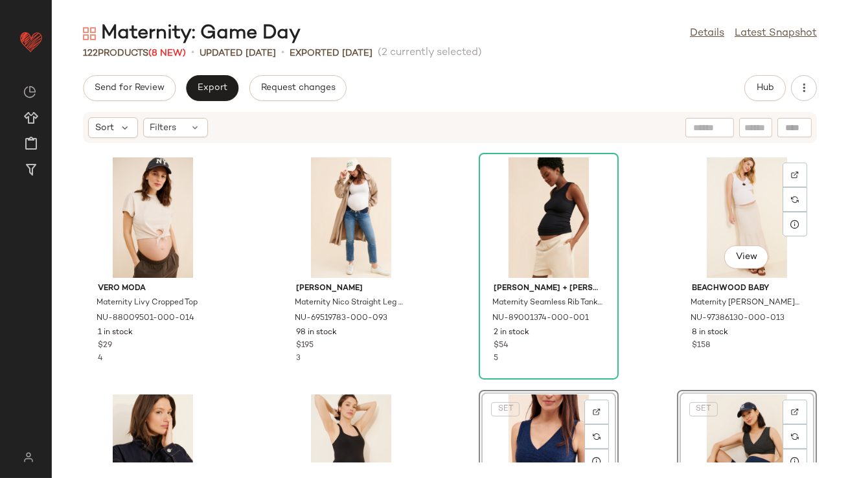
scroll to position [1000, 0]
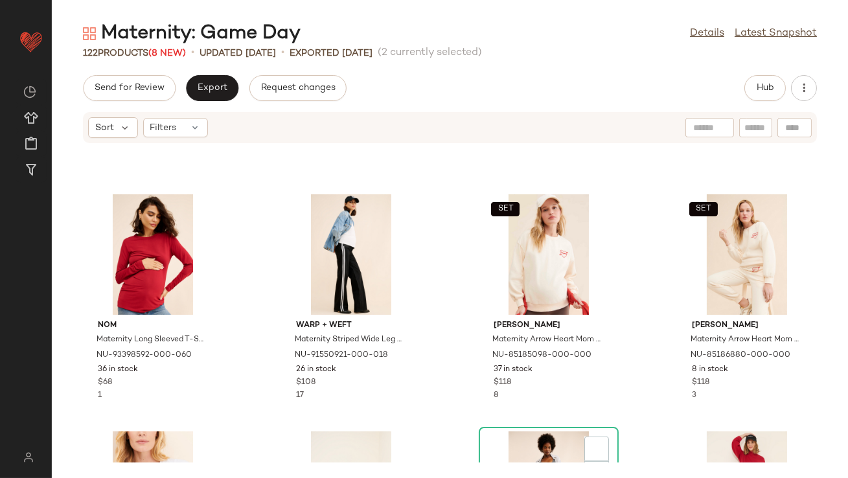
scroll to position [1869, 0]
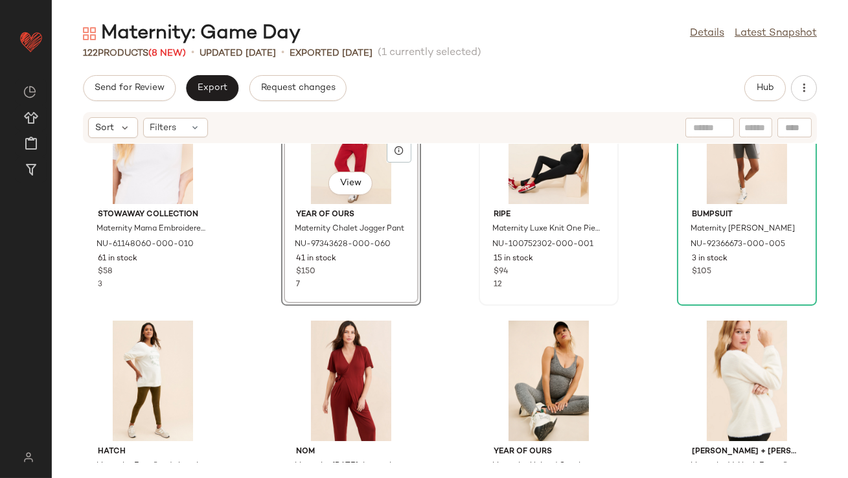
scroll to position [2045, 0]
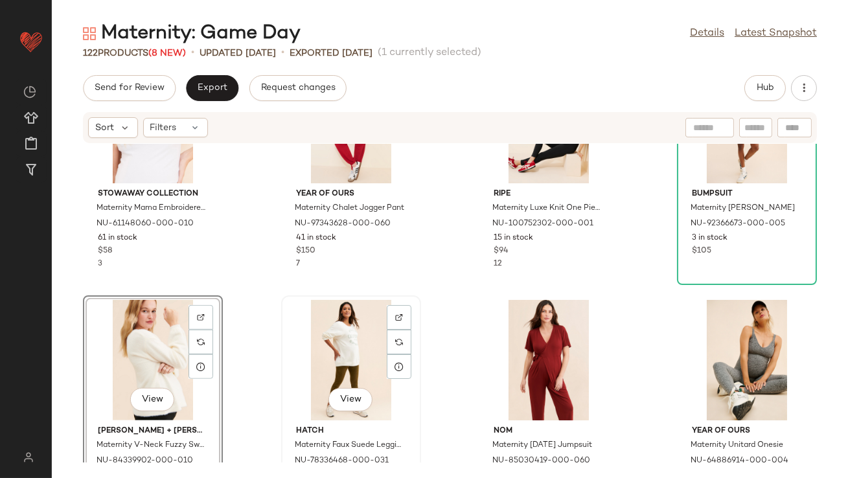
scroll to position [2006, 0]
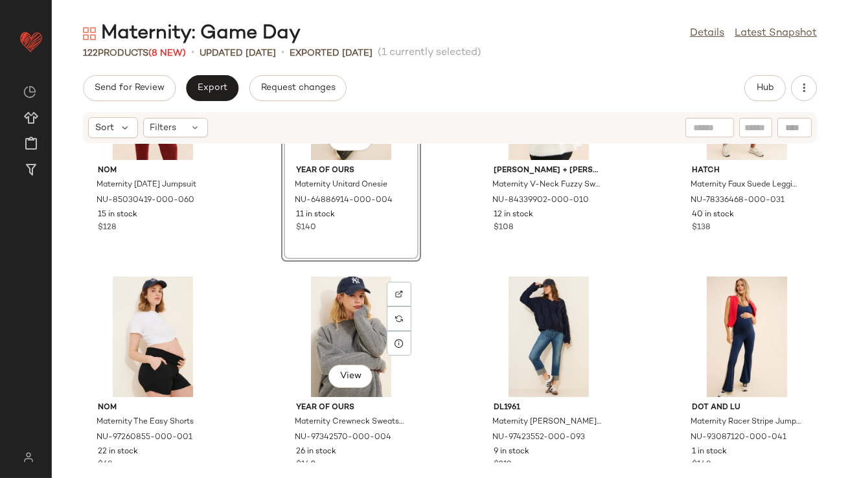
scroll to position [2261, 0]
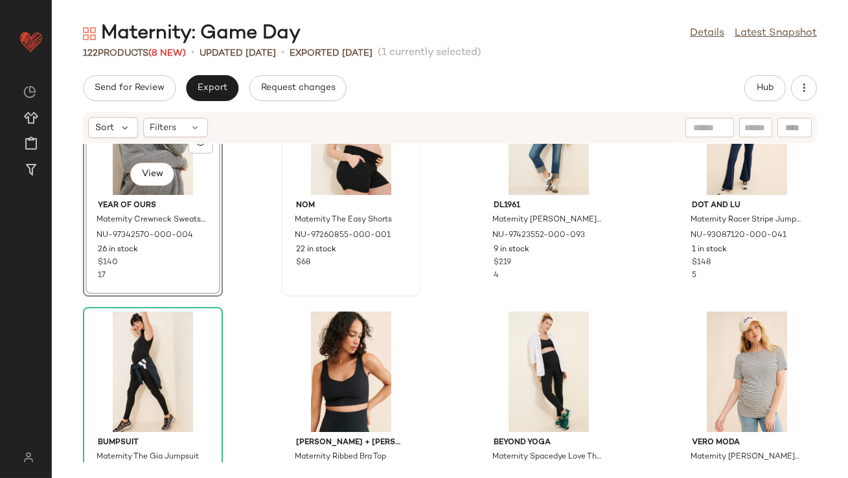
scroll to position [2459, 0]
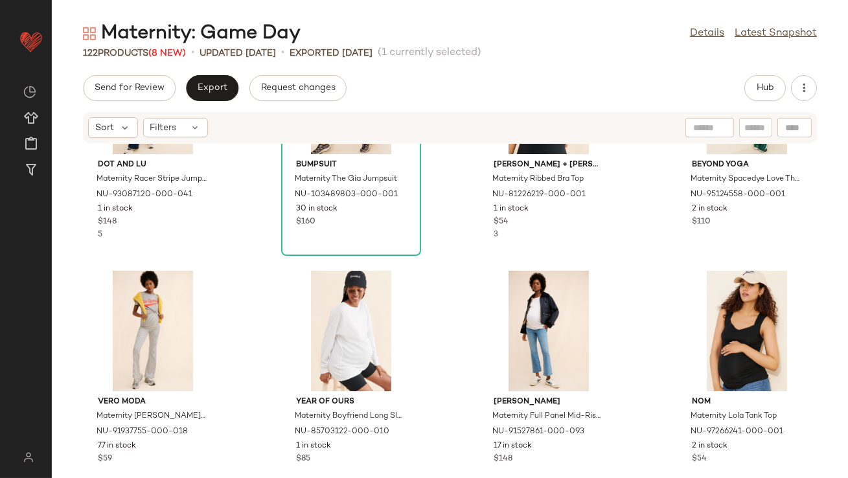
scroll to position [2738, 0]
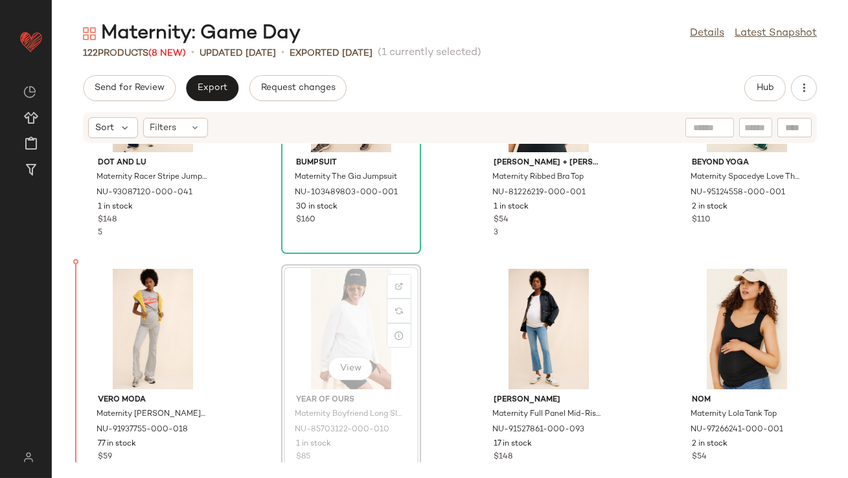
drag, startPoint x: 329, startPoint y: 327, endPoint x: 322, endPoint y: 327, distance: 7.2
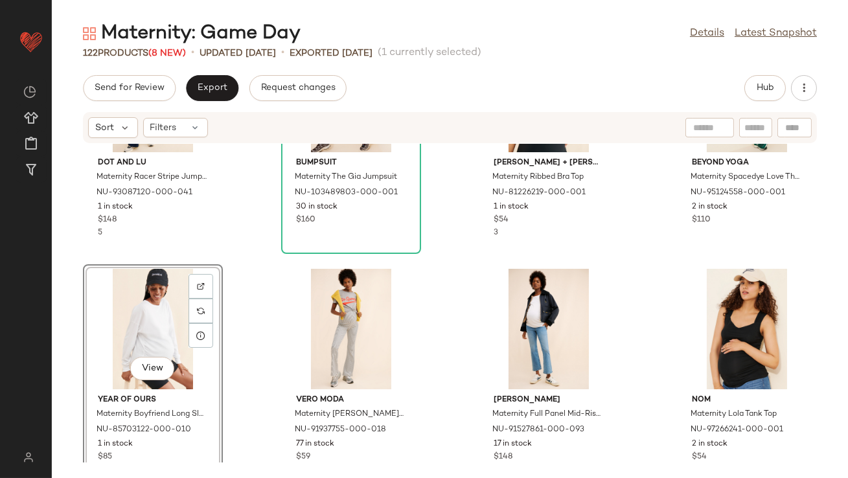
drag, startPoint x: 669, startPoint y: 317, endPoint x: 457, endPoint y: 352, distance: 214.6
click at [457, 352] on div "Dot and Lu Maternity Racer Stripe Jumpsuit NU-93087120-000-041 1 in stock $148 …" at bounding box center [450, 303] width 796 height 319
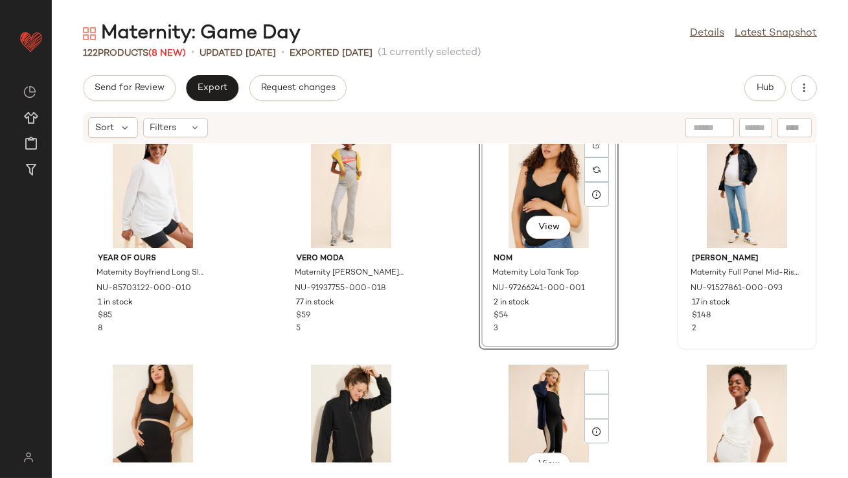
scroll to position [2971, 0]
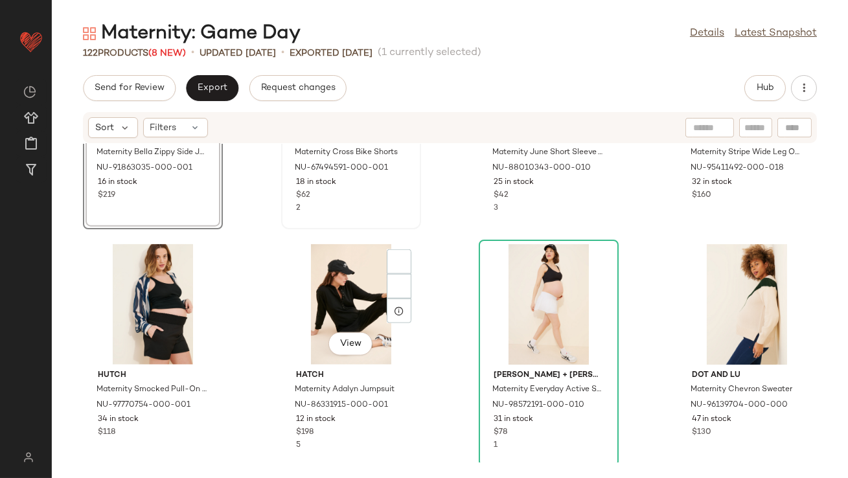
scroll to position [3269, 0]
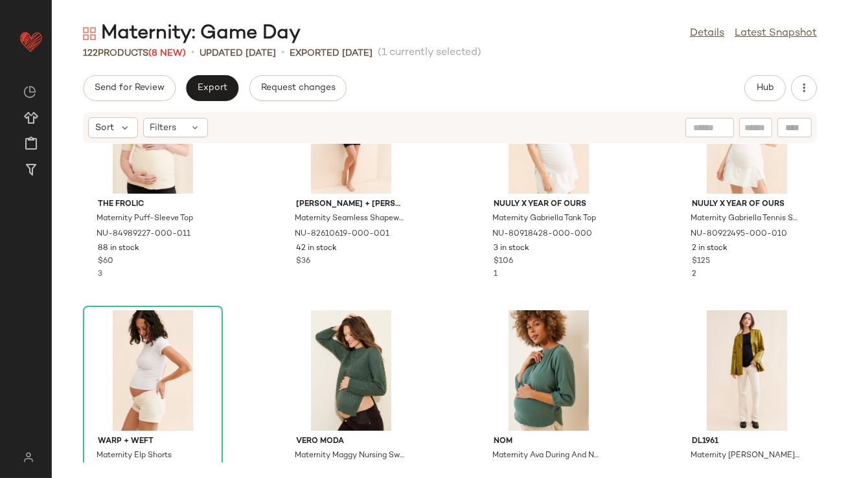
scroll to position [3702, 0]
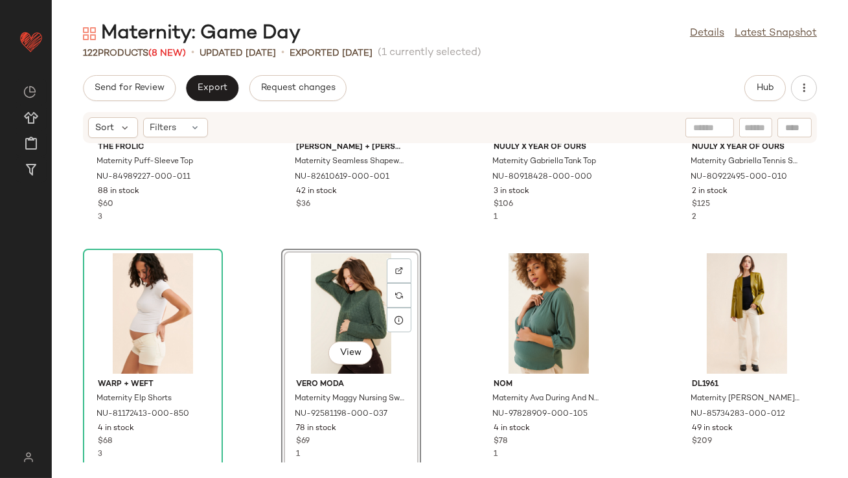
click at [428, 308] on div "The Frolic Maternity Puff-Sleeve Top NU-84989227-000-011 88 in stock $60 3 Ingr…" at bounding box center [450, 303] width 796 height 319
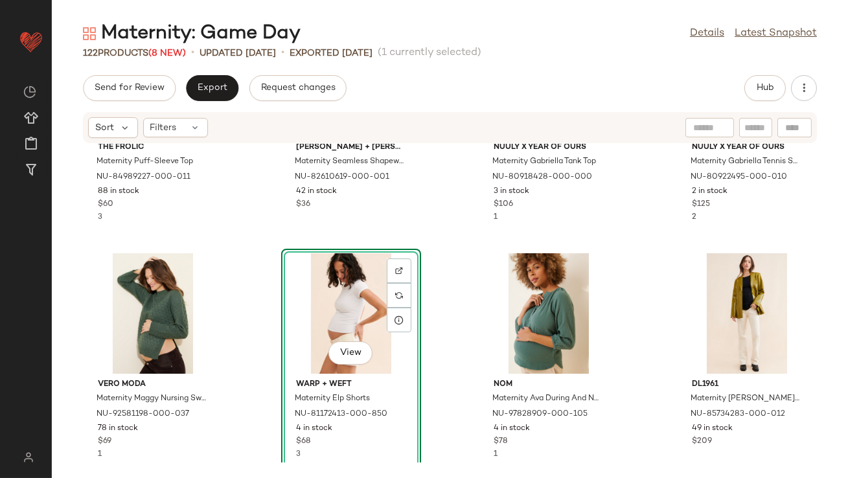
click at [429, 228] on div "The Frolic Maternity Puff-Sleeve Top NU-84989227-000-011 88 in stock $60 3 Ingr…" at bounding box center [450, 303] width 796 height 319
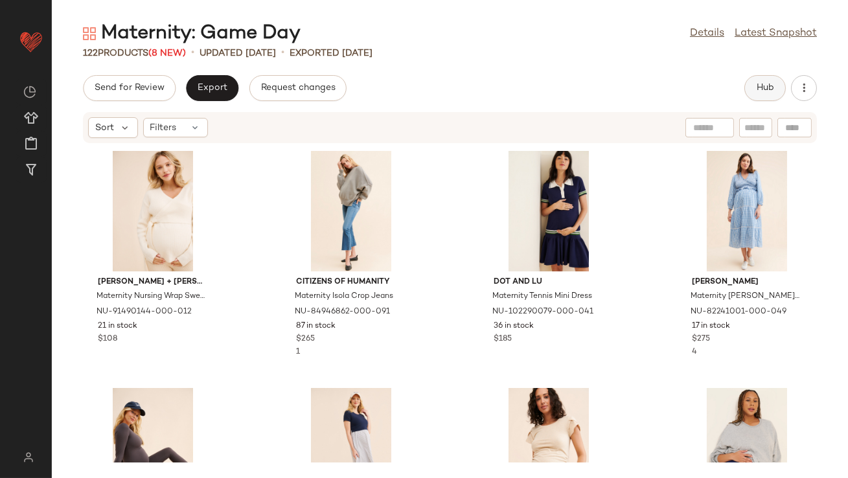
click at [766, 78] on button "Hub" at bounding box center [764, 88] width 41 height 26
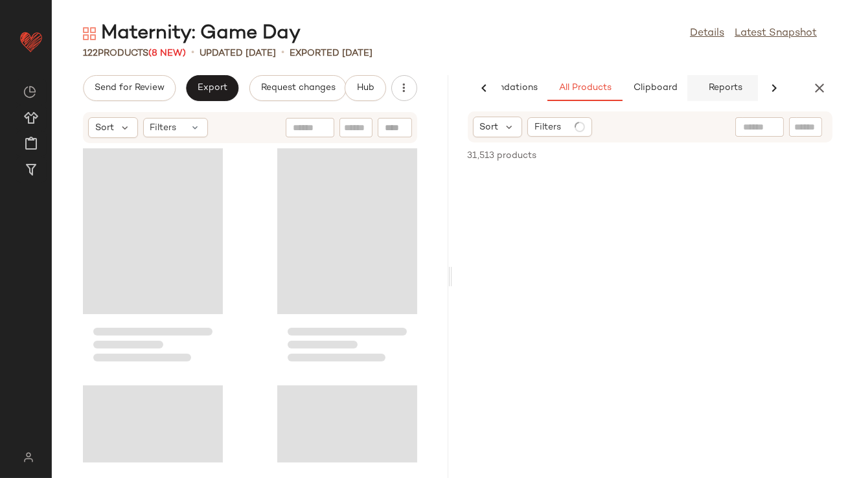
scroll to position [0, 73]
click at [651, 85] on span "Clipboard" at bounding box center [650, 88] width 45 height 10
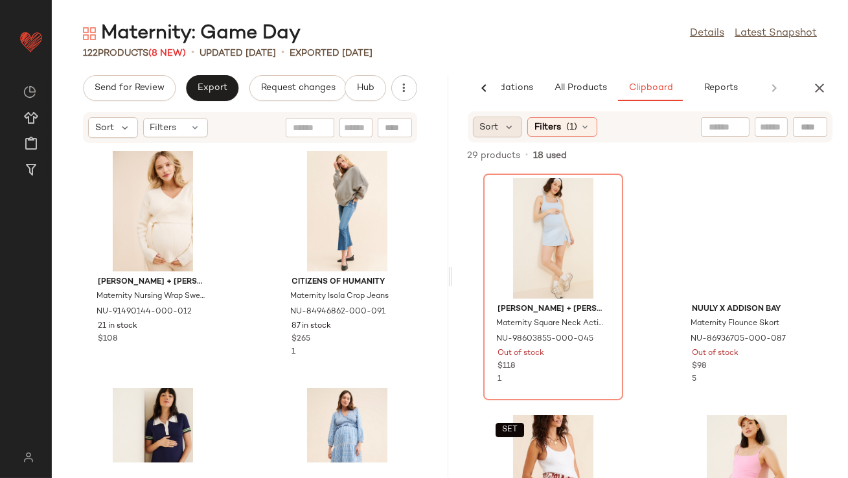
click at [514, 133] on div "Sort" at bounding box center [498, 127] width 50 height 21
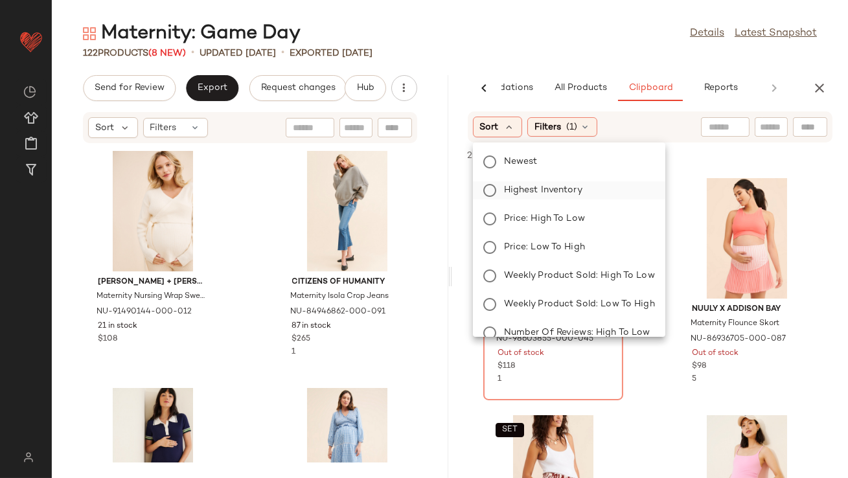
click at [520, 195] on span "Highest Inventory" at bounding box center [543, 190] width 78 height 14
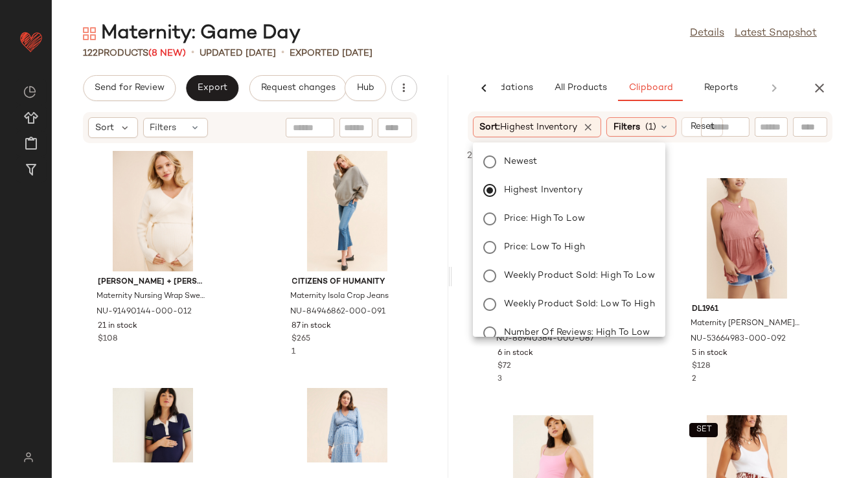
click at [610, 58] on div "122 Products (8 New) • updated Aug 20th • Exported Aug 13th" at bounding box center [450, 53] width 796 height 13
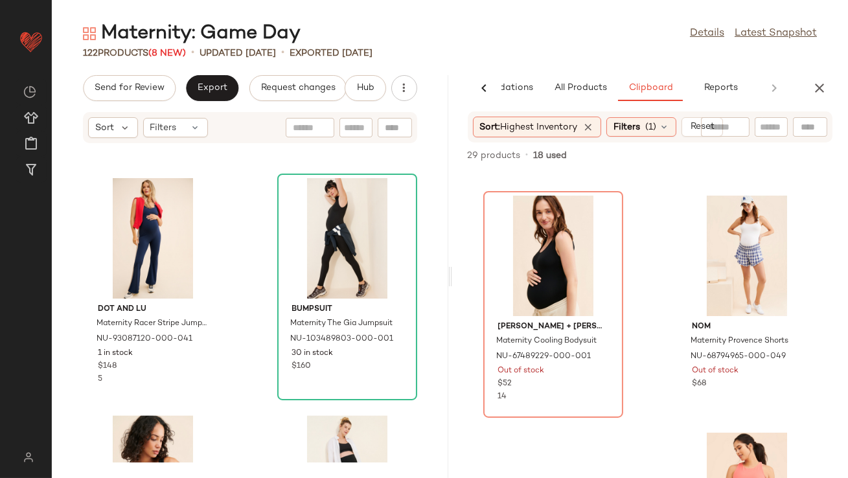
scroll to position [593, 0]
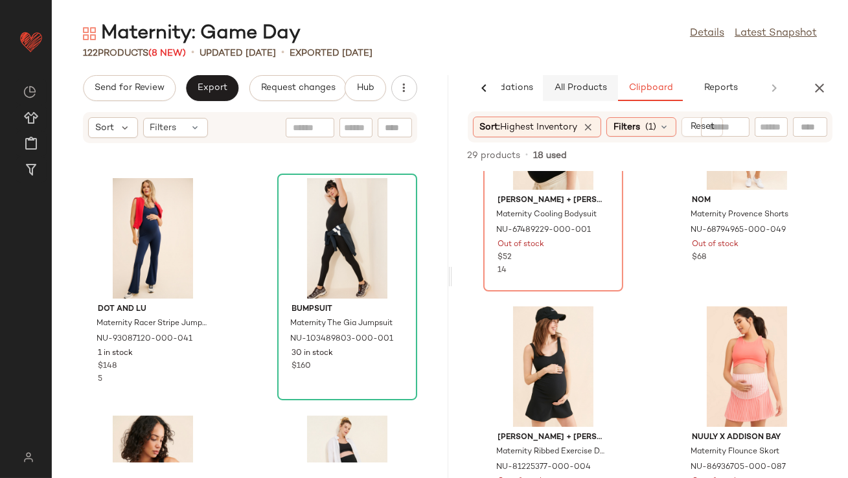
click at [582, 84] on span "All Products" at bounding box center [579, 88] width 53 height 10
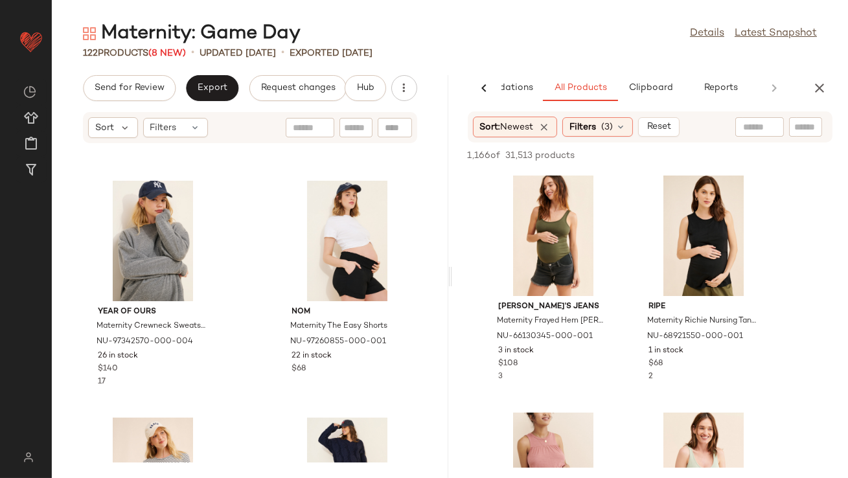
scroll to position [4425, 0]
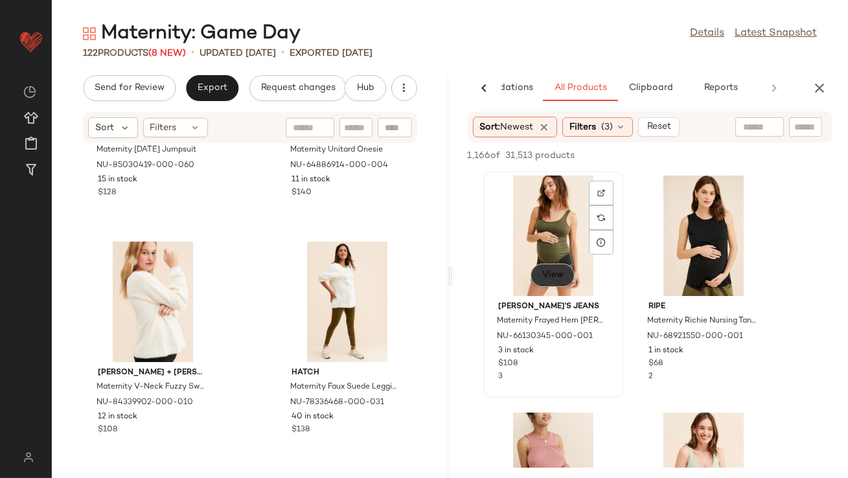
click at [549, 268] on button "View" at bounding box center [553, 275] width 44 height 23
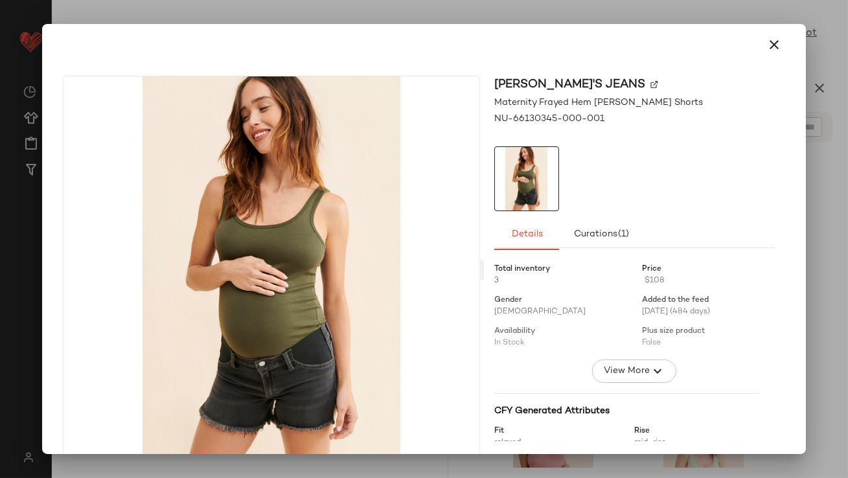
click at [767, 42] on icon "button" at bounding box center [775, 45] width 16 height 16
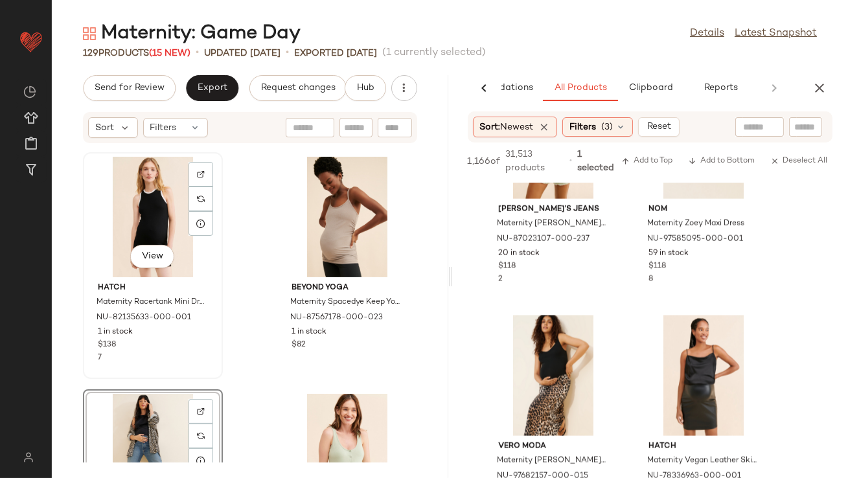
scroll to position [10290, 0]
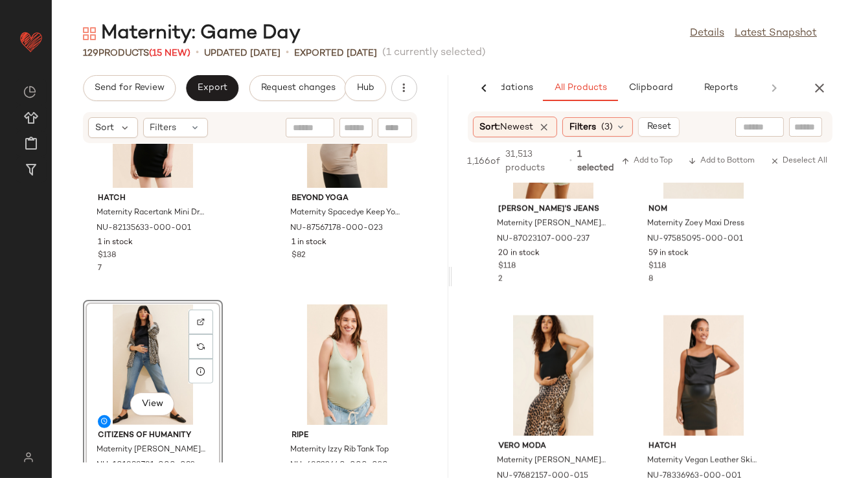
click at [125, 338] on div "View" at bounding box center [152, 365] width 131 height 121
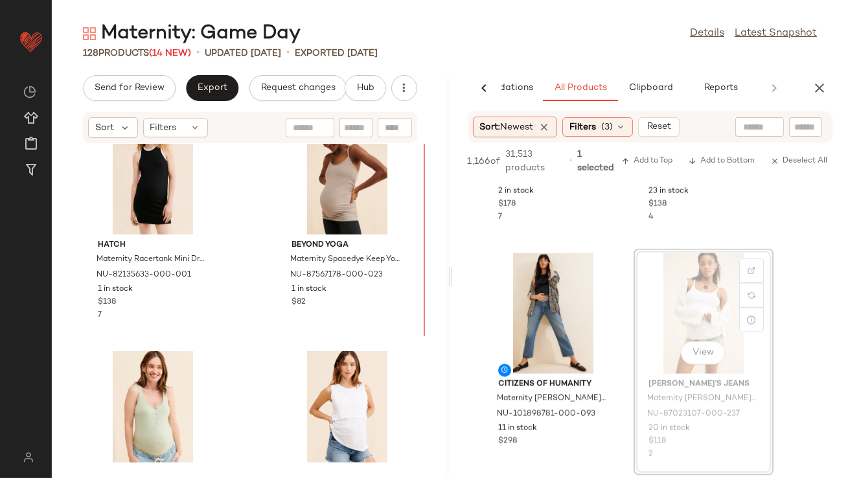
scroll to position [10195, 0]
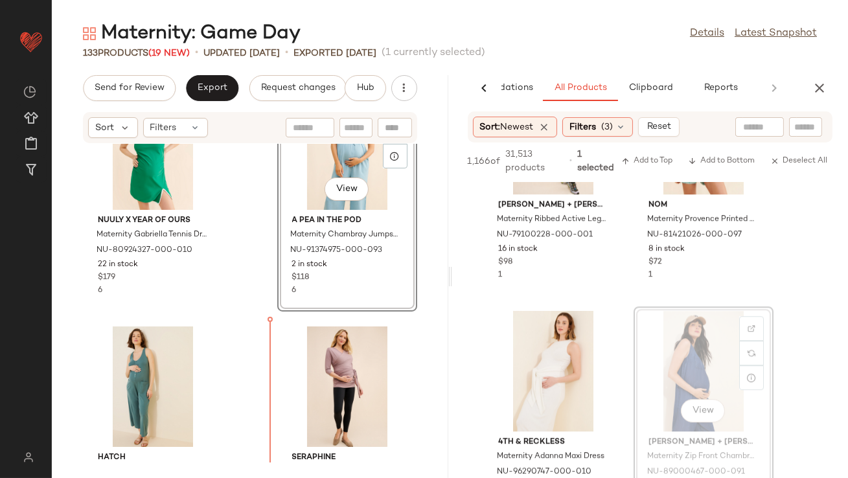
scroll to position [11013, 0]
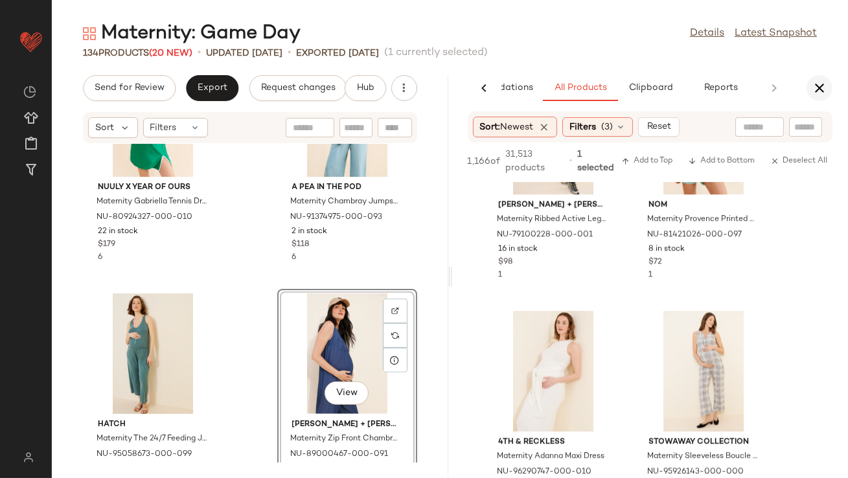
click at [819, 92] on icon "button" at bounding box center [820, 88] width 16 height 16
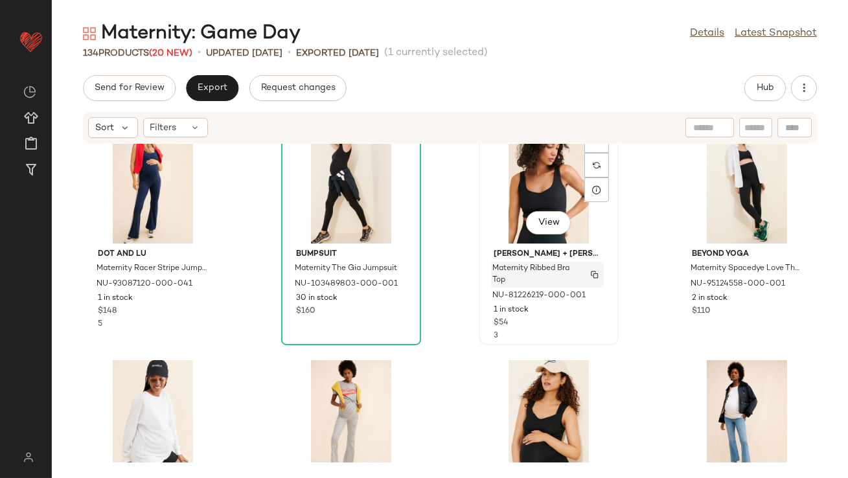
scroll to position [2732, 0]
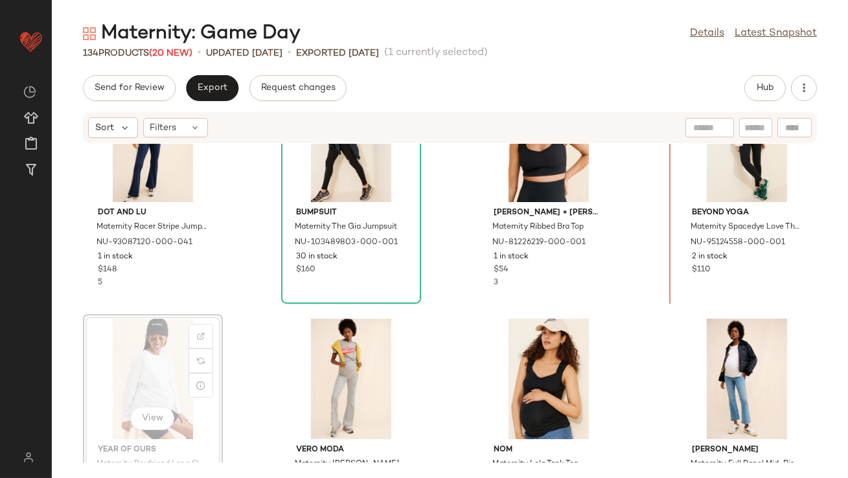
scroll to position [2672, 0]
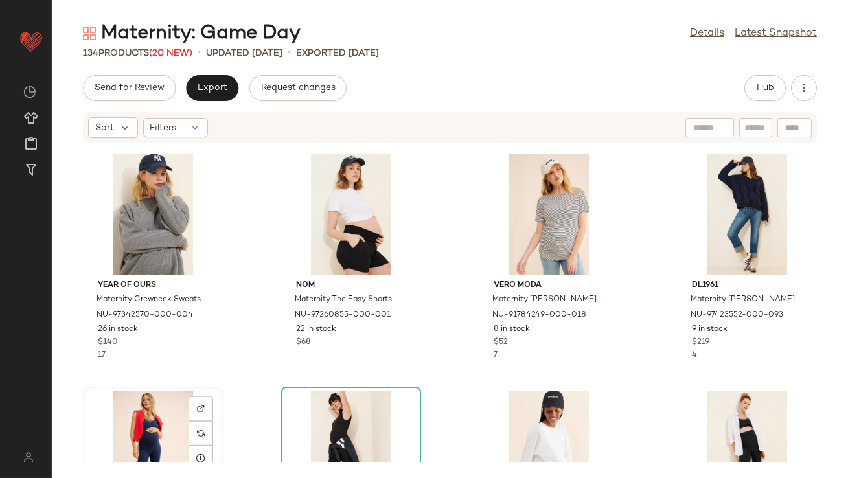
click at [126, 415] on div "View" at bounding box center [152, 451] width 131 height 121
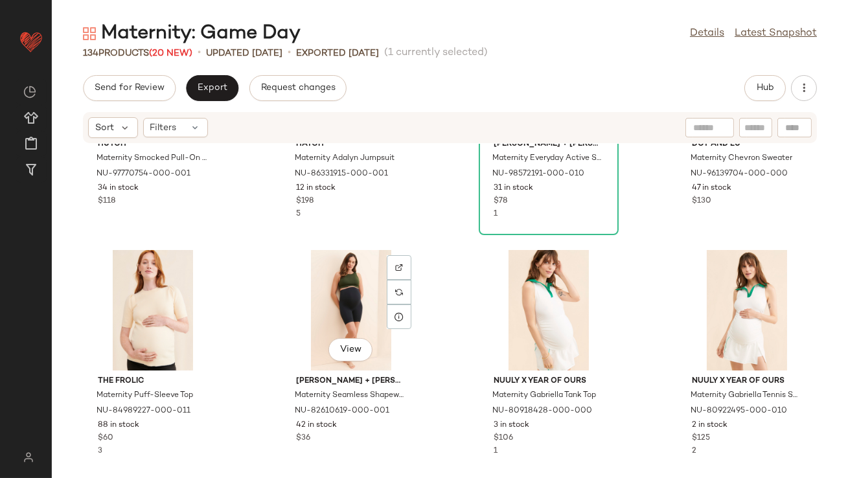
scroll to position [3554, 0]
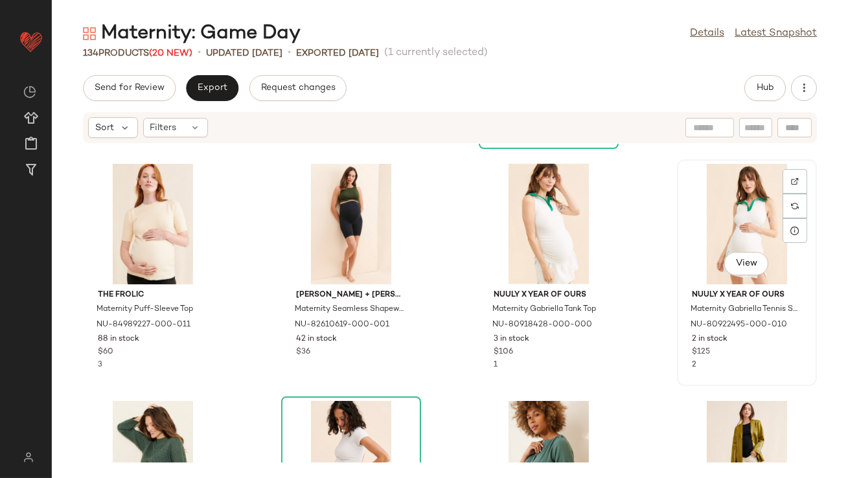
click at [727, 224] on div "View" at bounding box center [747, 224] width 131 height 121
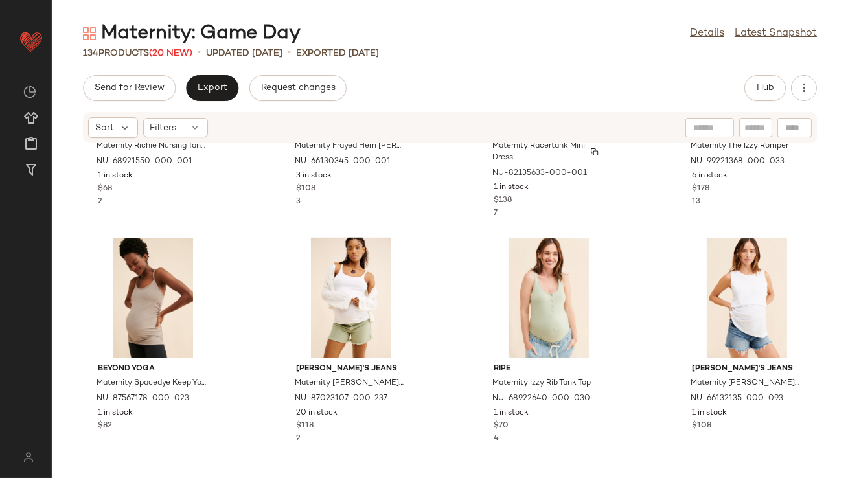
scroll to position [3966, 0]
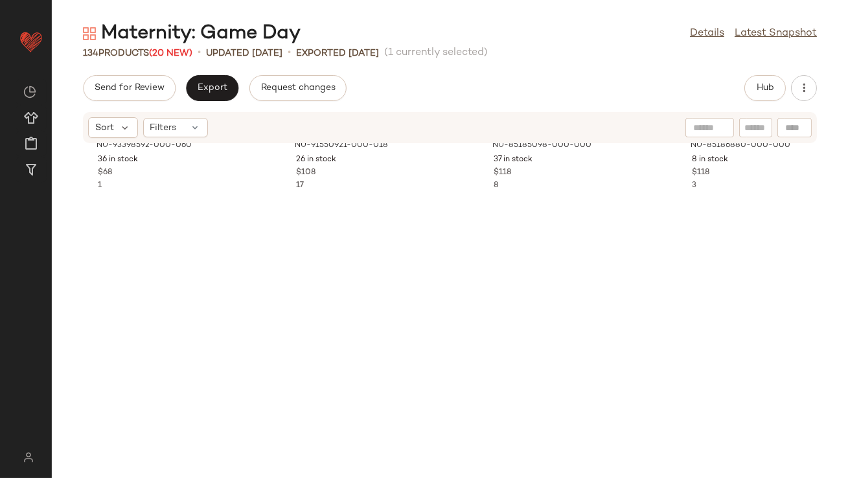
scroll to position [601, 0]
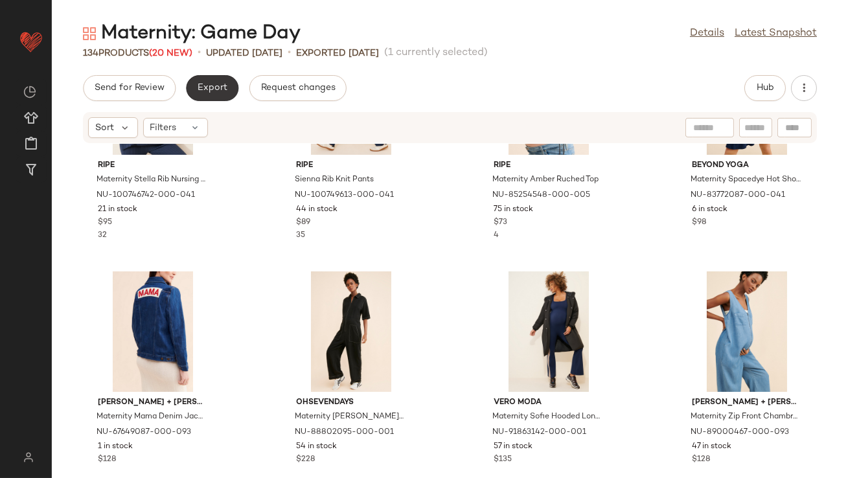
click at [211, 94] on button "Export" at bounding box center [212, 88] width 52 height 26
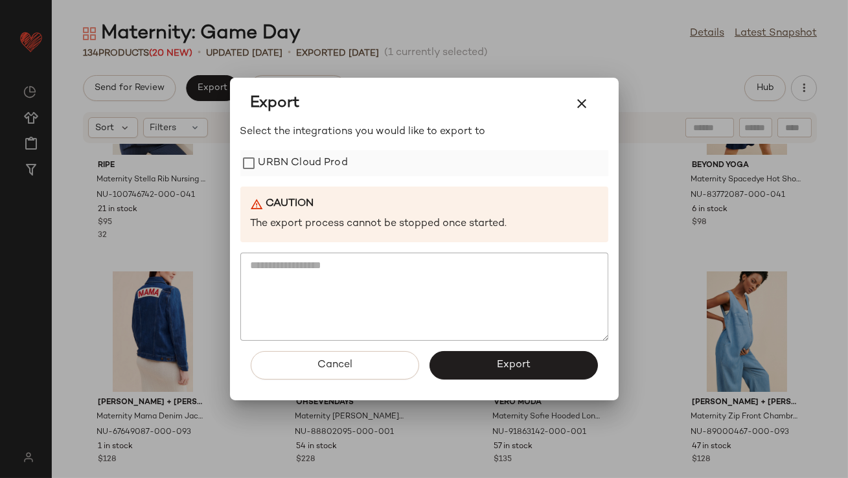
click at [277, 157] on label "URBN Cloud Prod" at bounding box center [303, 163] width 89 height 26
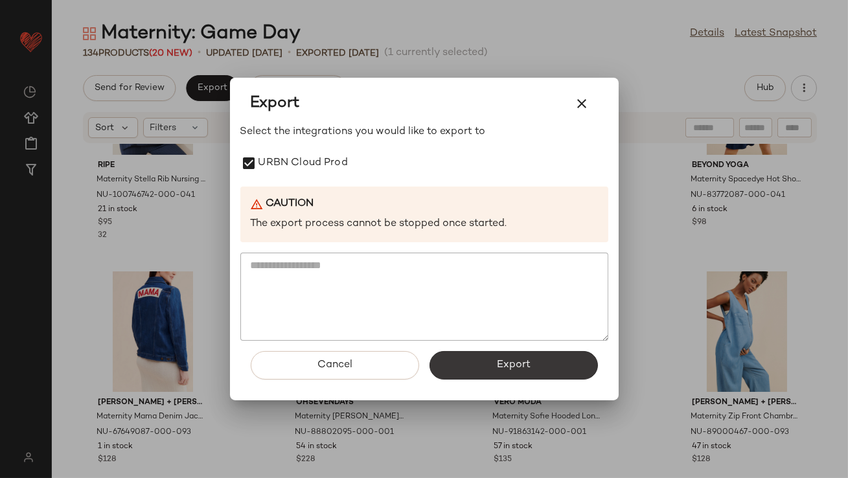
click at [497, 374] on button "Export" at bounding box center [514, 365] width 168 height 29
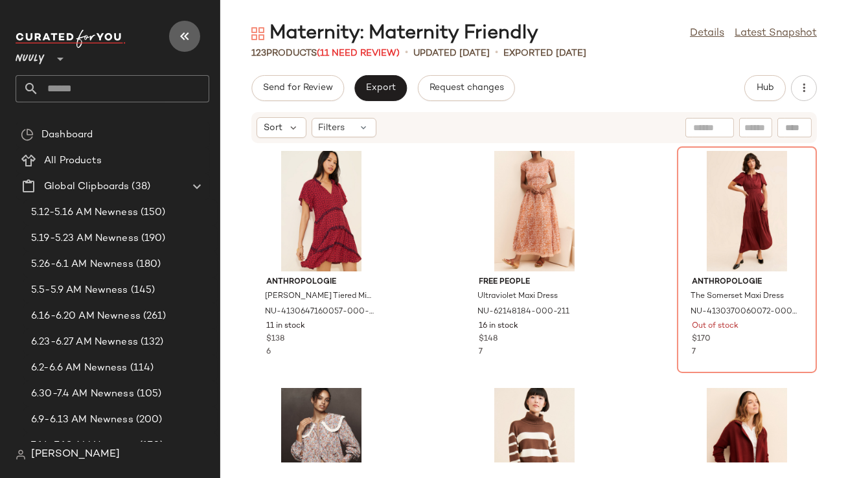
click at [185, 41] on icon "button" at bounding box center [185, 37] width 16 height 16
